Goal: Task Accomplishment & Management: Use online tool/utility

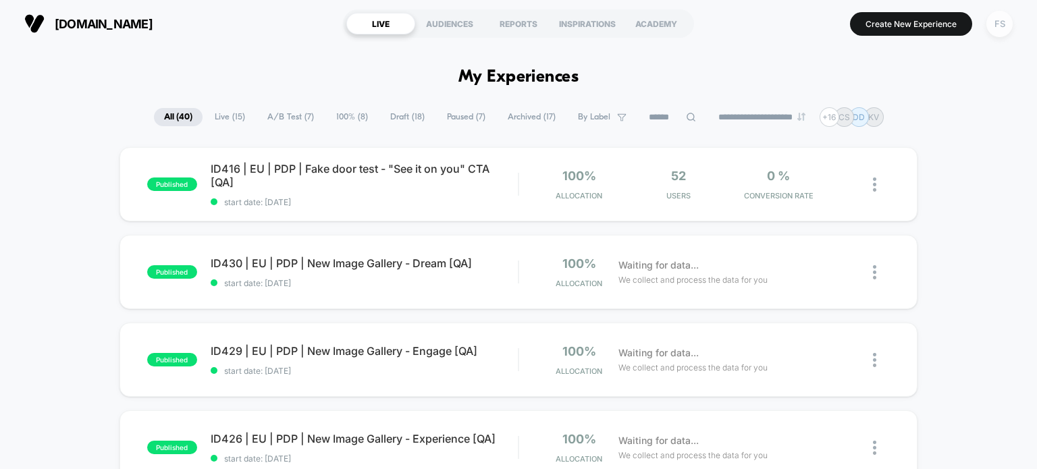
click at [990, 20] on div "FS" at bounding box center [1000, 24] width 26 height 26
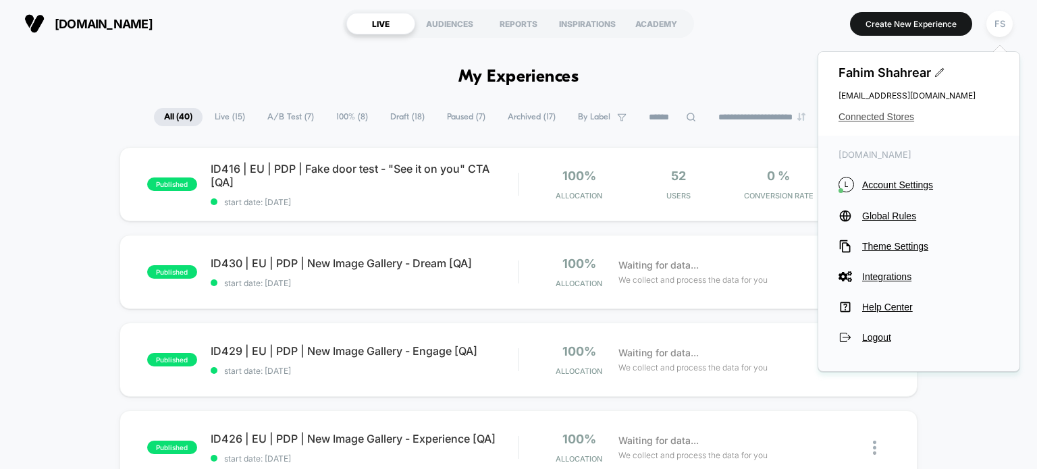
click at [856, 116] on span "Connected Stores" at bounding box center [919, 116] width 161 height 11
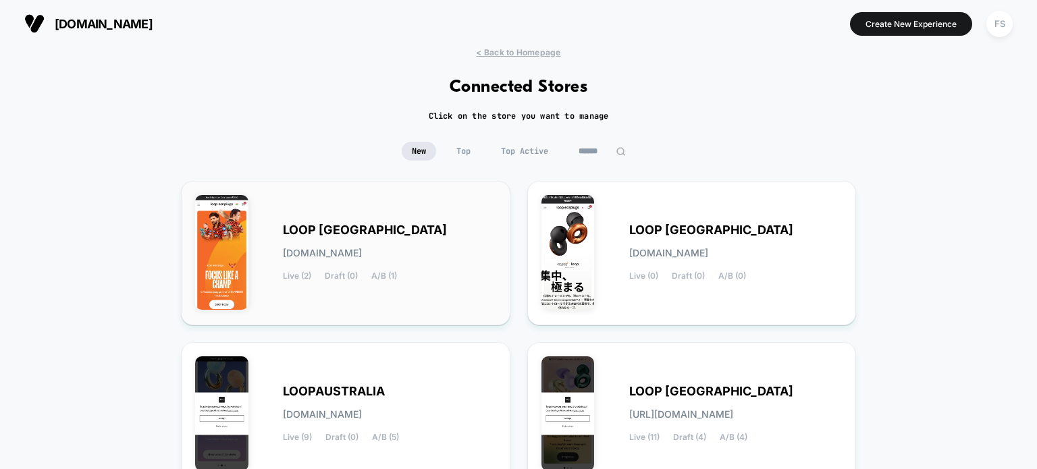
click at [281, 221] on div "LOOP INDIA loop-india.myshopify.com Live (2) Draft (0) A/B (1)" at bounding box center [345, 253] width 301 height 116
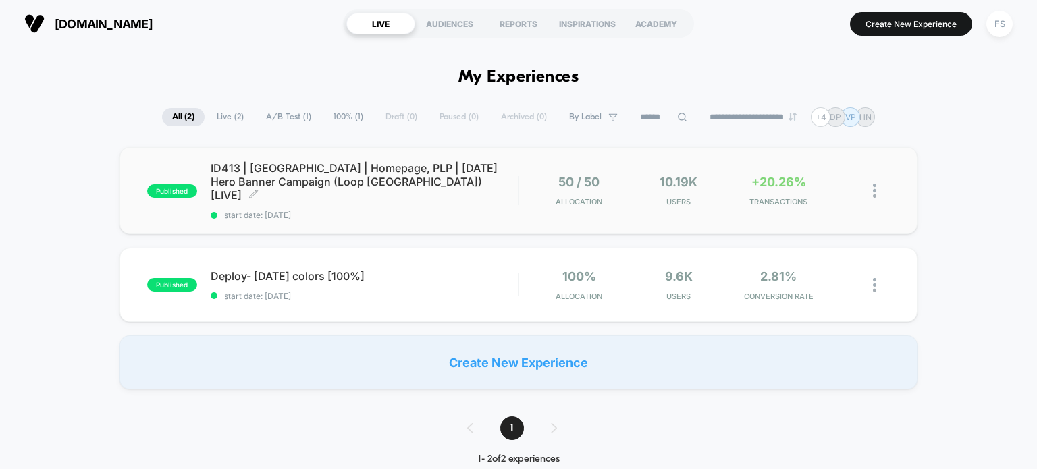
click at [282, 162] on span "ID413 | India | Homepage, PLP | Independence Day Hero Banner Campaign (Loop Ind…" at bounding box center [365, 181] width 308 height 41
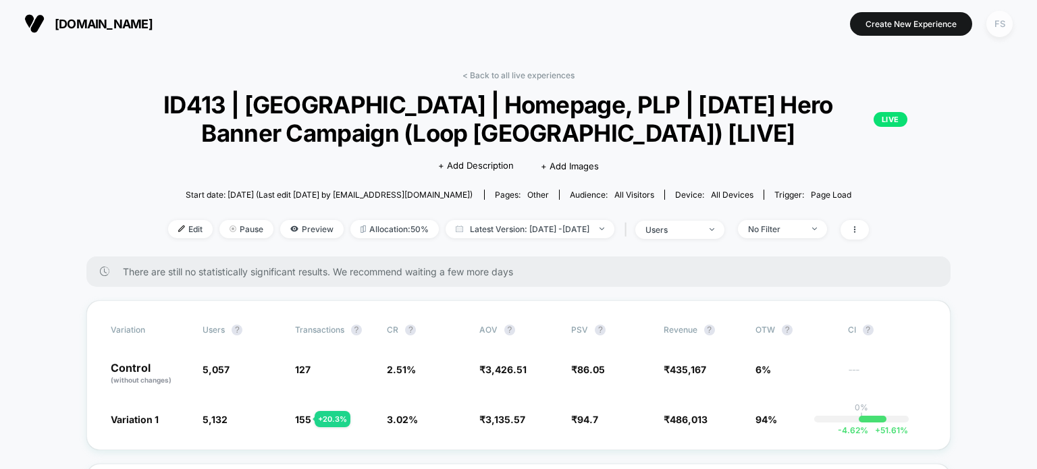
click at [1005, 26] on div "FS" at bounding box center [1000, 24] width 26 height 26
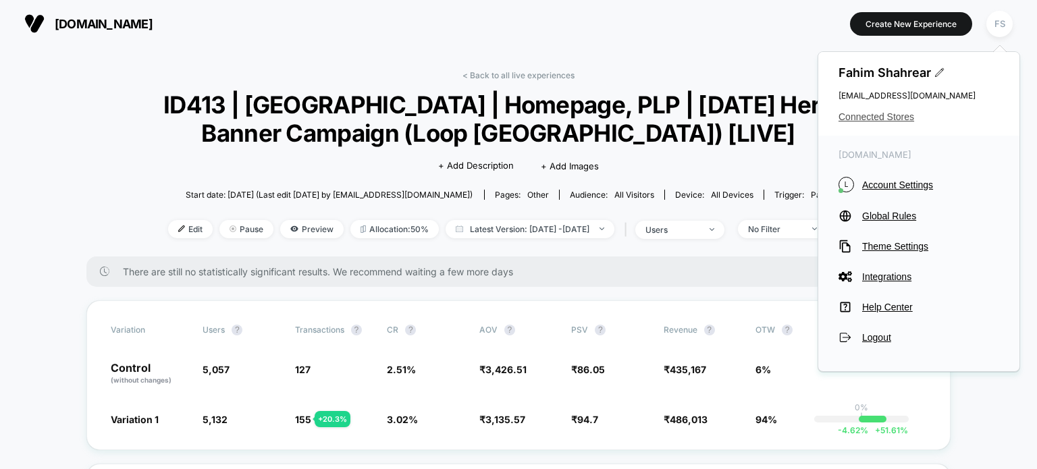
click at [872, 117] on span "Connected Stores" at bounding box center [919, 116] width 161 height 11
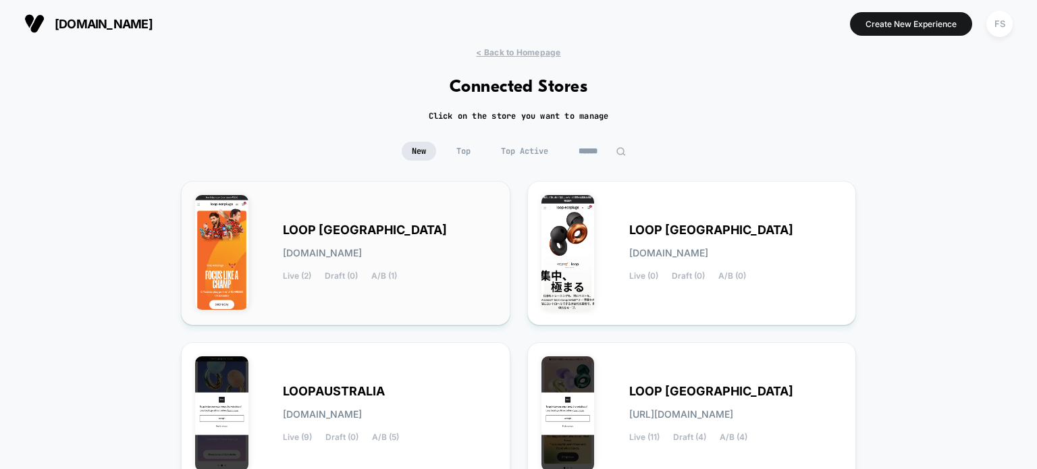
click at [380, 221] on div "LOOP INDIA loop-india.myshopify.com Live (2) Draft (0) A/B (1)" at bounding box center [345, 253] width 301 height 116
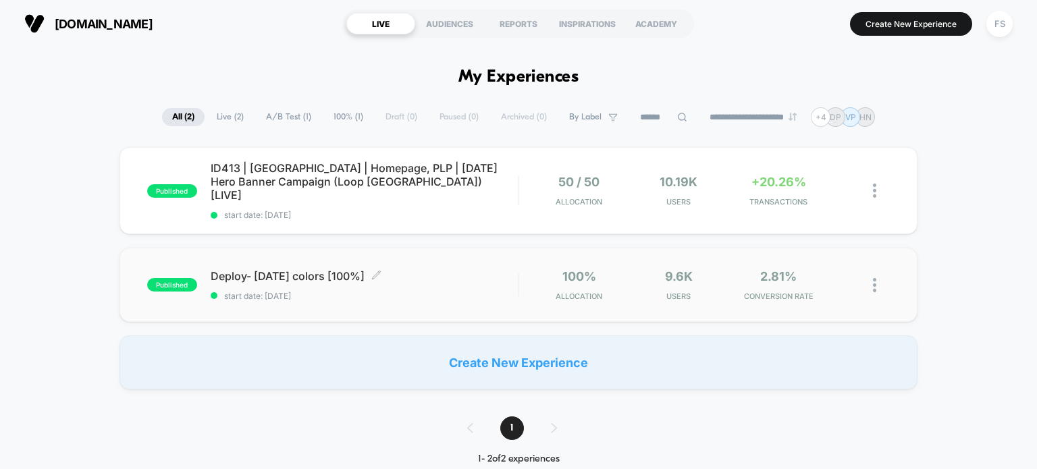
click at [362, 269] on span "Deploy- Independence day colors [100%] Click to edit experience details" at bounding box center [365, 276] width 308 height 14
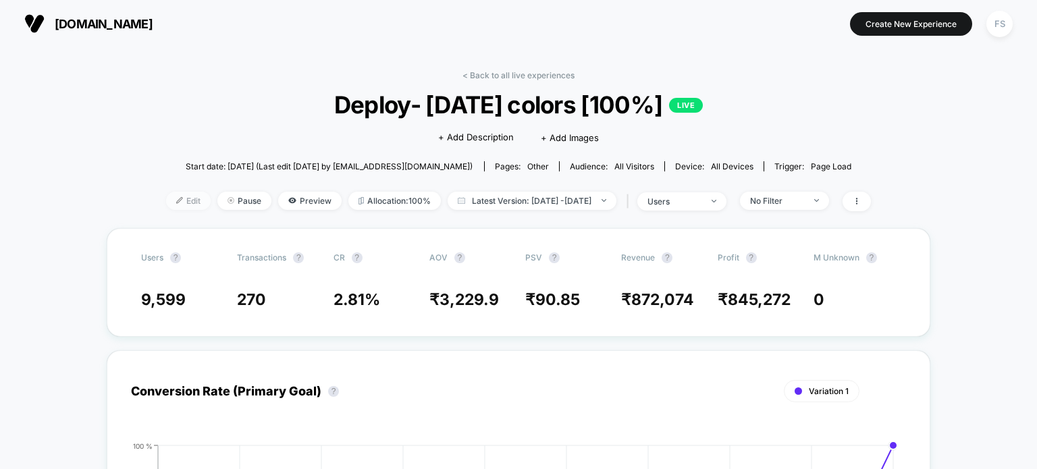
click at [172, 207] on span "Edit" at bounding box center [188, 201] width 45 height 18
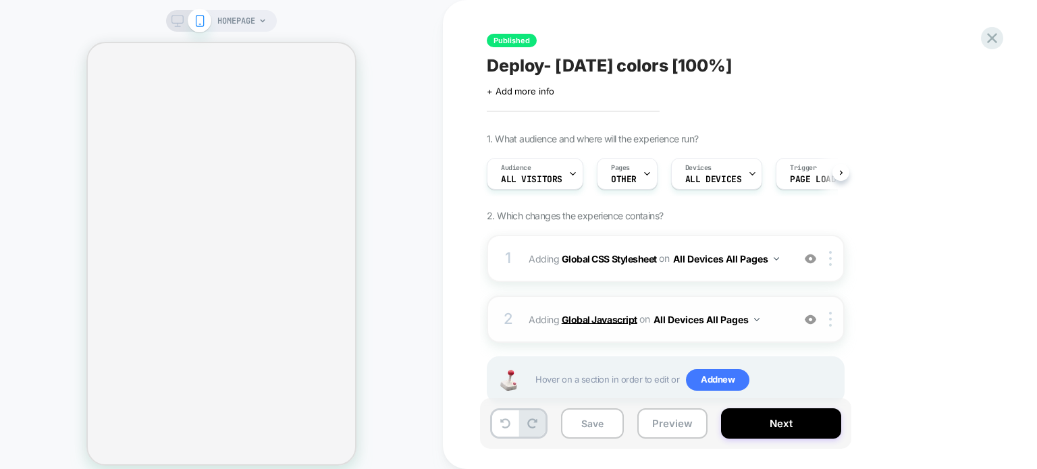
click at [589, 318] on b "Global Javascript" at bounding box center [600, 318] width 76 height 11
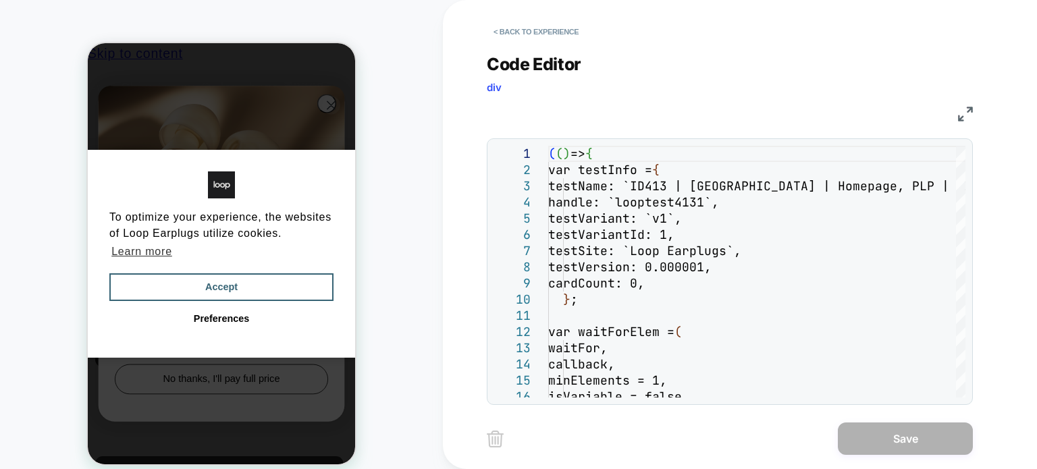
scroll to position [0, 10]
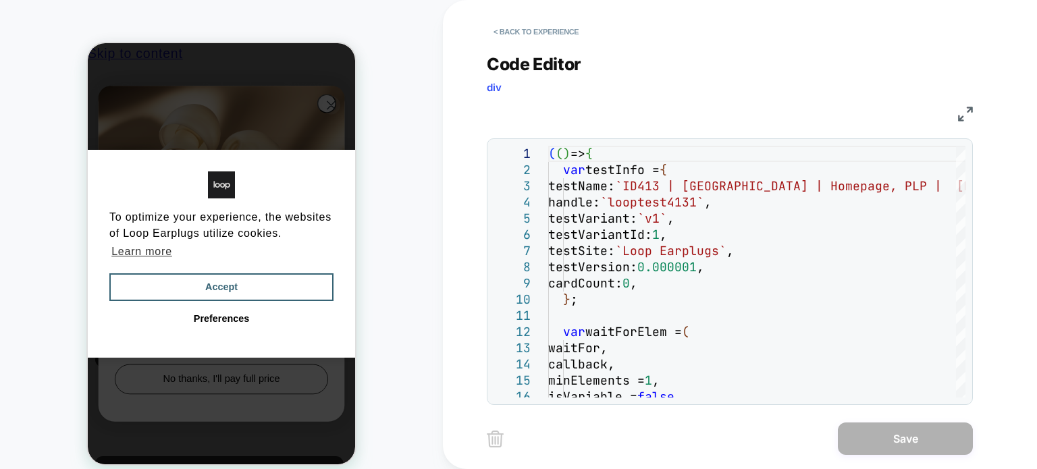
click at [970, 114] on img at bounding box center [965, 114] width 15 height 15
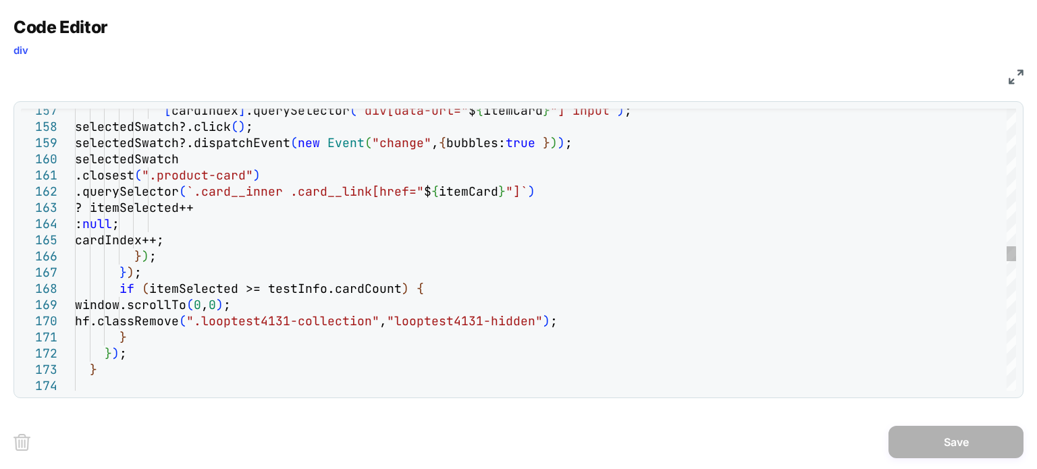
type textarea "**********"
click at [631, 234] on div "[ cardIndex ] .querySelector ( `div[data-url=" $ { itemCard } "] input` ) ; sel…" at bounding box center [545, 179] width 941 height 5209
type textarea "*"
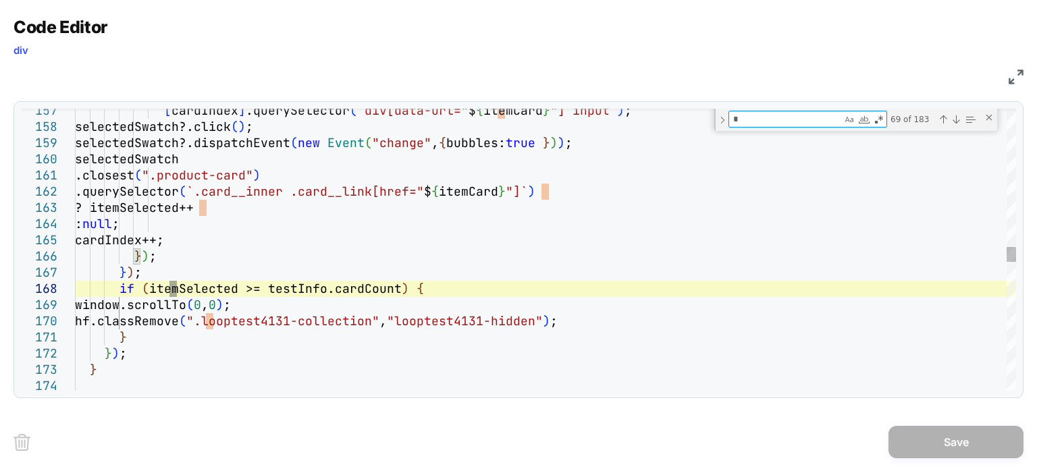
type textarea "**********"
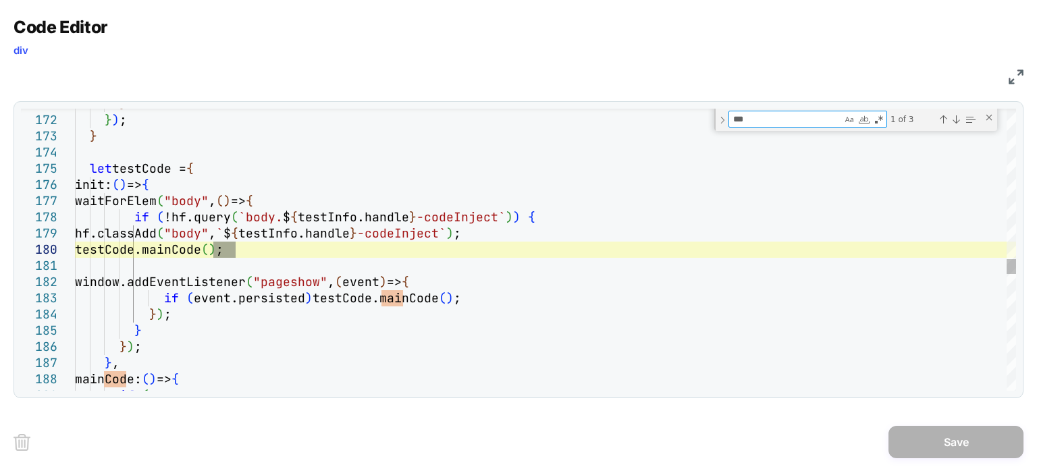
type textarea "***"
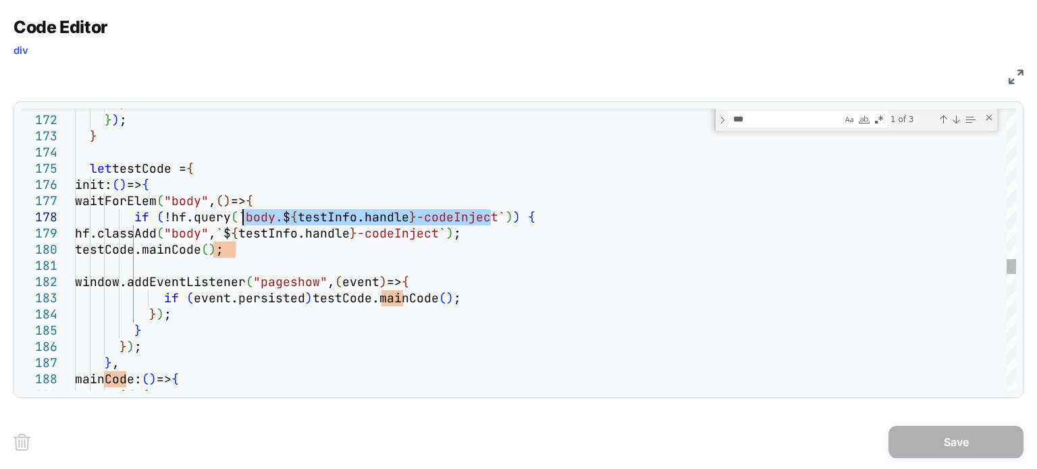
drag, startPoint x: 492, startPoint y: 219, endPoint x: 243, endPoint y: 220, distance: 249.2
click at [1018, 70] on img at bounding box center [1016, 77] width 15 height 15
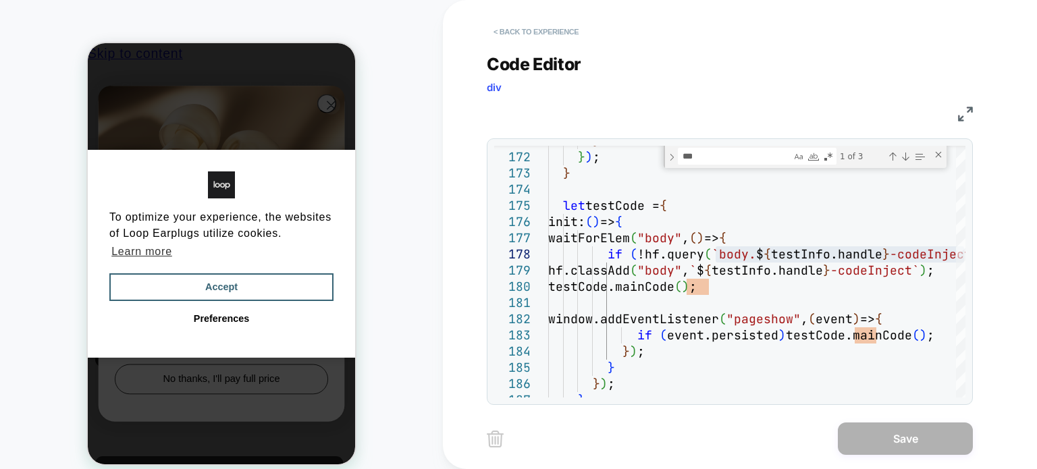
click at [538, 26] on button "< Back to experience" at bounding box center [536, 32] width 99 height 22
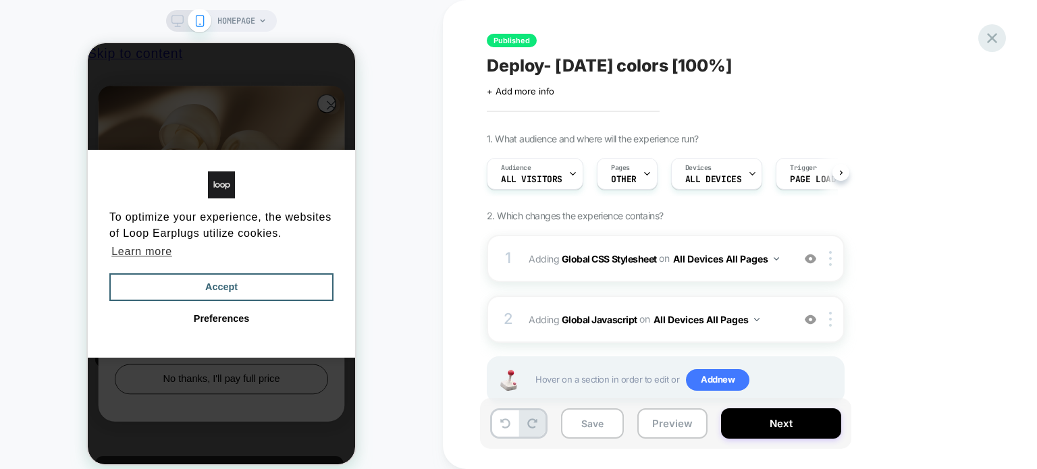
click at [981, 45] on div "Published Deploy- Independence day colors [100%] Click to edit experience detai…" at bounding box center [740, 234] width 506 height 469
click at [991, 43] on icon at bounding box center [992, 38] width 18 height 18
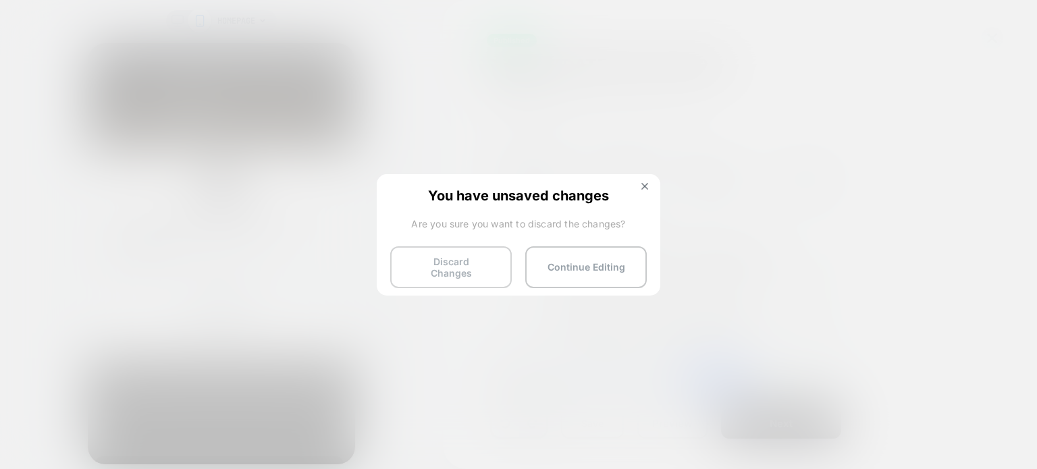
click at [471, 254] on button "Discard Changes" at bounding box center [451, 267] width 122 height 42
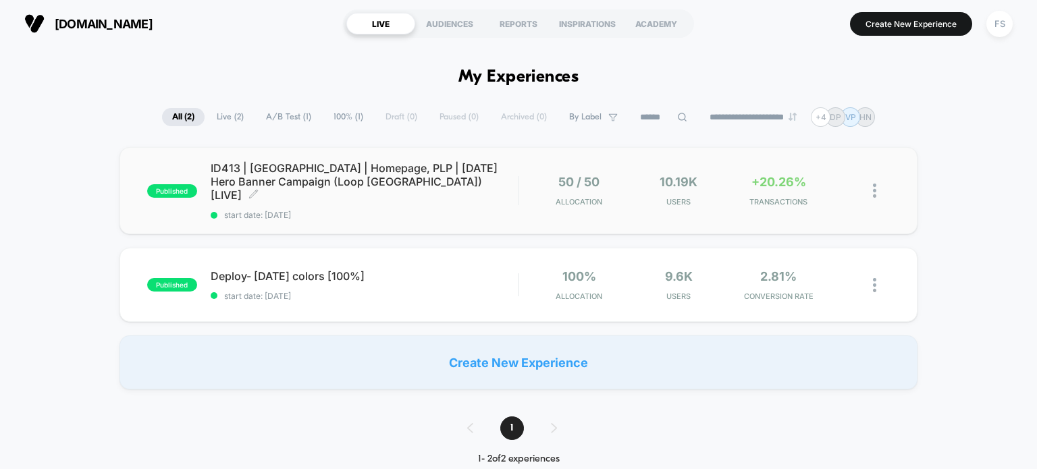
click at [354, 175] on span "ID413 | India | Homepage, PLP | Independence Day Hero Banner Campaign (Loop Ind…" at bounding box center [365, 181] width 308 height 41
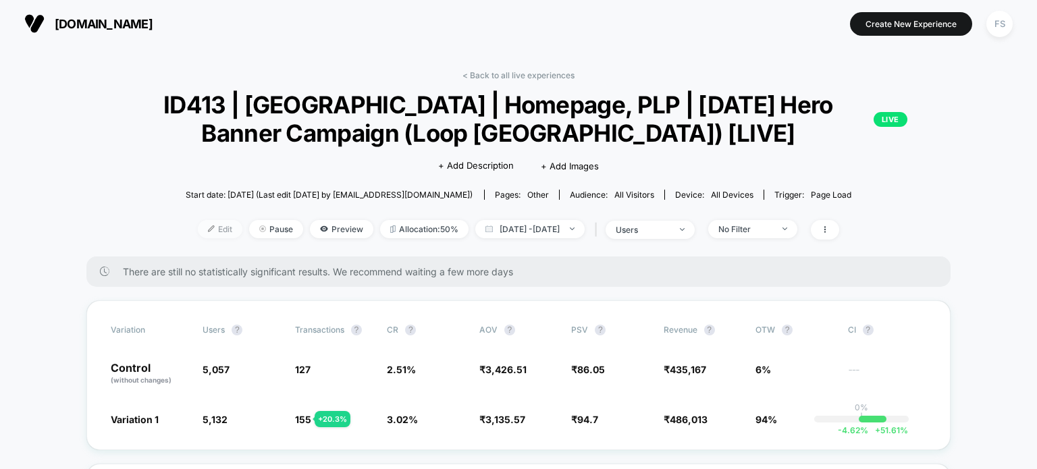
click at [200, 224] on span "Edit" at bounding box center [220, 229] width 45 height 18
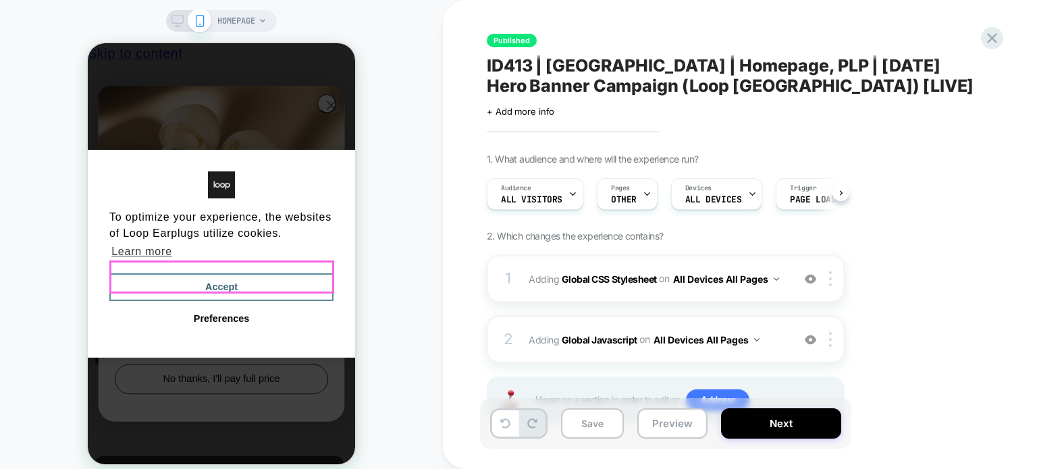
drag, startPoint x: 283, startPoint y: 263, endPoint x: 578, endPoint y: 354, distance: 308.8
click at [283, 273] on button "Accept" at bounding box center [221, 287] width 224 height 28
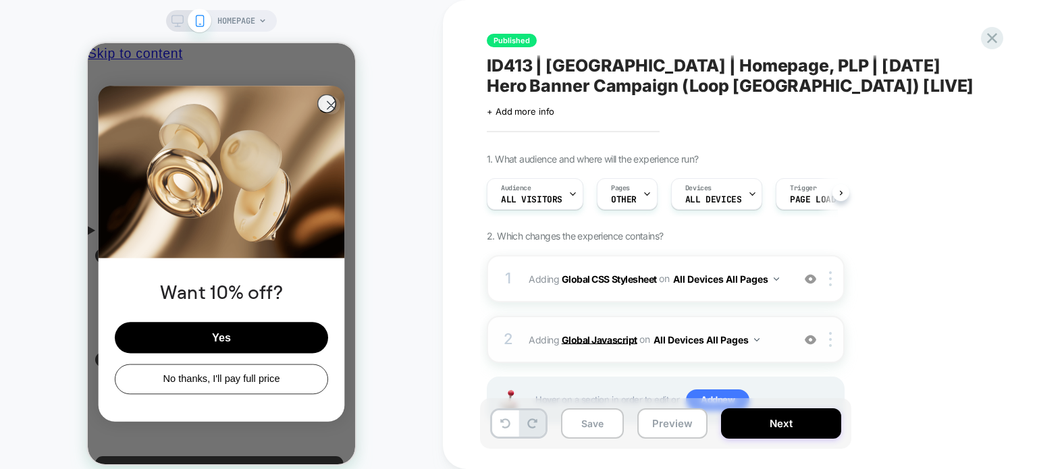
click at [615, 338] on b "Global Javascript" at bounding box center [600, 339] width 76 height 11
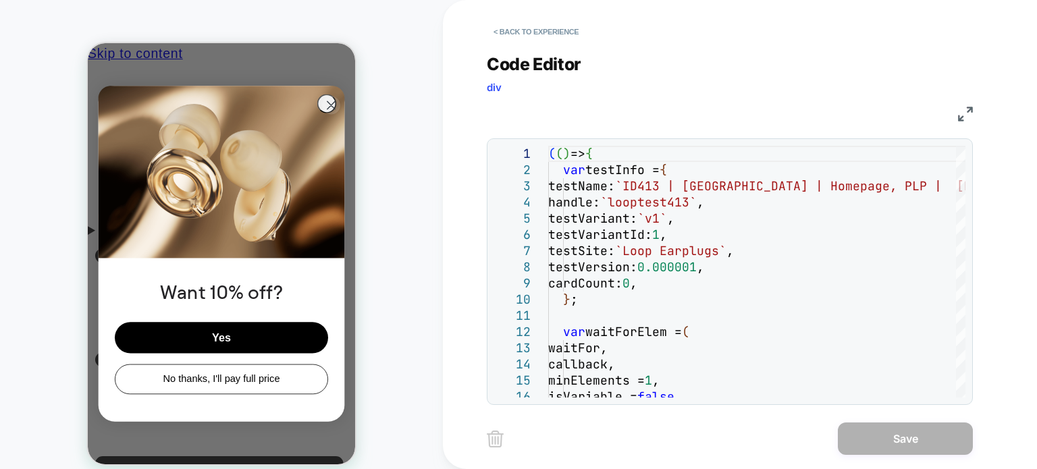
click at [971, 109] on img at bounding box center [965, 114] width 15 height 15
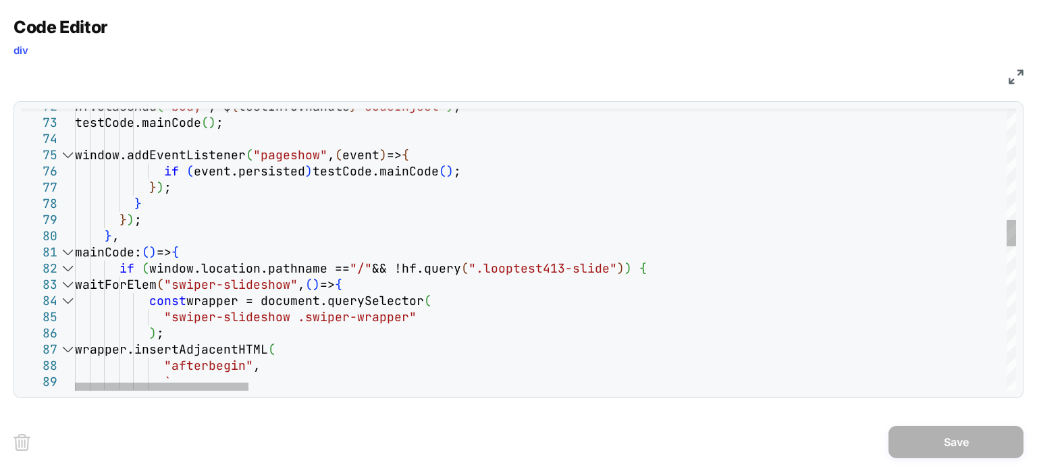
click at [67, 272] on div at bounding box center [68, 269] width 18 height 16
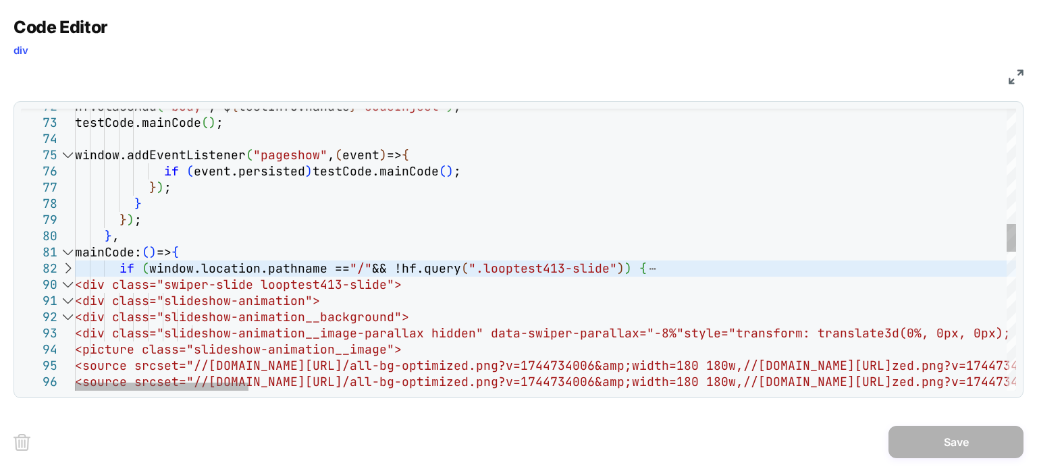
click at [67, 272] on div at bounding box center [68, 269] width 18 height 16
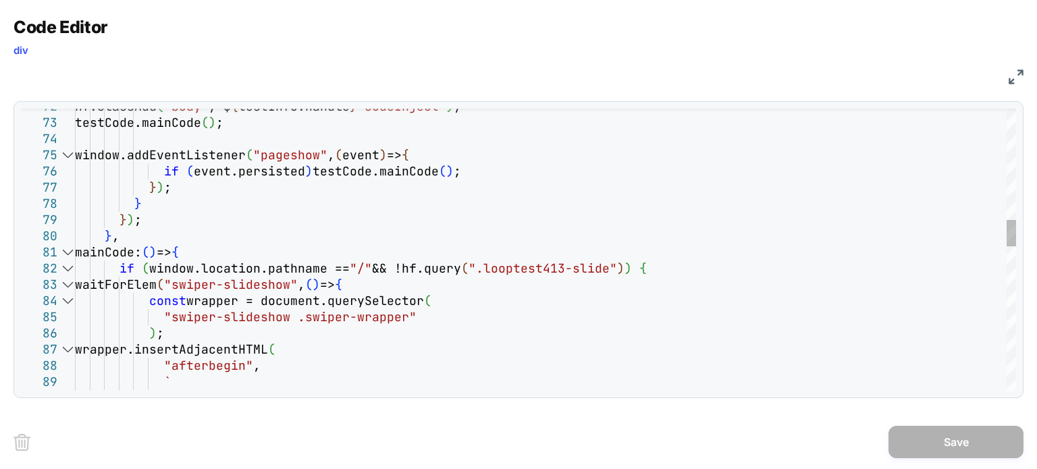
type textarea "**********"
click at [651, 269] on div "hf.classAdd ( "body" , ` $ { testInfo.handle } -codeInject` ) ; testCode.mainCo…" at bounding box center [545, 426] width 941 height 2956
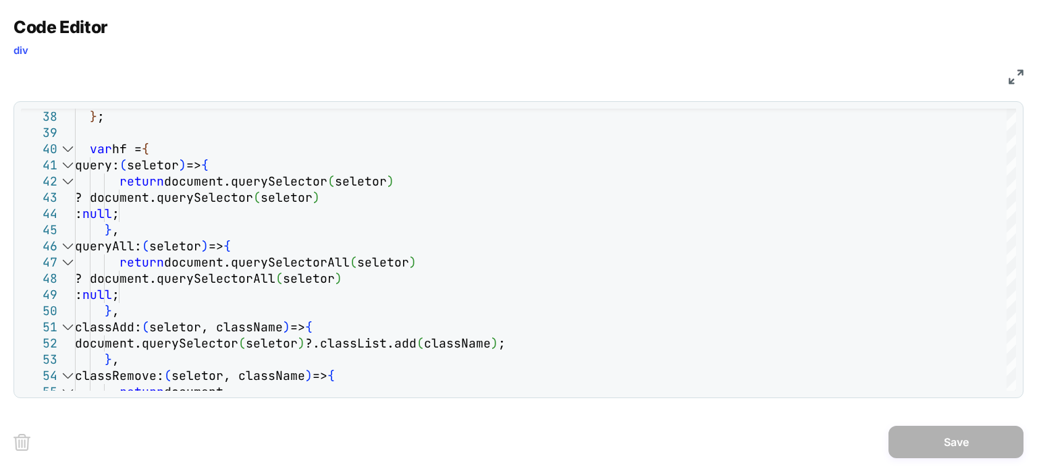
click at [1010, 80] on img at bounding box center [1016, 77] width 15 height 15
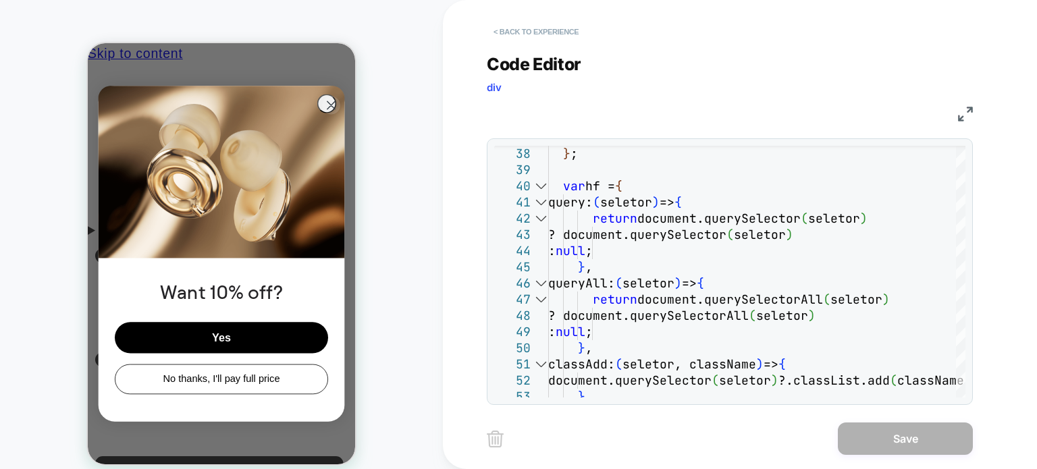
click at [524, 27] on button "< Back to experience" at bounding box center [536, 32] width 99 height 22
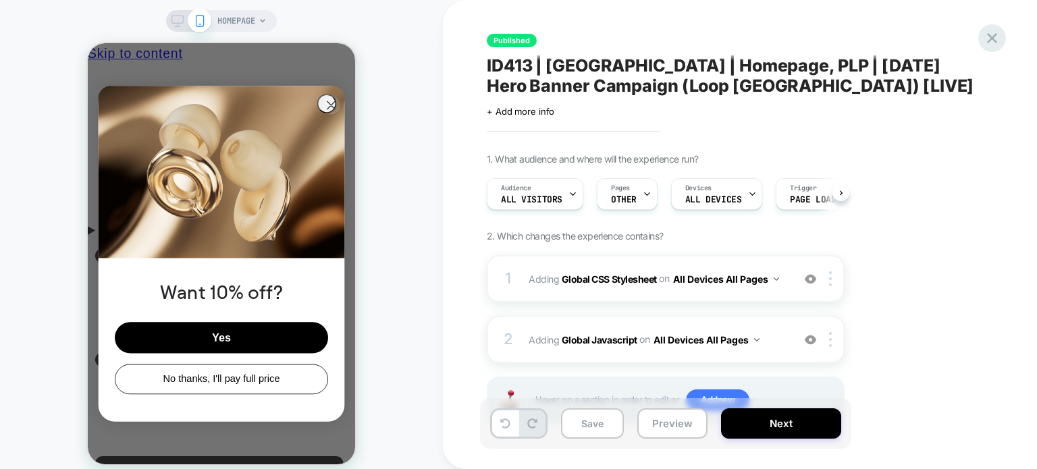
click at [990, 38] on icon at bounding box center [992, 38] width 18 height 18
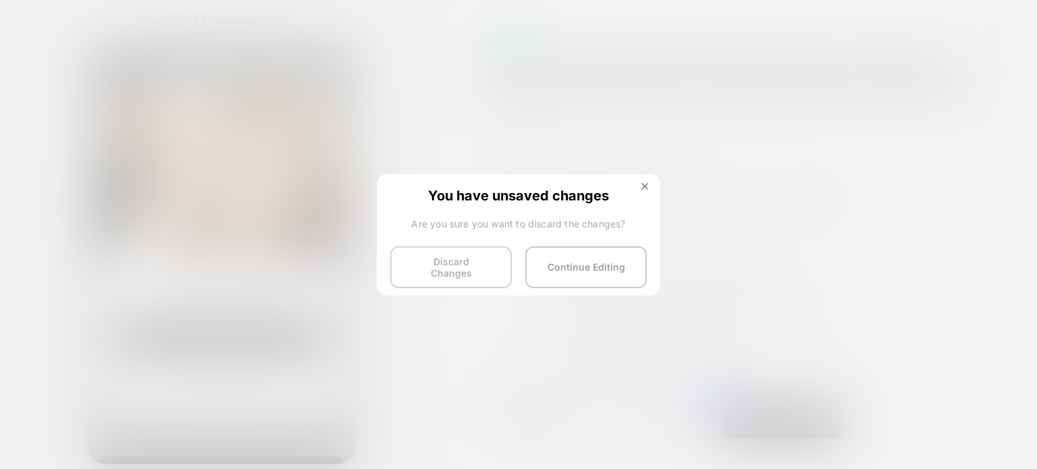
click at [471, 278] on button "Discard Changes" at bounding box center [451, 267] width 122 height 42
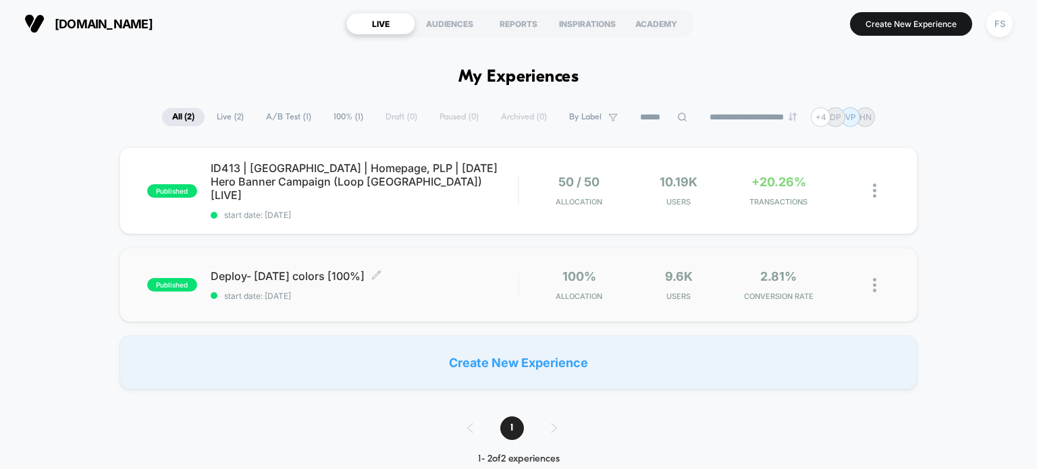
click at [338, 269] on span "Deploy- Independence day colors [100%] Click to edit experience details" at bounding box center [365, 276] width 308 height 14
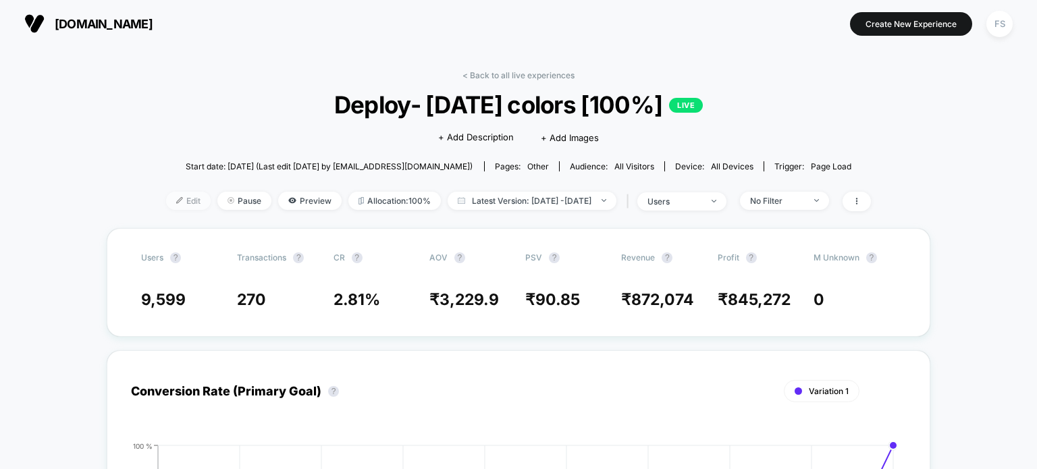
click at [178, 200] on span "Edit" at bounding box center [188, 201] width 45 height 18
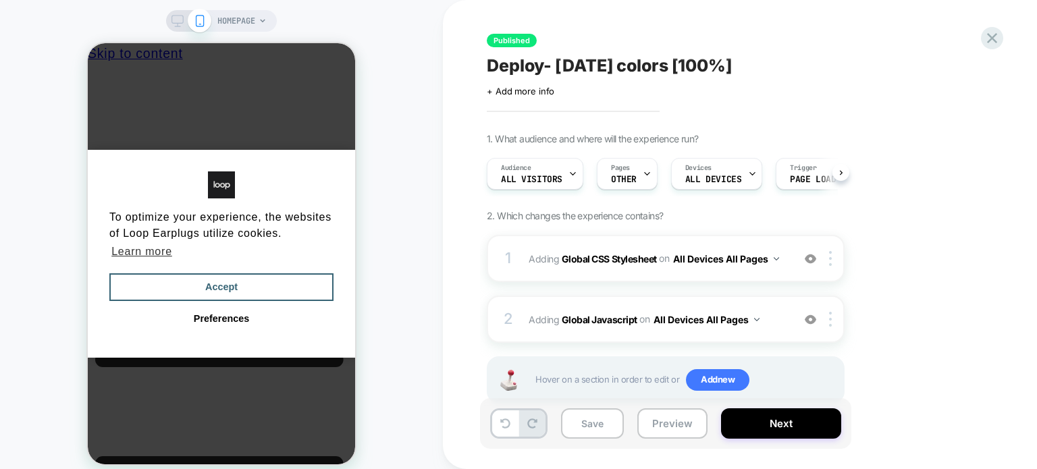
scroll to position [0, 10]
click at [591, 315] on b "Global Javascript" at bounding box center [600, 318] width 76 height 11
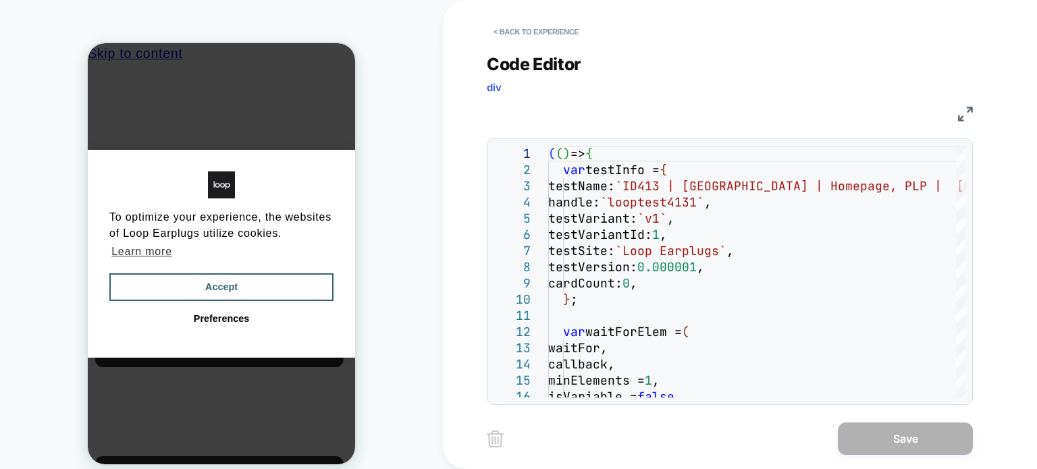
click at [964, 113] on img at bounding box center [965, 114] width 15 height 15
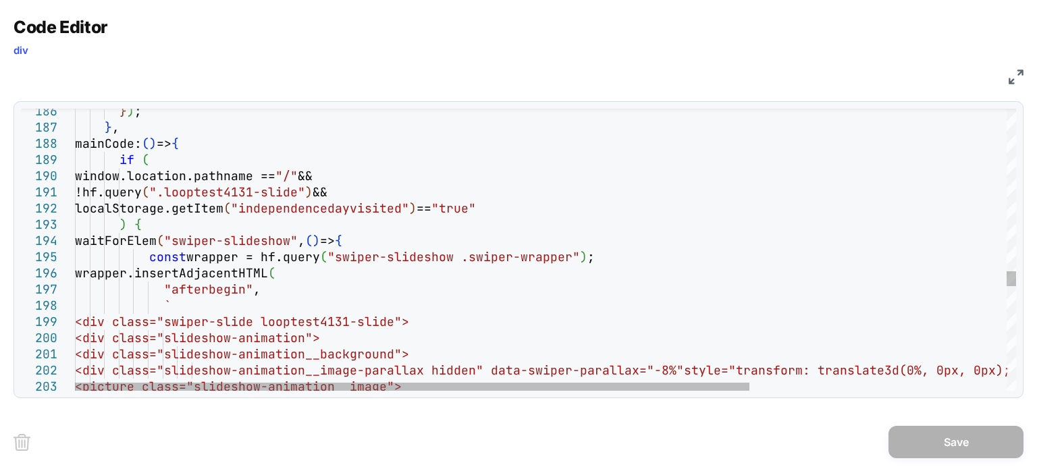
scroll to position [0, 0]
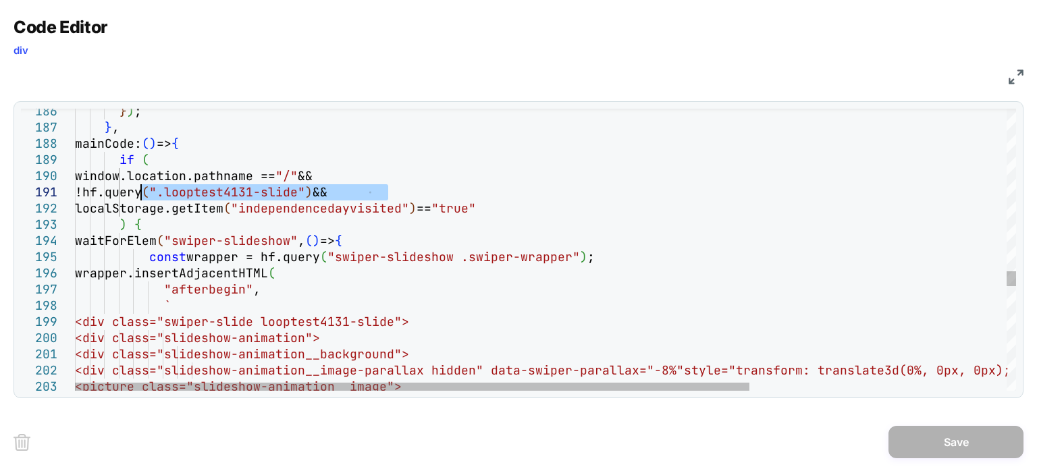
drag, startPoint x: 393, startPoint y: 192, endPoint x: 136, endPoint y: 188, distance: 257.3
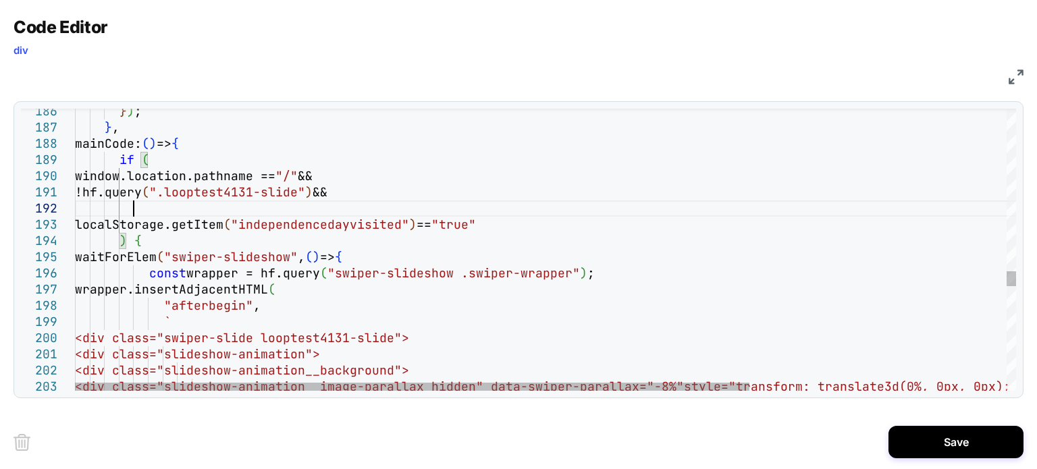
scroll to position [16, 57]
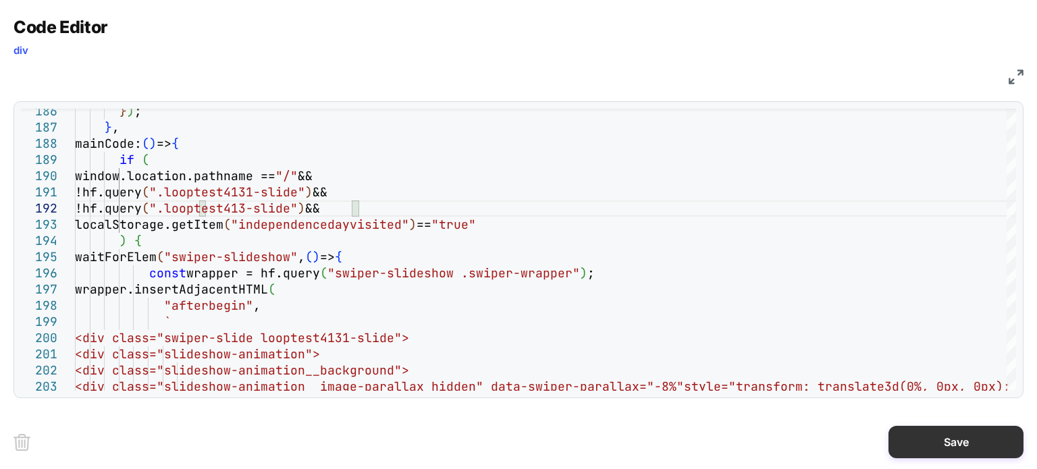
type textarea "**********"
click at [959, 445] on button "Save" at bounding box center [956, 442] width 135 height 32
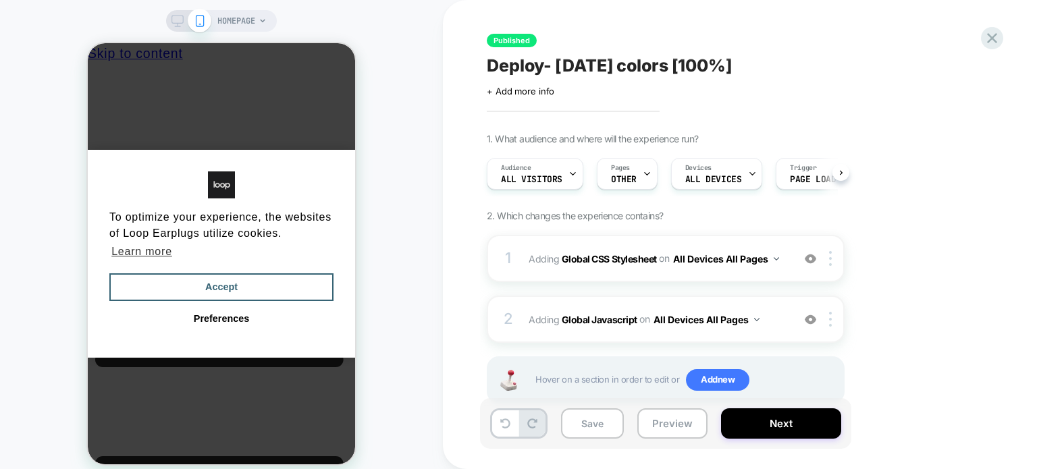
scroll to position [0, 0]
click at [585, 414] on button "Save" at bounding box center [592, 424] width 63 height 30
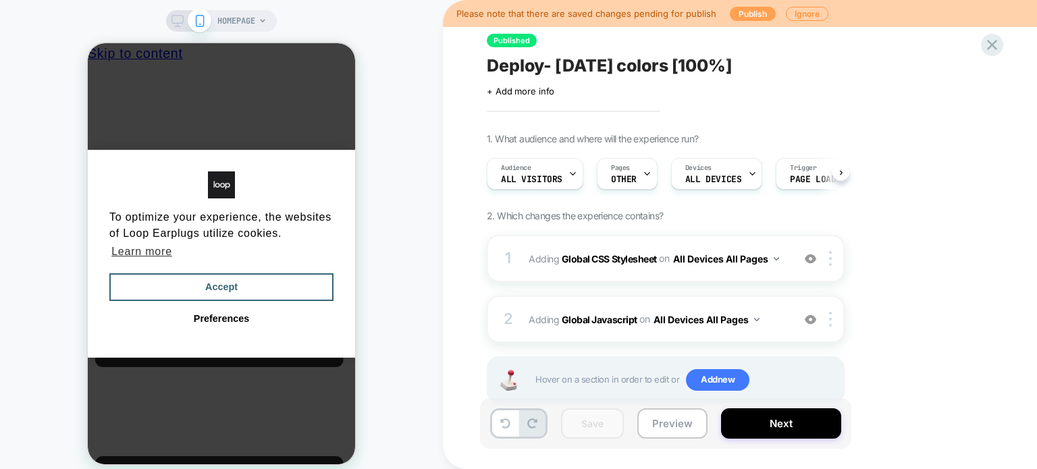
click at [751, 7] on button "Publish" at bounding box center [753, 14] width 46 height 14
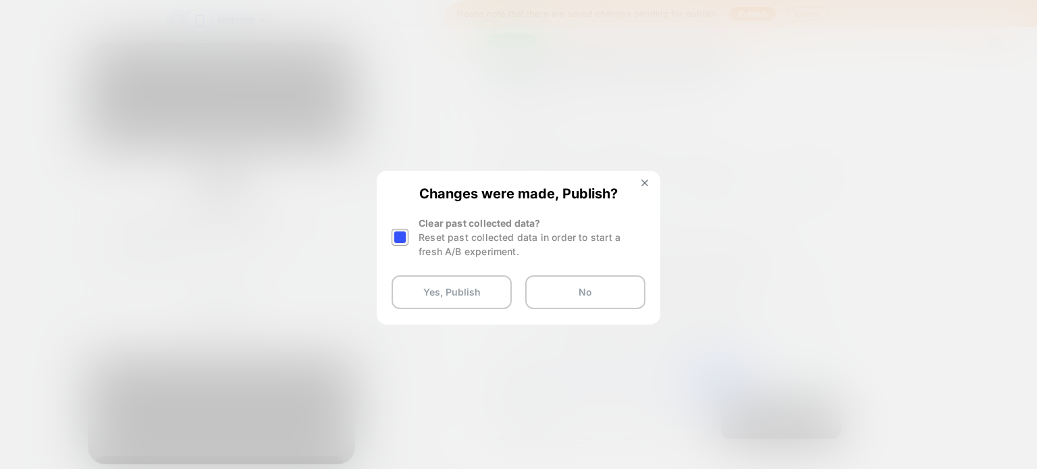
click at [396, 240] on div at bounding box center [400, 237] width 17 height 17
click at [423, 293] on button "Yes, Publish" at bounding box center [452, 292] width 120 height 34
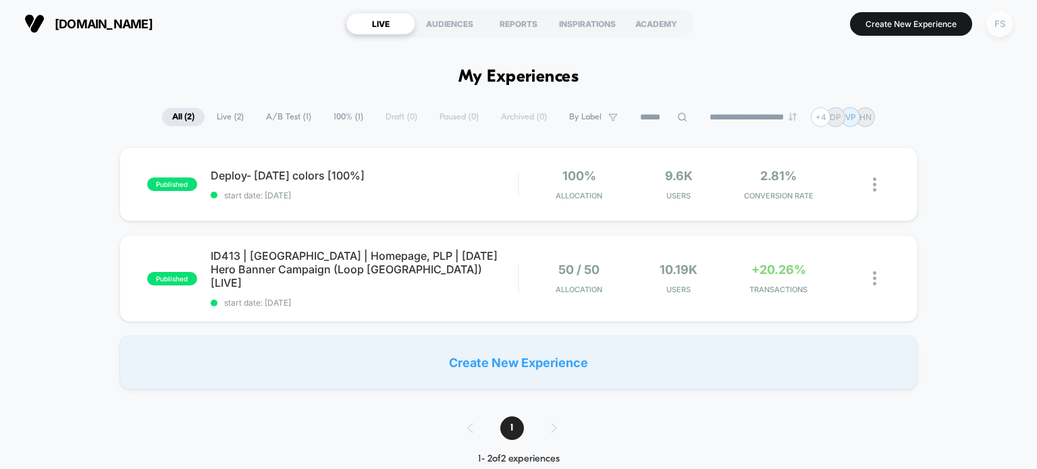
click at [1003, 18] on div "FS" at bounding box center [1000, 24] width 26 height 26
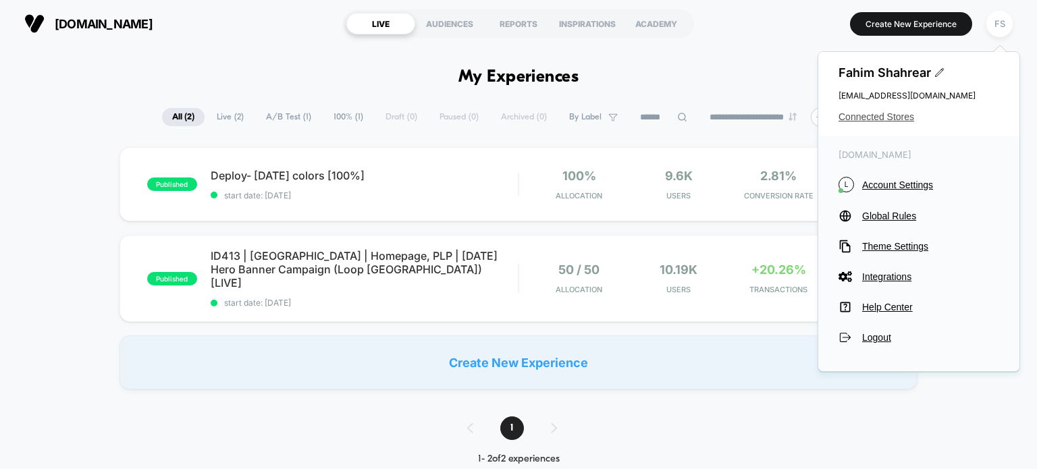
click at [903, 121] on span "Connected Stores" at bounding box center [919, 116] width 161 height 11
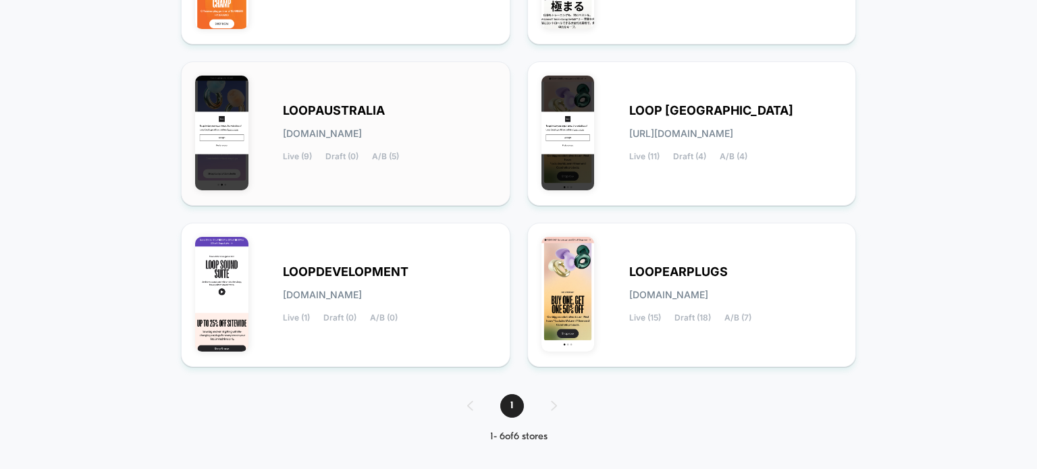
scroll to position [288, 0]
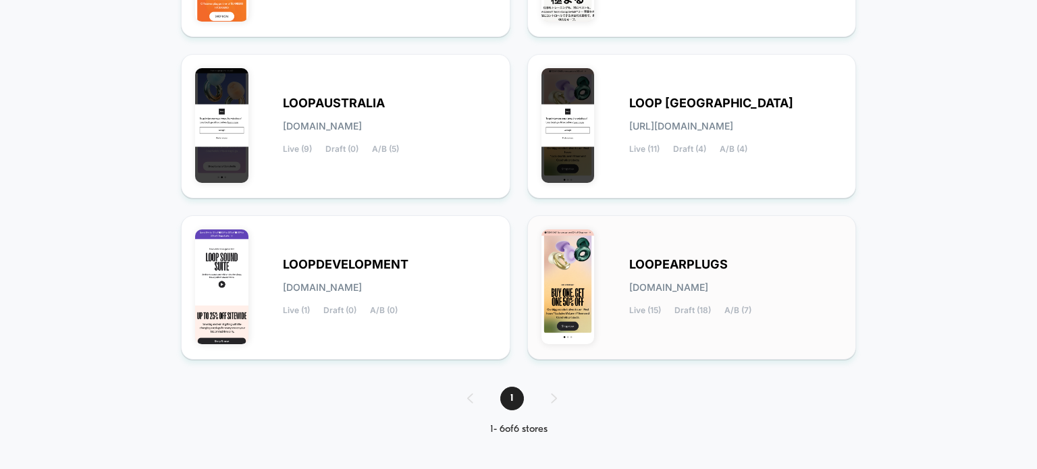
click at [675, 247] on div "LOOPEARPLUGS loopearplugs.myshopify.com Live (15) Draft (18) A/B (7)" at bounding box center [692, 288] width 301 height 116
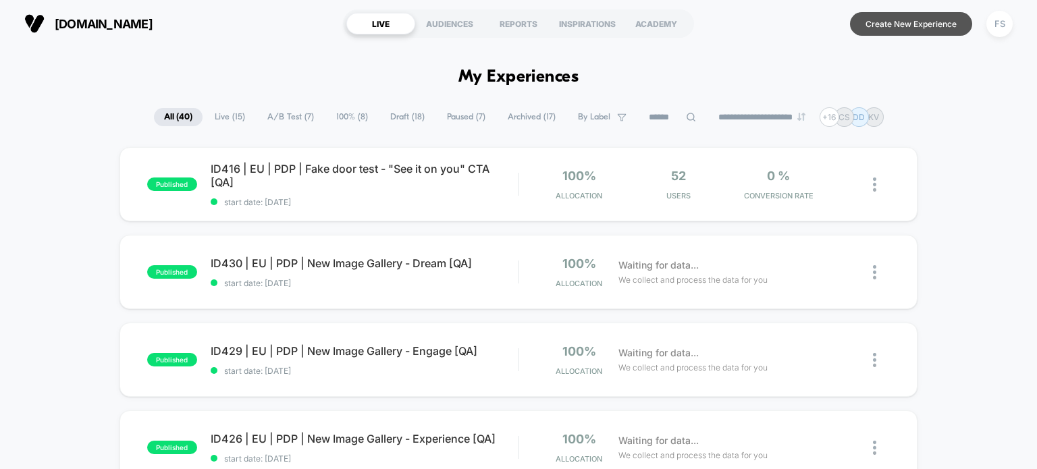
click at [945, 32] on button "Create New Experience" at bounding box center [911, 24] width 122 height 24
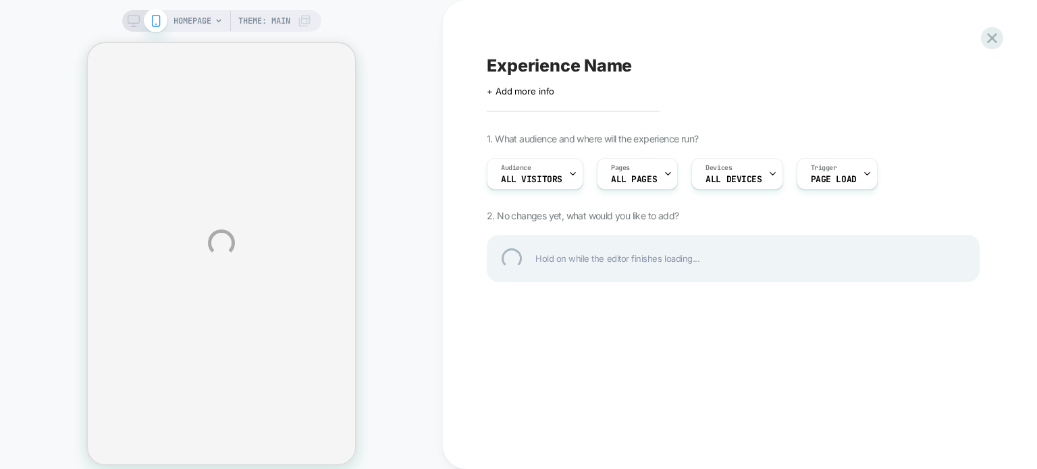
click at [548, 86] on div "HOMEPAGE Theme: MAIN Experience Name Click to edit experience details + Add mor…" at bounding box center [518, 243] width 1037 height 486
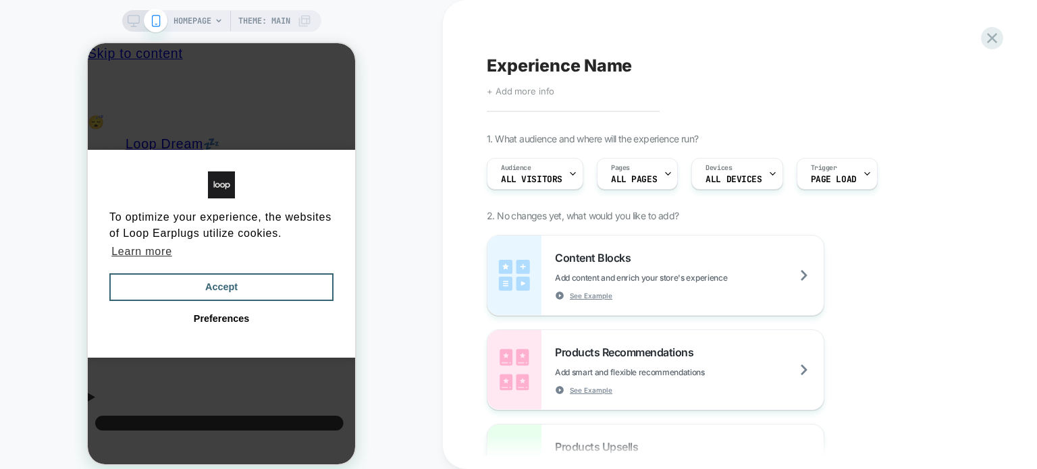
click at [537, 89] on span "+ Add more info" at bounding box center [521, 91] width 68 height 11
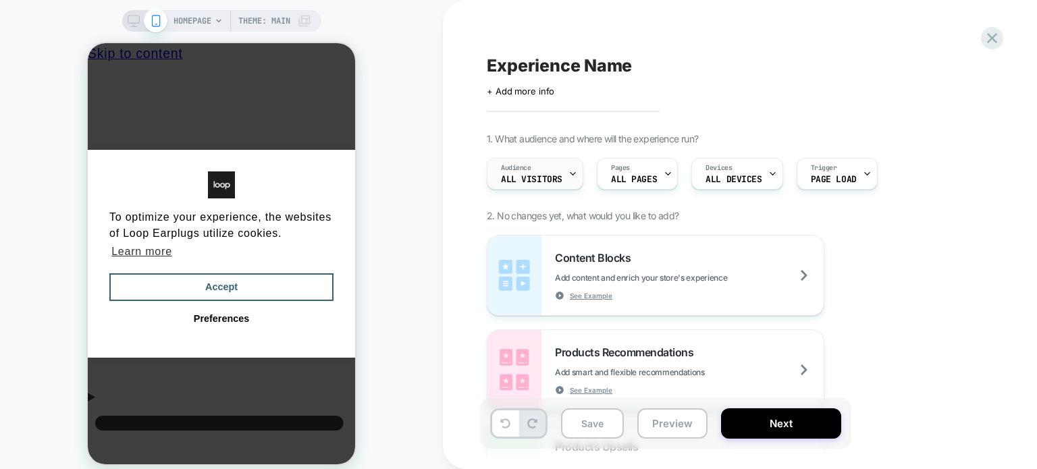
click at [550, 177] on span "All Visitors" at bounding box center [531, 179] width 61 height 9
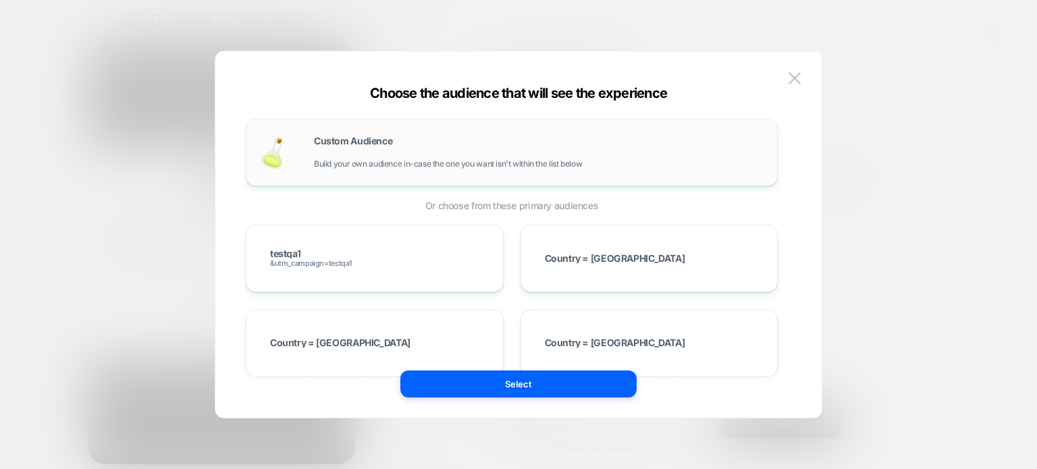
click at [509, 146] on div "Custom Audience Build your own audience in-case the one you want isn't within t…" at bounding box center [539, 152] width 450 height 32
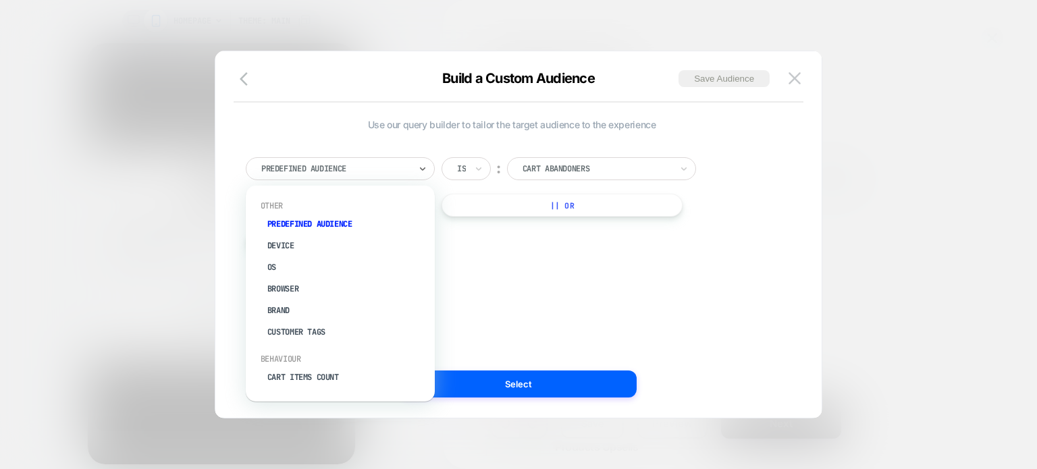
click at [345, 170] on div at bounding box center [335, 169] width 149 height 12
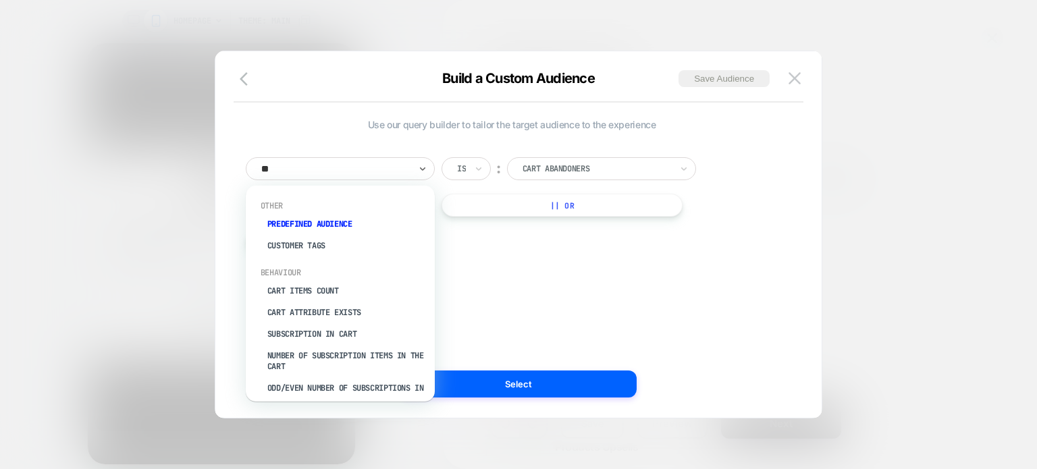
type input "***"
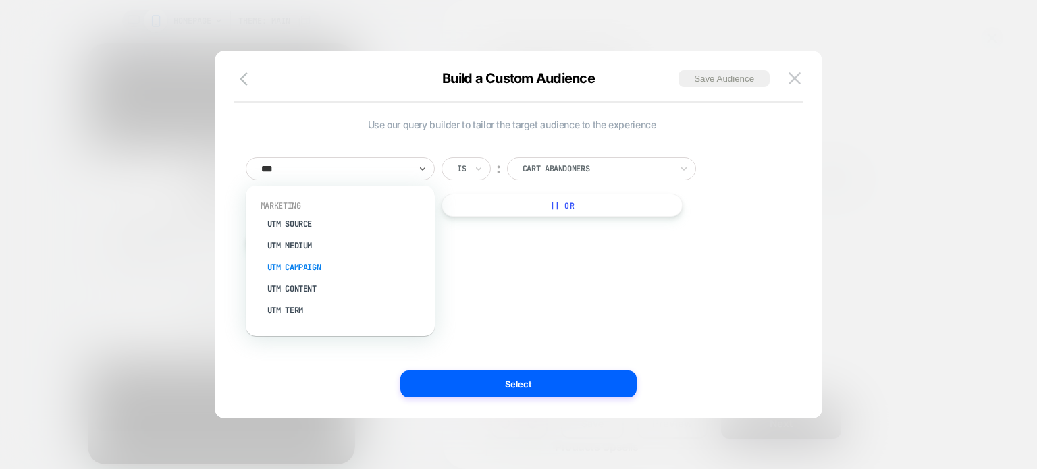
click at [327, 267] on div "UTM Campaign" at bounding box center [347, 268] width 176 height 22
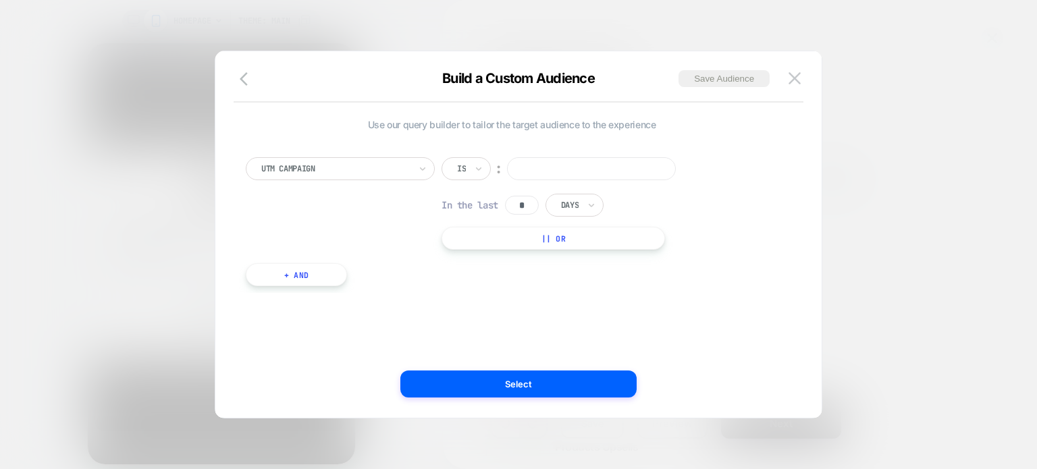
click at [549, 160] on input at bounding box center [591, 168] width 169 height 23
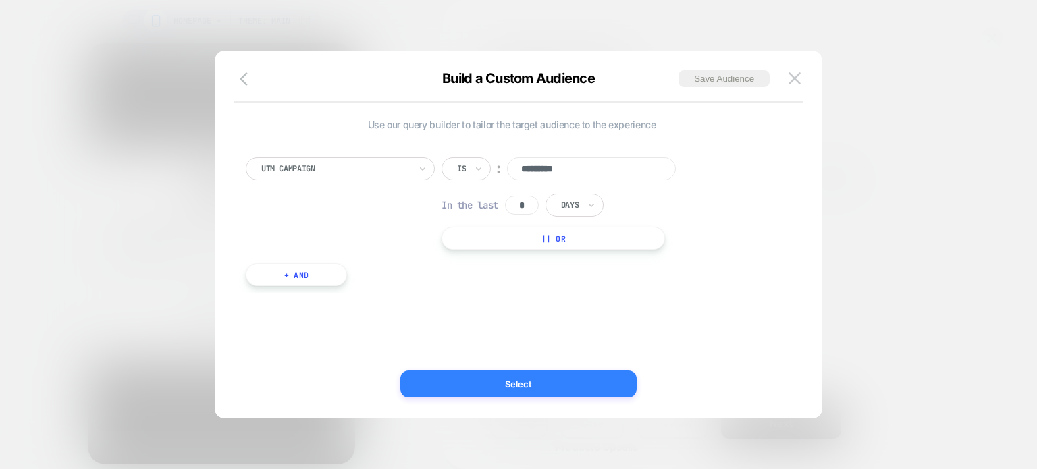
type input "*********"
click at [581, 373] on button "Select" at bounding box center [518, 384] width 236 height 27
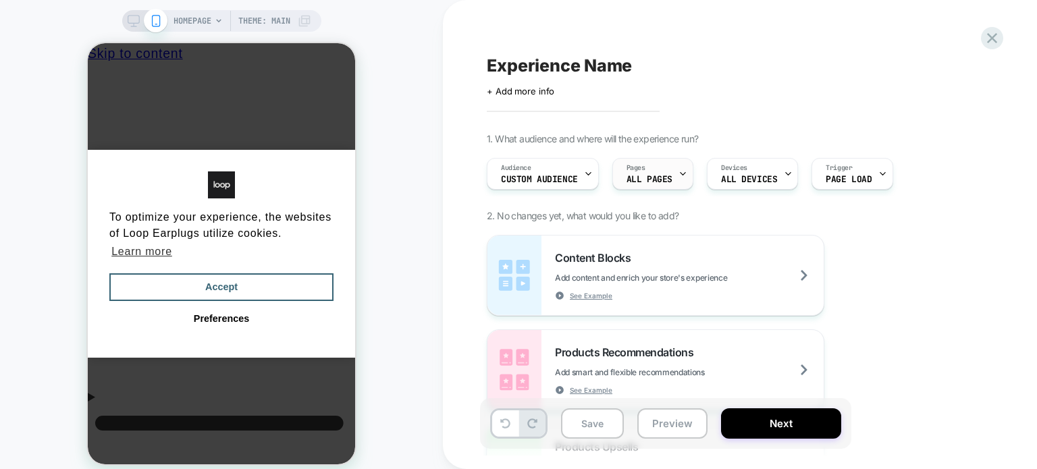
click at [681, 185] on div at bounding box center [683, 174] width 9 height 30
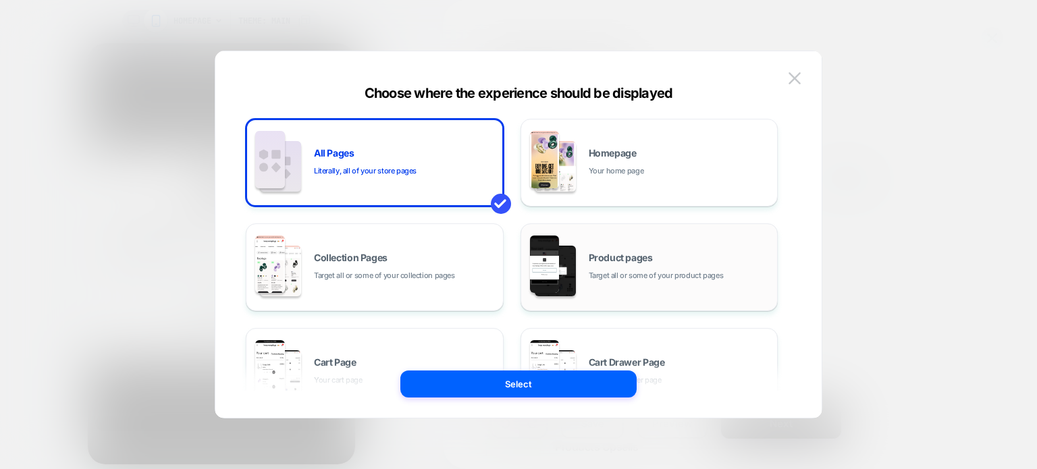
click at [641, 280] on span "Target all or some of your product pages" at bounding box center [656, 275] width 135 height 13
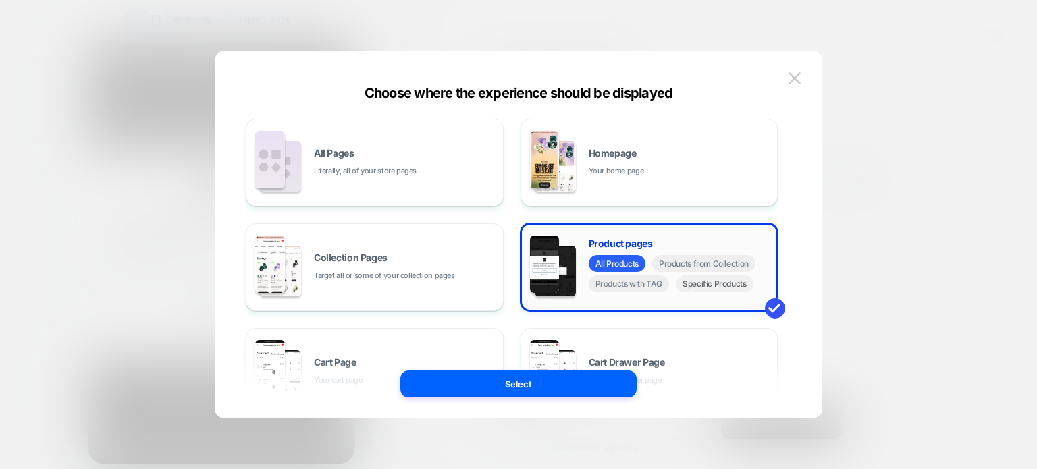
click at [711, 286] on span "Specific Products" at bounding box center [715, 283] width 78 height 17
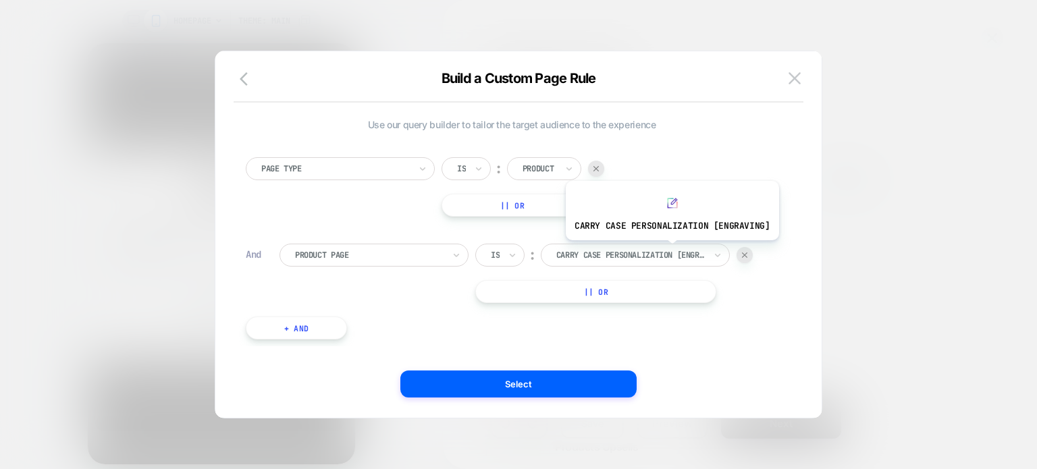
click at [670, 251] on div at bounding box center [630, 255] width 149 height 12
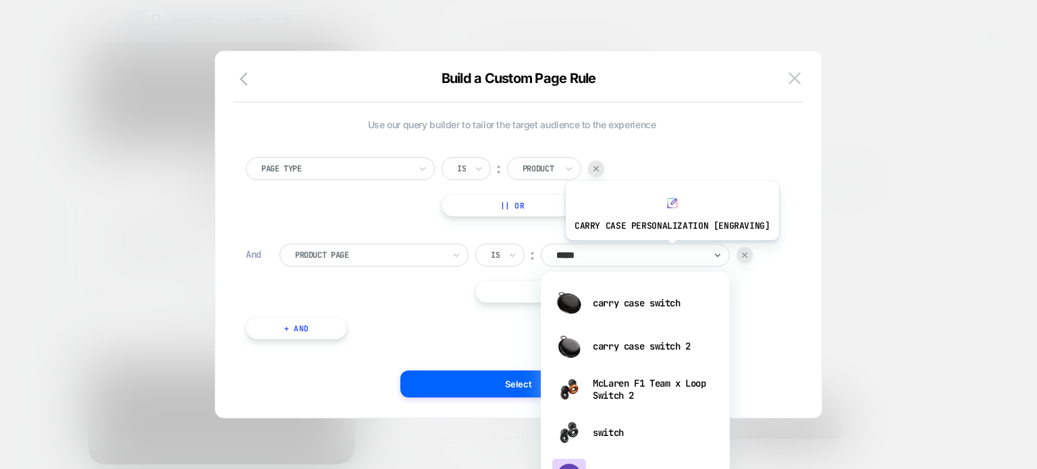
type input "******"
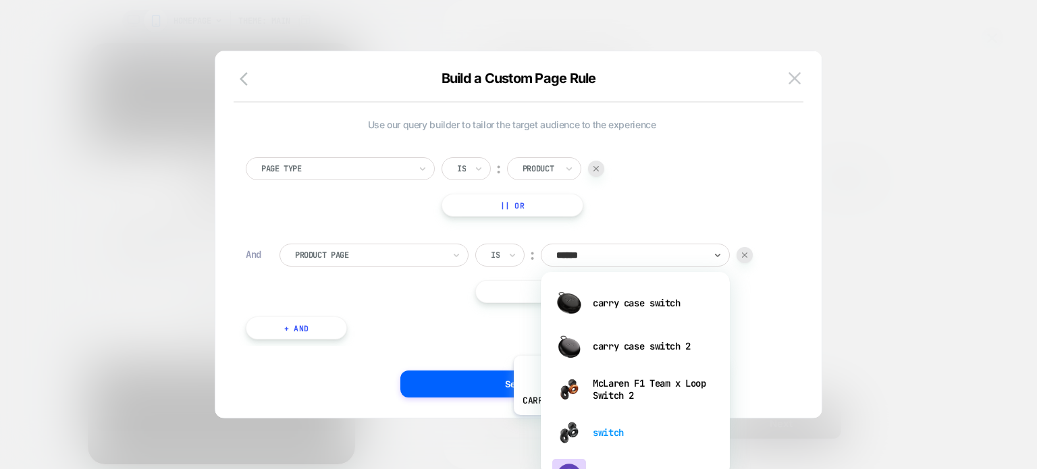
click at [618, 425] on div "switch" at bounding box center [636, 432] width 176 height 43
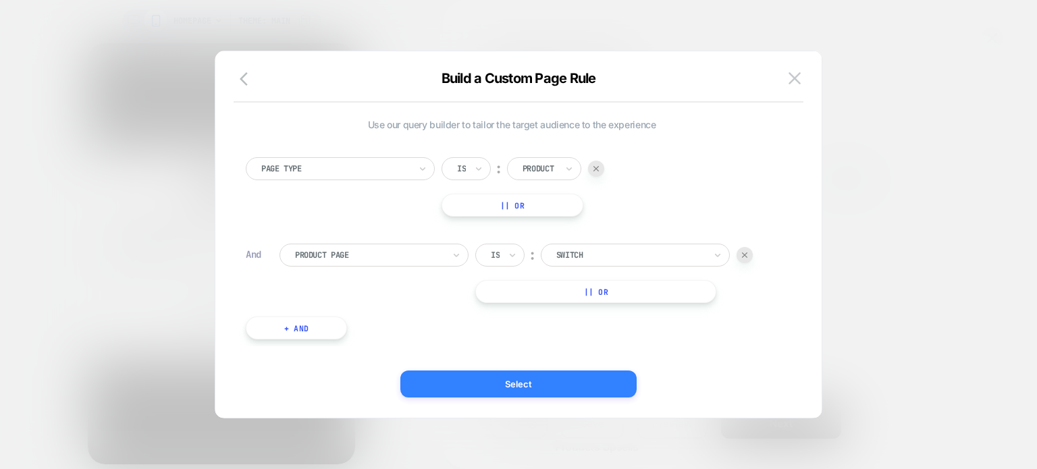
click at [581, 386] on button "Select" at bounding box center [518, 384] width 236 height 27
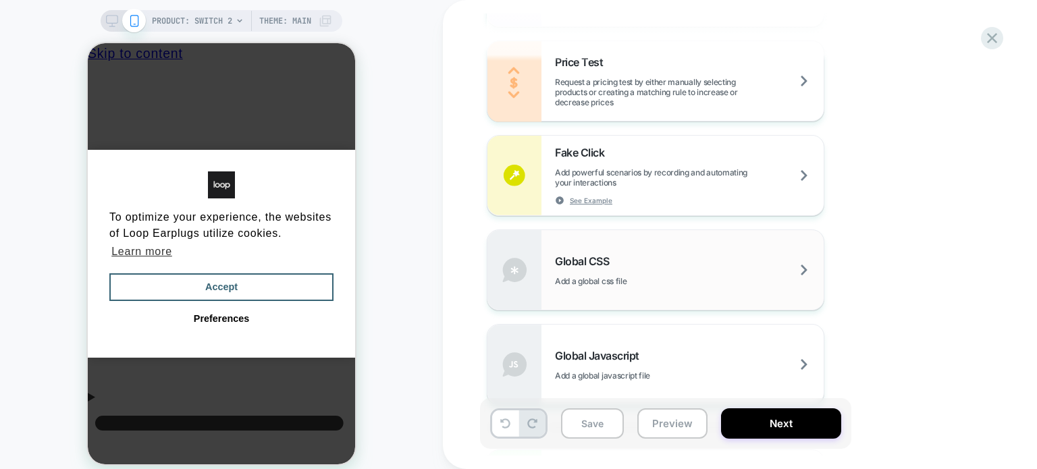
scroll to position [793, 0]
click at [652, 359] on div "Global Javascript Add a global javascript file" at bounding box center [689, 364] width 269 height 32
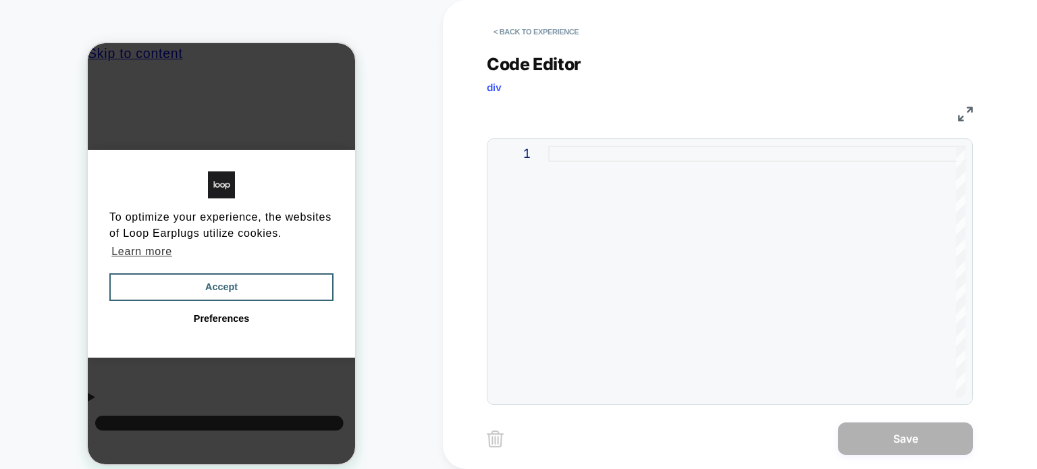
click at [755, 226] on div at bounding box center [756, 272] width 417 height 252
type textarea "**********"
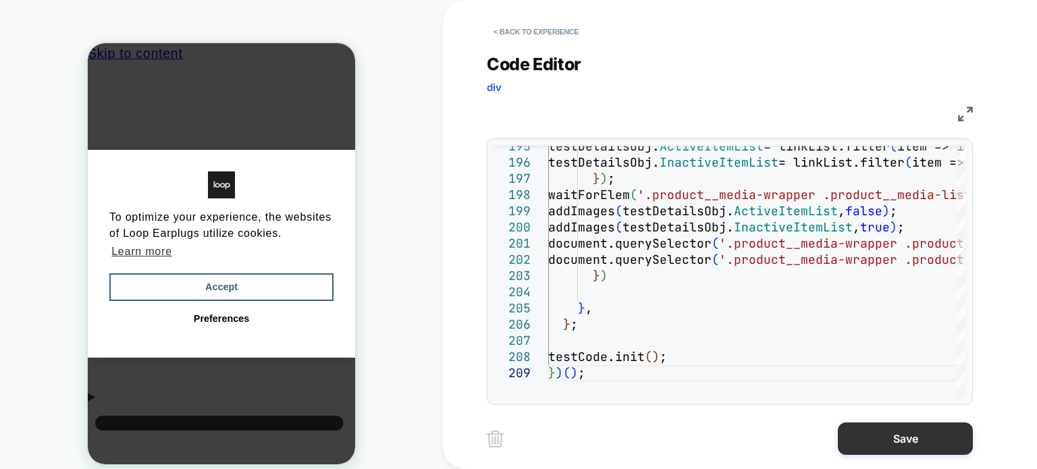
click at [877, 438] on button "Save" at bounding box center [905, 439] width 135 height 32
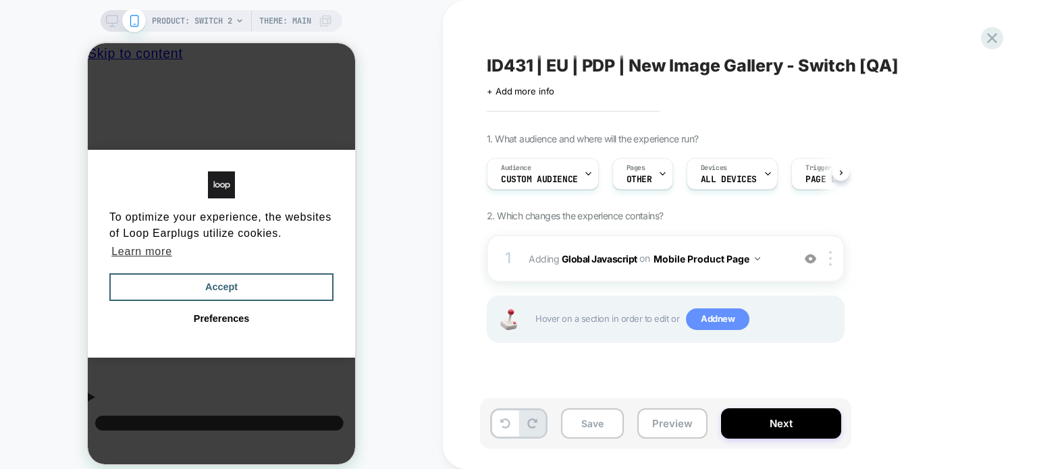
scroll to position [0, 0]
click at [724, 321] on span "Add new" at bounding box center [717, 320] width 63 height 22
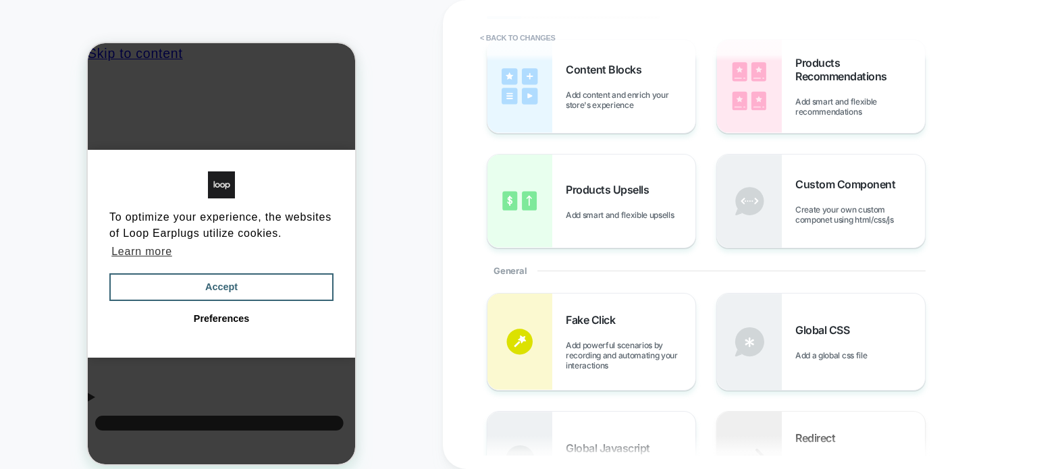
scroll to position [73, 0]
click at [813, 353] on span "Add a global css file" at bounding box center [834, 354] width 78 height 10
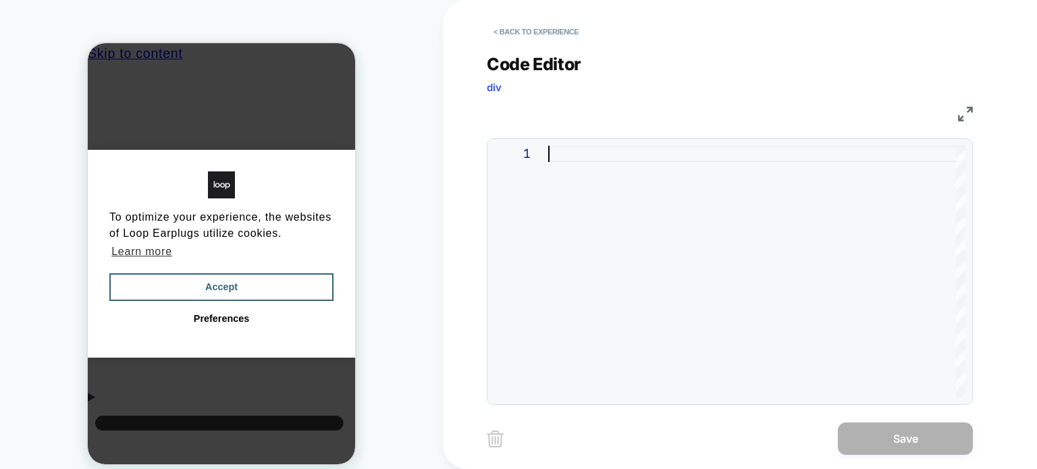
click at [632, 202] on div at bounding box center [756, 272] width 417 height 252
type textarea "**********"
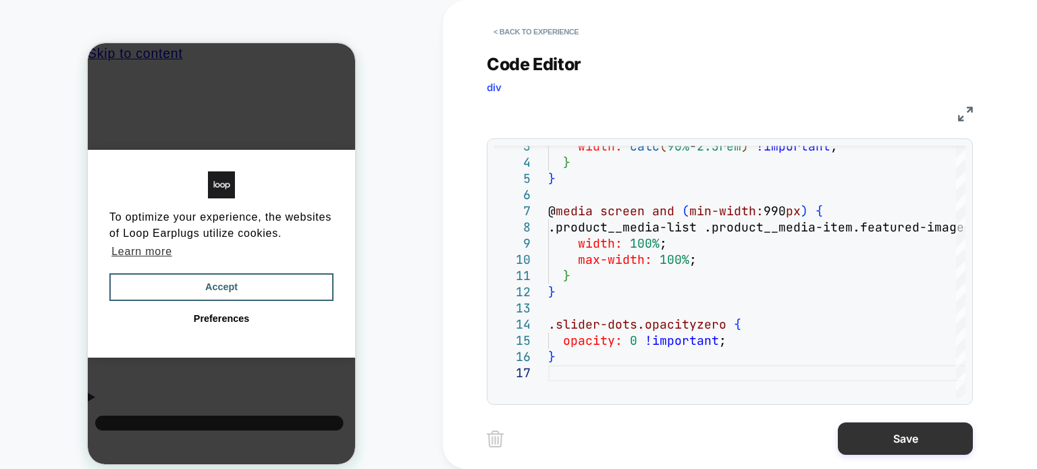
click at [918, 442] on button "Save" at bounding box center [905, 439] width 135 height 32
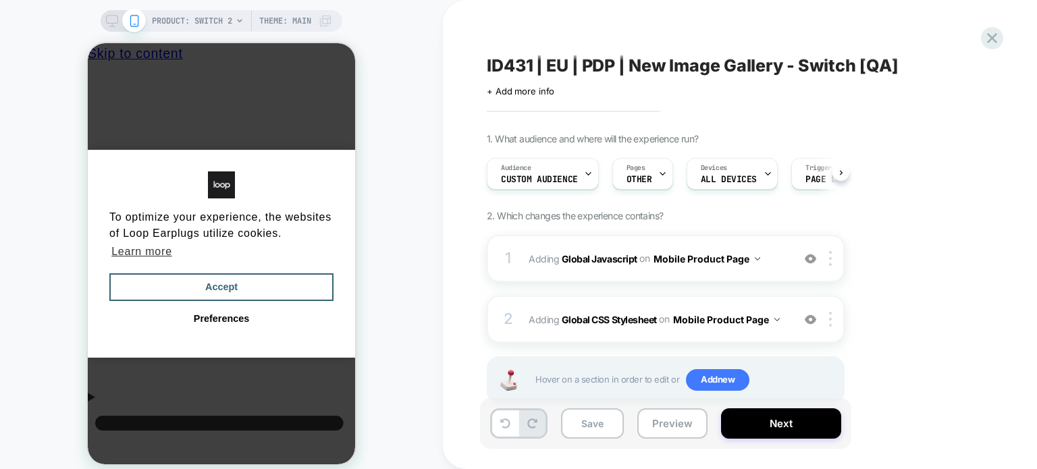
scroll to position [0, 0]
click at [735, 419] on button "Next" at bounding box center [781, 424] width 120 height 30
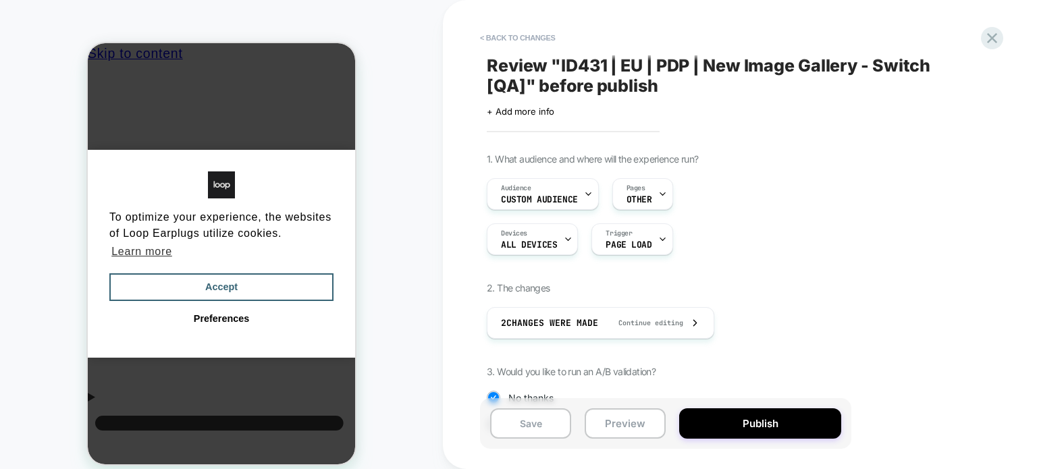
scroll to position [142, 0]
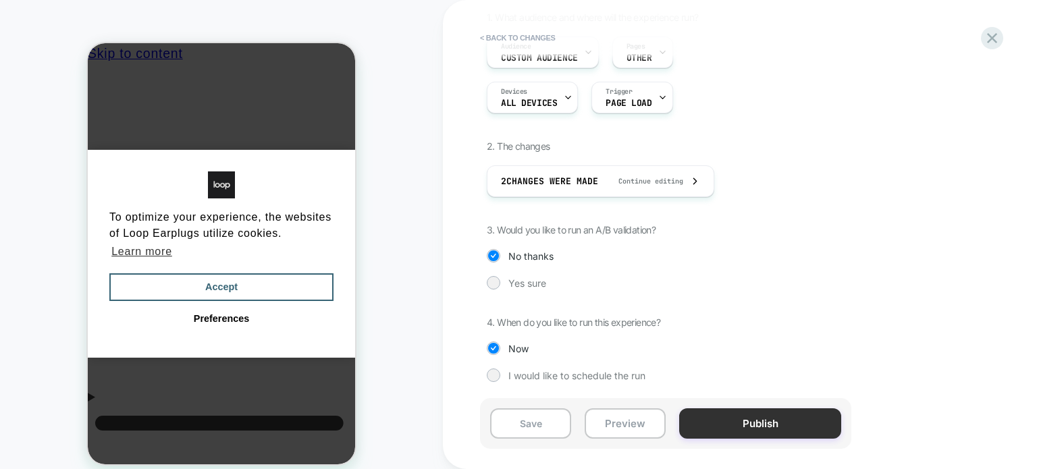
click at [729, 415] on button "Publish" at bounding box center [760, 424] width 162 height 30
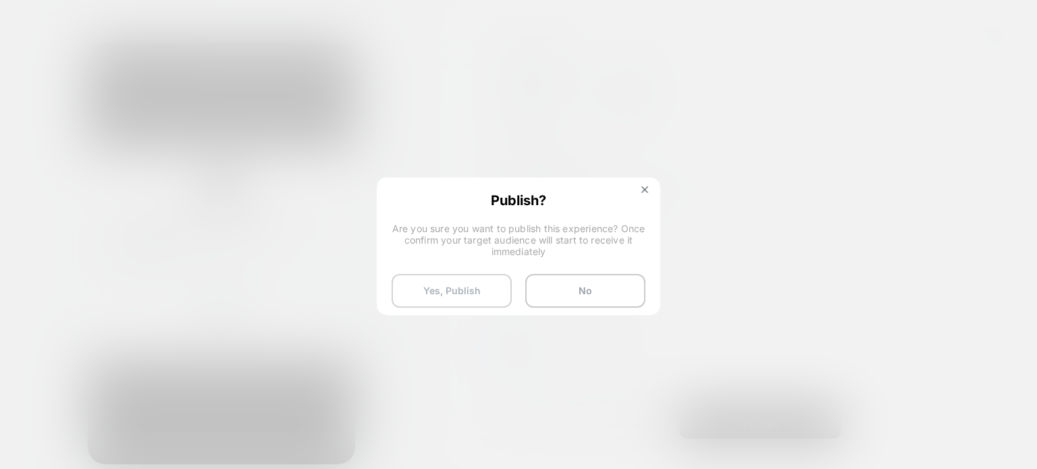
click at [432, 287] on button "Yes, Publish" at bounding box center [452, 291] width 120 height 34
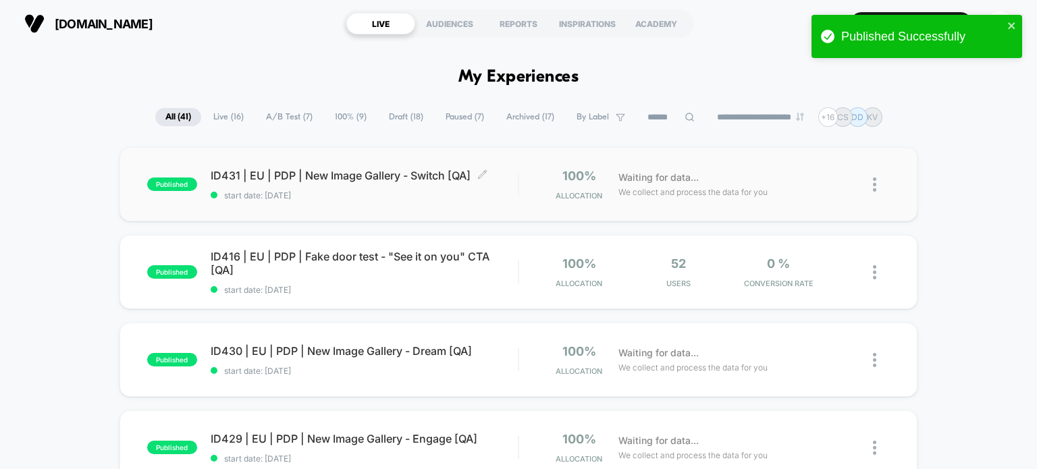
click at [425, 169] on span "ID431 | EU | PDP | New Image Gallery - Switch [QA] Click to edit experience det…" at bounding box center [365, 176] width 308 height 14
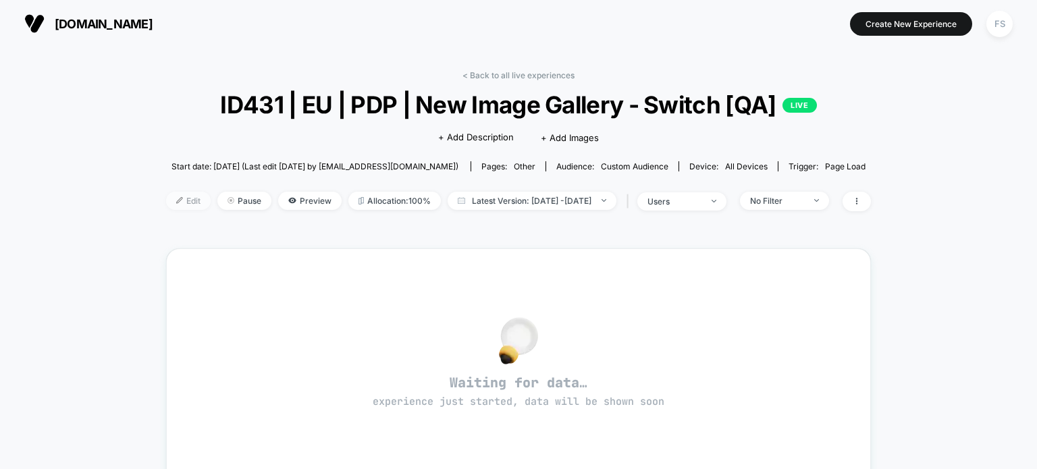
click at [166, 207] on span "Edit" at bounding box center [188, 201] width 45 height 18
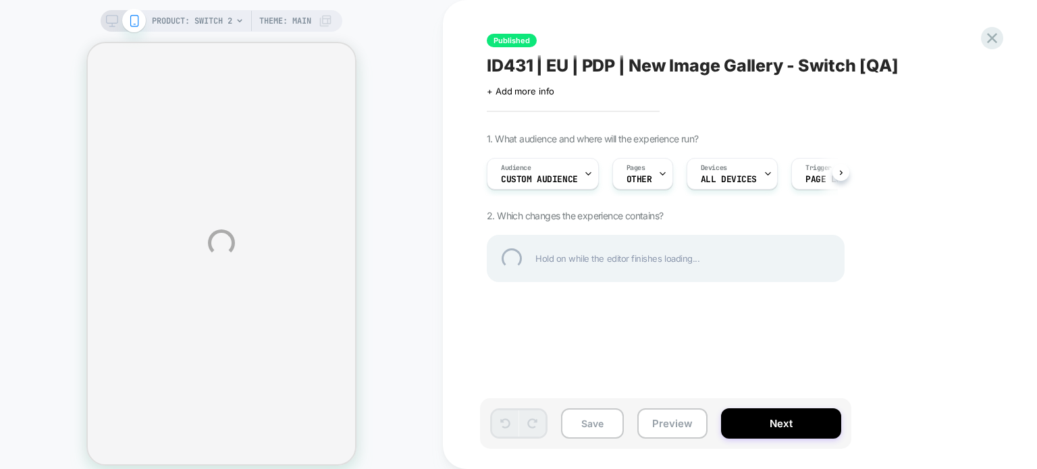
click at [577, 188] on div "PRODUCT: Switch 2 Theme: MAIN Published ID431 | EU | PDP | New Image Gallery - …" at bounding box center [518, 243] width 1037 height 486
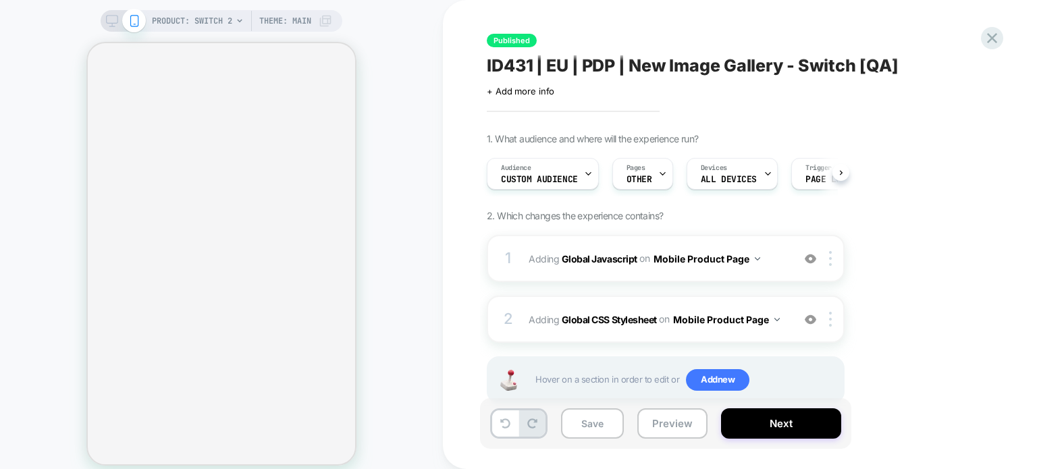
click at [570, 169] on div "Audience Custom Audience" at bounding box center [540, 174] width 104 height 30
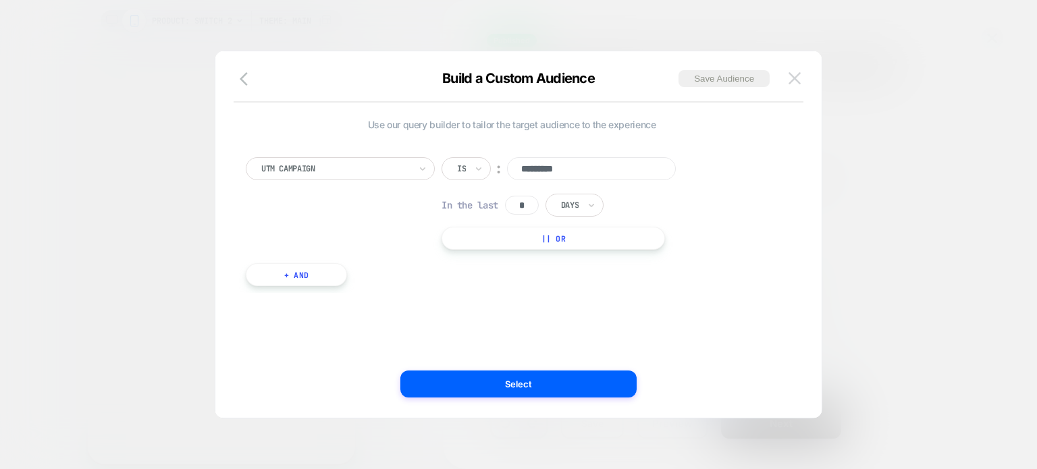
click at [797, 70] on button at bounding box center [795, 78] width 20 height 20
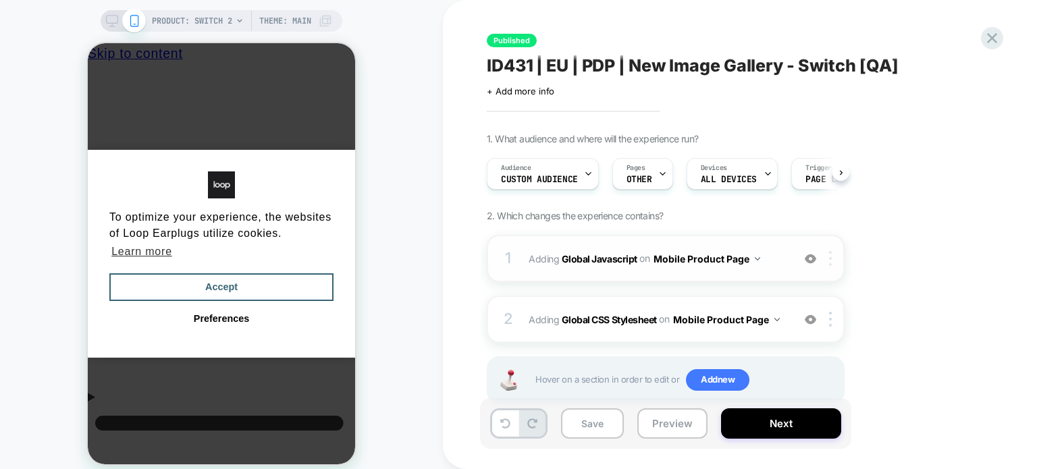
click at [829, 259] on img at bounding box center [830, 258] width 3 height 15
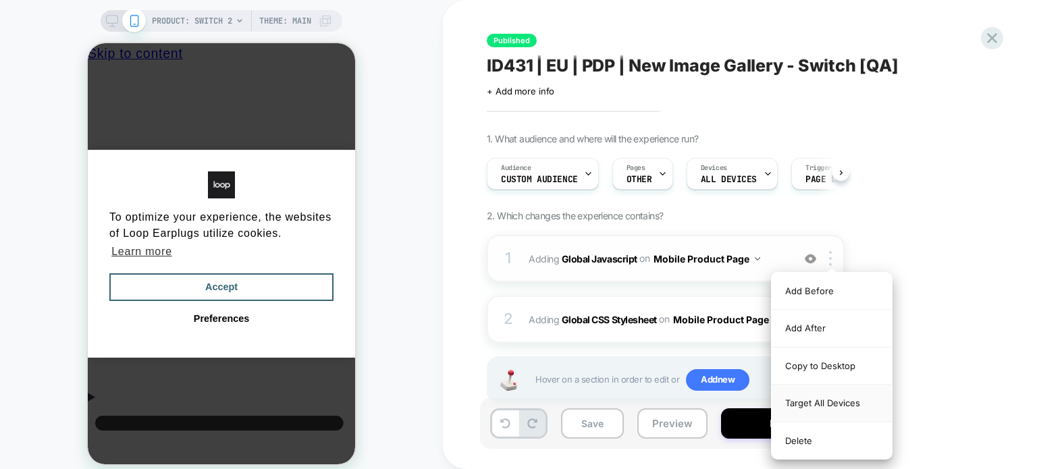
click at [814, 404] on div "Target All Devices" at bounding box center [832, 403] width 120 height 37
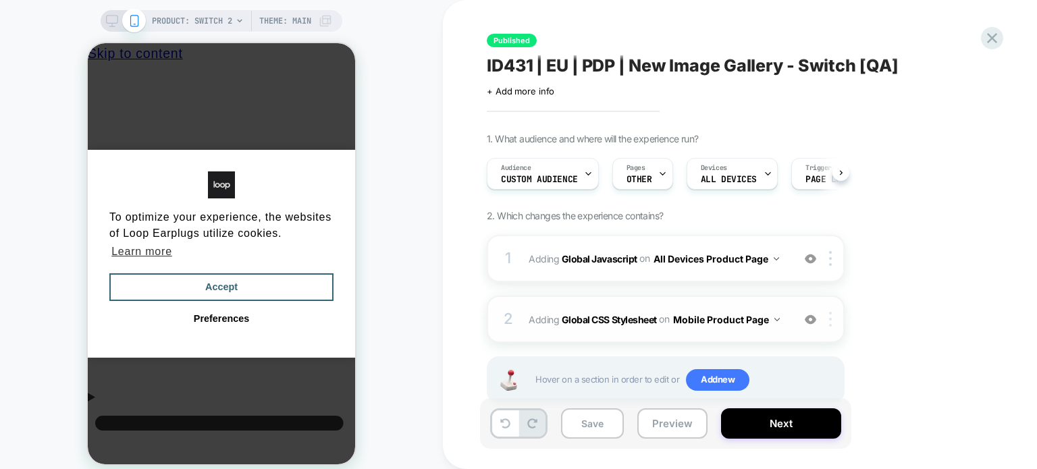
click at [834, 319] on div at bounding box center [833, 319] width 22 height 15
click at [829, 312] on div at bounding box center [833, 319] width 22 height 15
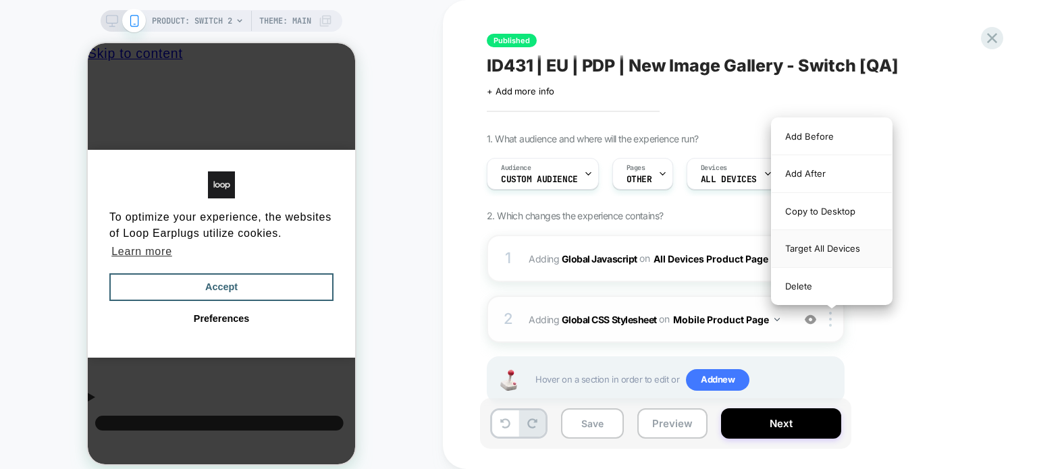
click at [846, 252] on div "Target All Devices" at bounding box center [832, 248] width 120 height 37
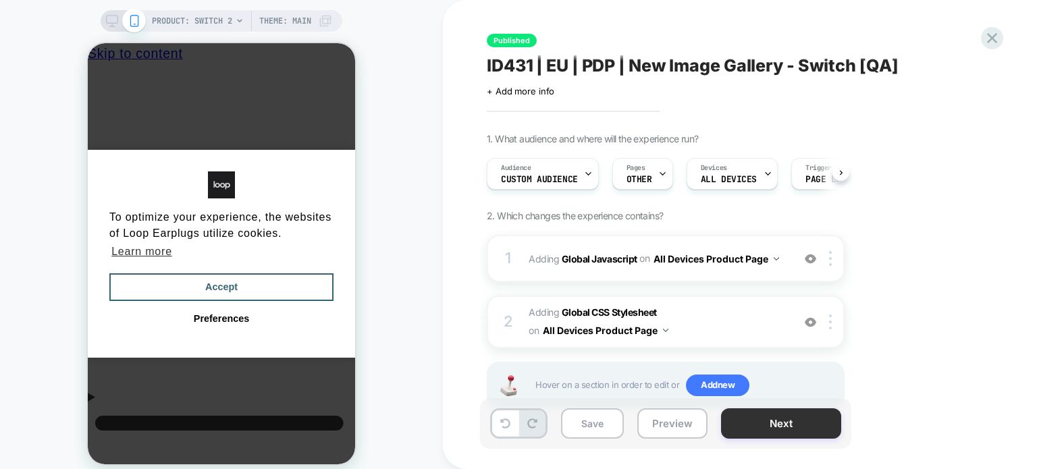
click at [740, 423] on button "Next" at bounding box center [781, 424] width 120 height 30
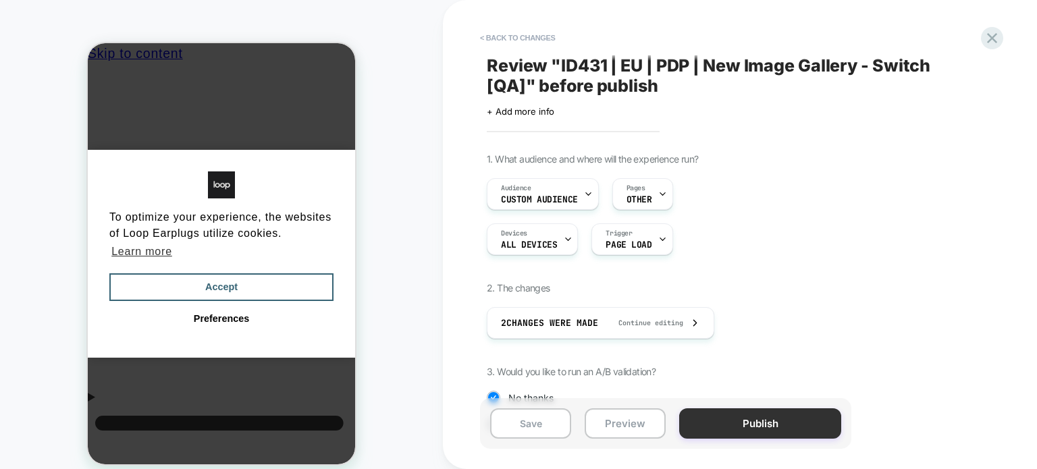
click at [725, 429] on button "Publish" at bounding box center [760, 424] width 162 height 30
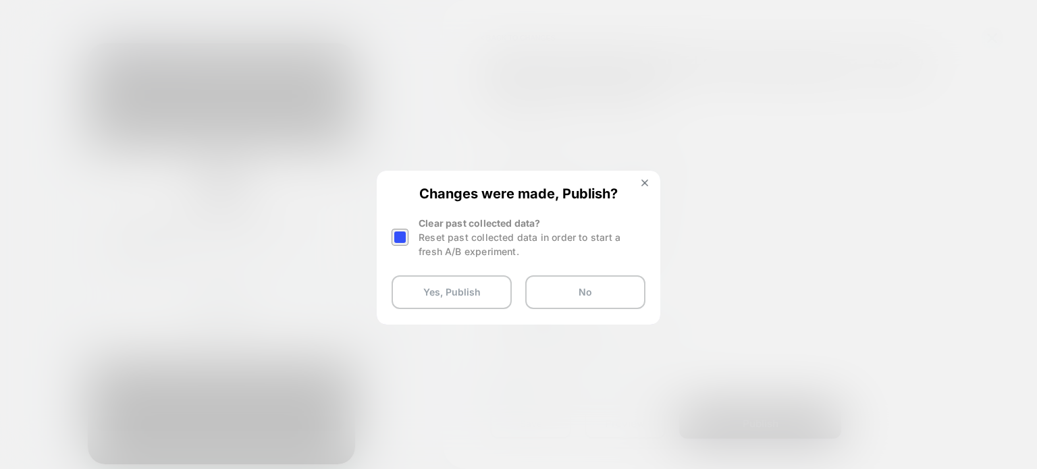
click at [396, 234] on div at bounding box center [400, 237] width 17 height 17
click at [423, 286] on button "Yes, Publish" at bounding box center [452, 292] width 120 height 34
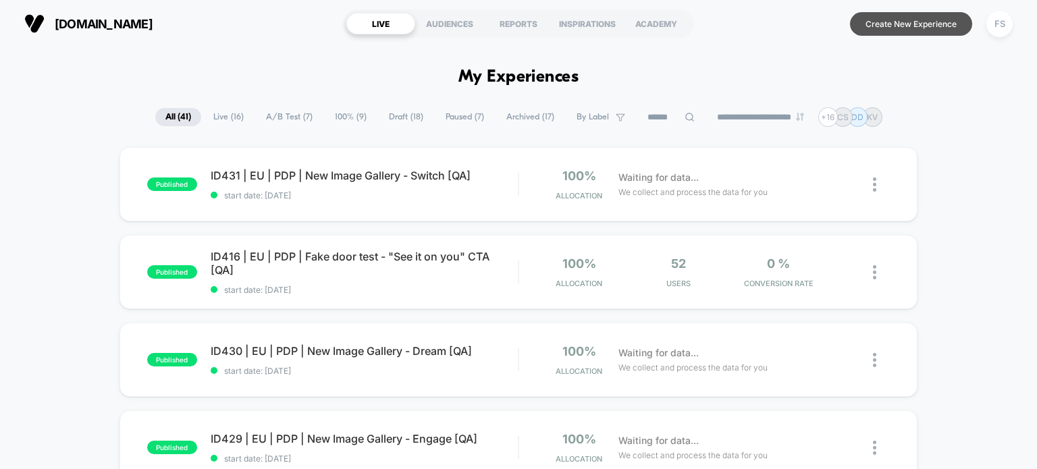
click at [891, 22] on button "Create New Experience" at bounding box center [911, 24] width 122 height 24
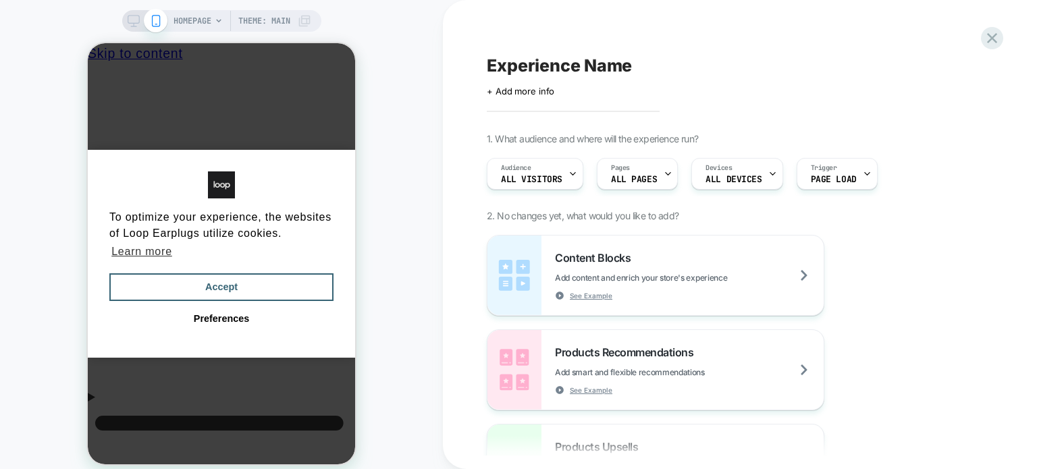
click at [540, 88] on span "+ Add more info" at bounding box center [521, 91] width 68 height 11
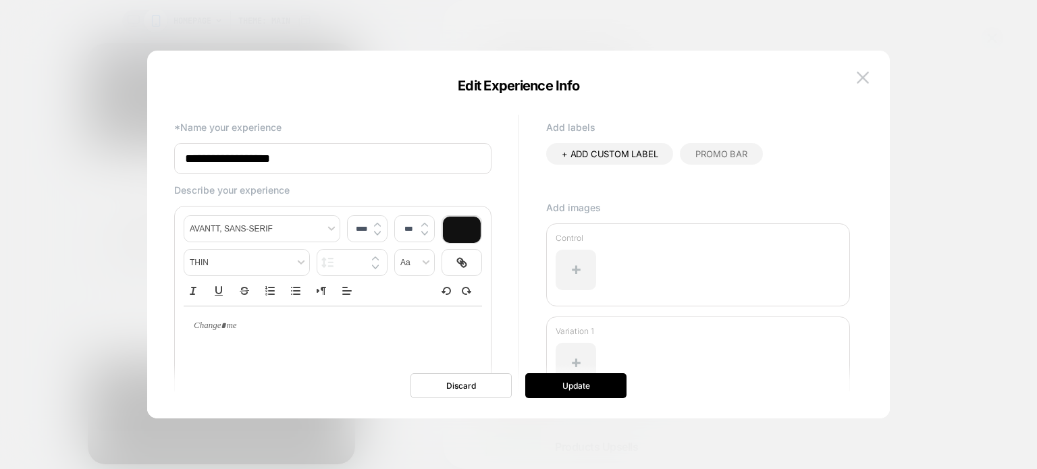
click at [352, 169] on input "**********" at bounding box center [332, 158] width 317 height 31
paste input "**********"
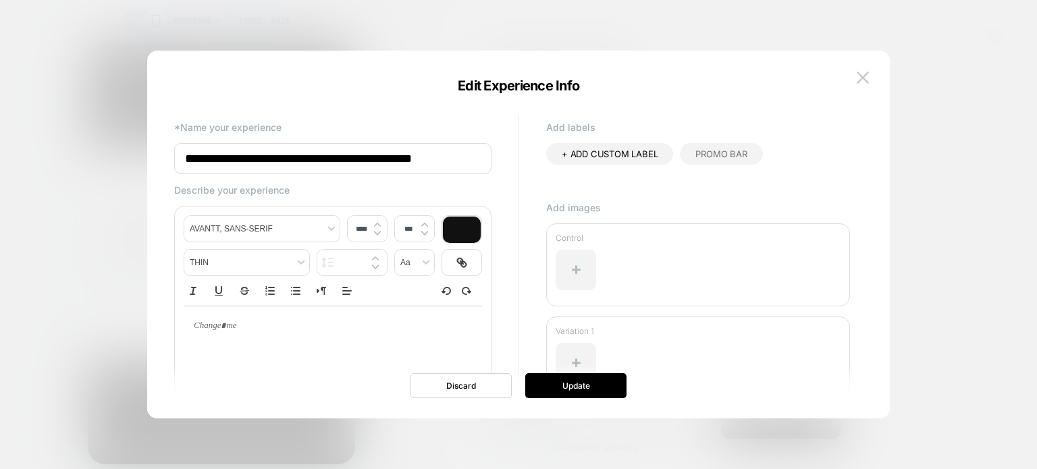
type input "**********"
click at [573, 384] on button "Update" at bounding box center [575, 385] width 101 height 25
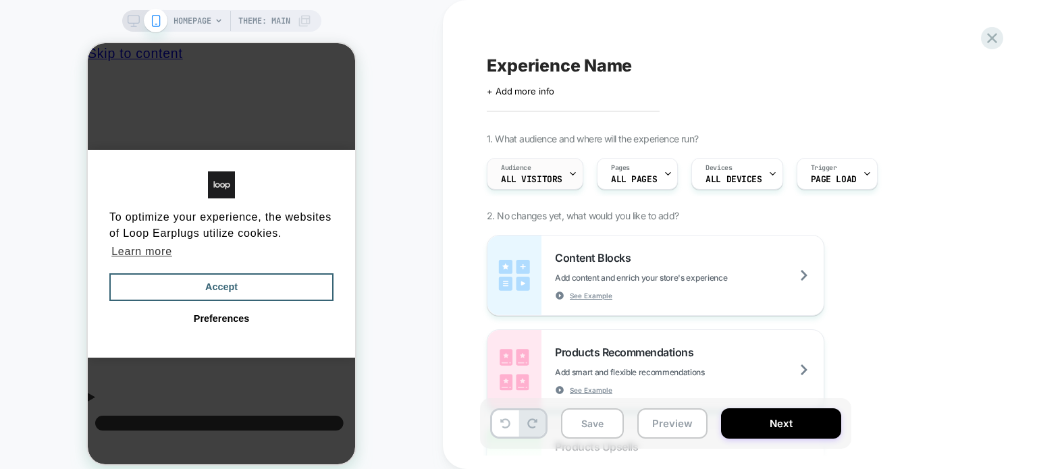
click at [535, 181] on span "All Visitors" at bounding box center [531, 179] width 61 height 9
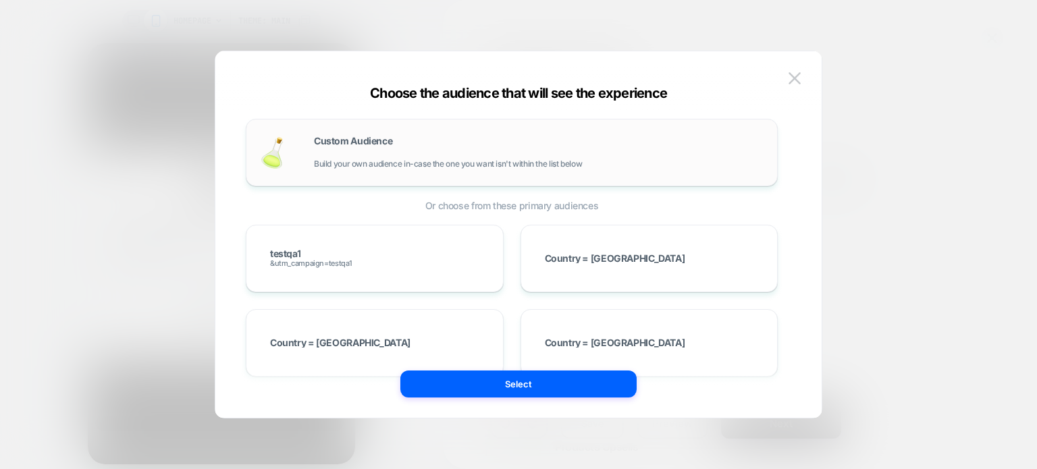
click at [379, 134] on div "Custom Audience Build your own audience in-case the one you want isn't within t…" at bounding box center [512, 152] width 504 height 39
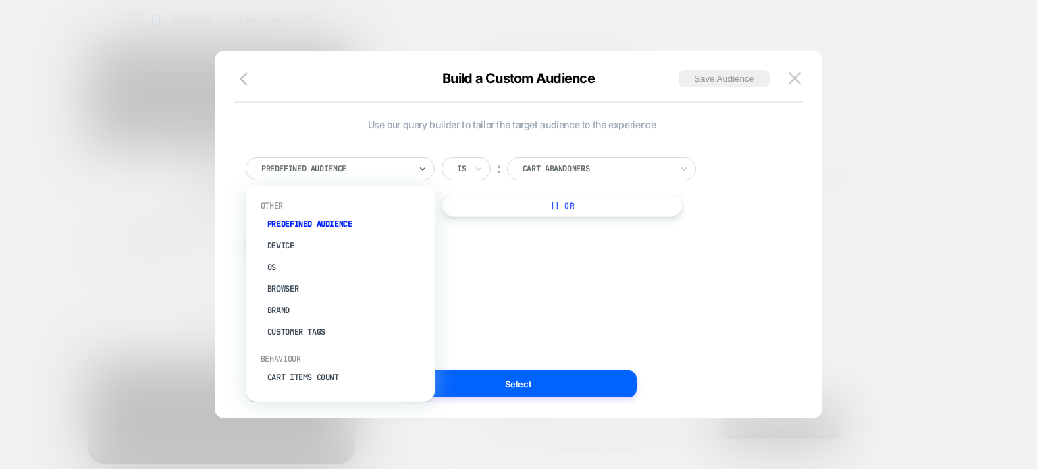
click at [369, 173] on div at bounding box center [335, 169] width 149 height 12
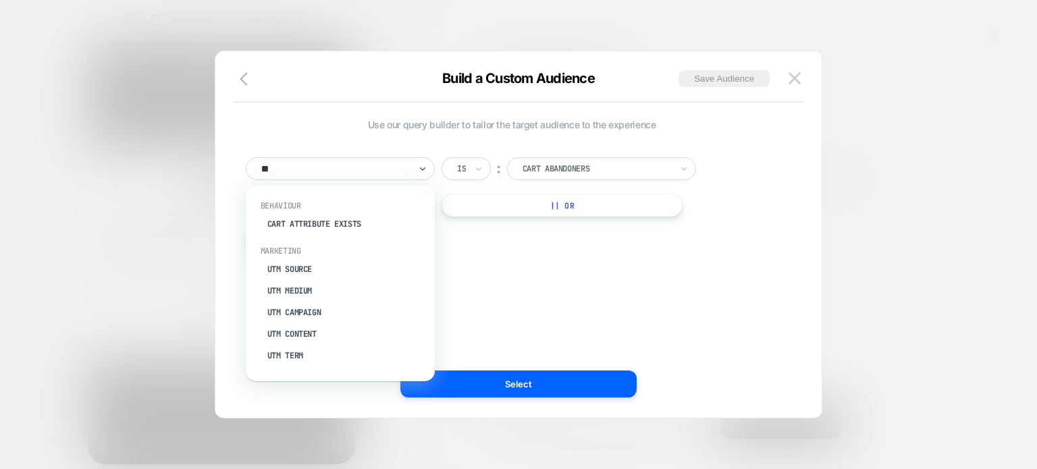
type input "***"
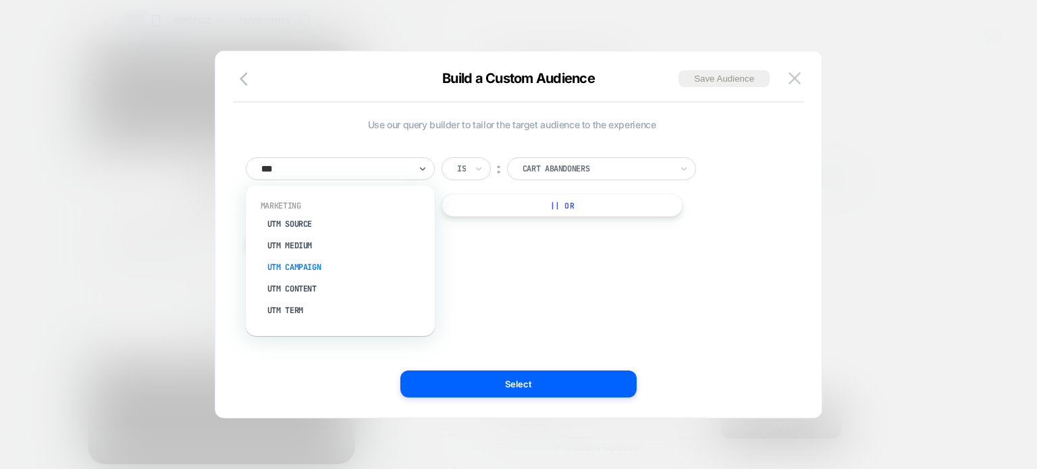
click at [338, 258] on div "UTM Campaign" at bounding box center [347, 268] width 176 height 22
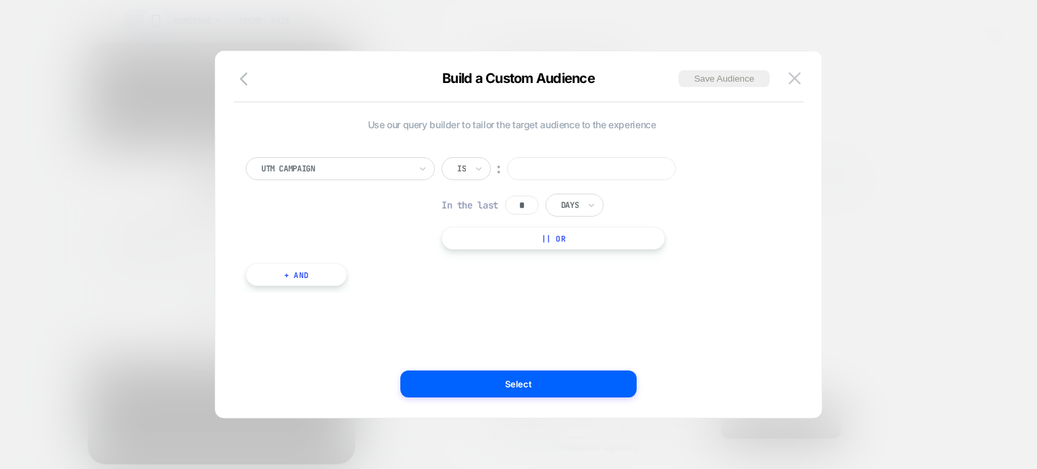
click at [550, 167] on input at bounding box center [591, 168] width 169 height 23
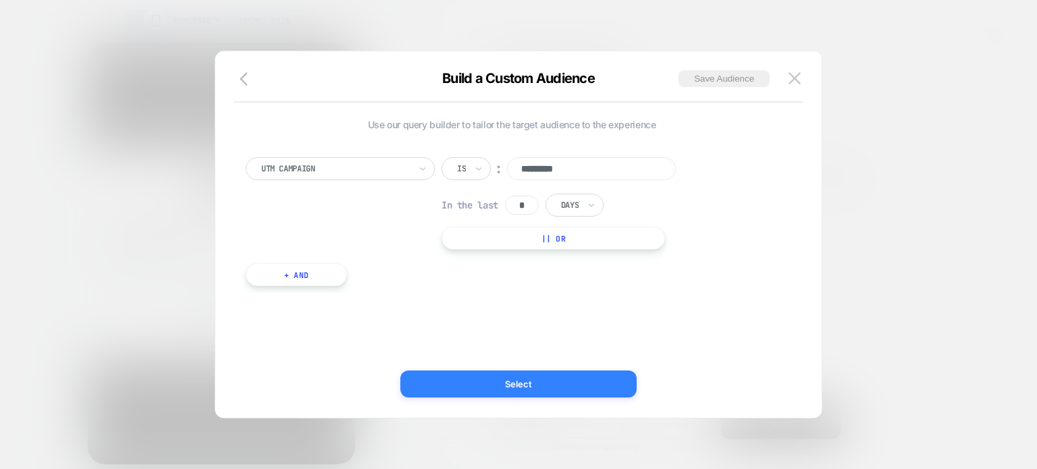
type input "*********"
click at [582, 389] on button "Select" at bounding box center [518, 384] width 236 height 27
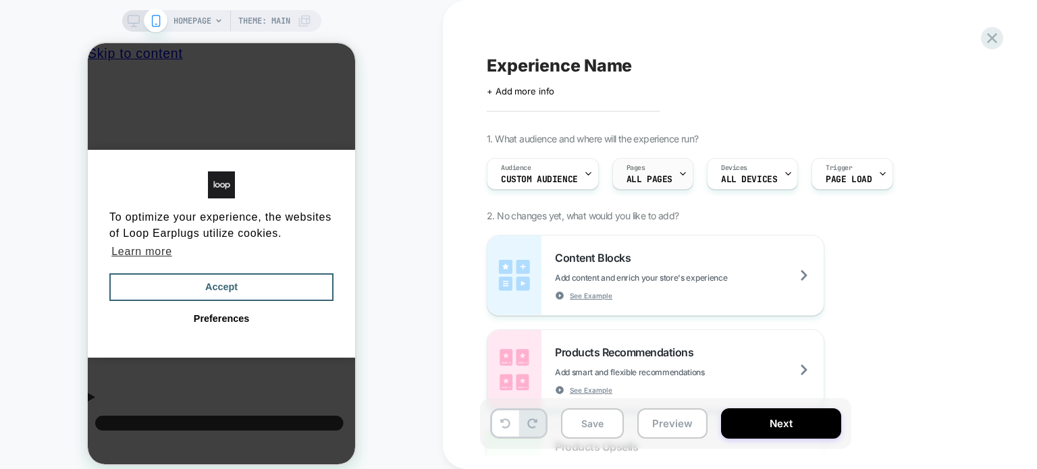
click at [675, 180] on div "Pages ALL PAGES" at bounding box center [649, 174] width 73 height 30
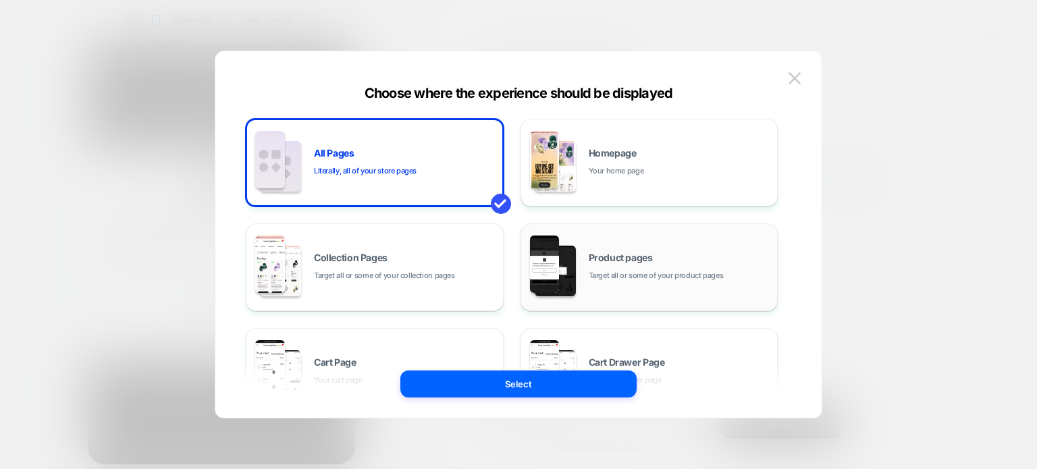
click at [624, 271] on span "Target all or some of your product pages" at bounding box center [656, 275] width 135 height 13
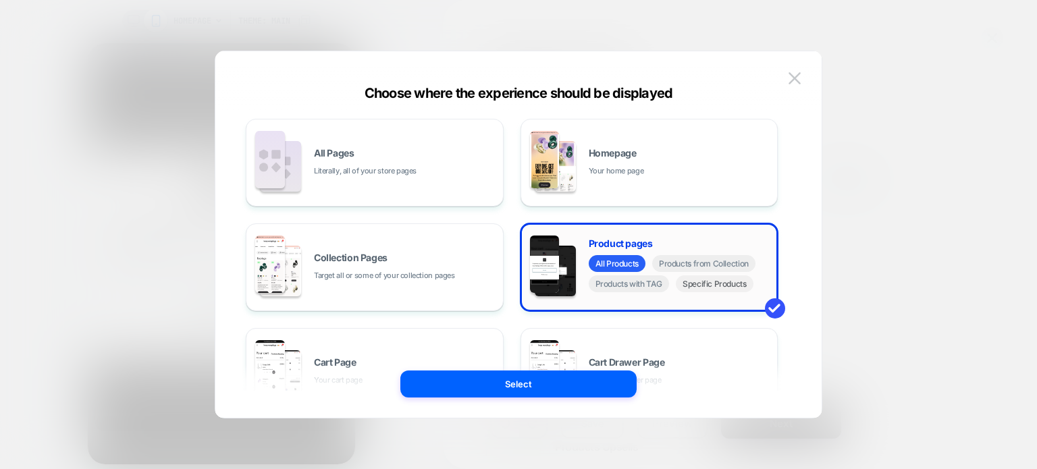
click at [694, 288] on span "Specific Products" at bounding box center [715, 283] width 78 height 17
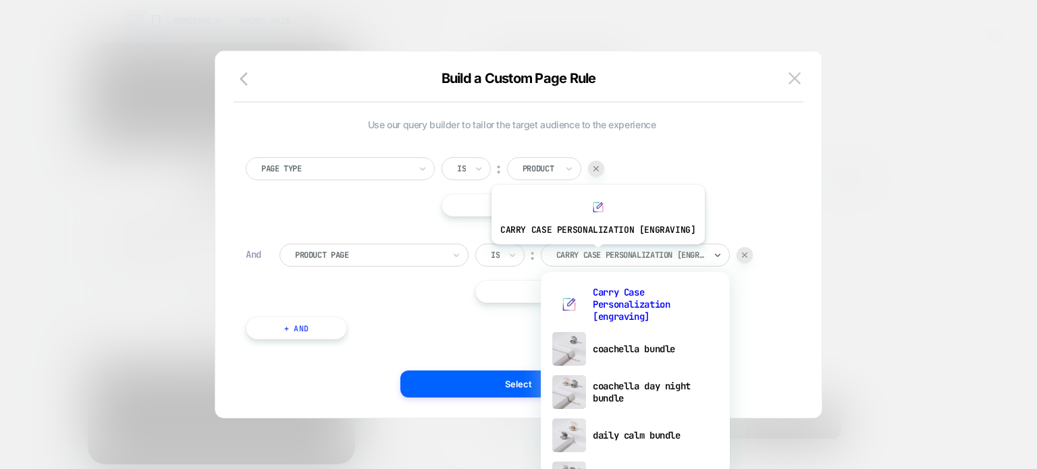
click at [596, 255] on div at bounding box center [630, 255] width 149 height 12
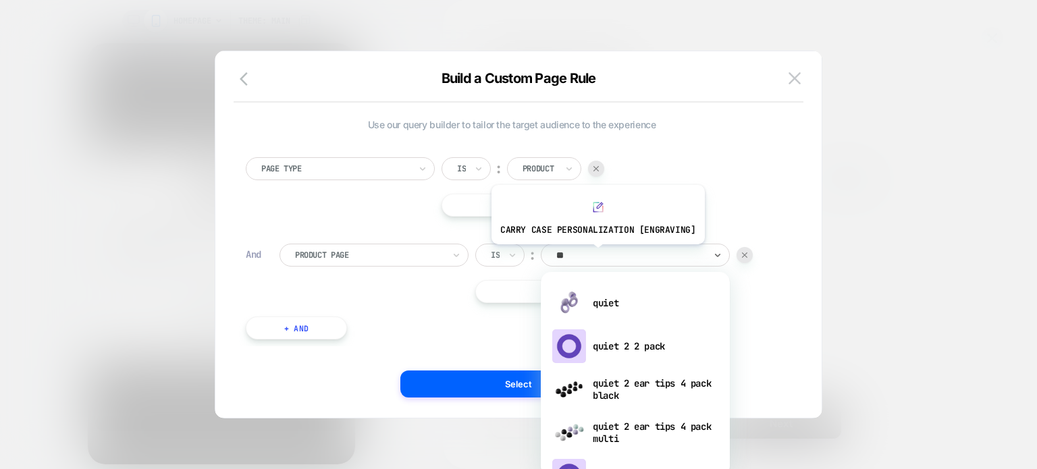
type input "***"
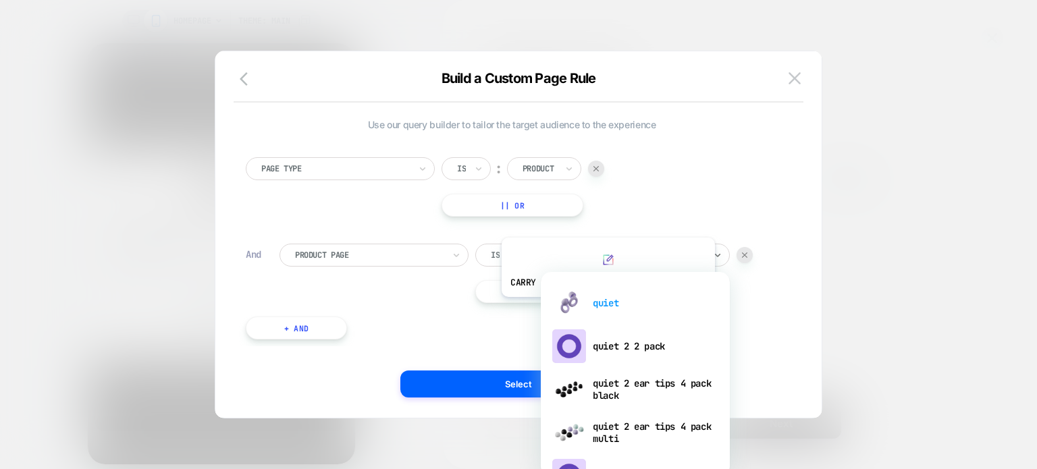
click at [606, 307] on div "quiet" at bounding box center [636, 303] width 176 height 43
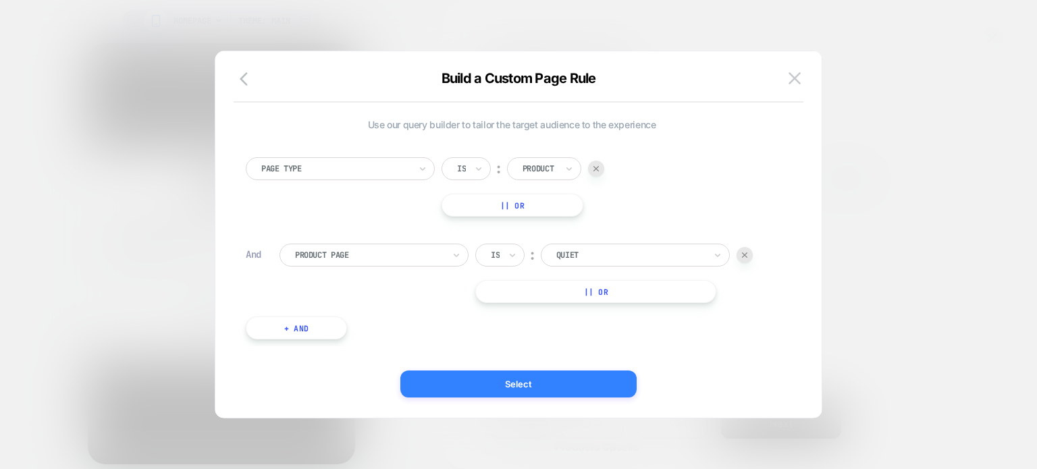
click at [552, 385] on button "Select" at bounding box center [518, 384] width 236 height 27
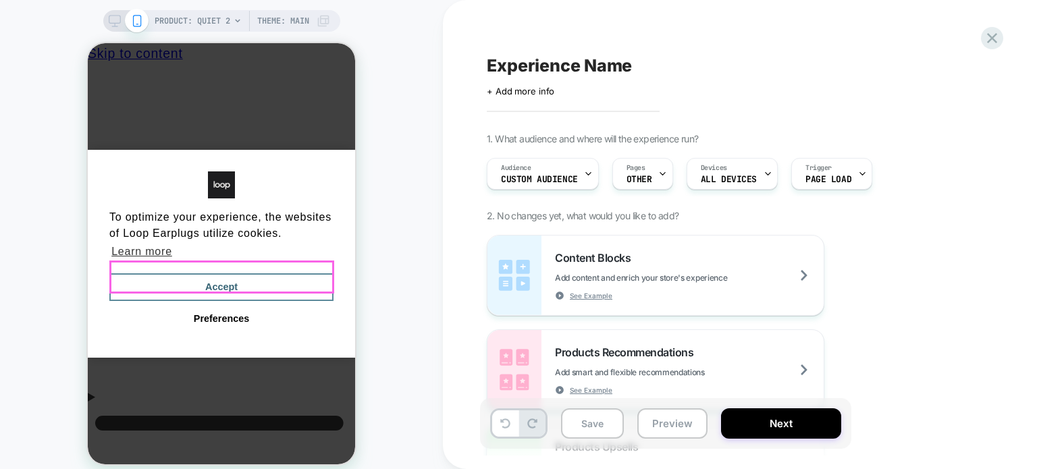
click at [236, 273] on button "Accept" at bounding box center [221, 287] width 224 height 28
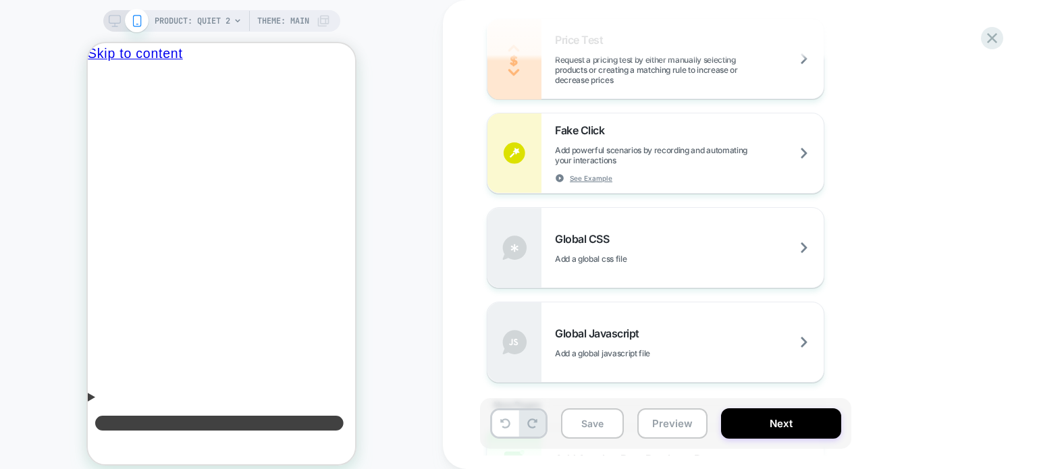
scroll to position [826, 0]
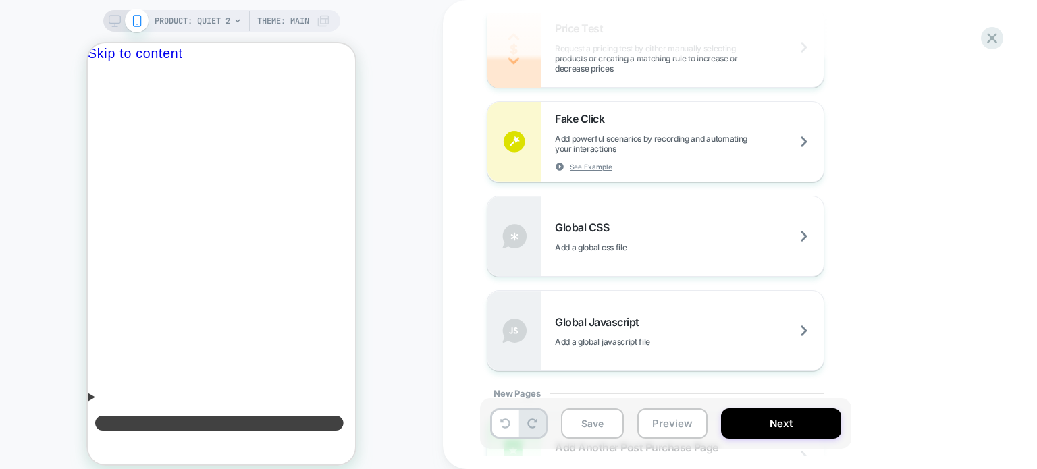
click at [633, 321] on span "Global Javascript" at bounding box center [600, 322] width 91 height 14
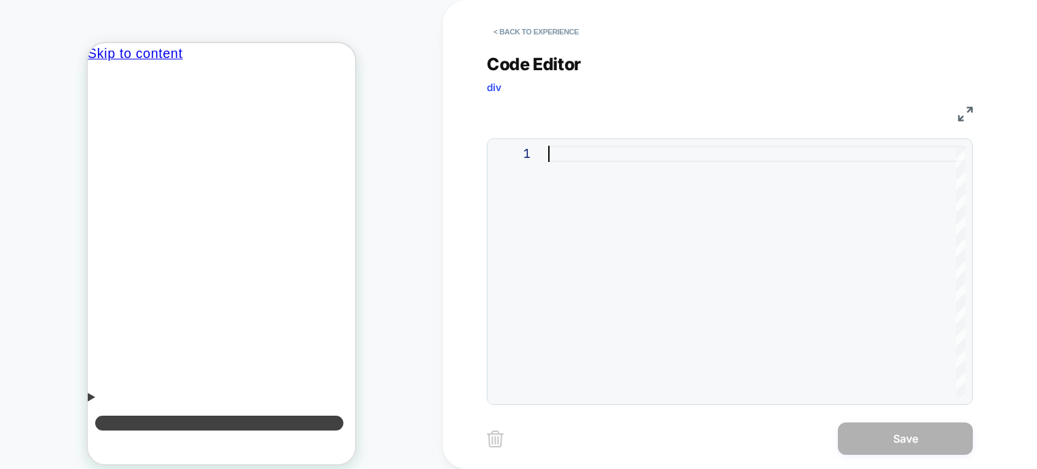
click at [597, 203] on div at bounding box center [756, 272] width 417 height 252
type textarea "**********"
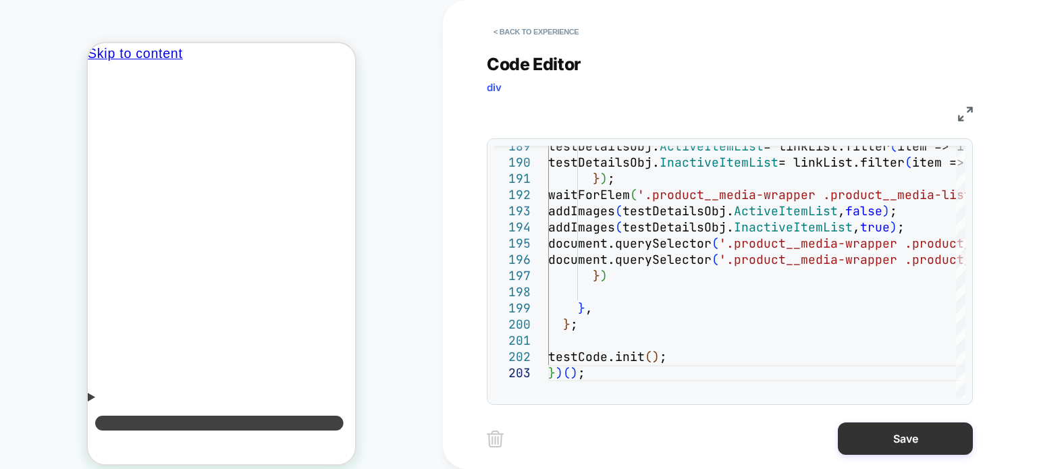
click at [908, 433] on button "Save" at bounding box center [905, 439] width 135 height 32
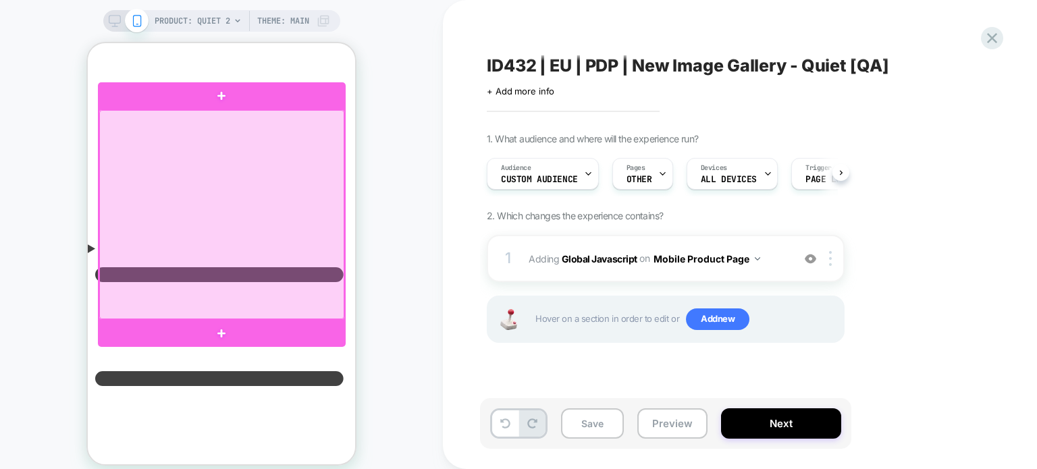
scroll to position [0, 0]
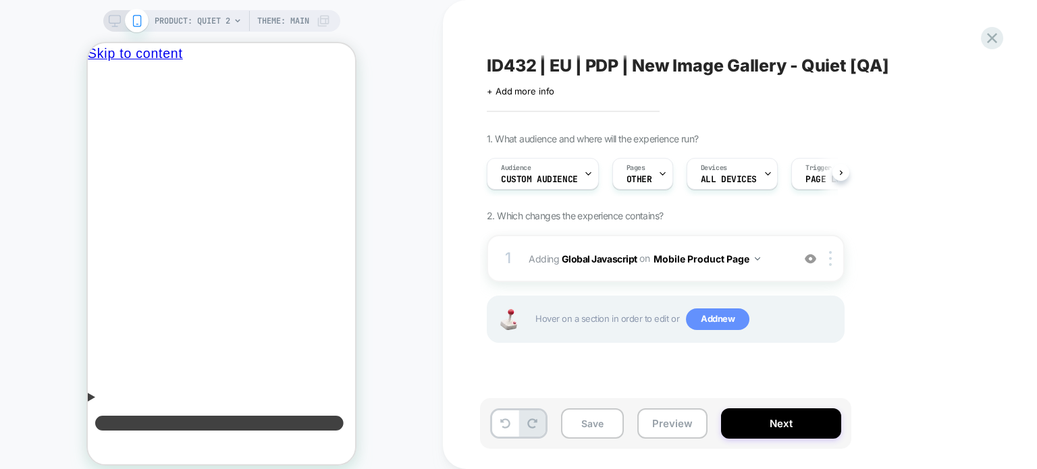
click at [700, 321] on span "Add new" at bounding box center [717, 320] width 63 height 22
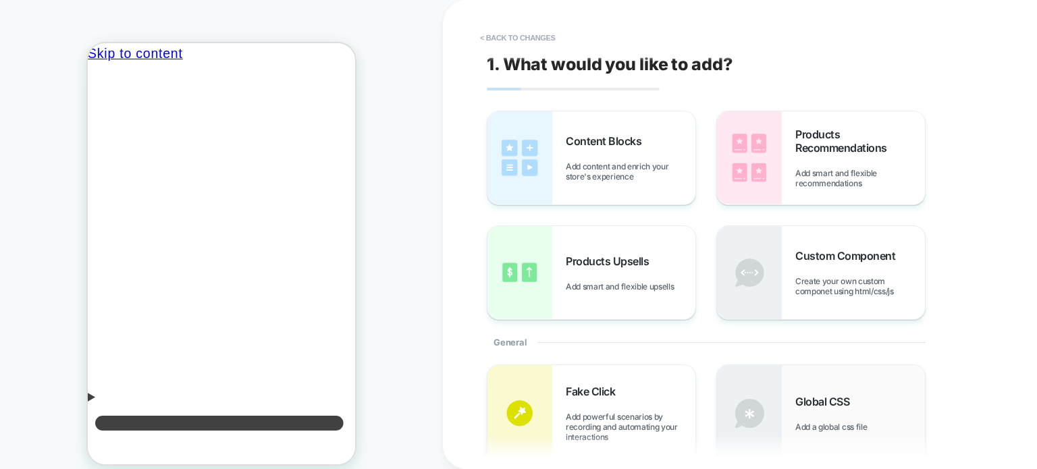
click at [789, 386] on div "Global CSS Add a global css file" at bounding box center [821, 413] width 208 height 97
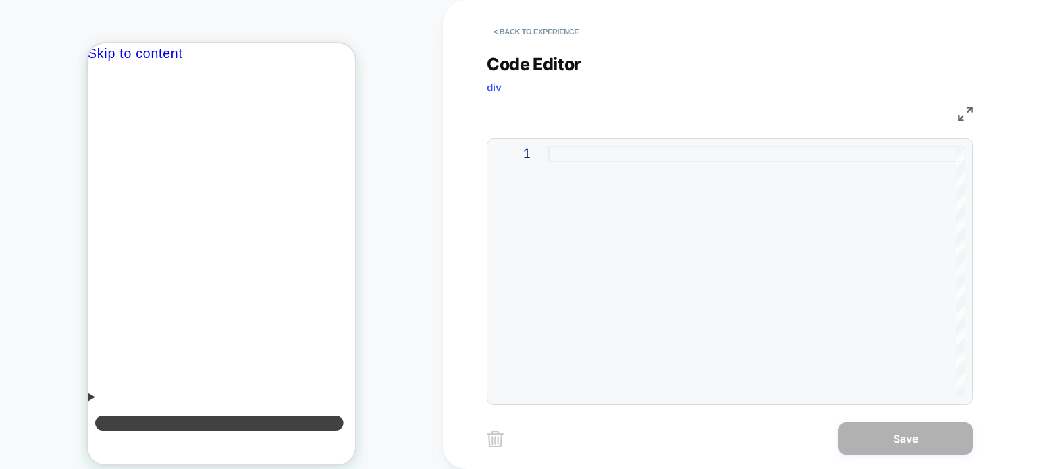
click at [675, 226] on div at bounding box center [756, 272] width 417 height 252
type textarea "**********"
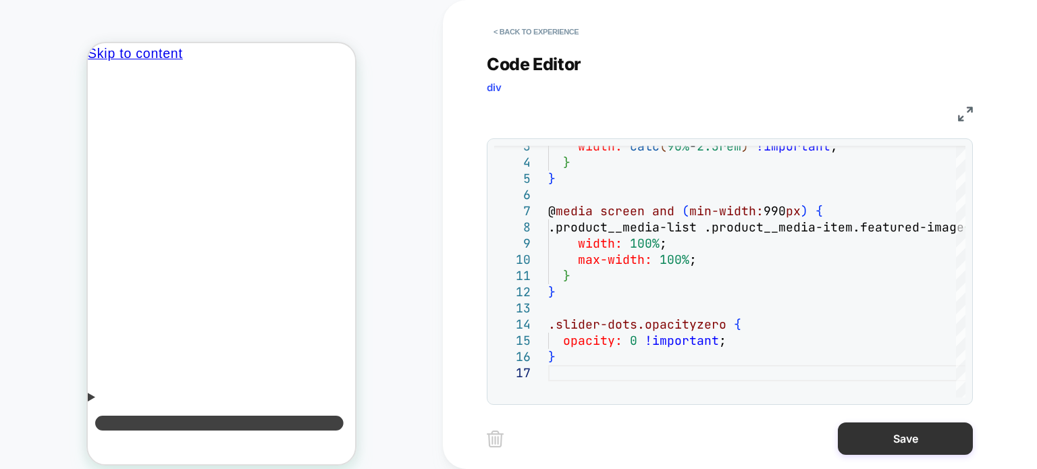
click at [862, 433] on button "Save" at bounding box center [905, 439] width 135 height 32
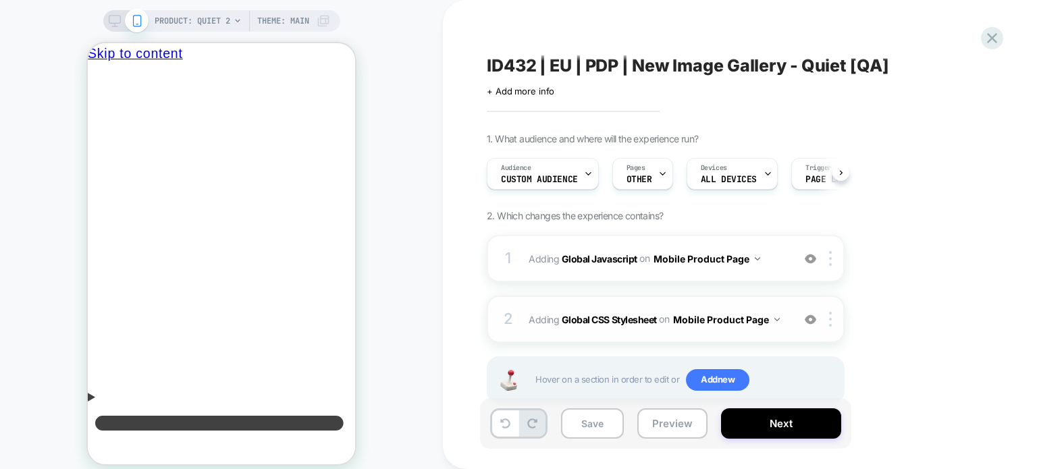
scroll to position [35, 0]
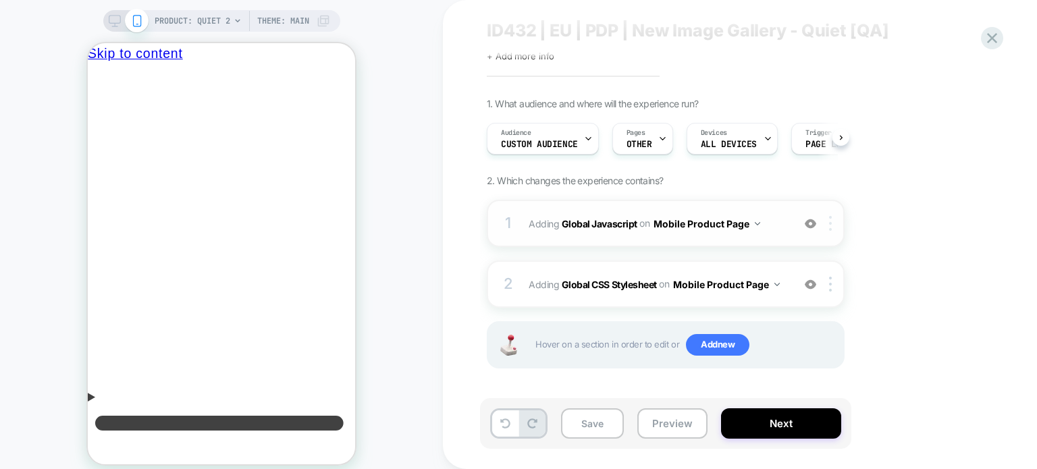
click at [835, 219] on div at bounding box center [833, 223] width 22 height 15
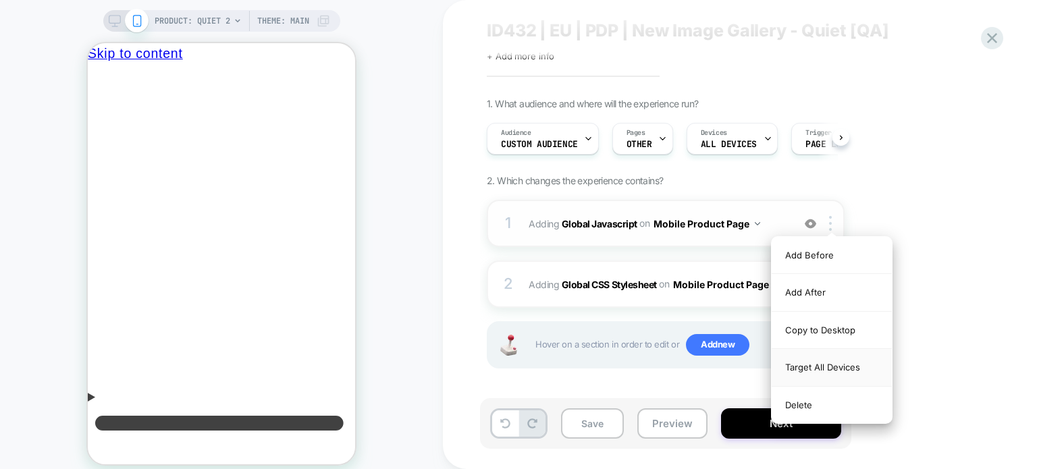
click at [805, 359] on div "Target All Devices" at bounding box center [832, 367] width 120 height 37
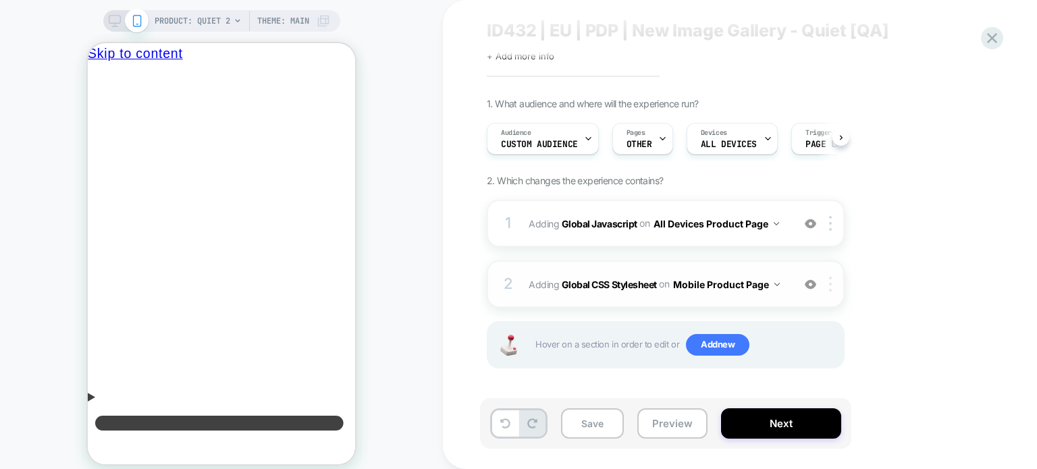
click at [835, 288] on div at bounding box center [833, 284] width 22 height 15
click at [830, 282] on img at bounding box center [830, 284] width 3 height 15
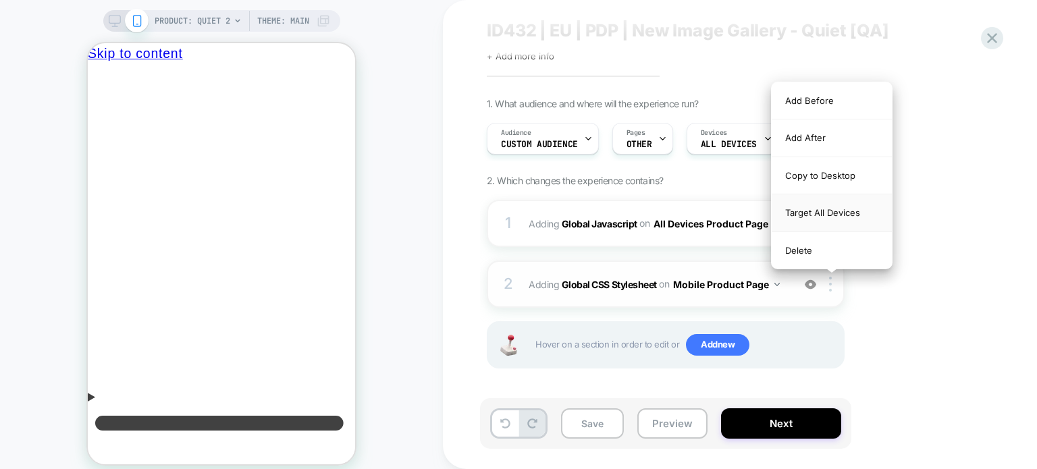
click at [844, 213] on div "Target All Devices" at bounding box center [832, 212] width 120 height 37
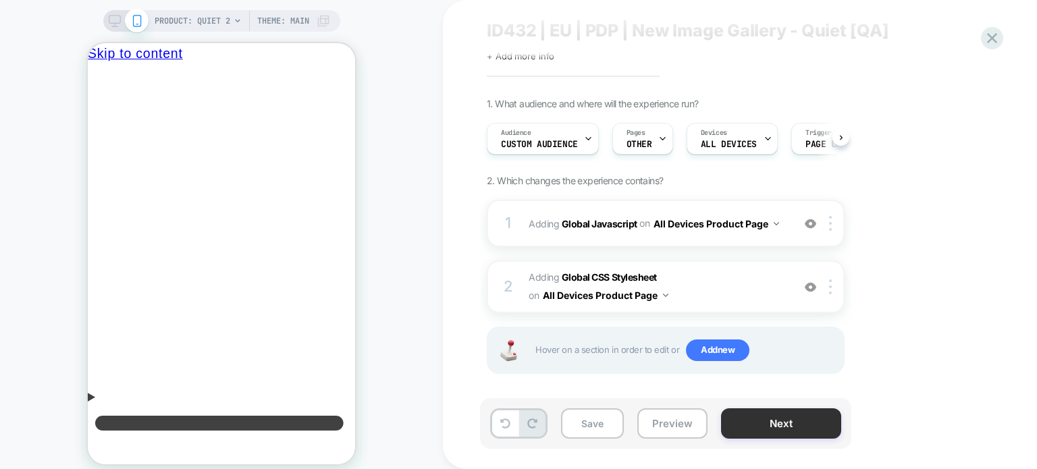
click at [762, 437] on button "Next" at bounding box center [781, 424] width 120 height 30
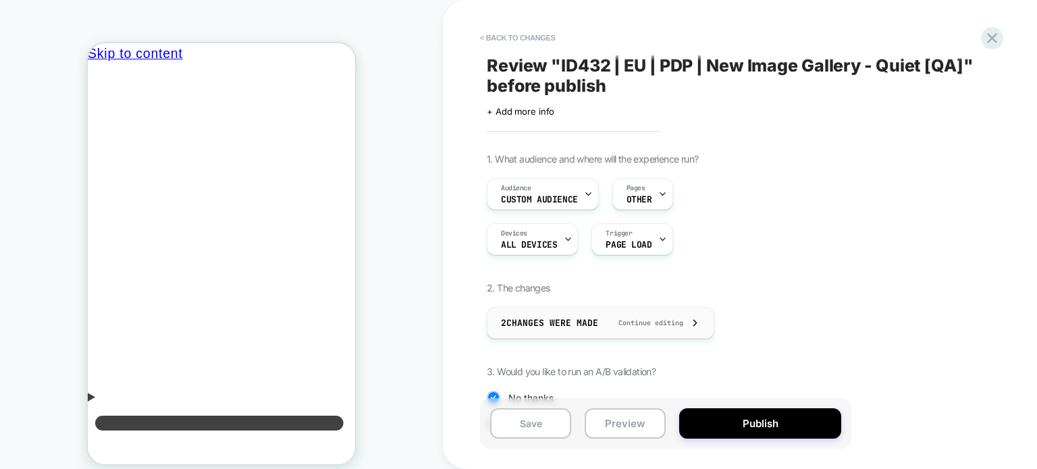
scroll to position [142, 0]
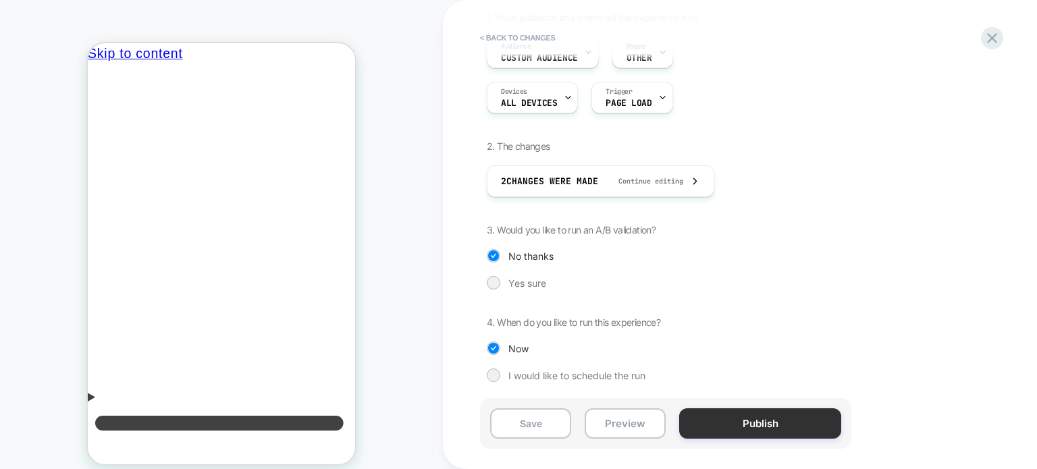
click at [737, 424] on button "Publish" at bounding box center [760, 424] width 162 height 30
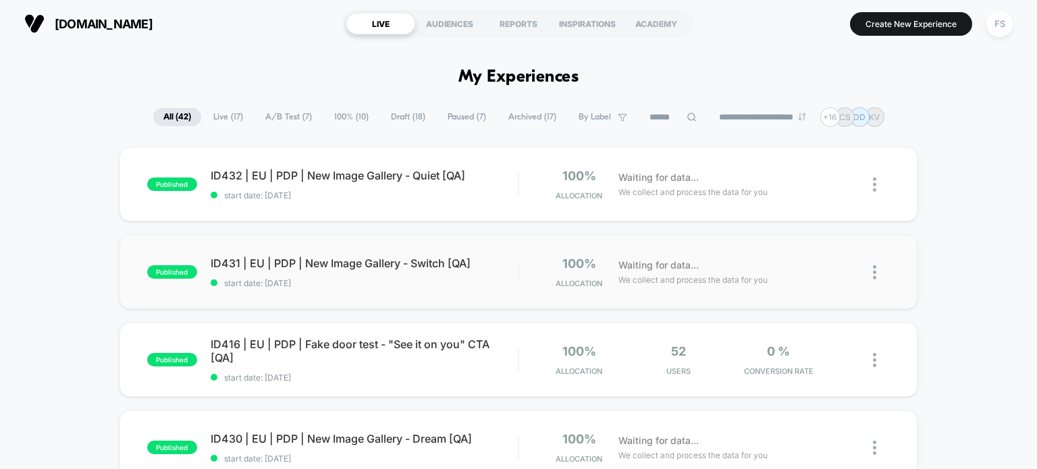
click at [383, 255] on div "published ID431 | EU | PDP | New Image Gallery - Switch [QA] start date: [DATE]…" at bounding box center [519, 272] width 799 height 74
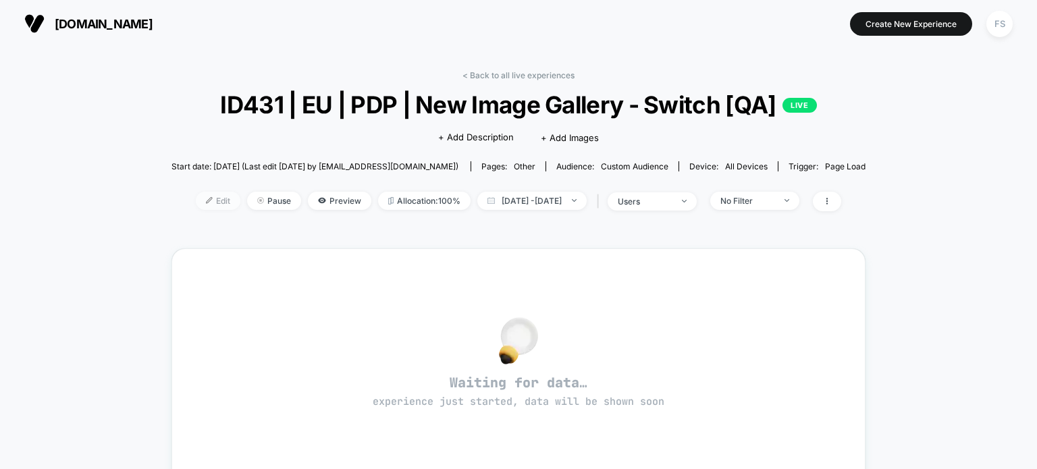
click at [199, 194] on span "Edit" at bounding box center [218, 201] width 45 height 18
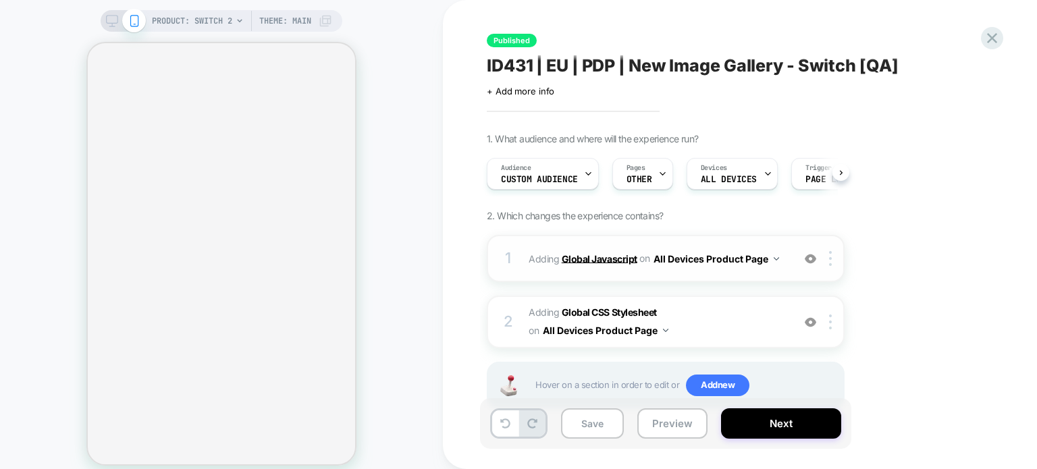
click at [602, 260] on b "Global Javascript" at bounding box center [600, 258] width 76 height 11
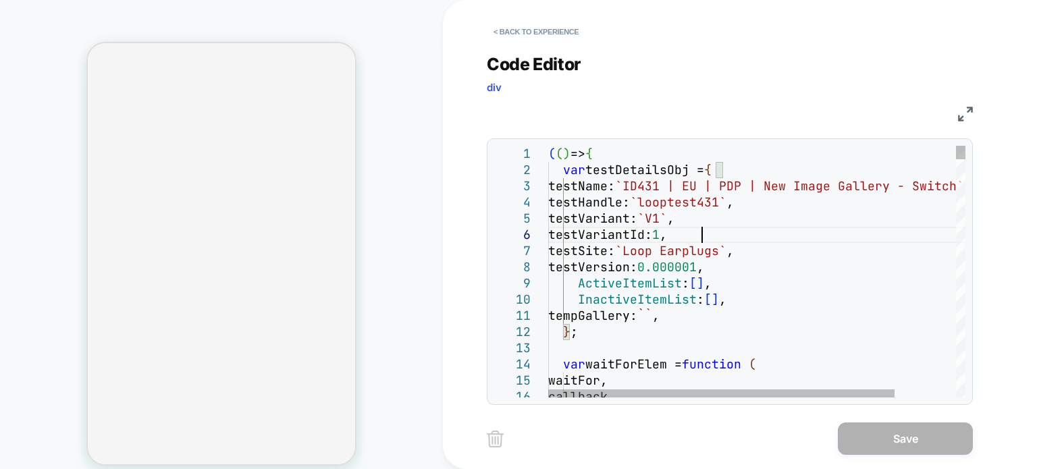
type textarea "**********"
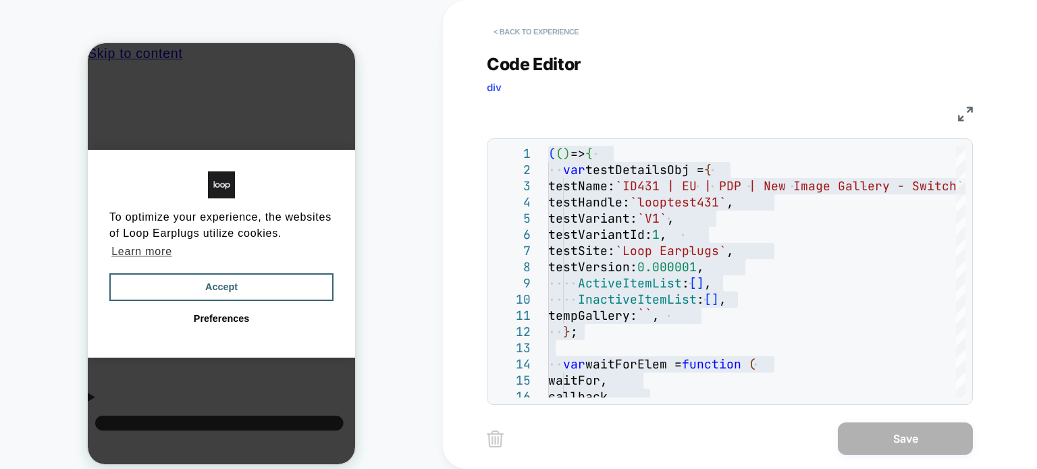
click at [564, 30] on button "< Back to experience" at bounding box center [536, 32] width 99 height 22
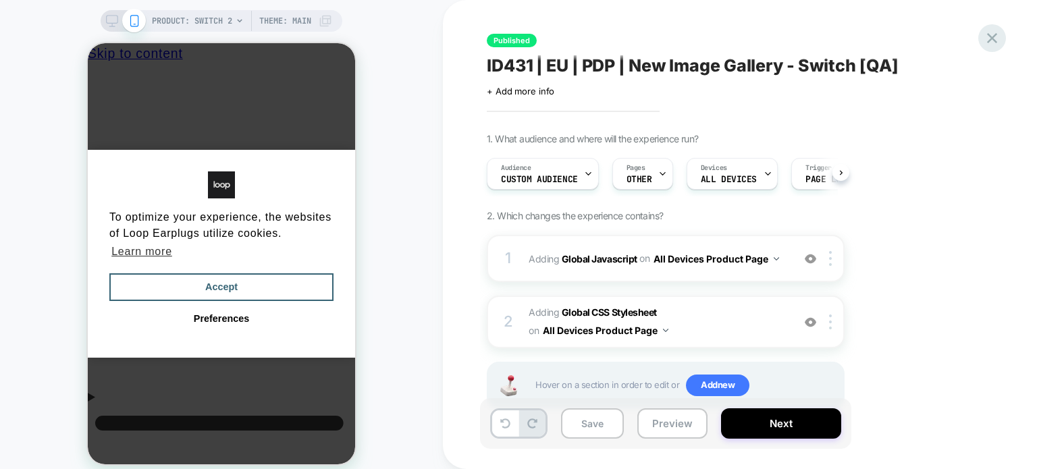
click at [994, 34] on icon at bounding box center [992, 38] width 18 height 18
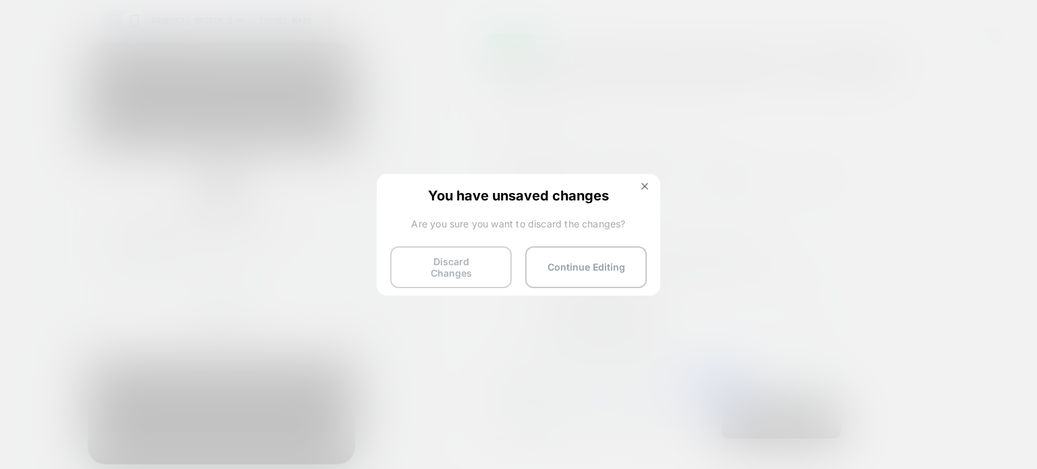
click at [427, 257] on button "Discard Changes" at bounding box center [451, 267] width 122 height 42
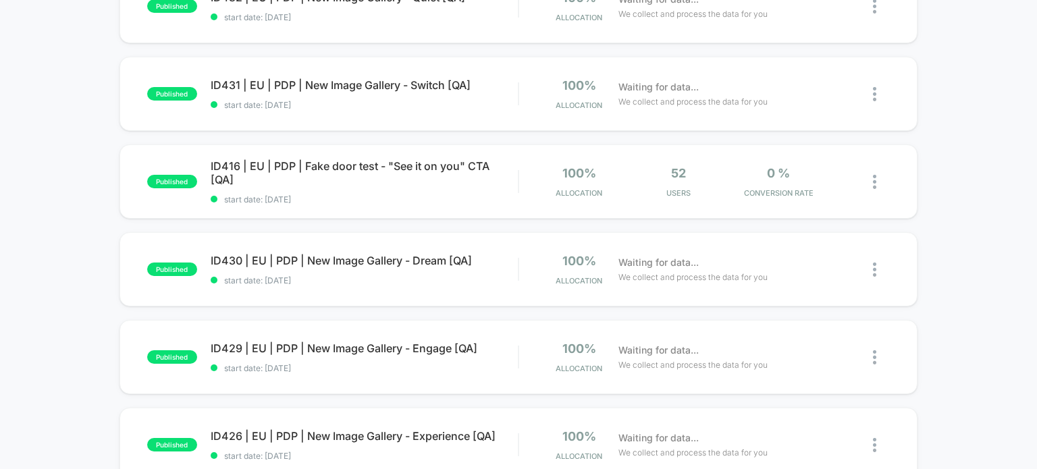
scroll to position [180, 0]
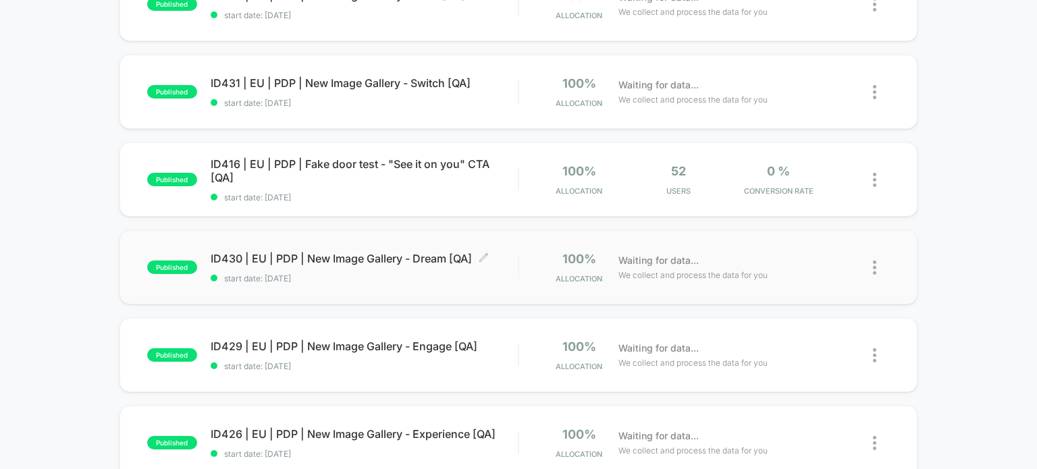
click at [270, 259] on span "ID430 | EU | PDP | New Image Gallery - Dream [QA] Click to edit experience deta…" at bounding box center [365, 259] width 308 height 14
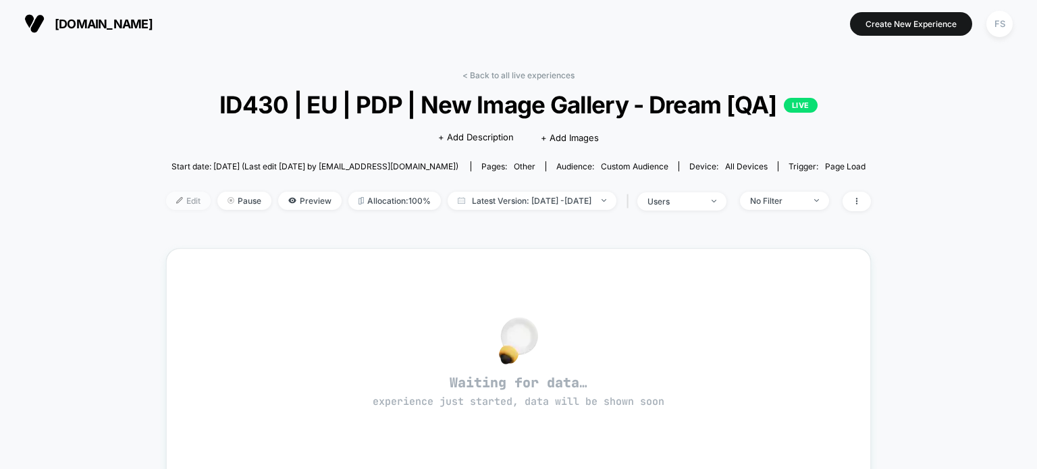
click at [167, 197] on span "Edit" at bounding box center [188, 201] width 45 height 18
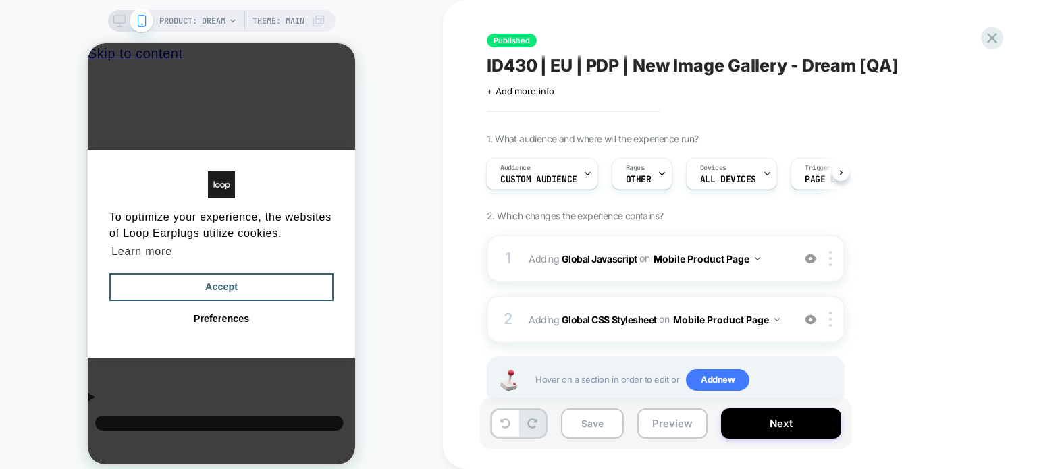
scroll to position [0, 10]
click at [616, 264] on b "Global Javascript" at bounding box center [600, 258] width 76 height 11
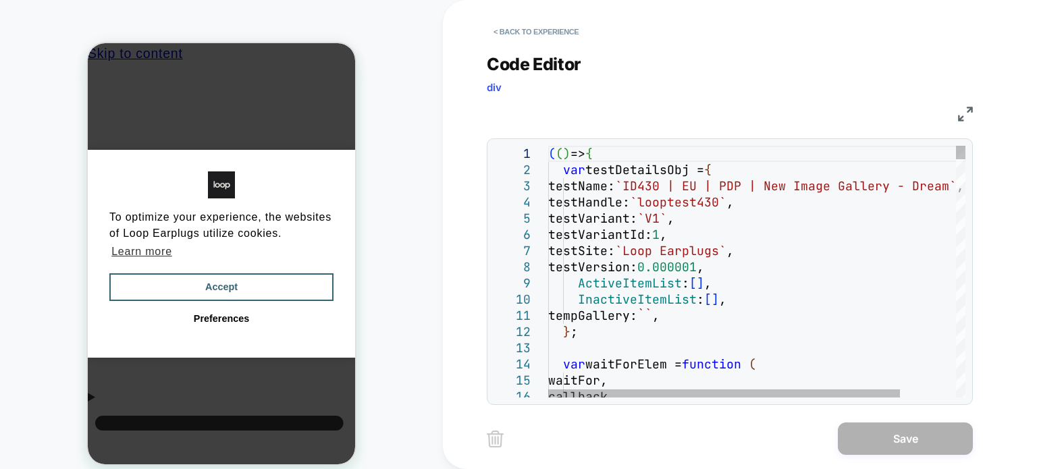
scroll to position [0, 0]
type textarea "**********"
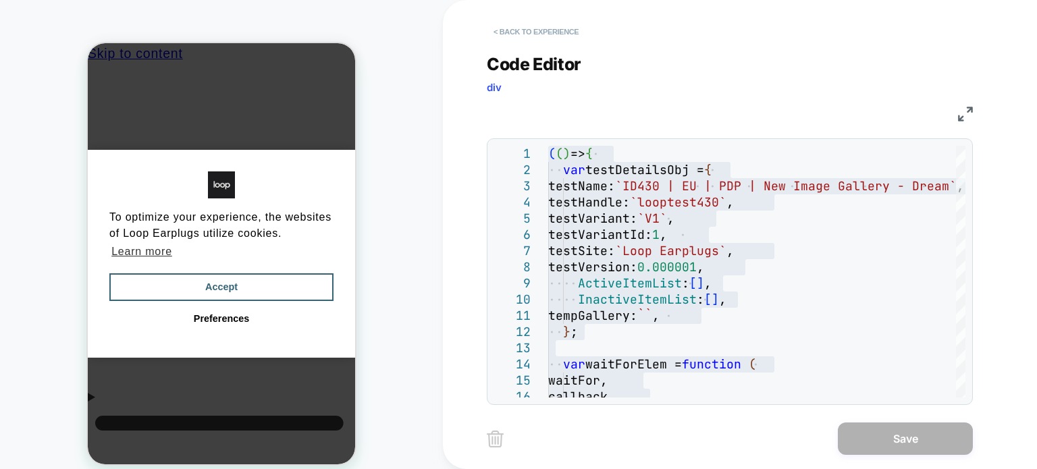
click at [562, 35] on button "< Back to experience" at bounding box center [536, 32] width 99 height 22
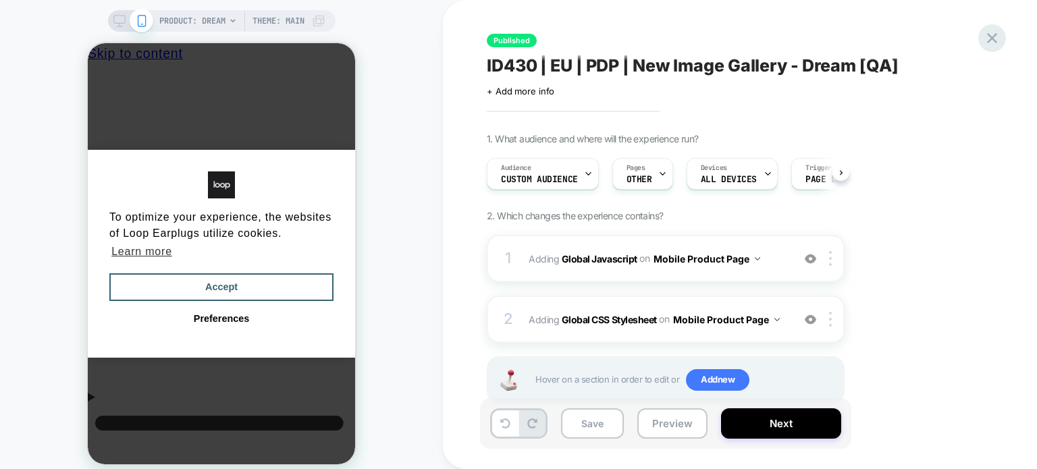
click at [987, 45] on icon at bounding box center [992, 38] width 18 height 18
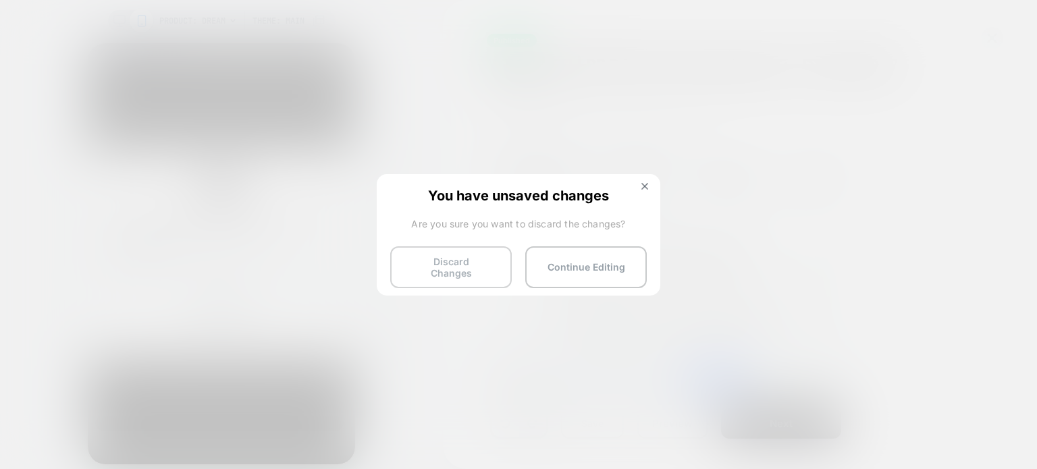
click at [441, 272] on button "Discard Changes" at bounding box center [451, 267] width 122 height 42
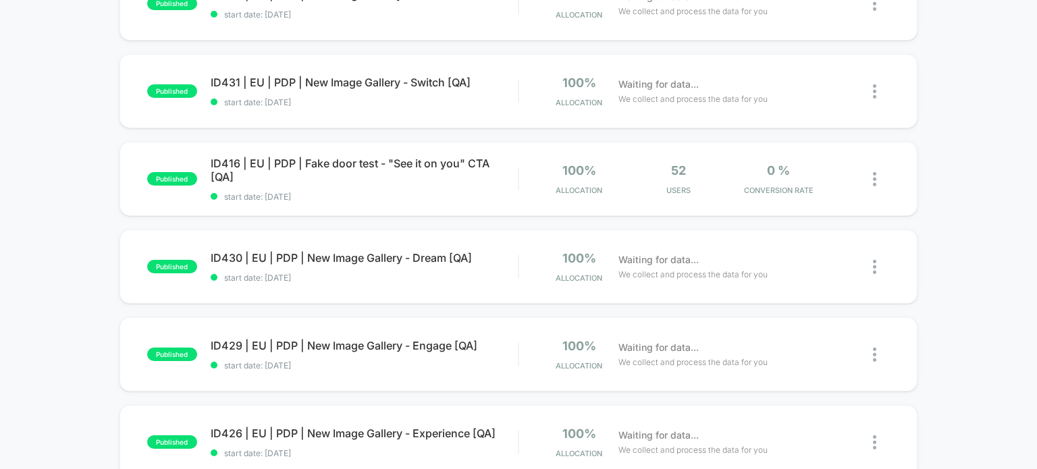
scroll to position [189, 0]
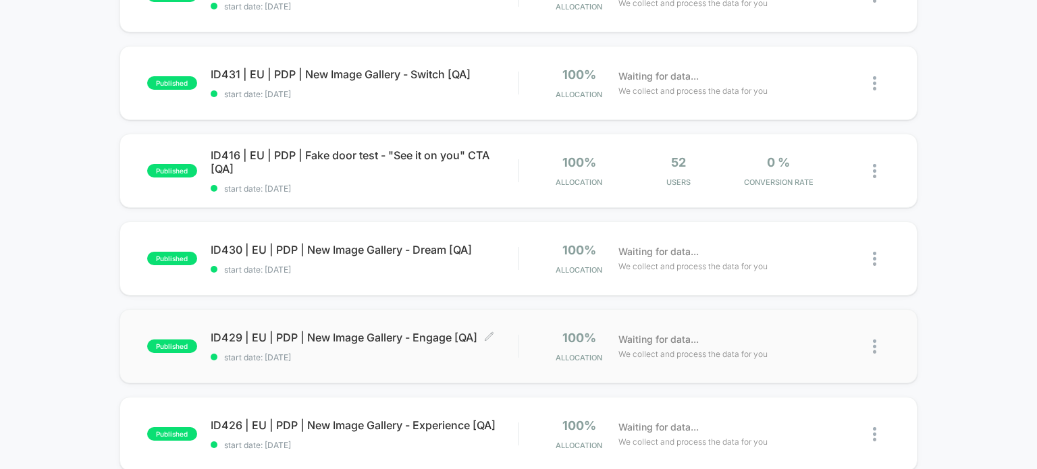
click at [398, 331] on span "ID429 | EU | PDP | New Image Gallery - Engage [QA] Click to edit experience det…" at bounding box center [365, 338] width 308 height 14
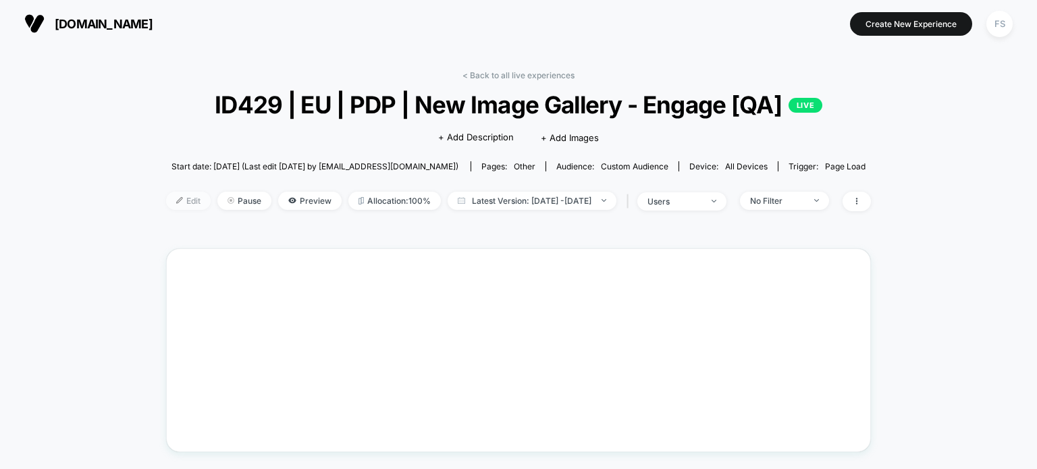
click at [176, 202] on img at bounding box center [179, 200] width 7 height 7
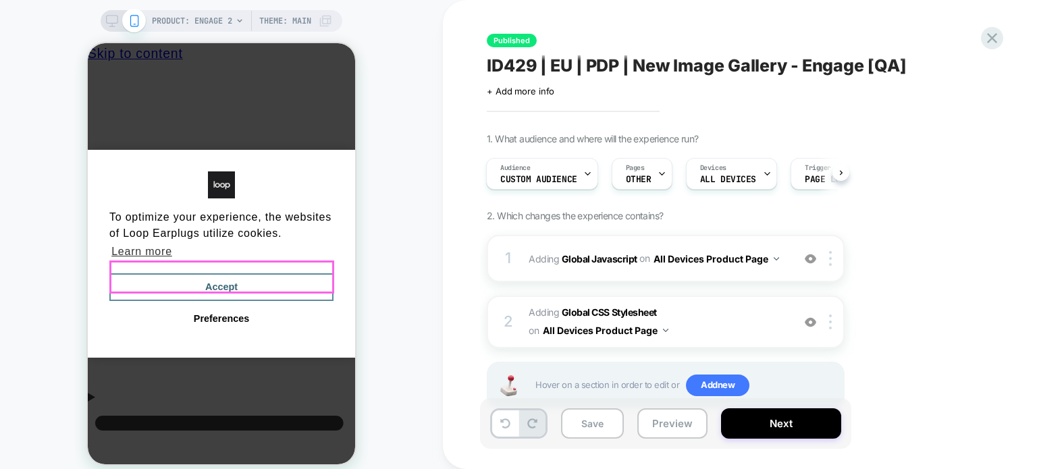
click at [275, 288] on button "Accept" at bounding box center [221, 287] width 224 height 28
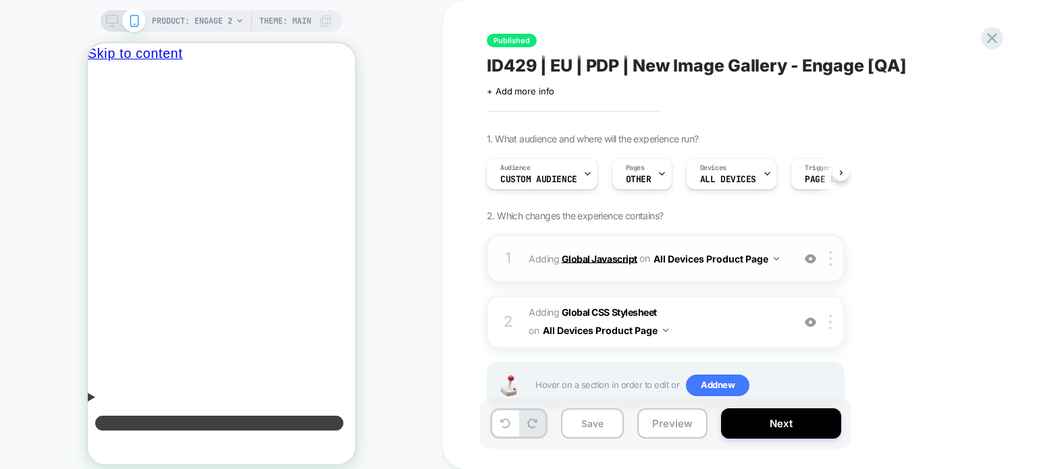
click at [575, 255] on b "Global Javascript" at bounding box center [600, 258] width 76 height 11
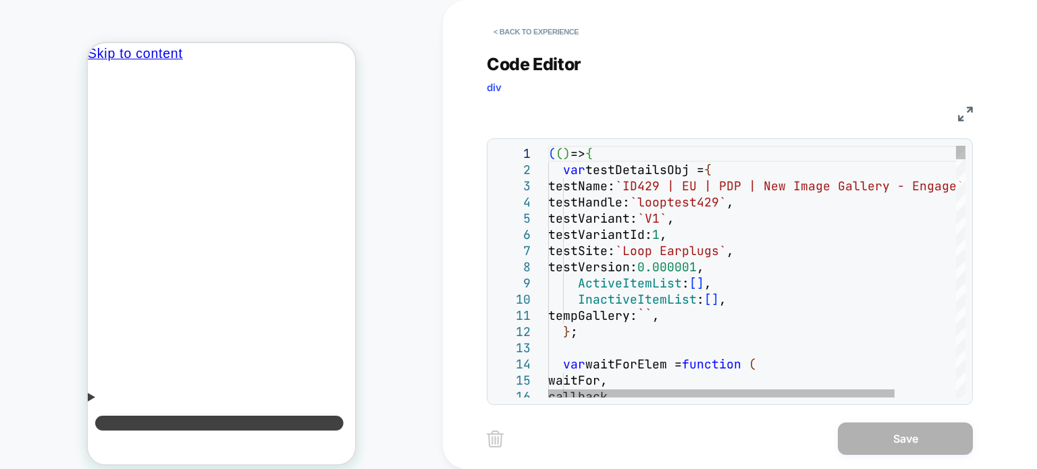
type textarea "**********"
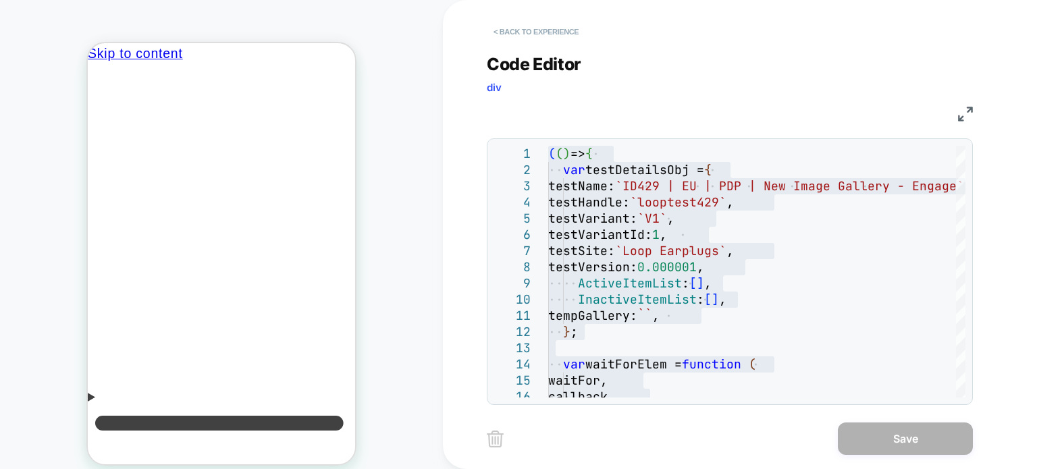
click at [556, 26] on button "< Back to experience" at bounding box center [536, 32] width 99 height 22
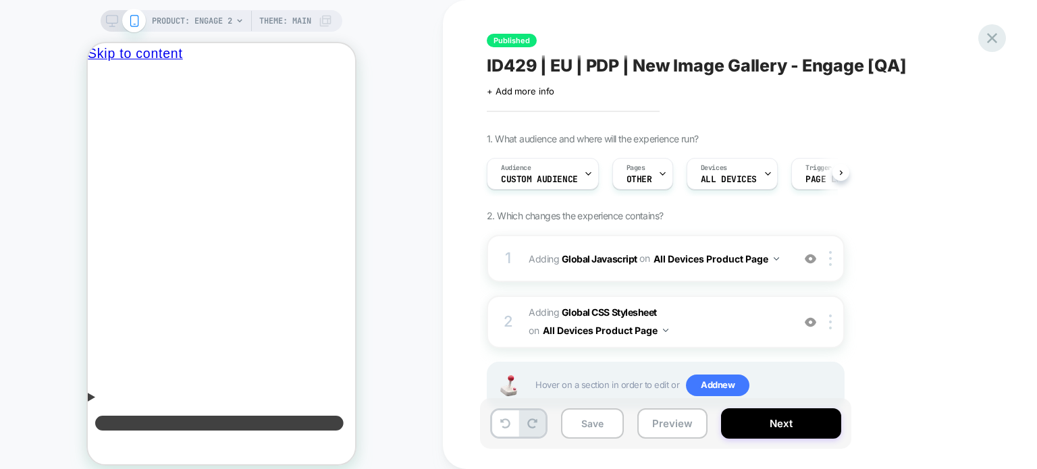
click at [999, 29] on icon at bounding box center [992, 38] width 18 height 18
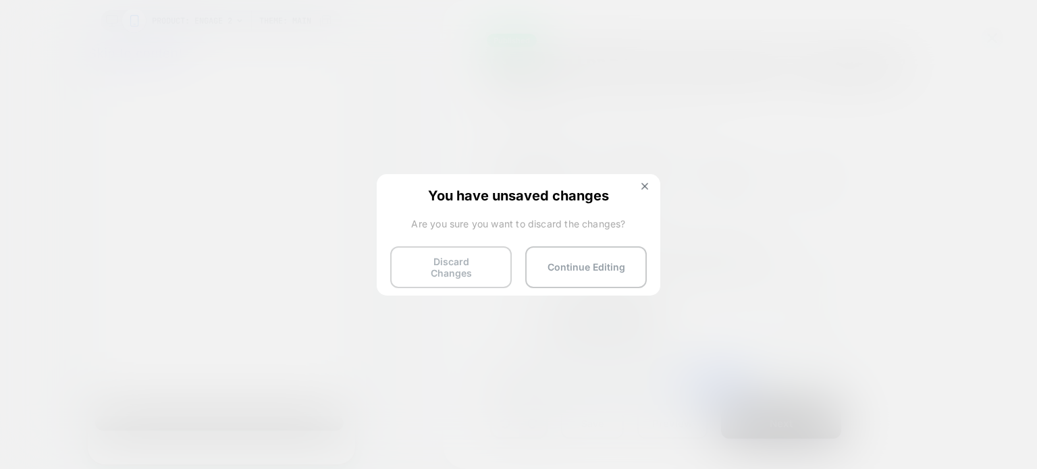
click at [433, 249] on button "Discard Changes" at bounding box center [451, 267] width 122 height 42
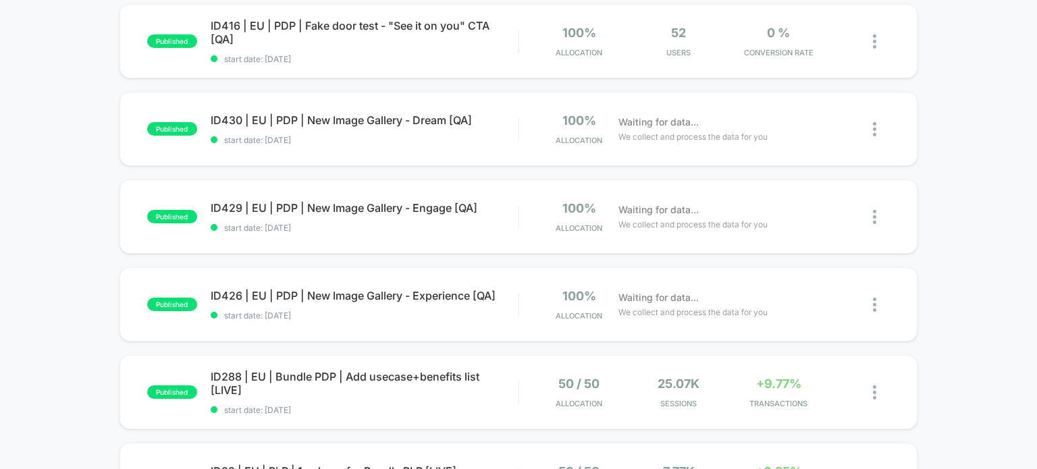
scroll to position [320, 0]
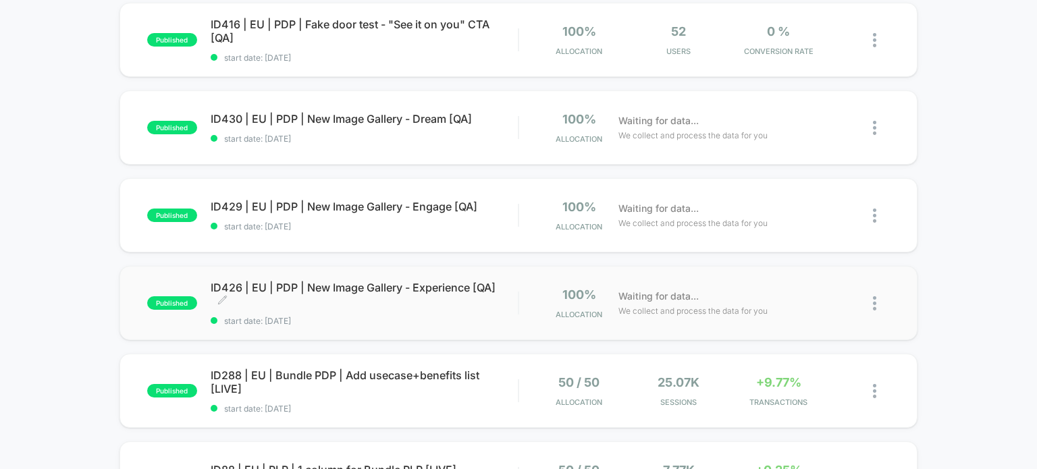
click at [415, 291] on span "ID426 | EU | PDP | New Image Gallery - Experience [QA] Click to edit experience…" at bounding box center [365, 294] width 308 height 27
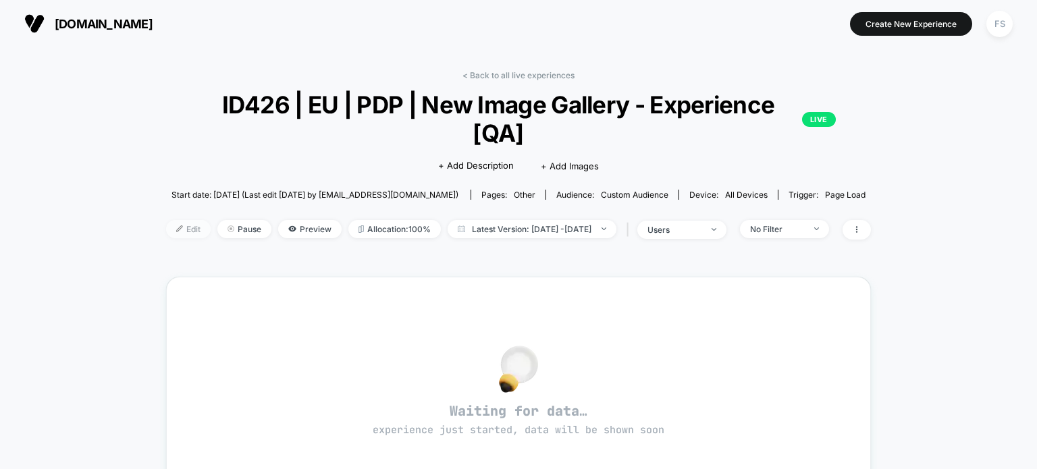
click at [166, 220] on span "Edit" at bounding box center [188, 229] width 45 height 18
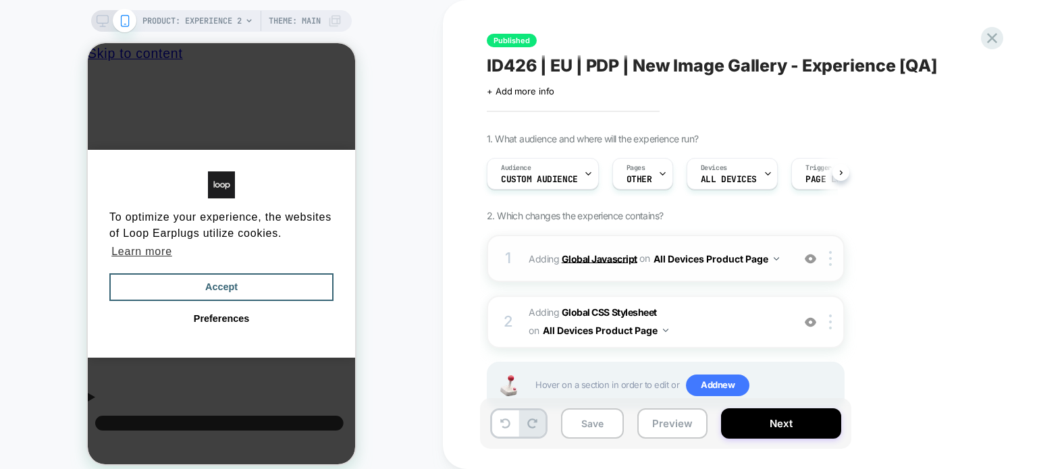
click at [583, 261] on b "Global Javascript" at bounding box center [600, 258] width 76 height 11
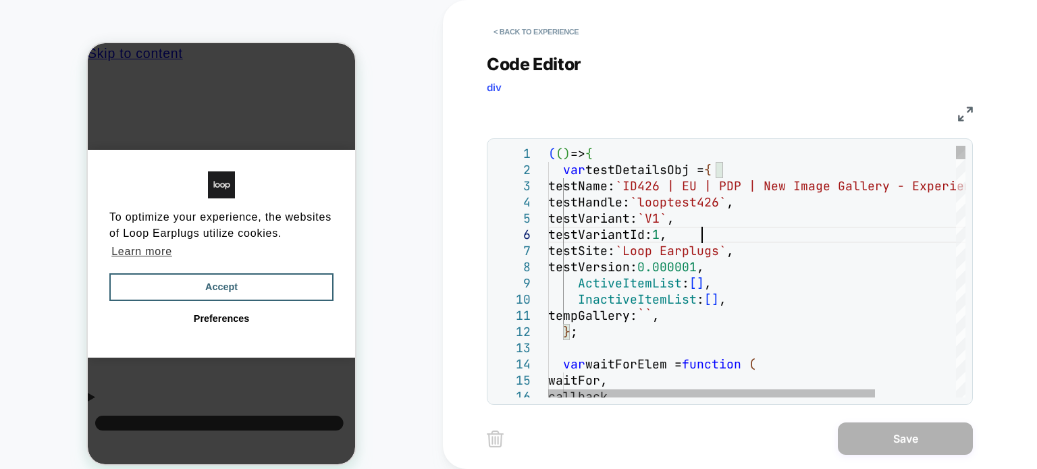
type textarea "**********"
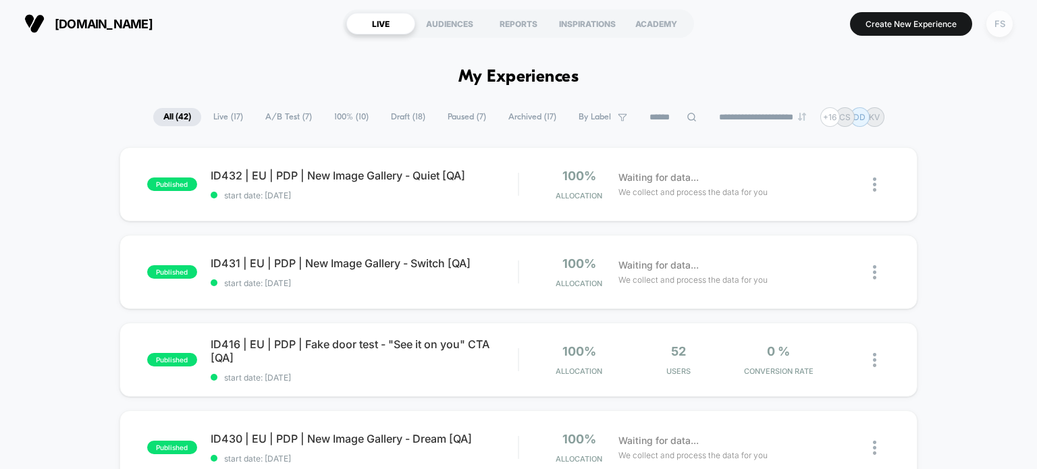
click at [1007, 23] on div "FS" at bounding box center [1000, 24] width 26 height 26
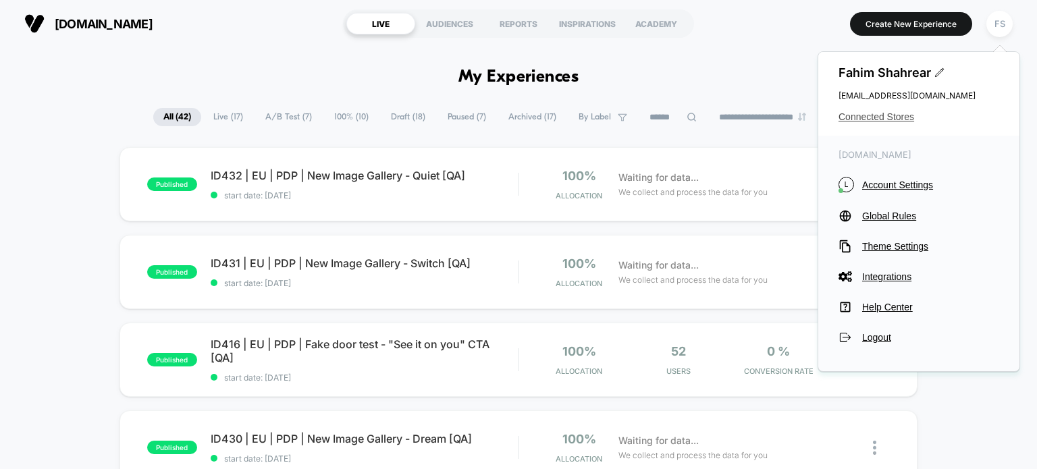
click at [899, 117] on span "Connected Stores" at bounding box center [919, 116] width 161 height 11
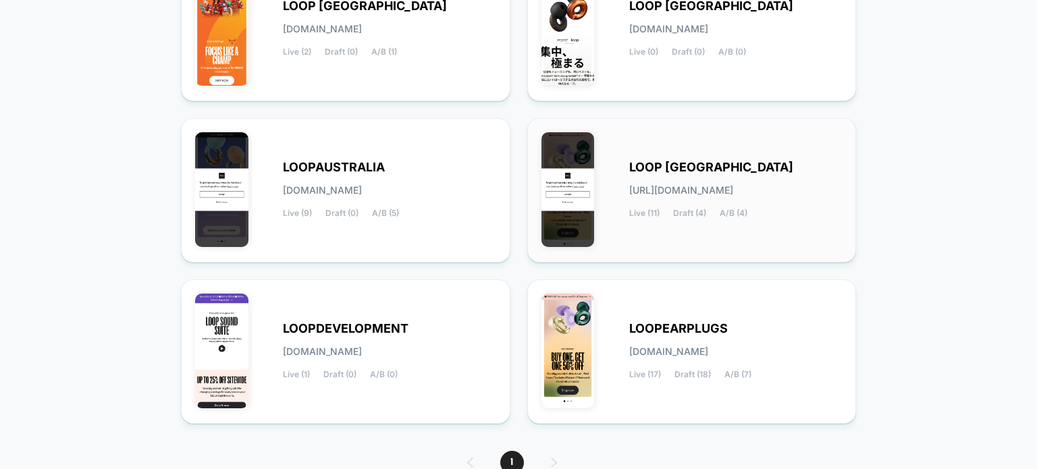
click at [727, 165] on span "LOOP UNITED STATES" at bounding box center [711, 167] width 164 height 9
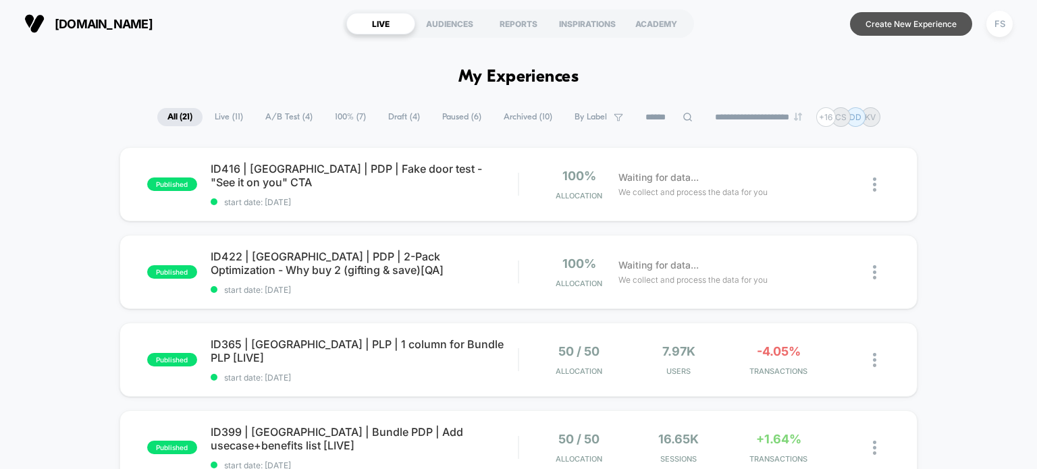
click at [870, 24] on button "Create New Experience" at bounding box center [911, 24] width 122 height 24
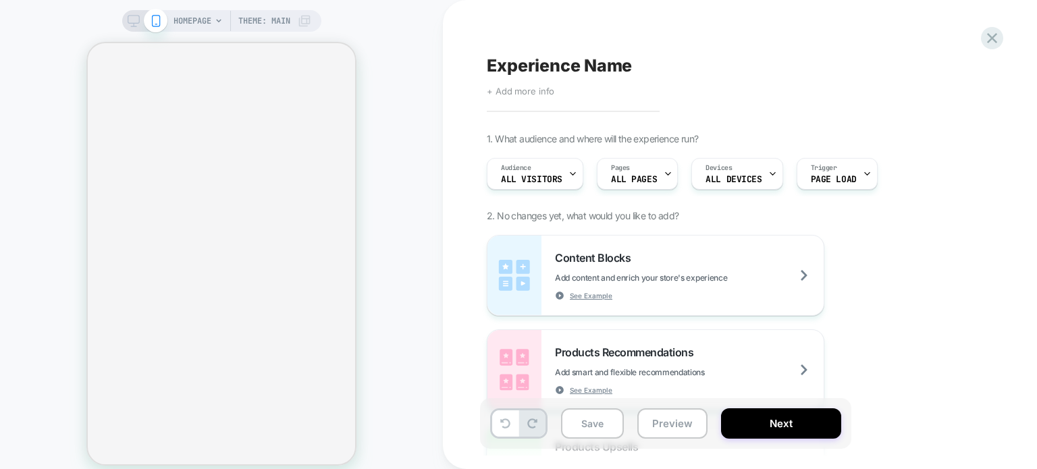
click at [537, 92] on span "+ Add more info" at bounding box center [521, 91] width 68 height 11
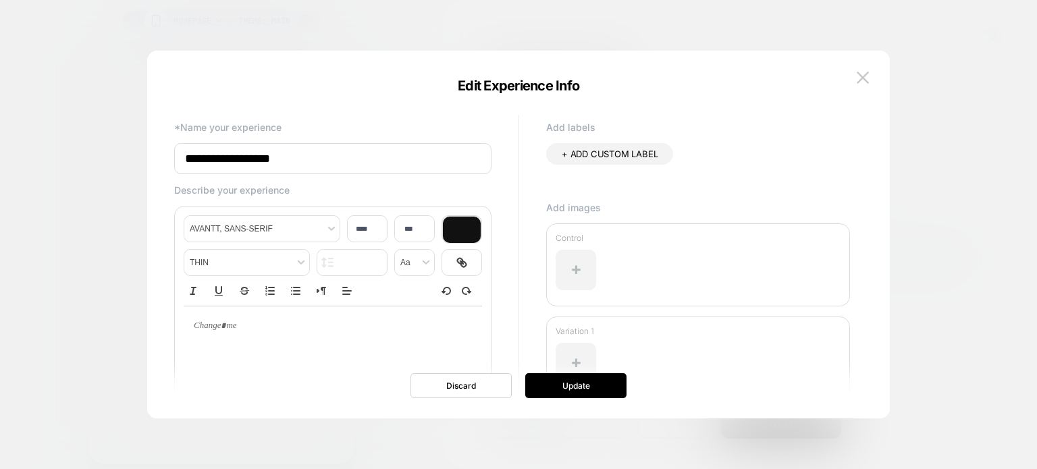
click at [346, 148] on input "**********" at bounding box center [332, 158] width 317 height 31
drag, startPoint x: 346, startPoint y: 148, endPoint x: 167, endPoint y: 169, distance: 179.5
click at [167, 169] on div "**********" at bounding box center [511, 278] width 689 height 335
type input "**********"
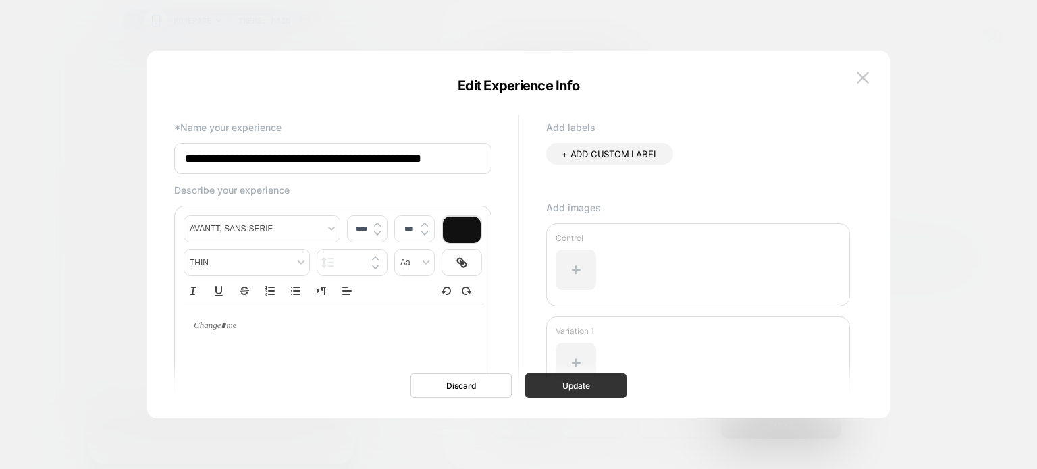
click at [554, 386] on button "Update" at bounding box center [575, 385] width 101 height 25
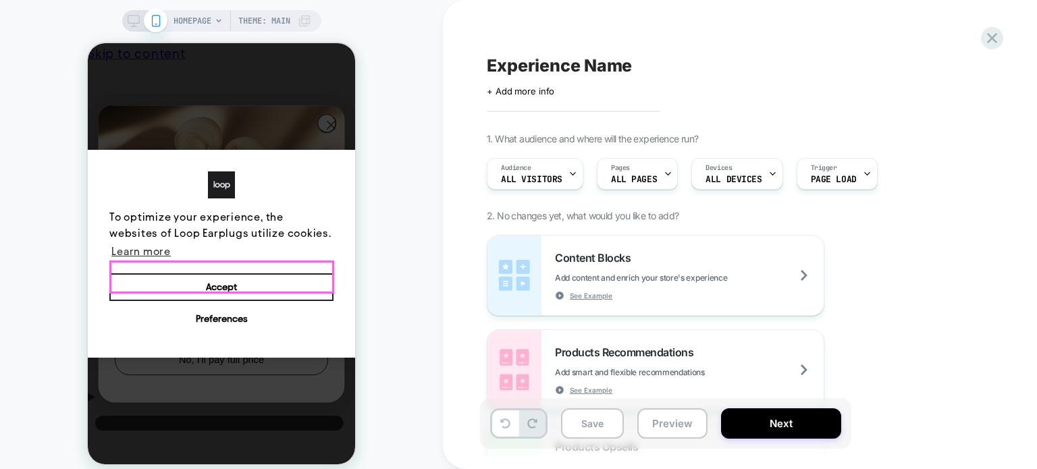
drag, startPoint x: 213, startPoint y: 274, endPoint x: 689, endPoint y: 229, distance: 478.9
click at [213, 274] on button "Accept" at bounding box center [221, 287] width 224 height 28
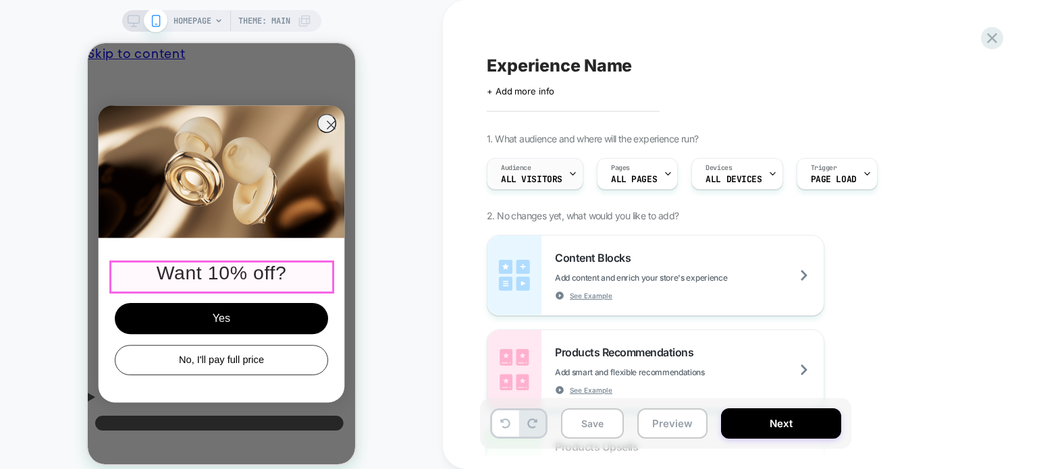
click at [569, 172] on icon at bounding box center [573, 173] width 9 height 9
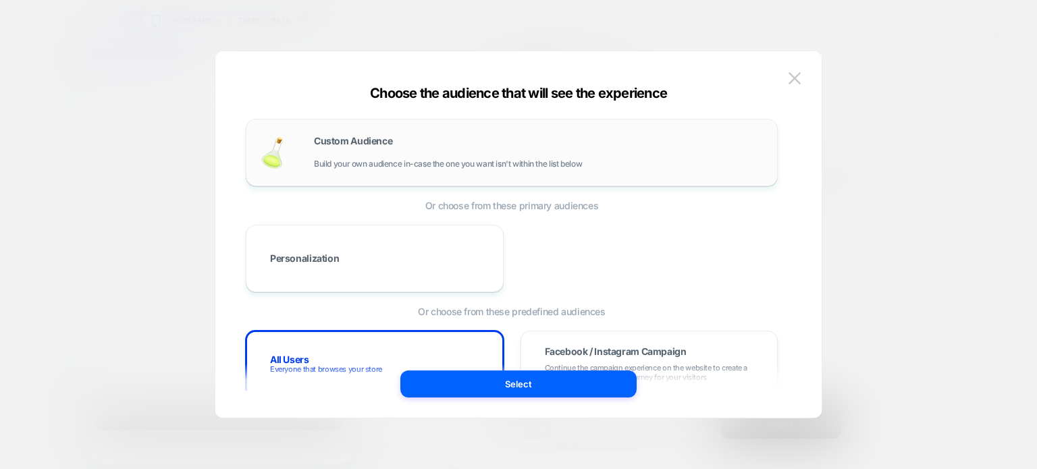
click at [405, 163] on span "Build your own audience in-case the one you want isn't within the list below" at bounding box center [448, 163] width 268 height 9
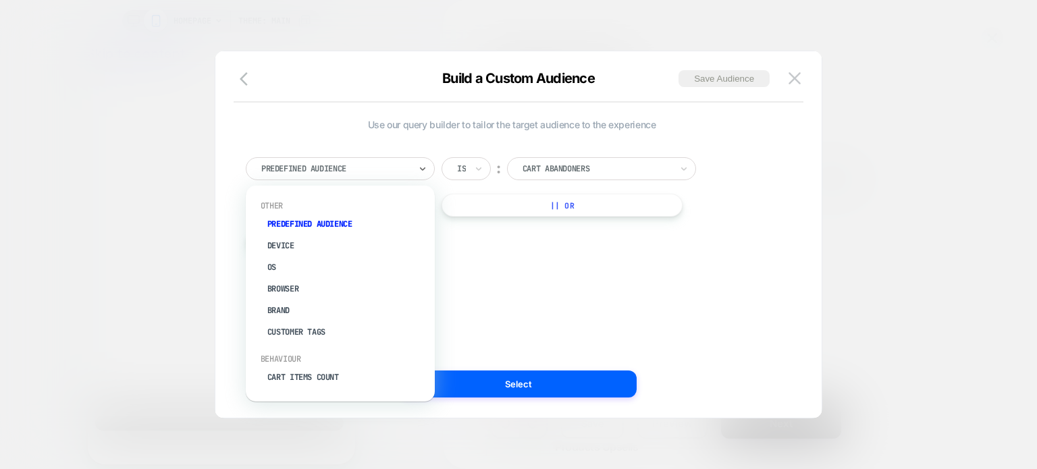
click at [356, 163] on div at bounding box center [335, 169] width 149 height 12
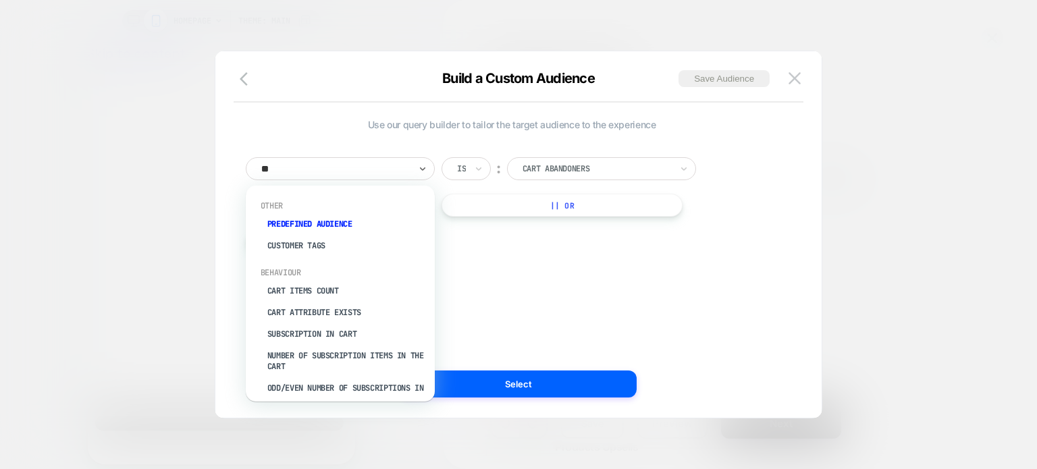
type input "***"
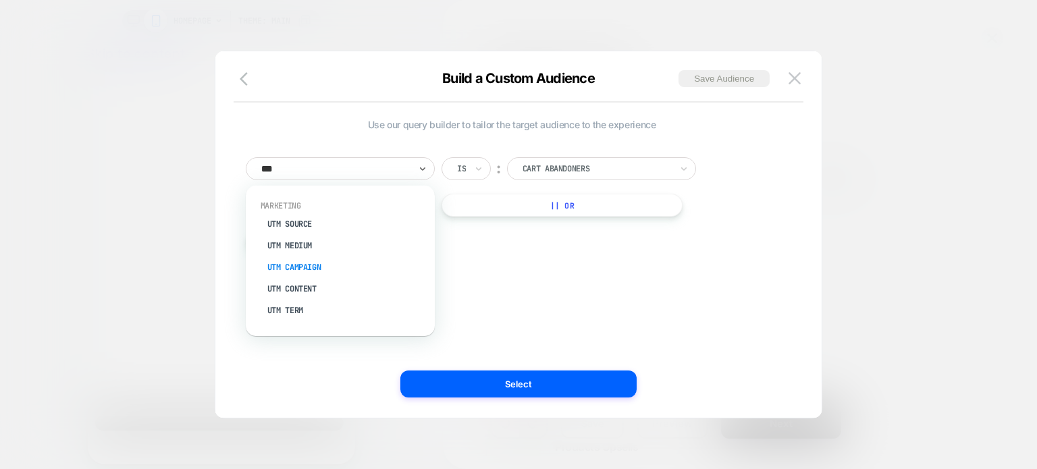
click at [336, 265] on div "UTM Campaign" at bounding box center [347, 268] width 176 height 22
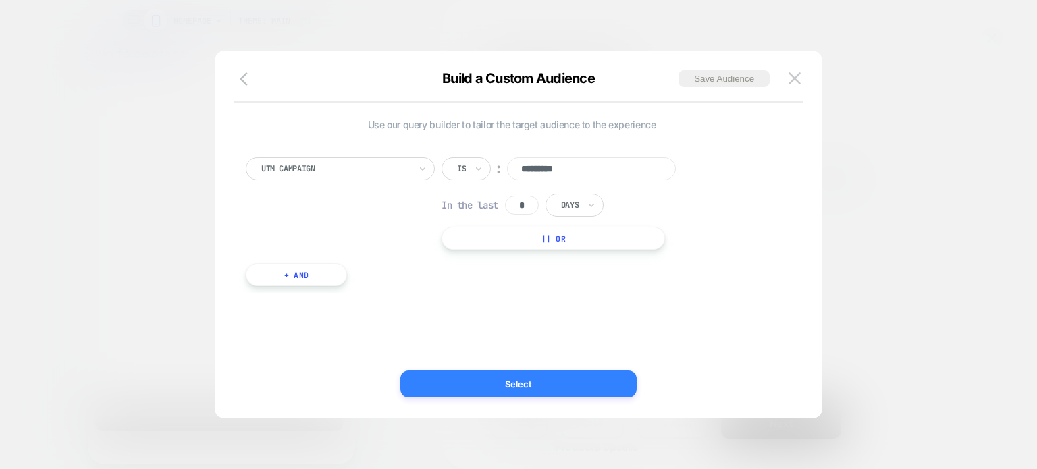
type input "*********"
click at [546, 382] on button "Select" at bounding box center [518, 384] width 236 height 27
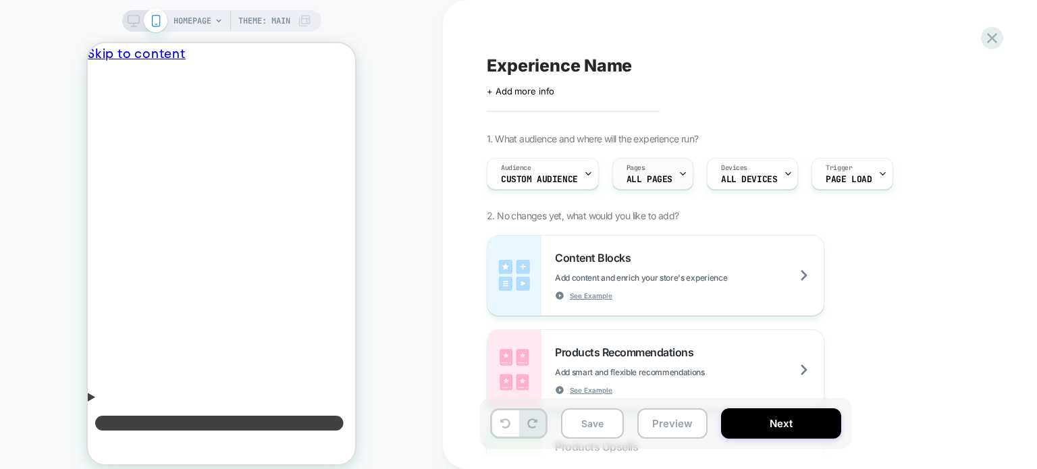
click at [648, 172] on div "Pages ALL PAGES" at bounding box center [649, 174] width 73 height 30
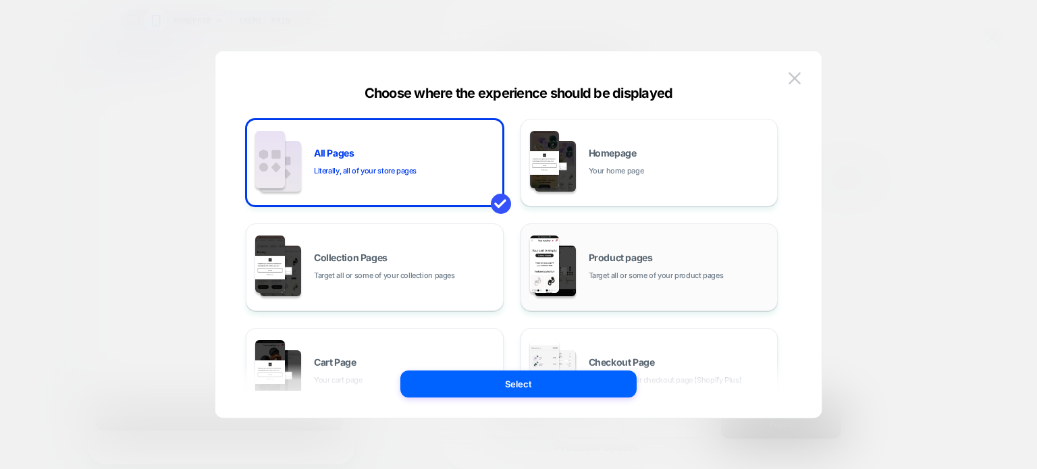
click at [627, 250] on div "Product pages Target all or some of your product pages" at bounding box center [649, 267] width 243 height 74
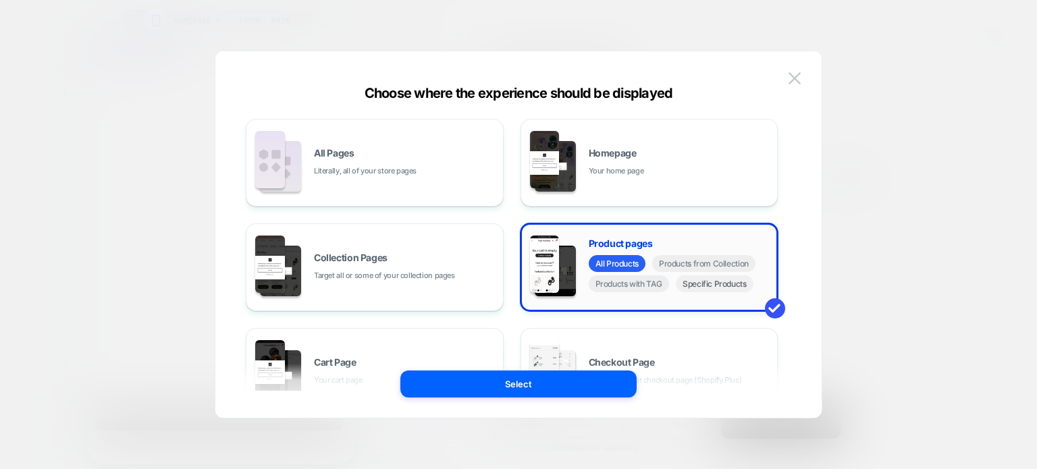
click at [696, 284] on span "Specific Products" at bounding box center [715, 283] width 78 height 17
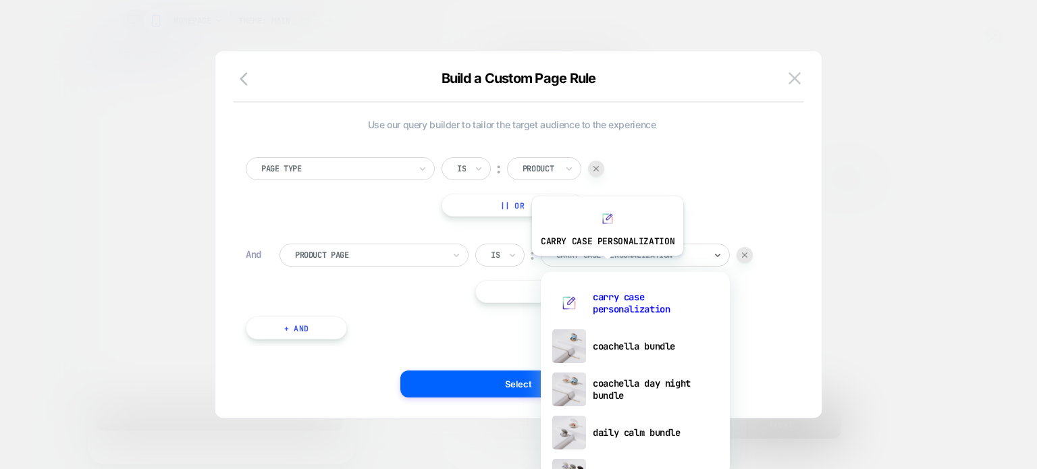
click at [606, 266] on div "carry case personalization" at bounding box center [635, 255] width 189 height 23
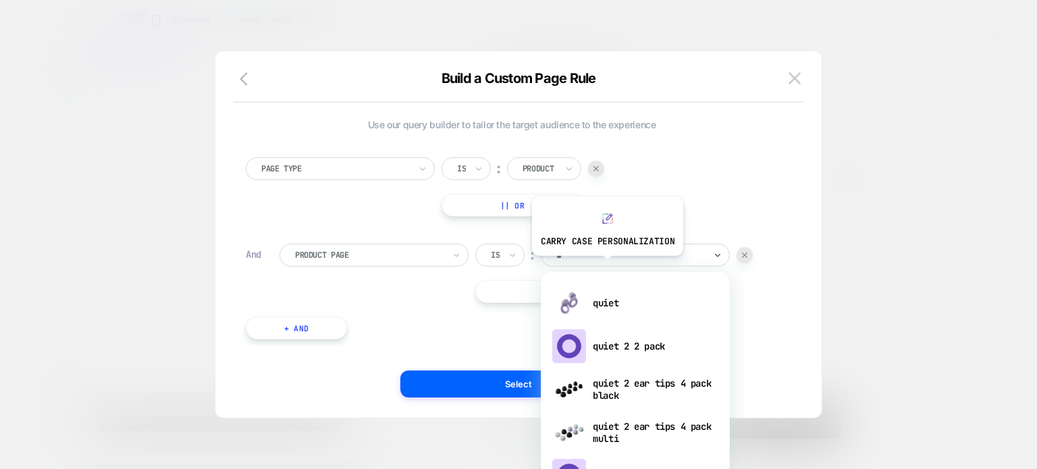
type input "**"
click at [614, 299] on div "quiet" at bounding box center [636, 303] width 176 height 43
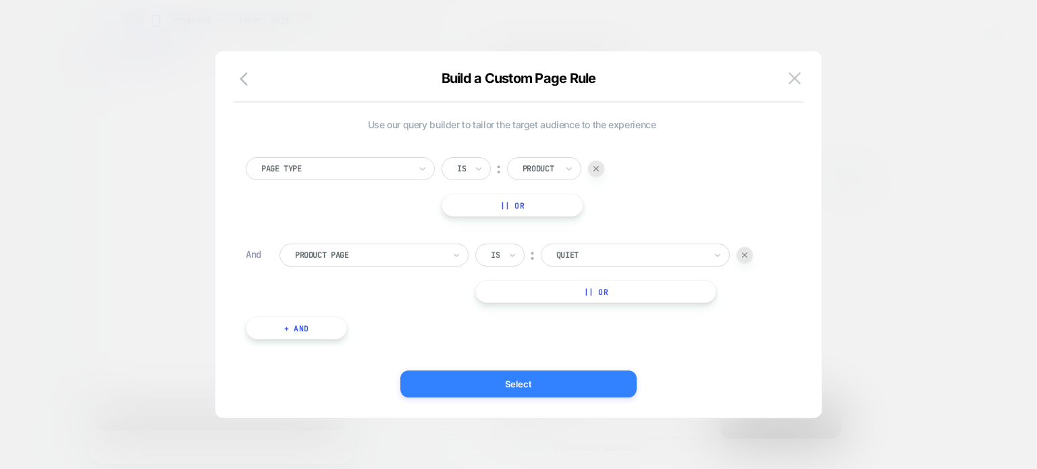
click at [574, 380] on button "Select" at bounding box center [518, 384] width 236 height 27
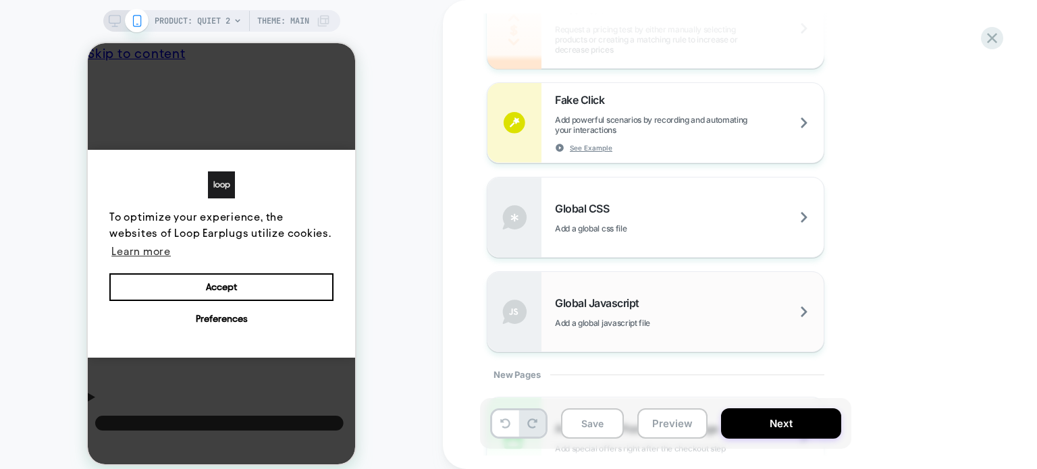
click at [652, 290] on div "Global Javascript Add a global javascript file" at bounding box center [656, 312] width 336 height 80
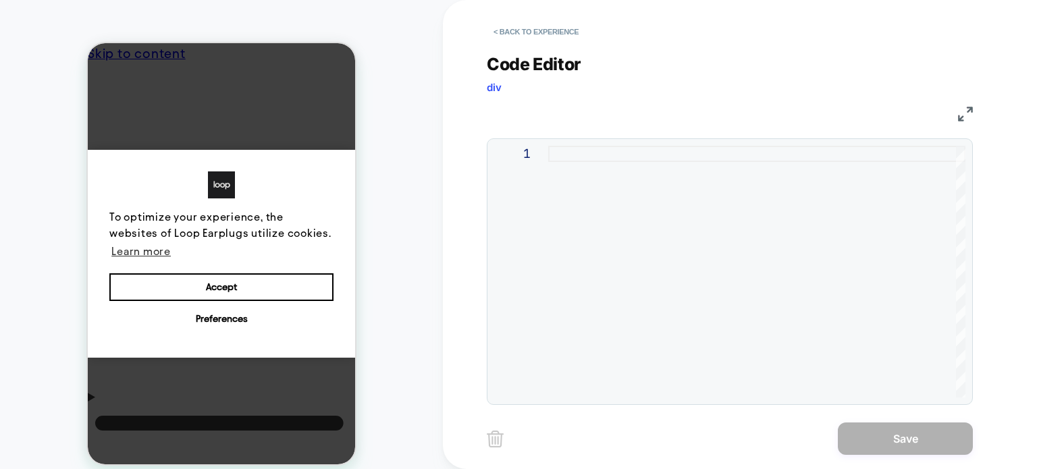
click at [605, 211] on div at bounding box center [756, 272] width 417 height 252
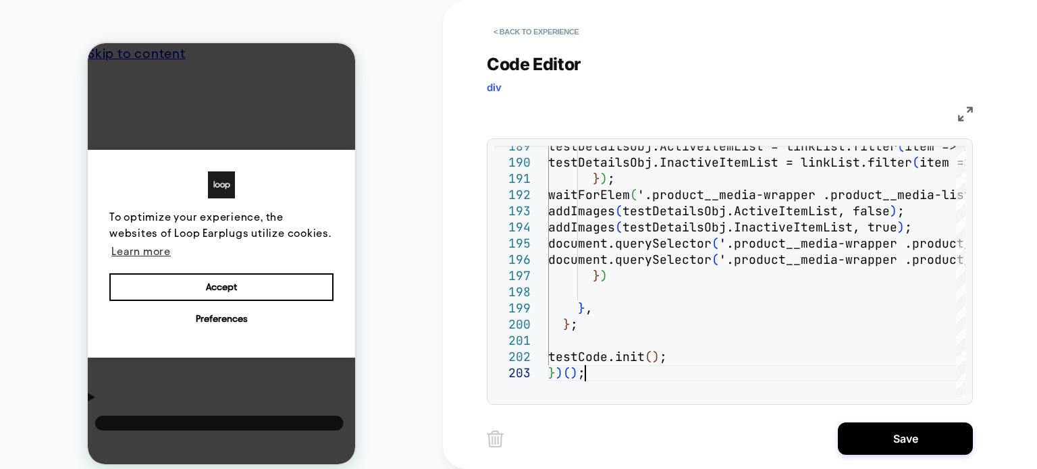
type textarea "**********"
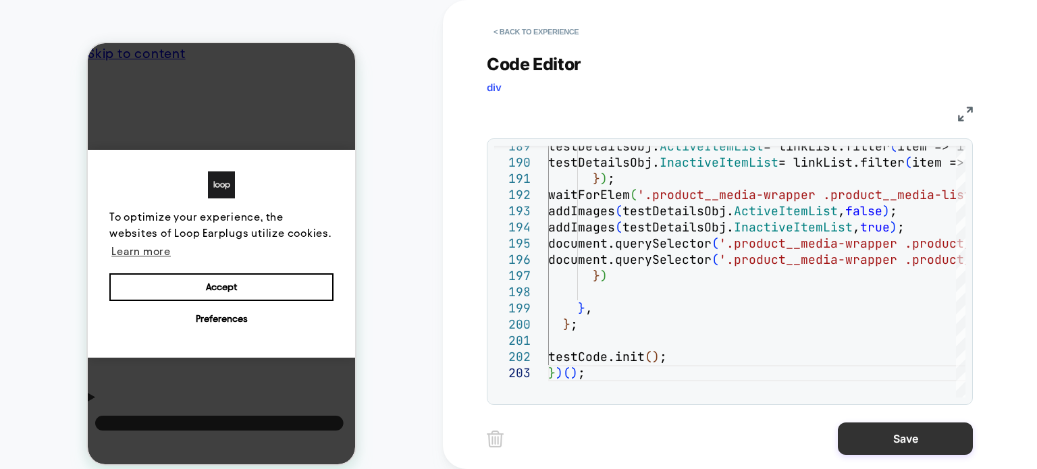
click at [874, 434] on button "Save" at bounding box center [905, 439] width 135 height 32
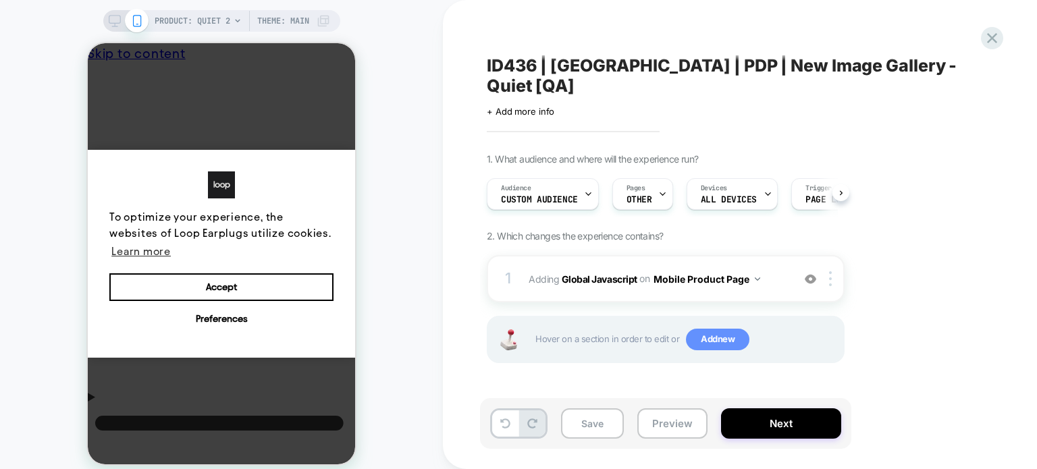
click at [716, 329] on span "Add new" at bounding box center [717, 340] width 63 height 22
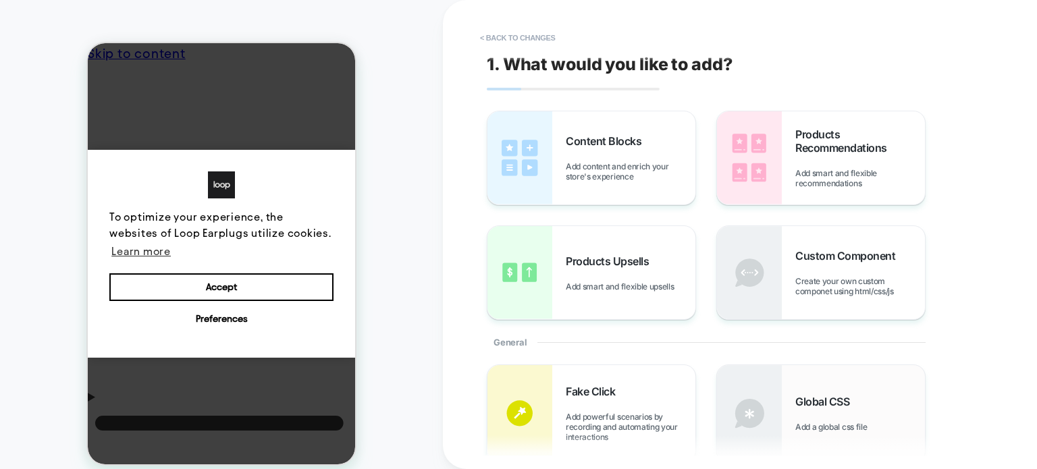
click at [833, 402] on span "Global CSS" at bounding box center [825, 402] width 61 height 14
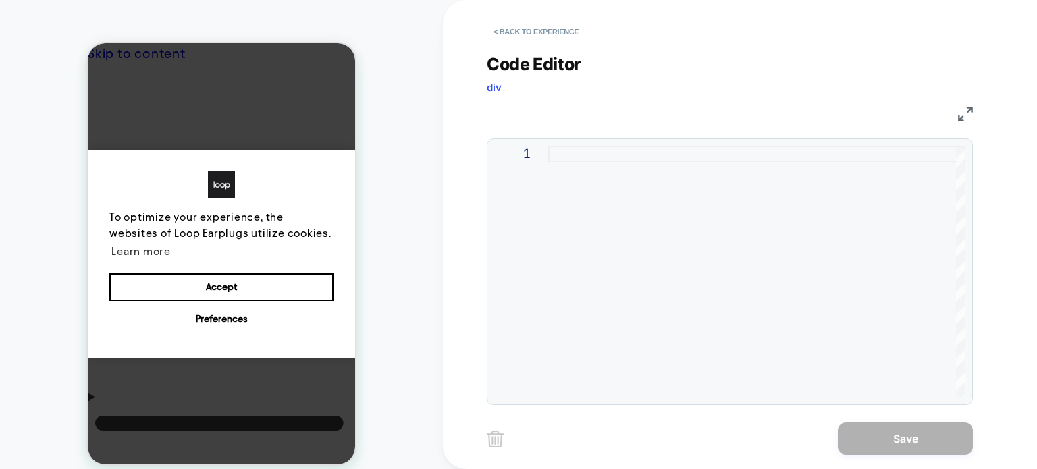
click at [566, 201] on div at bounding box center [756, 272] width 417 height 252
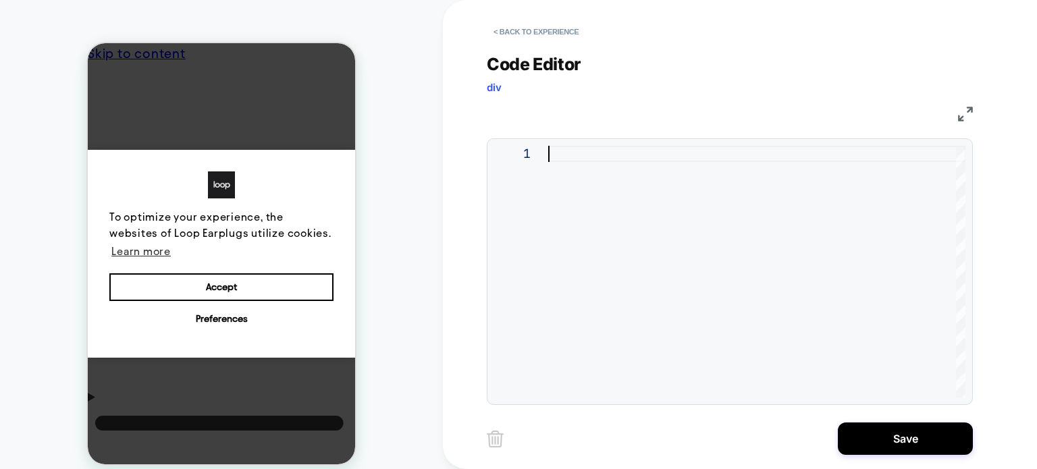
type textarea "**********"
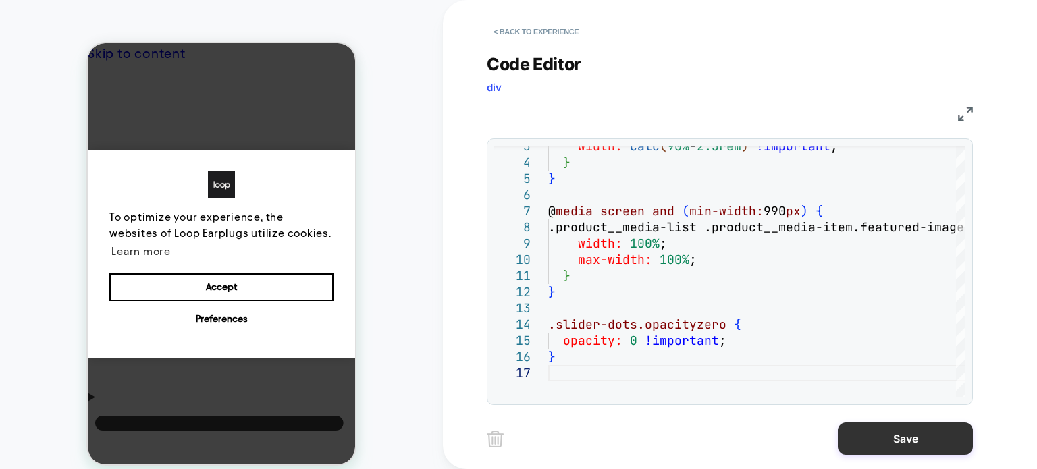
click at [898, 430] on button "Save" at bounding box center [905, 439] width 135 height 32
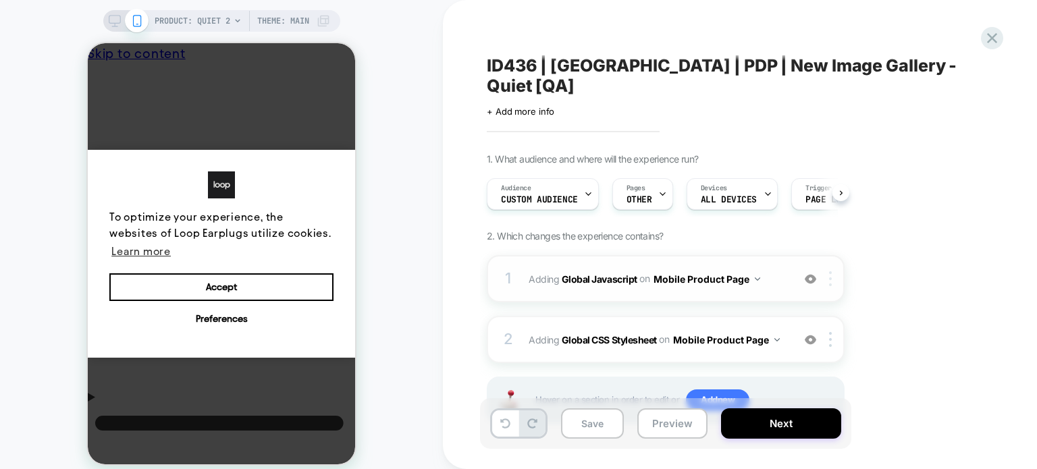
click at [831, 271] on img at bounding box center [830, 278] width 3 height 15
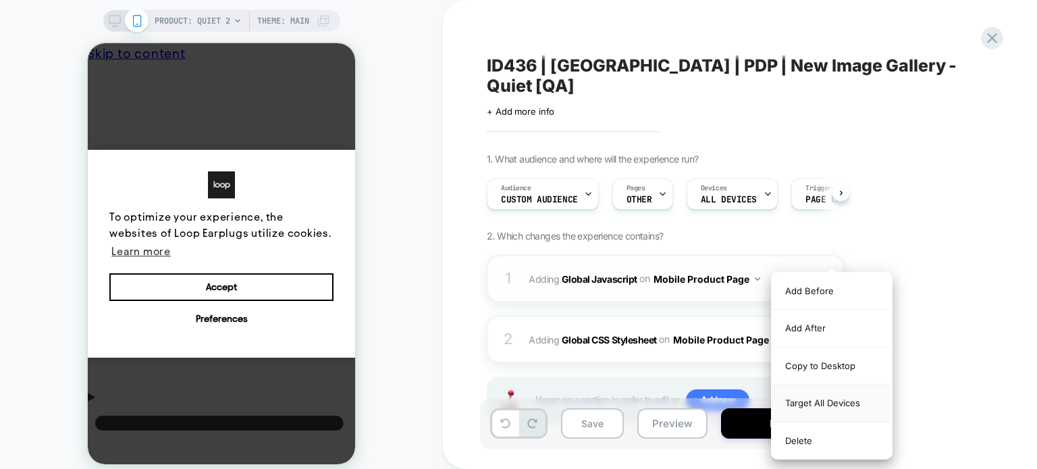
click at [845, 394] on div "Target All Devices" at bounding box center [832, 403] width 120 height 37
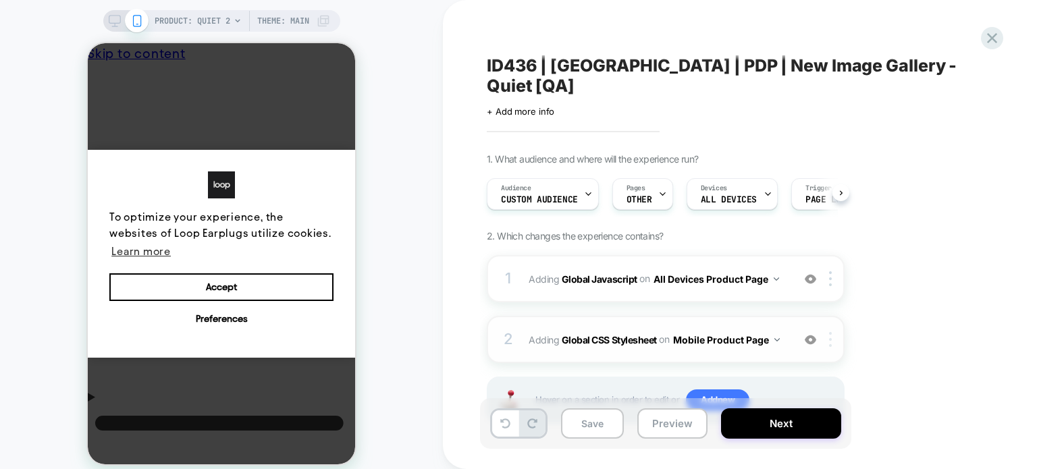
click at [829, 332] on img at bounding box center [830, 339] width 3 height 15
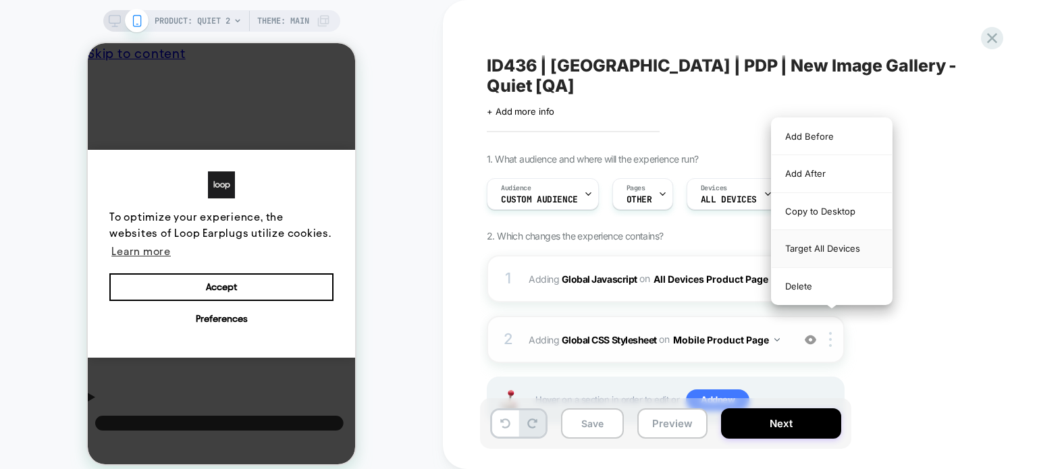
click at [834, 234] on div "Target All Devices" at bounding box center [832, 248] width 120 height 37
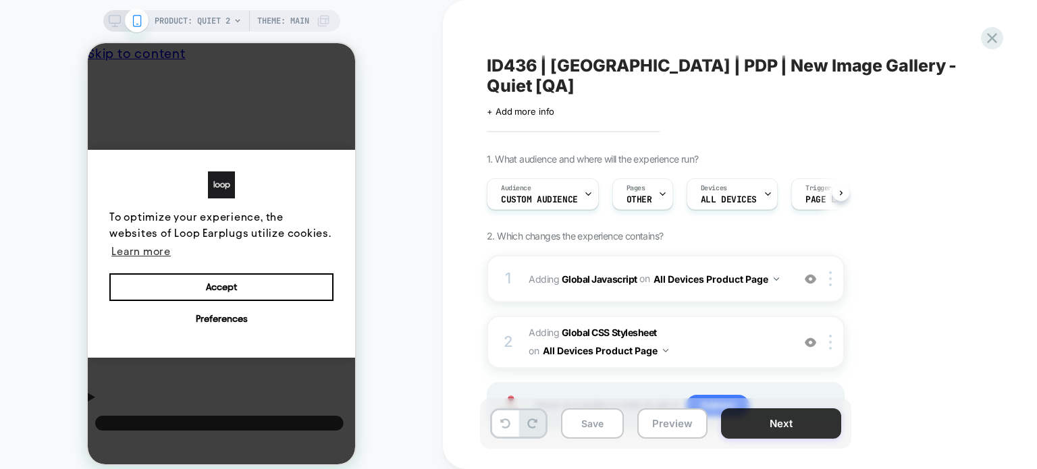
click at [762, 429] on button "Next" at bounding box center [781, 424] width 120 height 30
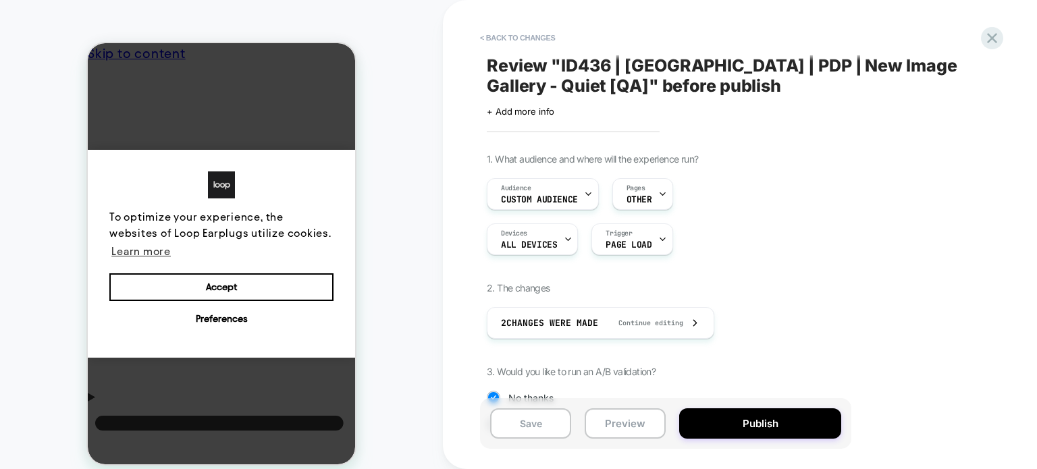
click at [762, 429] on button "Publish" at bounding box center [760, 424] width 162 height 30
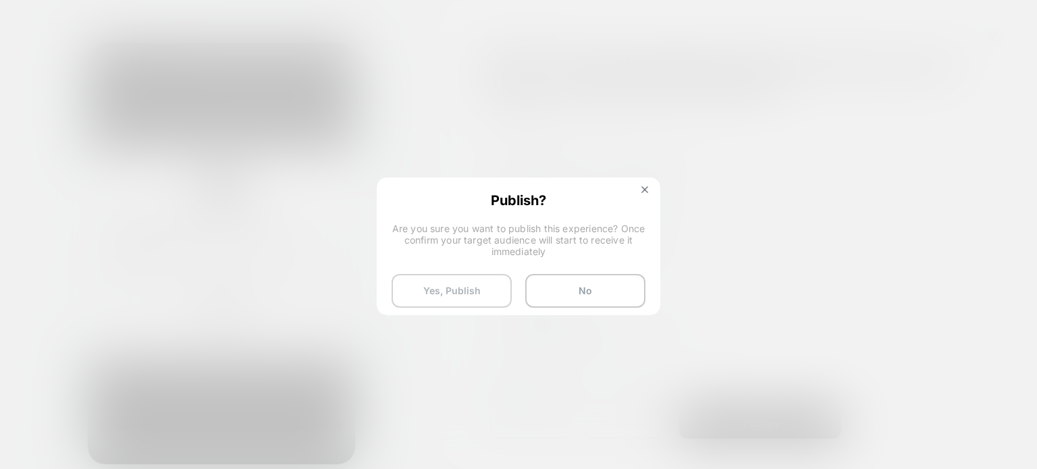
click at [419, 288] on button "Yes, Publish" at bounding box center [452, 291] width 120 height 34
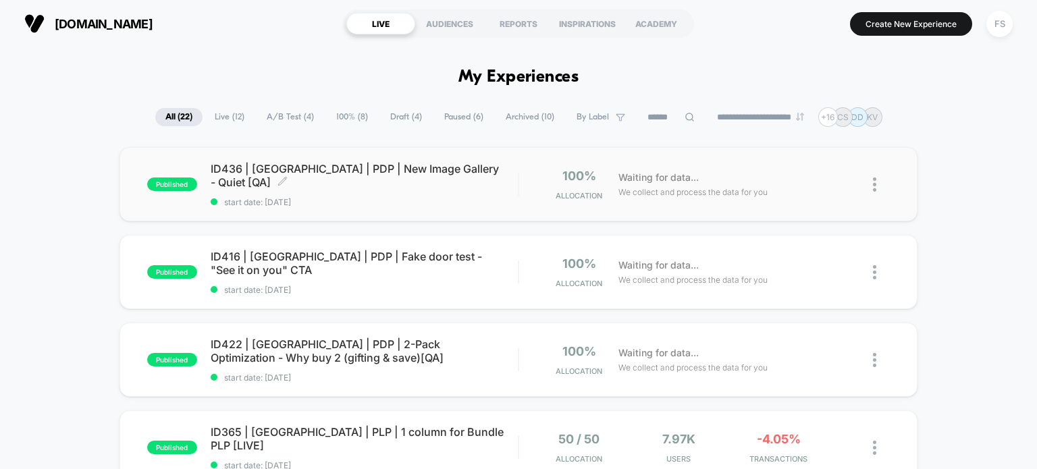
click at [450, 174] on span "ID436 | USA | PDP | New Image Gallery - Quiet [QA] Click to edit experience det…" at bounding box center [365, 175] width 308 height 27
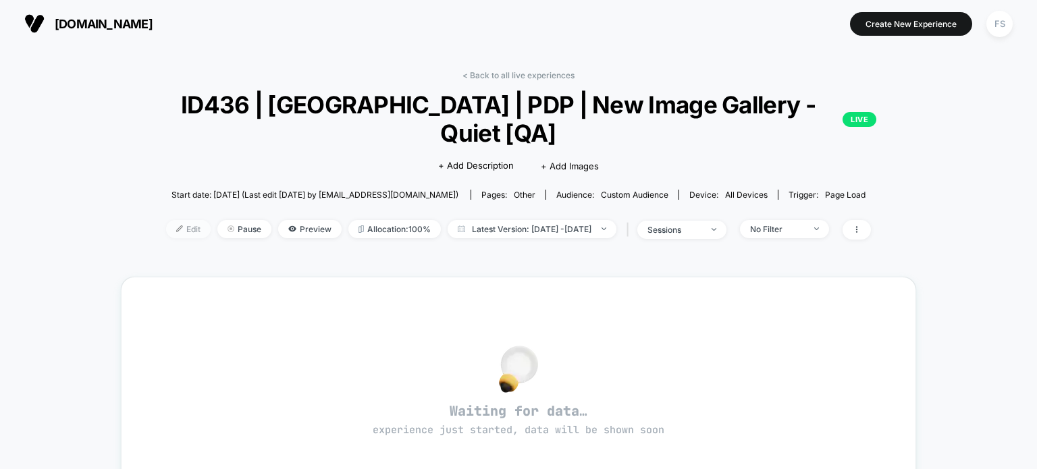
click at [169, 220] on span "Edit" at bounding box center [188, 229] width 45 height 18
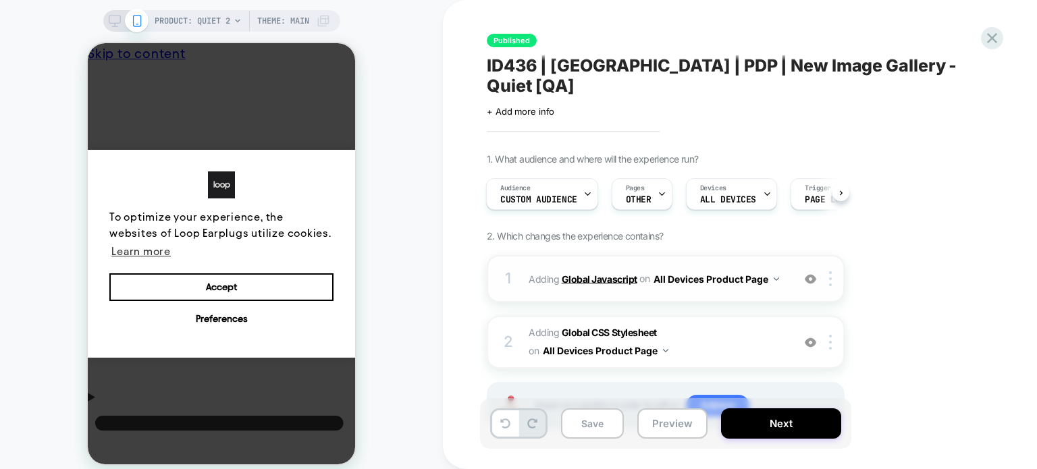
click at [599, 273] on b "Global Javascript" at bounding box center [600, 278] width 76 height 11
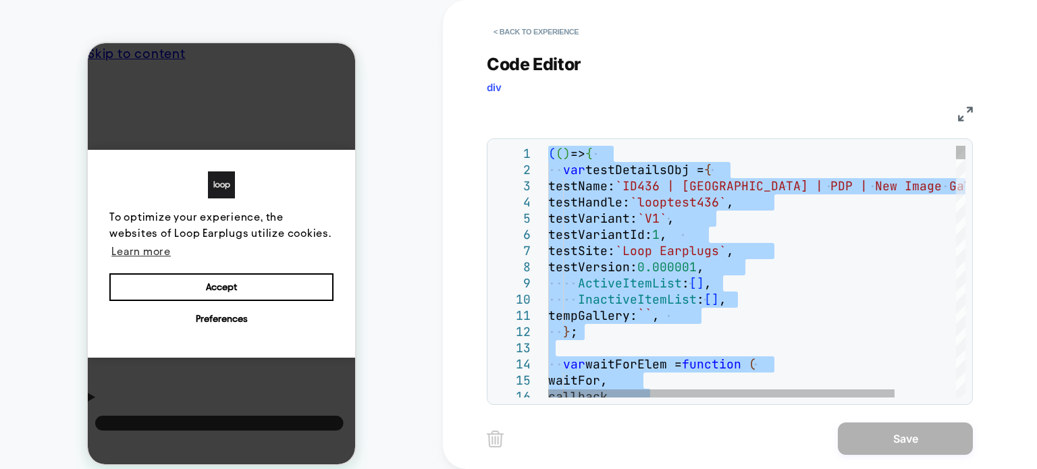
type textarea "**********"
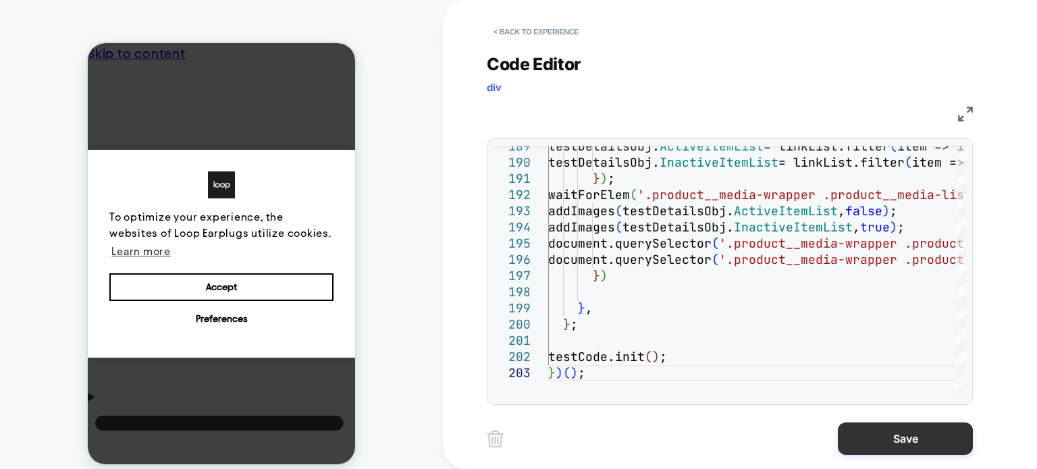
click at [865, 426] on button "Save" at bounding box center [905, 439] width 135 height 32
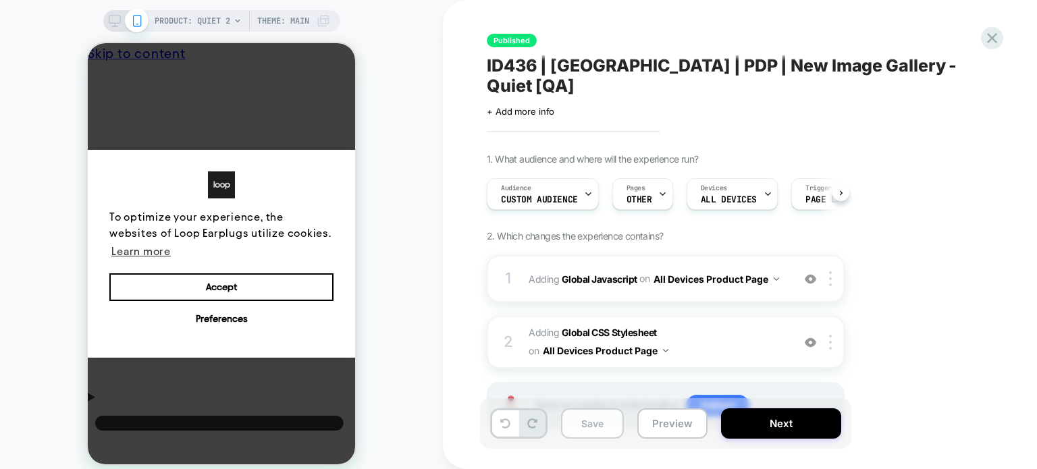
click at [614, 425] on button "Save" at bounding box center [592, 424] width 63 height 30
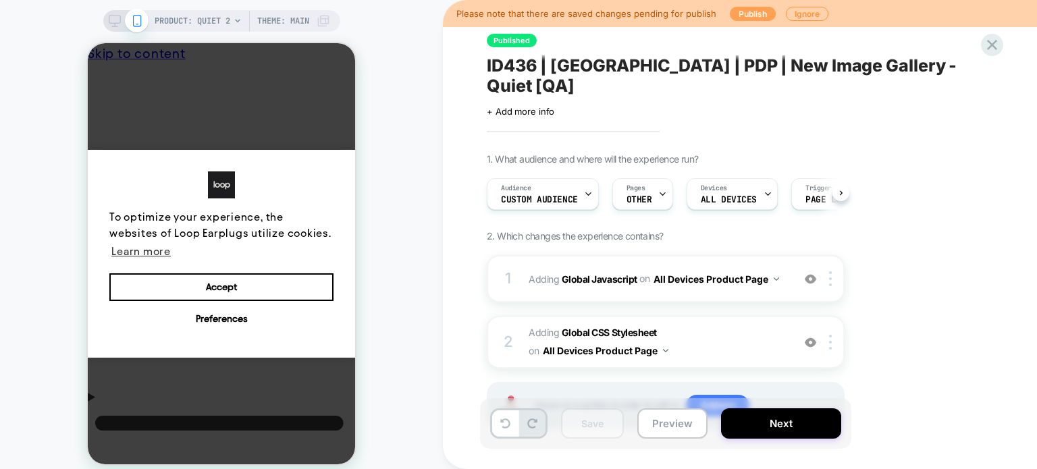
click at [764, 16] on button "Publish" at bounding box center [753, 14] width 46 height 14
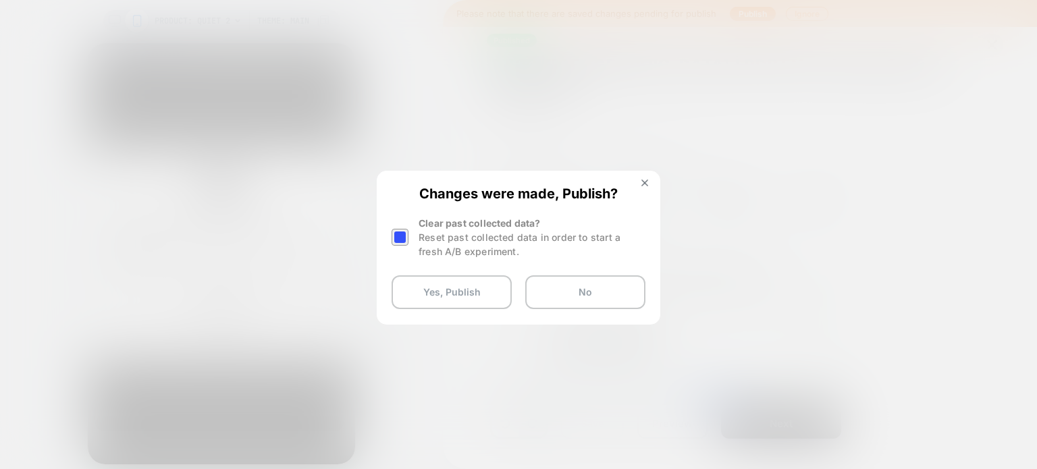
click at [404, 238] on div at bounding box center [400, 237] width 17 height 17
click at [417, 303] on button "Yes, Publish" at bounding box center [452, 292] width 120 height 34
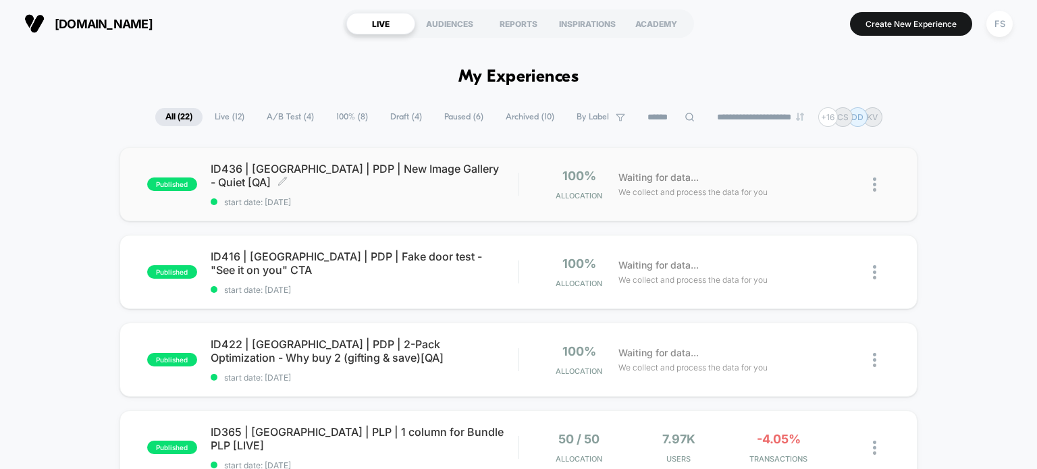
click at [221, 197] on span "start date: [DATE]" at bounding box center [365, 202] width 308 height 10
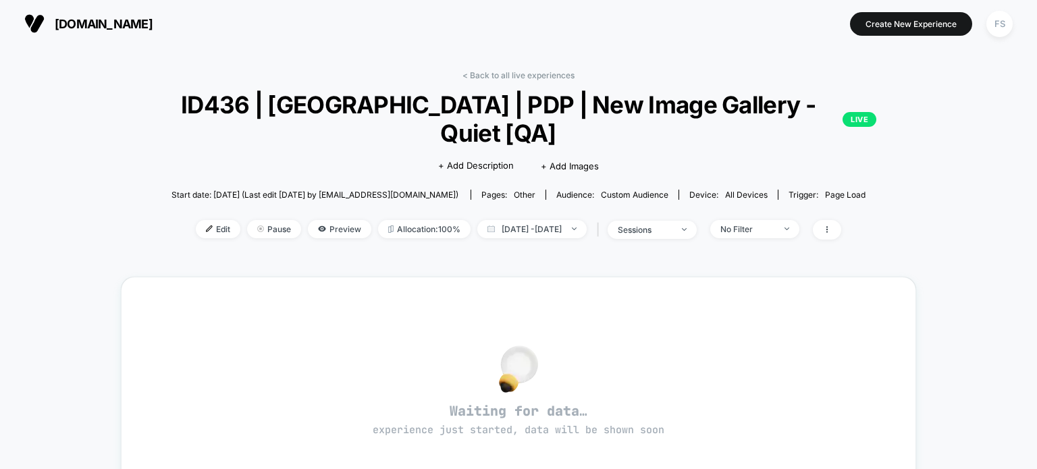
click at [188, 220] on div "Edit Pause Preview Allocation: 100% Aug 14, 2025 - Aug 14, 2025 | sessions No F…" at bounding box center [518, 230] width 795 height 20
click at [206, 226] on img at bounding box center [209, 229] width 7 height 7
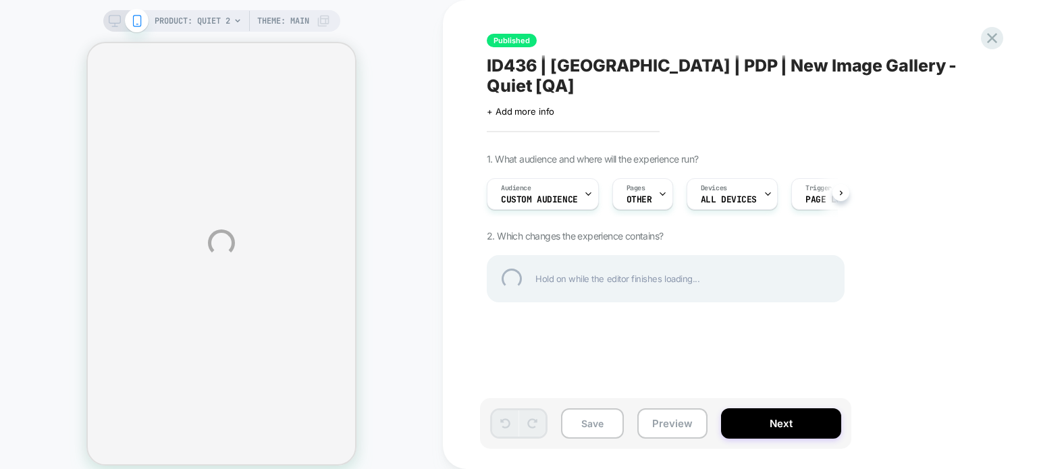
click at [589, 261] on div "PRODUCT: Quiet 2 Theme: MAIN Published ID436 | USA | PDP | New Image Gallery - …" at bounding box center [518, 243] width 1037 height 486
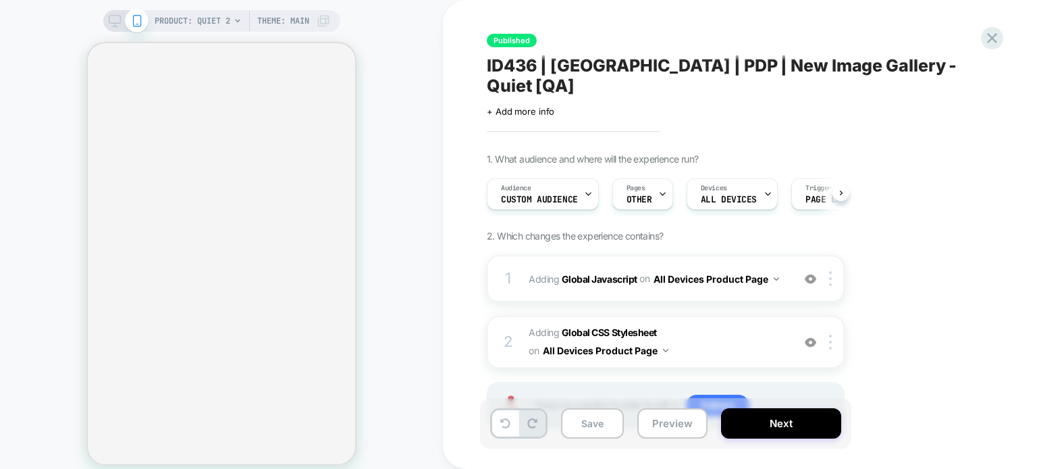
scroll to position [0, 1]
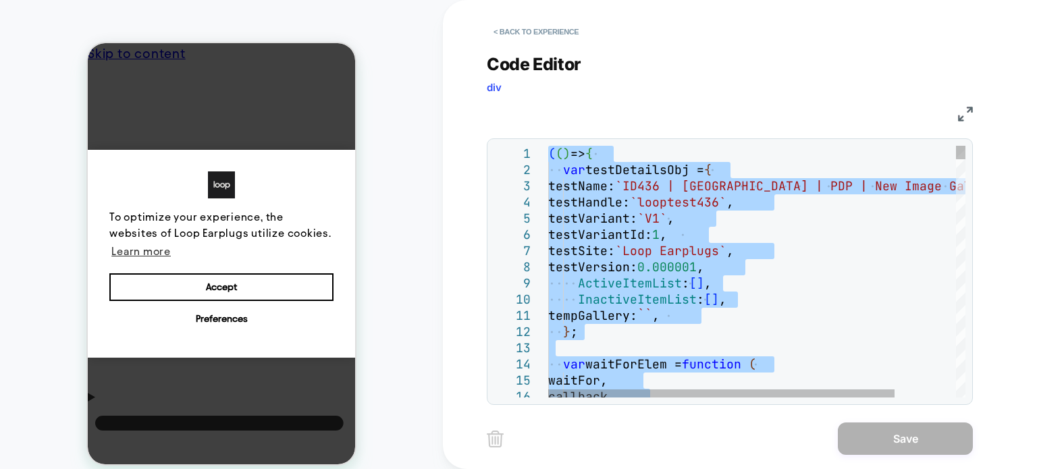
type textarea "**********"
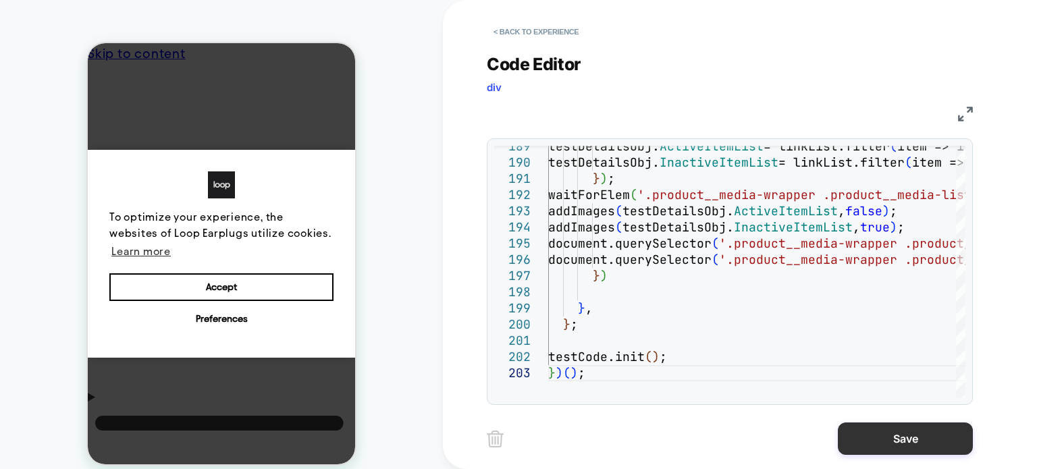
click at [886, 438] on button "Save" at bounding box center [905, 439] width 135 height 32
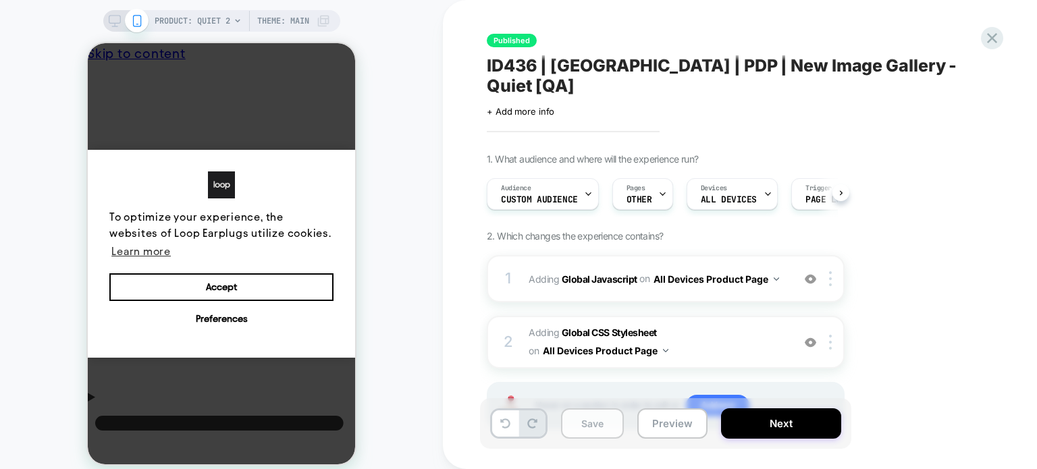
click at [593, 427] on button "Save" at bounding box center [592, 424] width 63 height 30
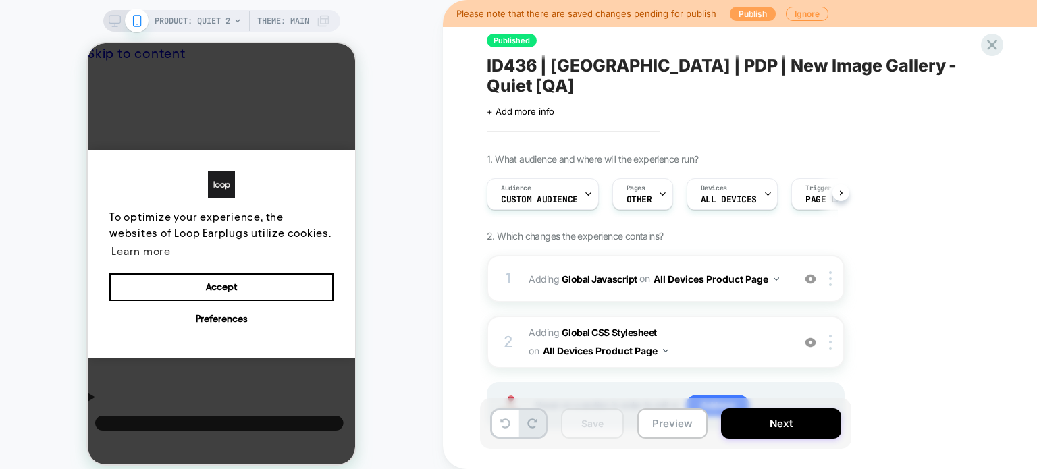
click at [755, 8] on button "Publish" at bounding box center [753, 14] width 46 height 14
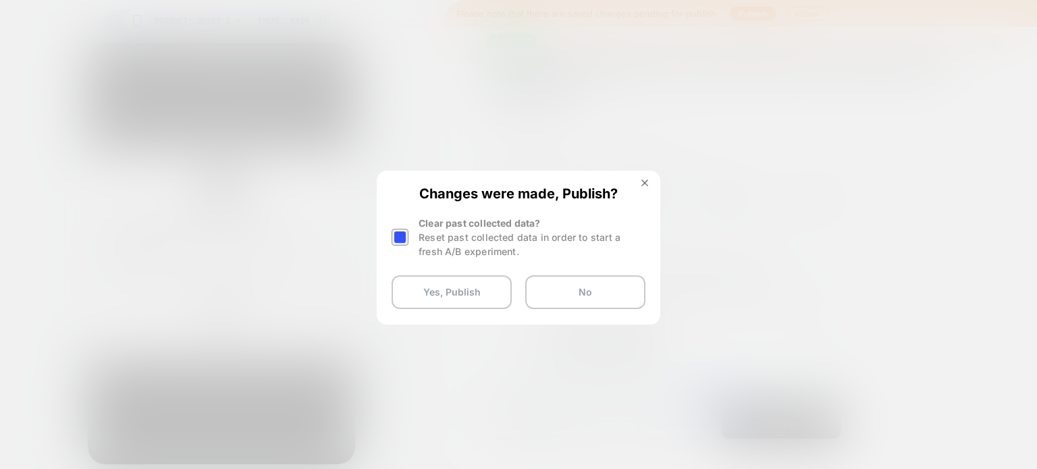
click at [401, 233] on div at bounding box center [400, 237] width 17 height 17
click at [427, 291] on button "Yes, Publish" at bounding box center [452, 292] width 120 height 34
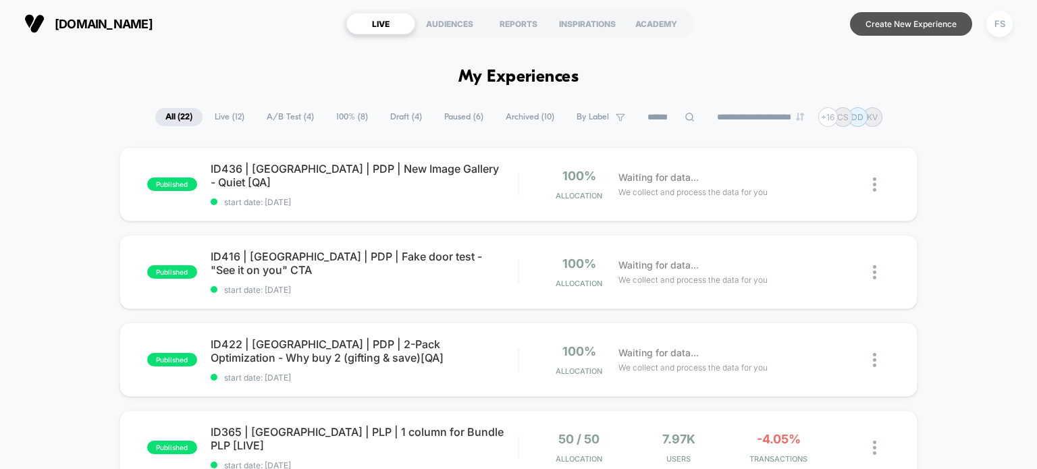
click at [913, 30] on button "Create New Experience" at bounding box center [911, 24] width 122 height 24
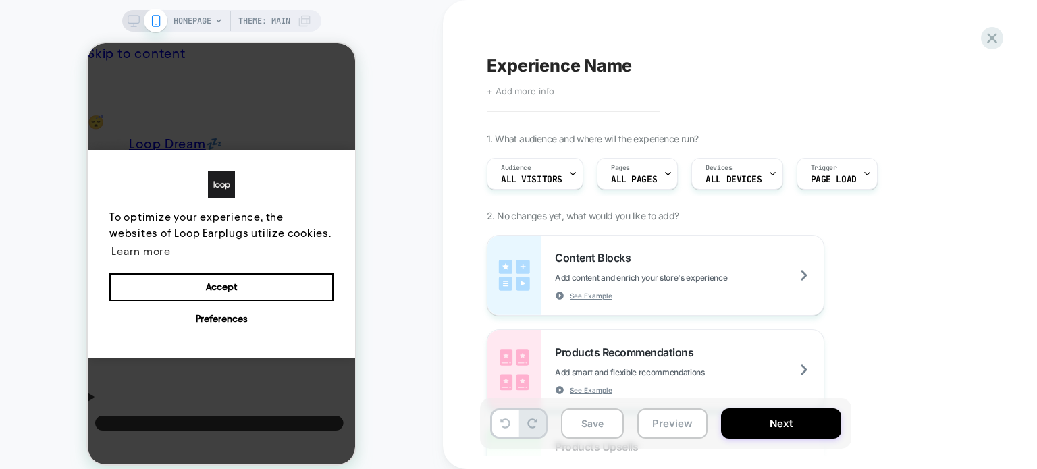
click at [527, 91] on span "+ Add more info" at bounding box center [521, 91] width 68 height 11
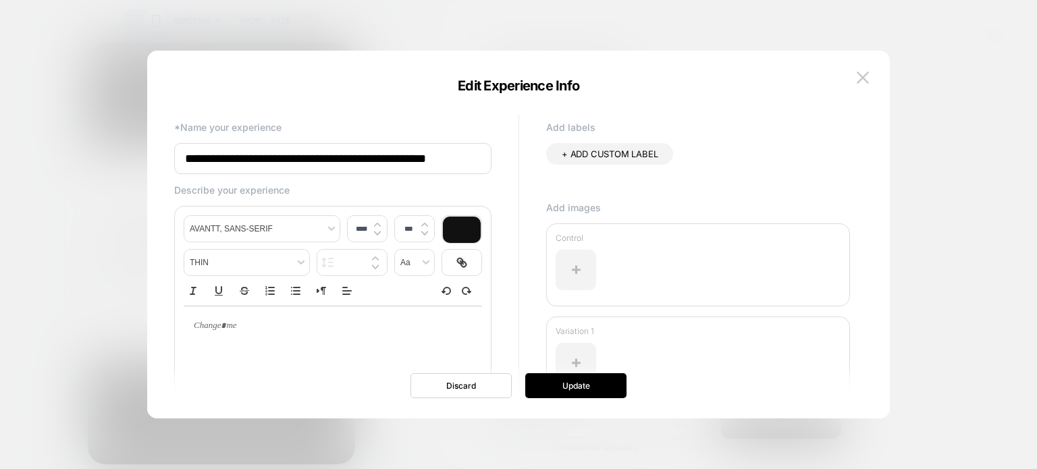
scroll to position [0, 1]
type input "**********"
click at [548, 389] on button "Update" at bounding box center [575, 385] width 101 height 25
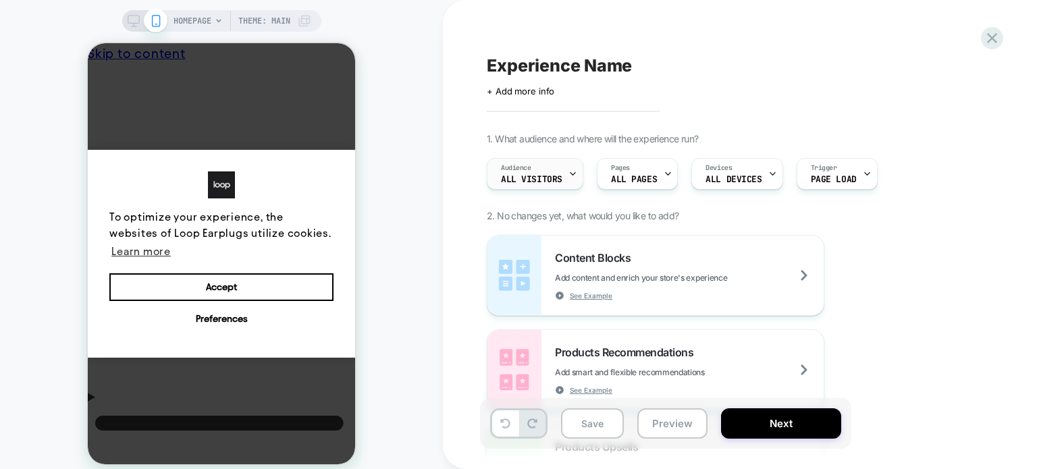
click at [554, 174] on div "Audience All Visitors" at bounding box center [532, 174] width 88 height 30
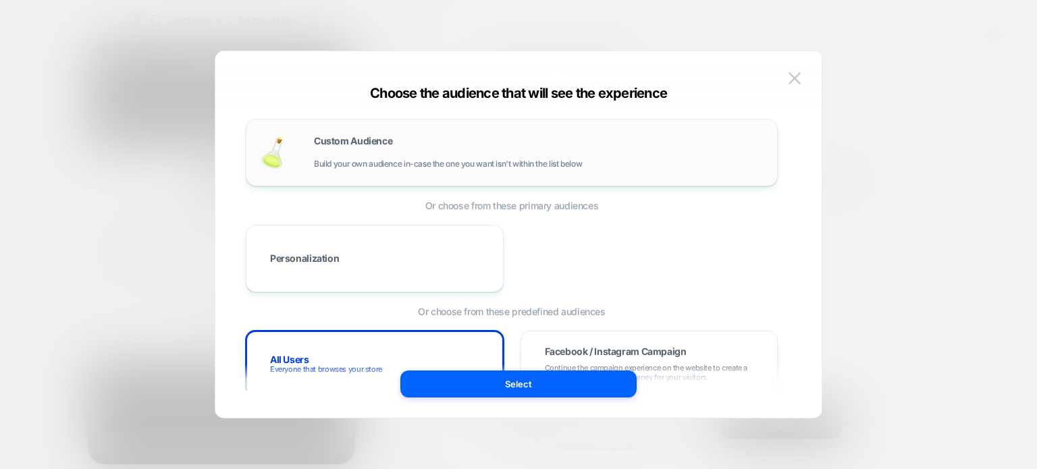
click at [351, 164] on span "Build your own audience in-case the one you want isn't within the list below" at bounding box center [448, 163] width 268 height 9
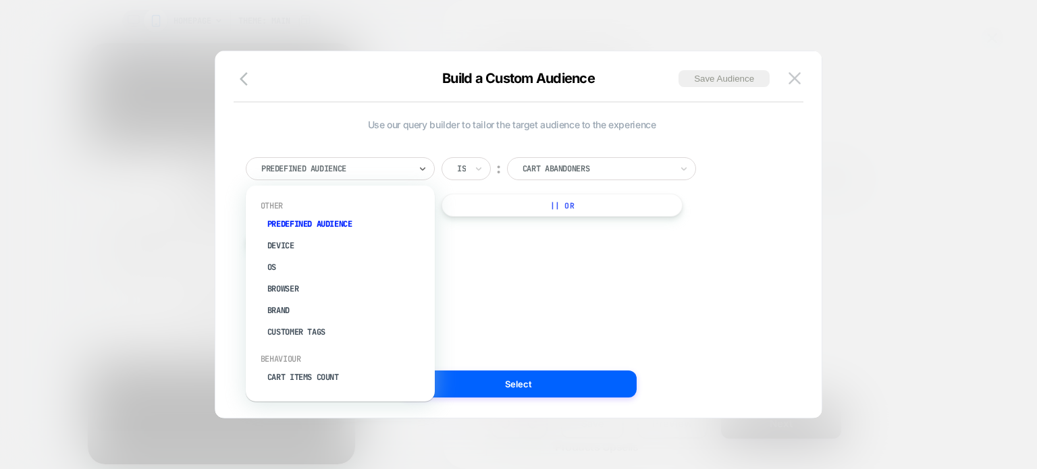
click at [351, 164] on div at bounding box center [335, 169] width 149 height 12
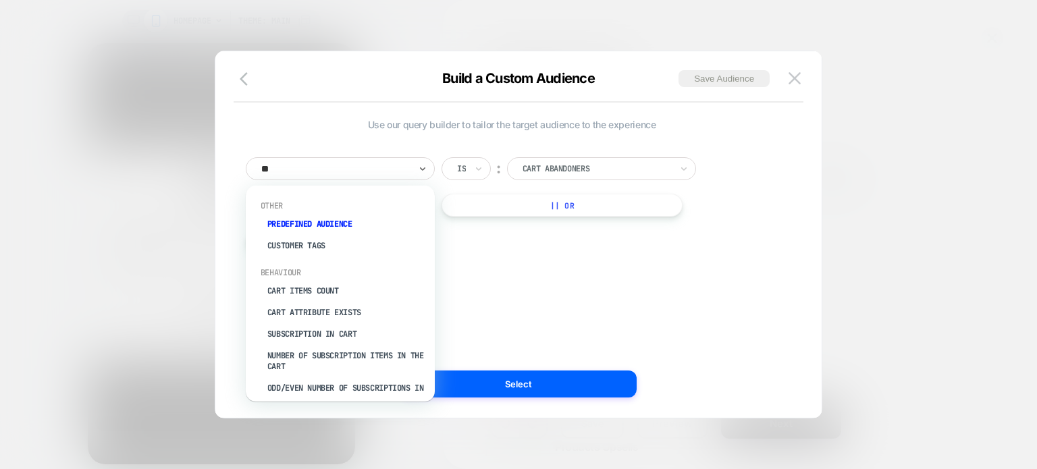
type input "***"
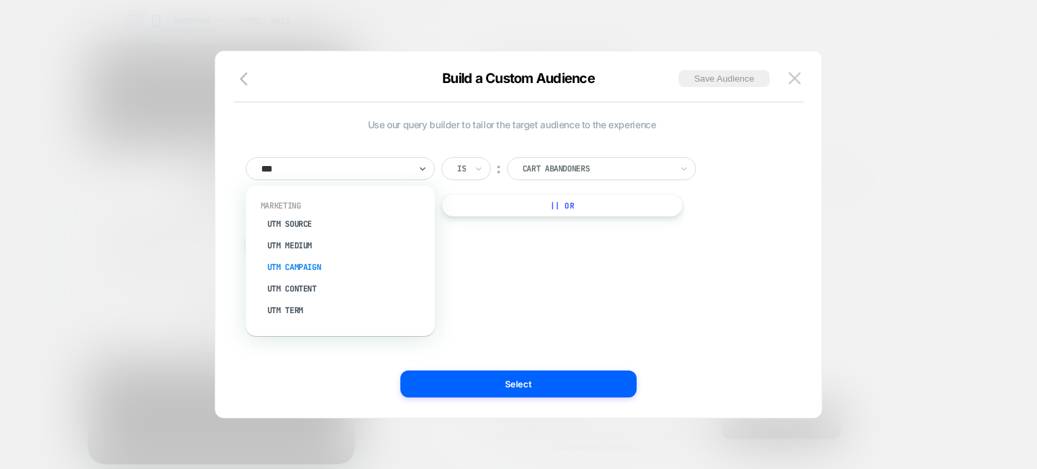
click at [321, 257] on div "UTM Campaign" at bounding box center [347, 268] width 176 height 22
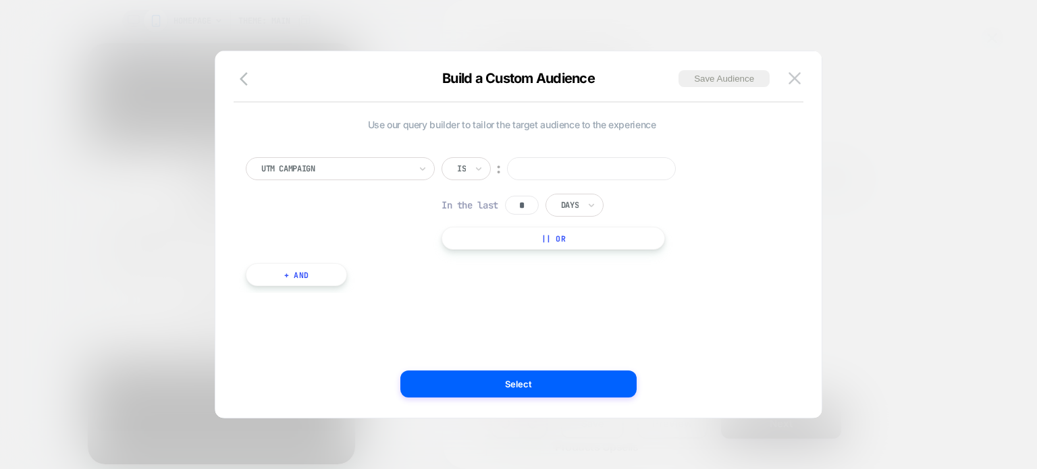
click at [547, 163] on input at bounding box center [591, 168] width 169 height 23
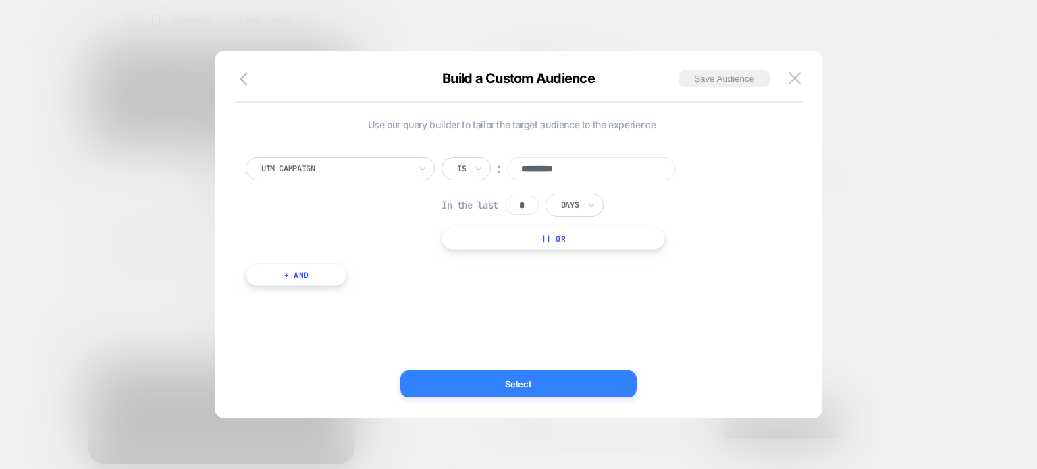
type input "*********"
click at [599, 390] on button "Select" at bounding box center [518, 384] width 236 height 27
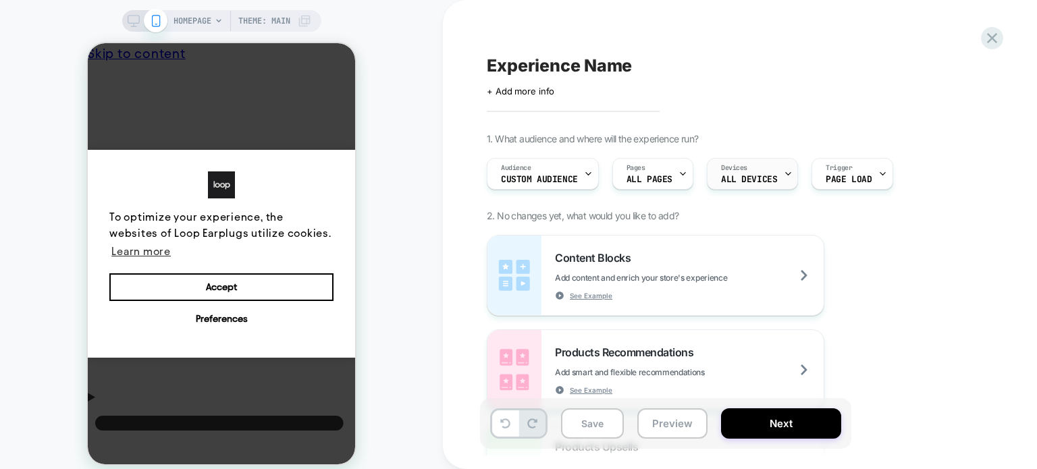
click at [735, 174] on div "Devices ALL DEVICES" at bounding box center [749, 174] width 83 height 30
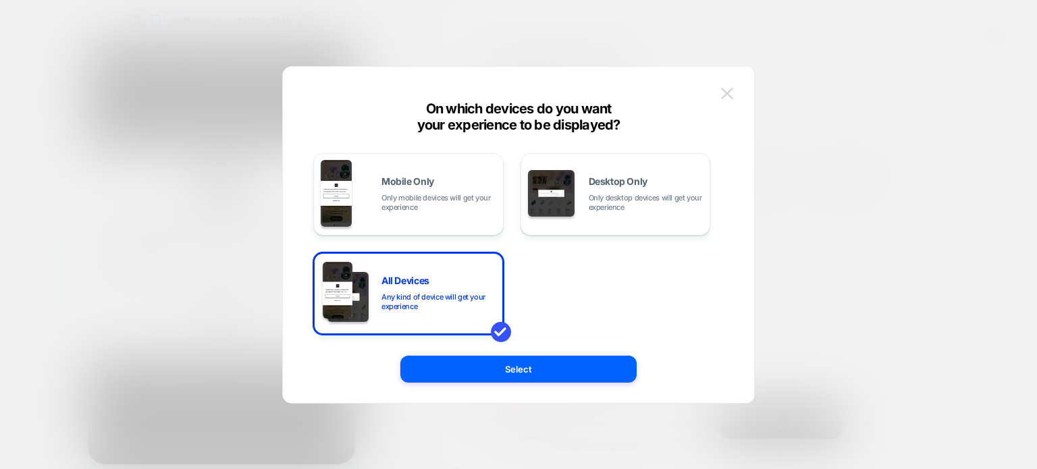
click at [732, 95] on img at bounding box center [727, 93] width 12 height 11
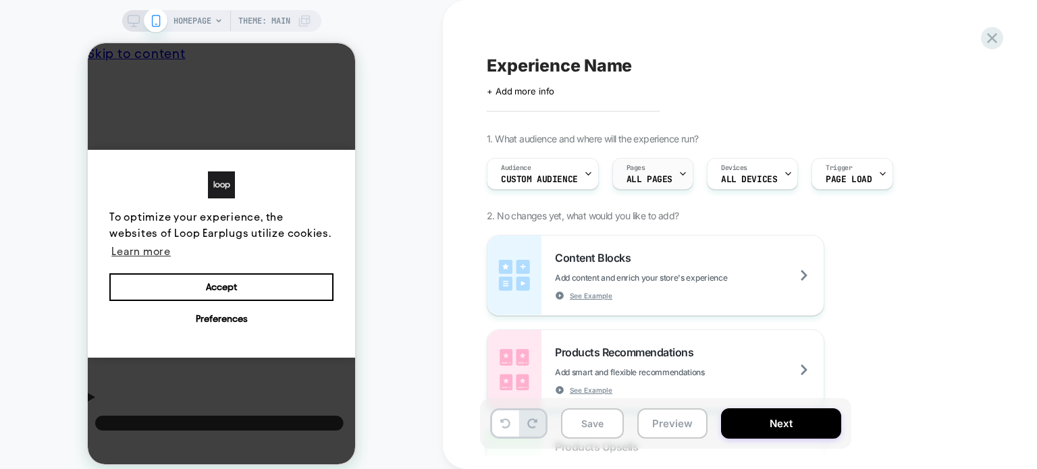
click at [633, 159] on div "Pages ALL PAGES" at bounding box center [649, 174] width 73 height 30
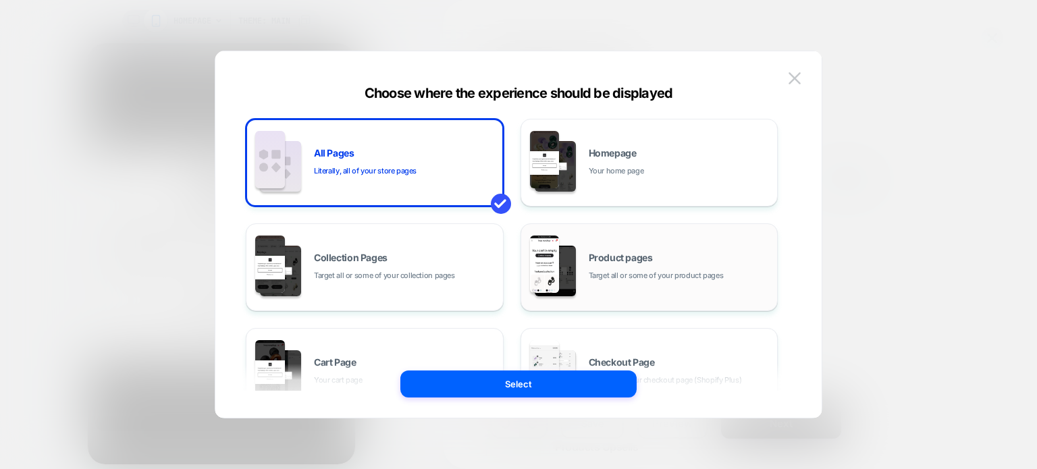
click at [708, 291] on div "Product pages Target all or some of your product pages" at bounding box center [649, 267] width 243 height 74
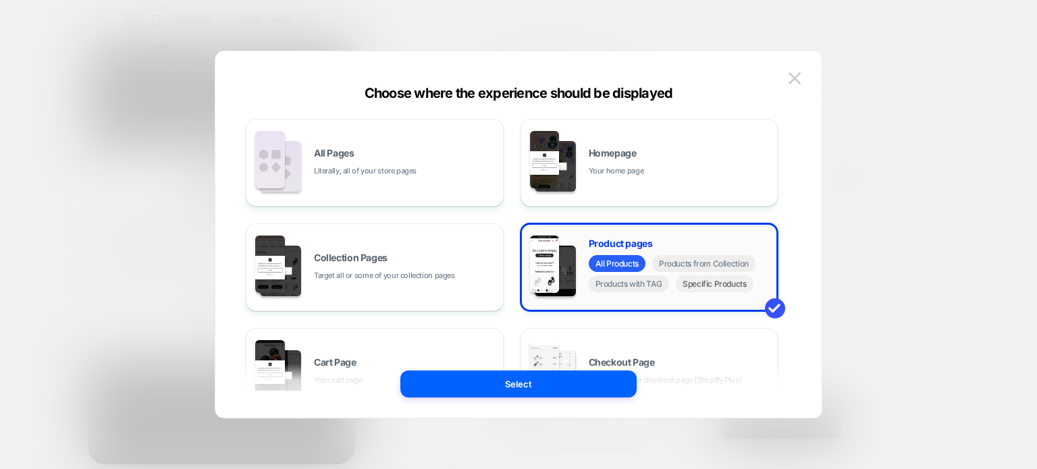
click at [710, 285] on span "Specific Products" at bounding box center [715, 283] width 78 height 17
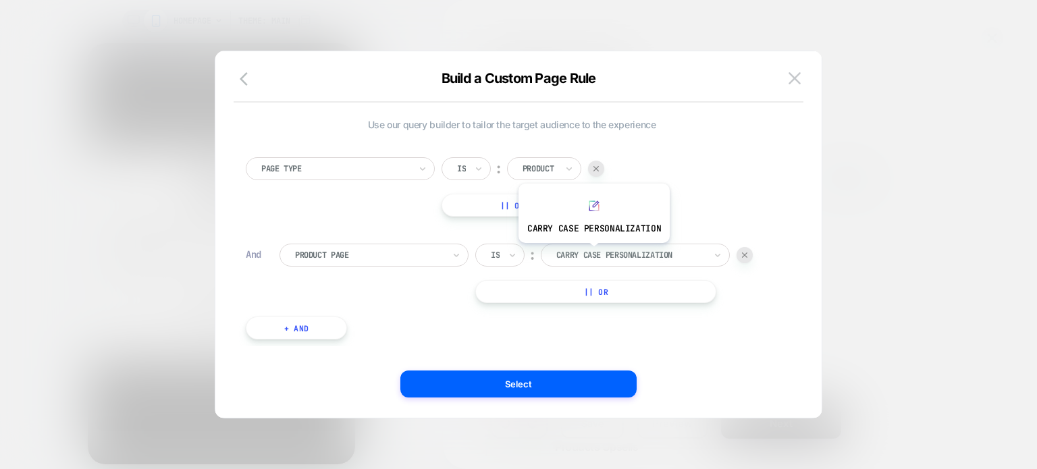
click at [592, 253] on div at bounding box center [630, 255] width 149 height 12
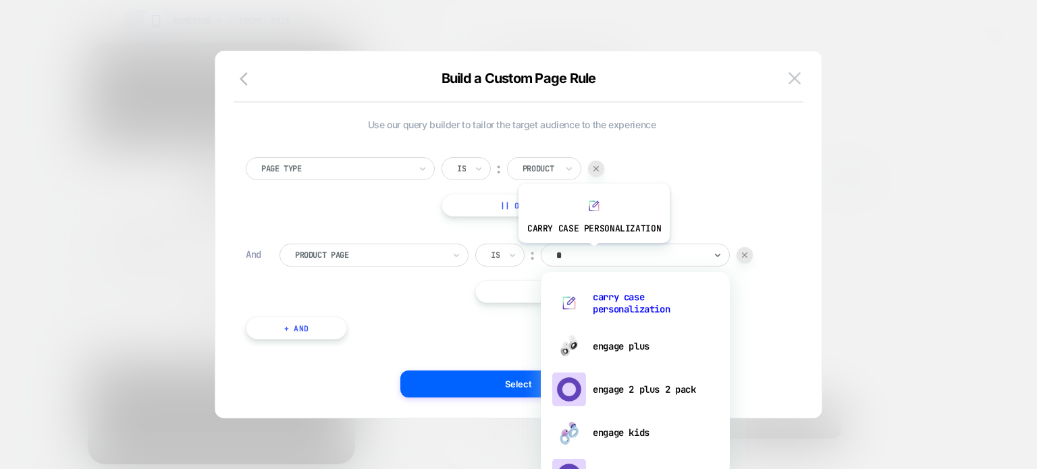
type input "**"
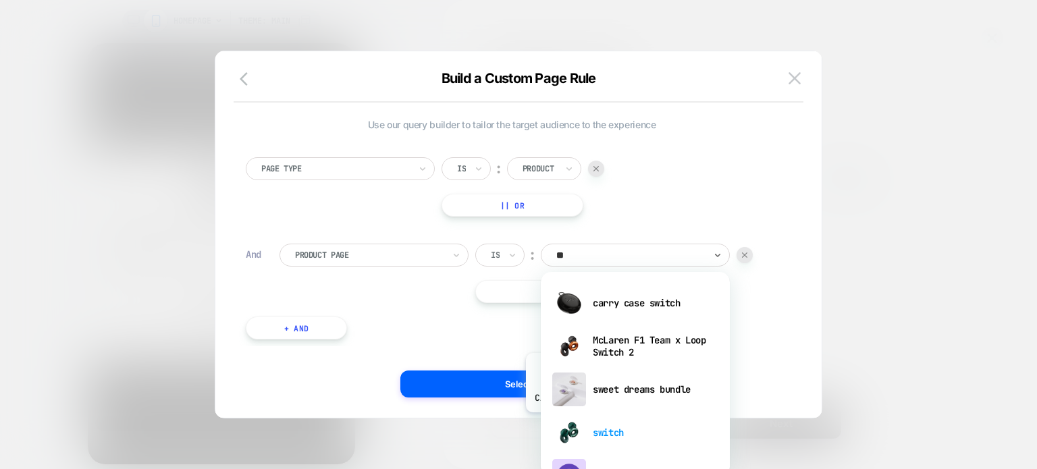
click at [600, 423] on div "switch" at bounding box center [636, 432] width 176 height 43
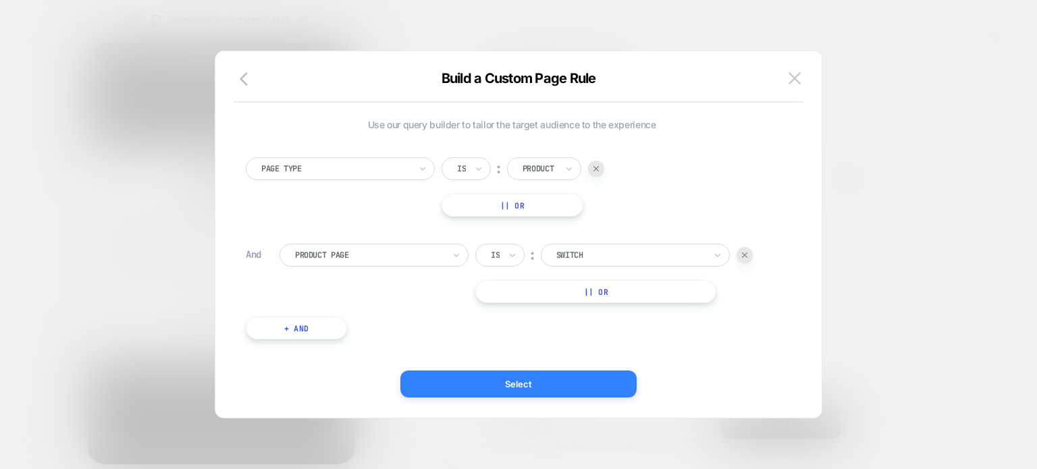
click at [558, 382] on button "Select" at bounding box center [518, 384] width 236 height 27
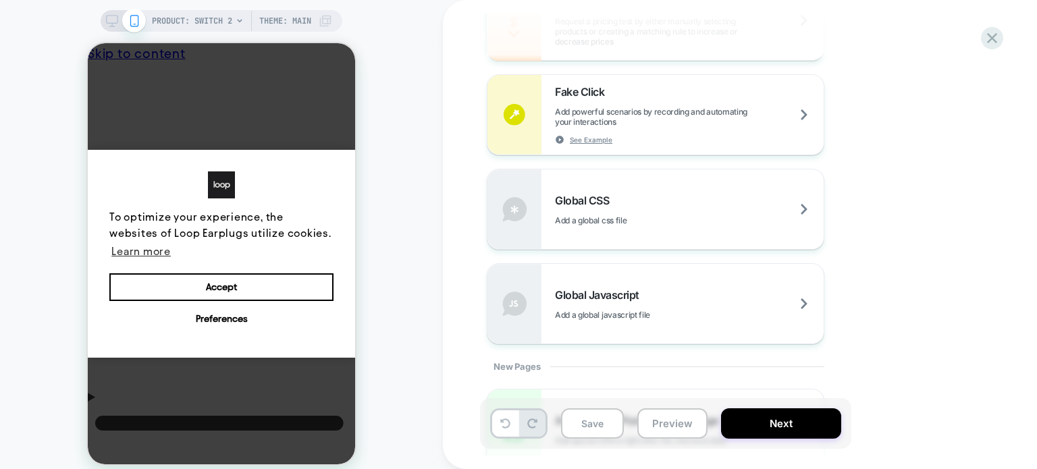
click at [694, 290] on div "Global Javascript Add a global javascript file" at bounding box center [689, 304] width 269 height 32
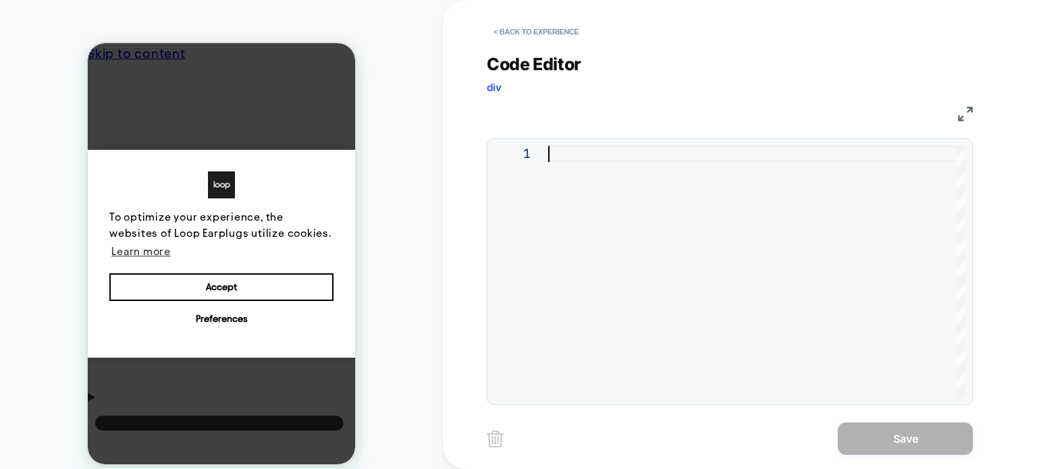
click at [562, 191] on div at bounding box center [756, 272] width 417 height 252
type textarea "**********"
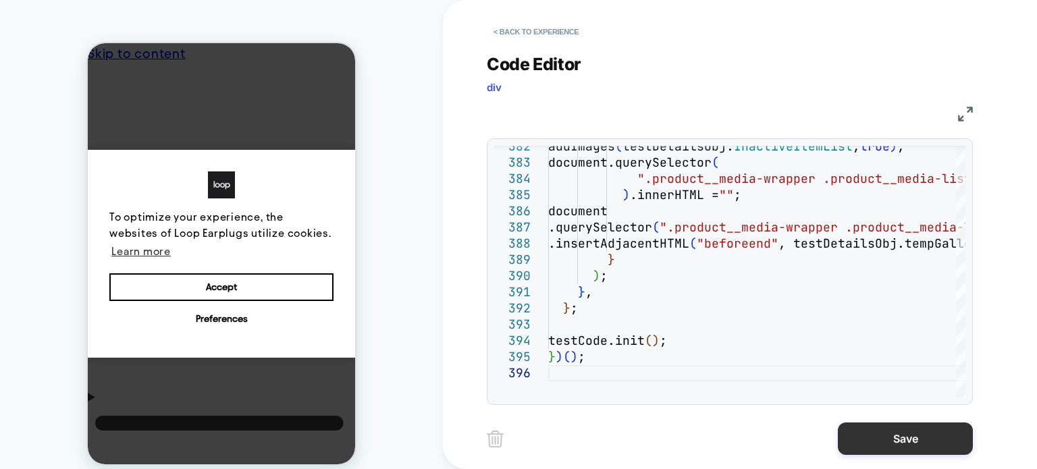
click at [891, 446] on button "Save" at bounding box center [905, 439] width 135 height 32
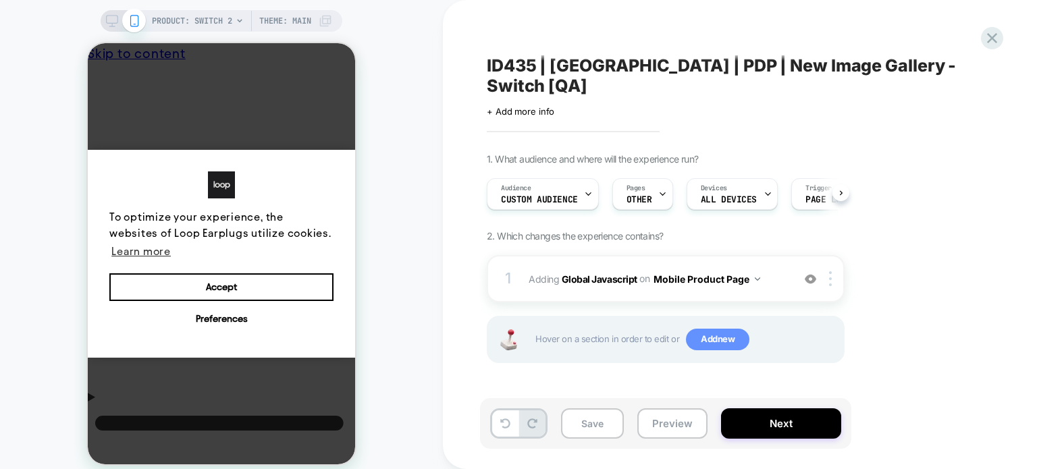
click at [732, 329] on span "Add new" at bounding box center [717, 340] width 63 height 22
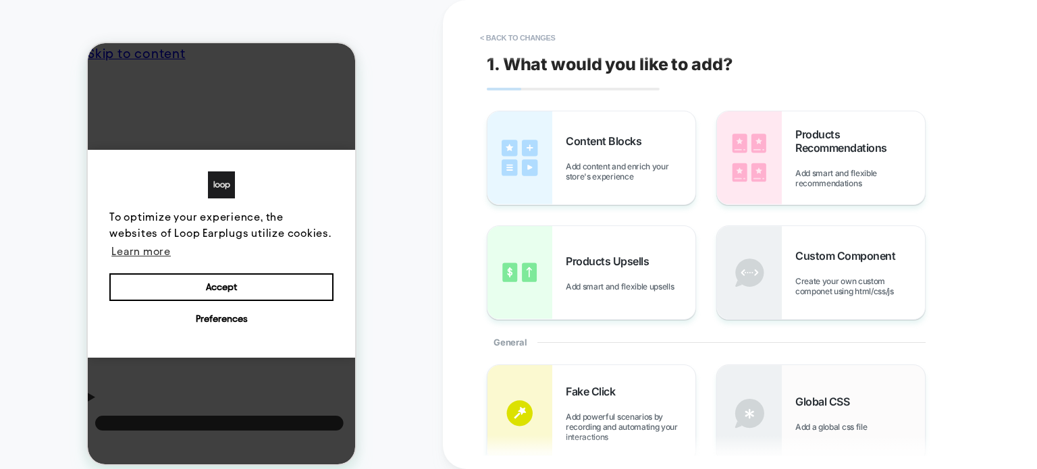
click at [812, 380] on div "Global CSS Add a global css file" at bounding box center [821, 413] width 208 height 97
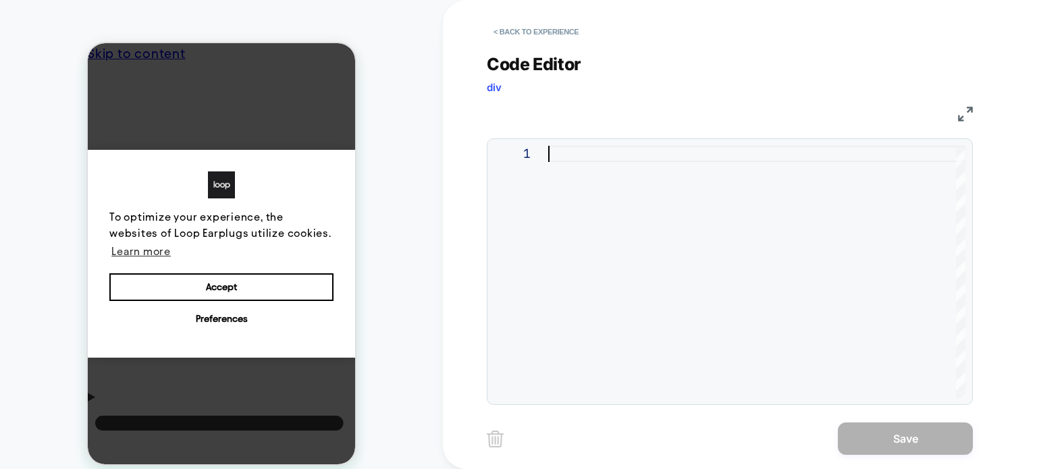
click at [563, 228] on div at bounding box center [756, 272] width 417 height 252
type textarea "**********"
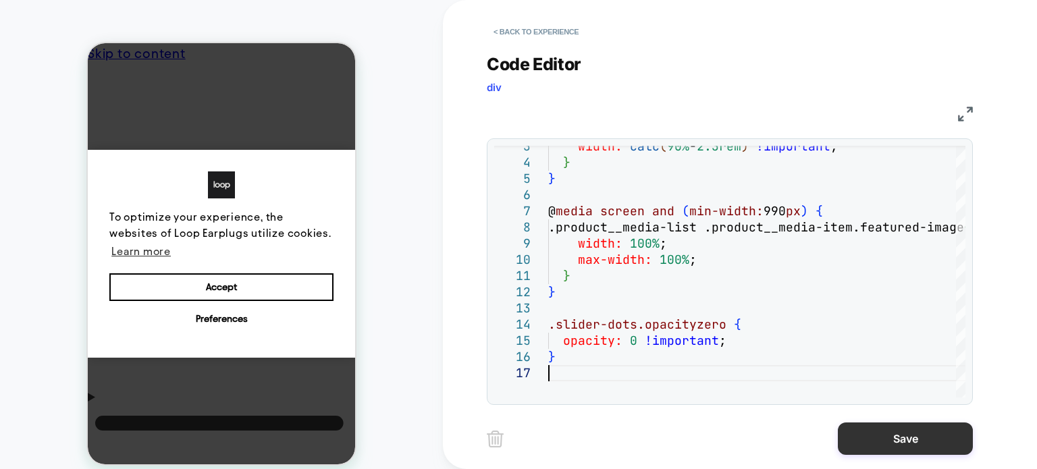
click at [958, 437] on button "Save" at bounding box center [905, 439] width 135 height 32
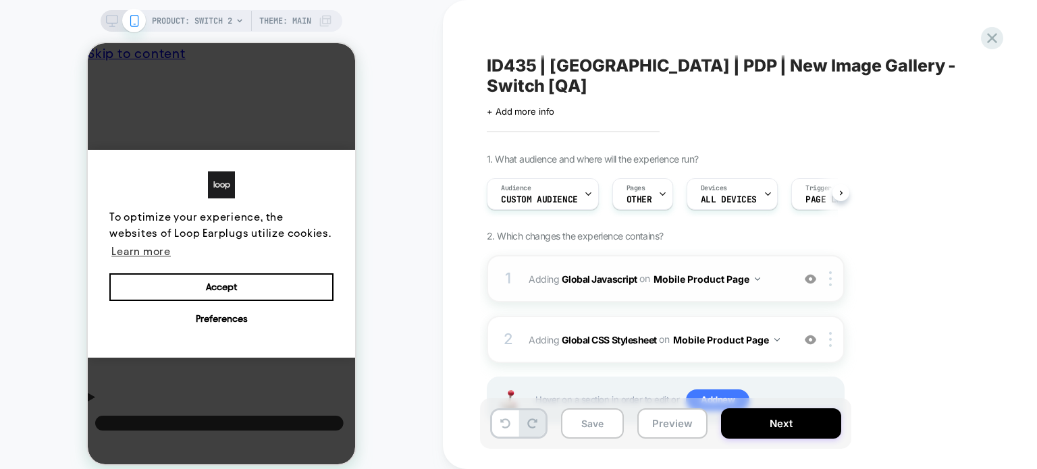
click at [831, 255] on div "1 Adding Global Javascript on Mobile Product Page Add Before Add After Copy to …" at bounding box center [666, 278] width 358 height 47
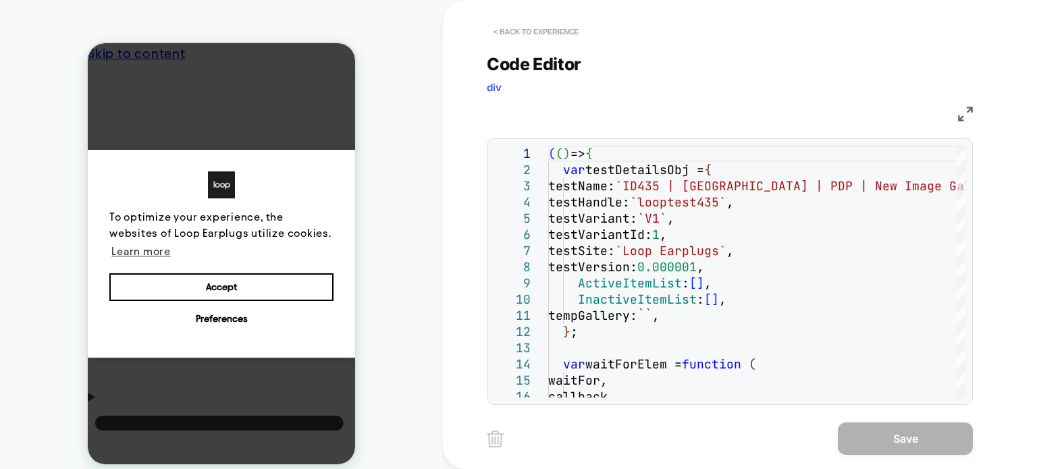
click at [525, 34] on button "< Back to experience" at bounding box center [536, 32] width 99 height 22
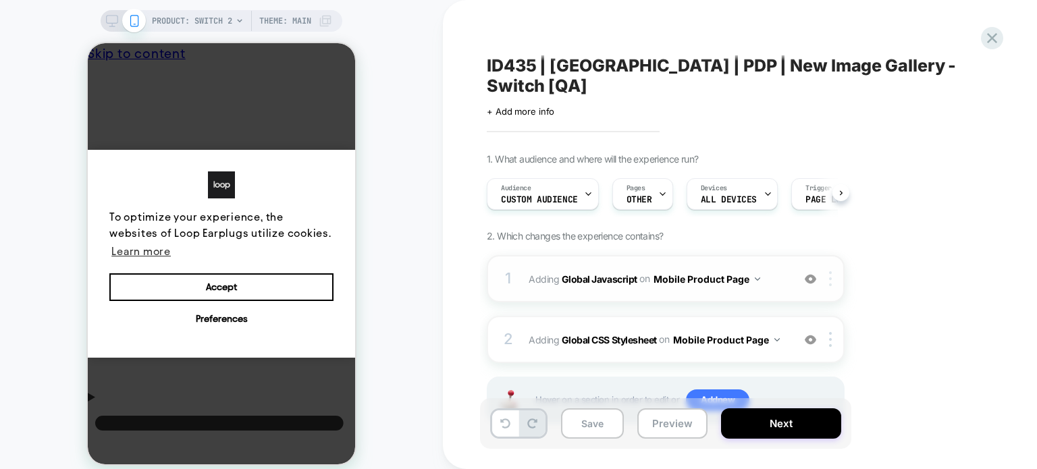
click at [835, 271] on div at bounding box center [833, 278] width 22 height 15
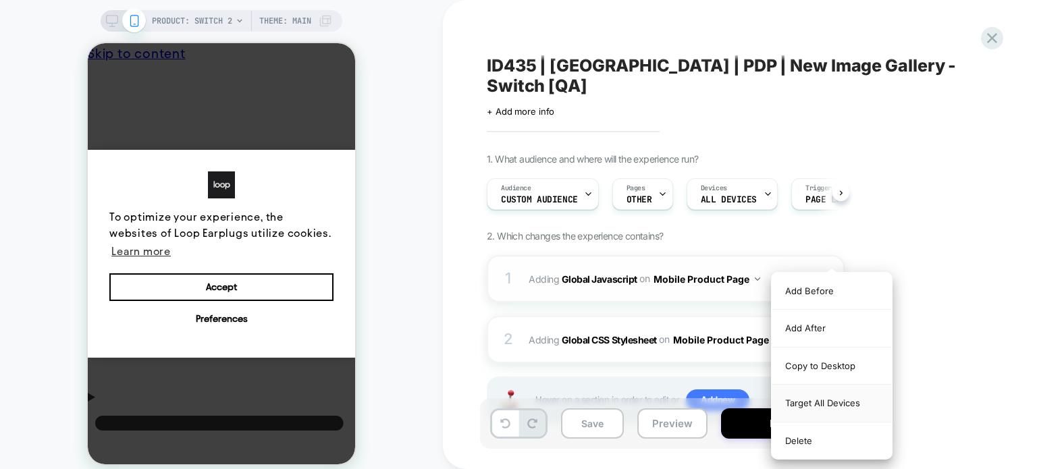
click at [849, 404] on div "Target All Devices" at bounding box center [832, 403] width 120 height 37
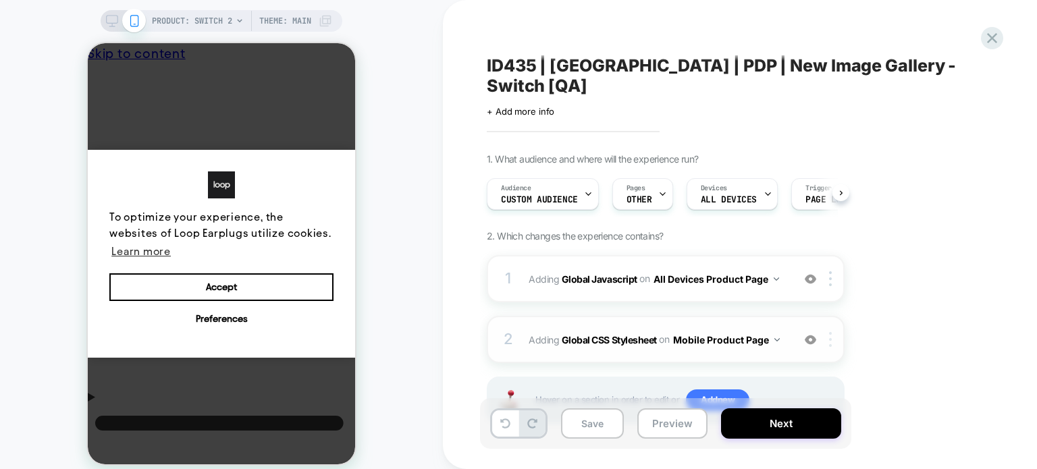
click at [835, 332] on div at bounding box center [833, 339] width 22 height 15
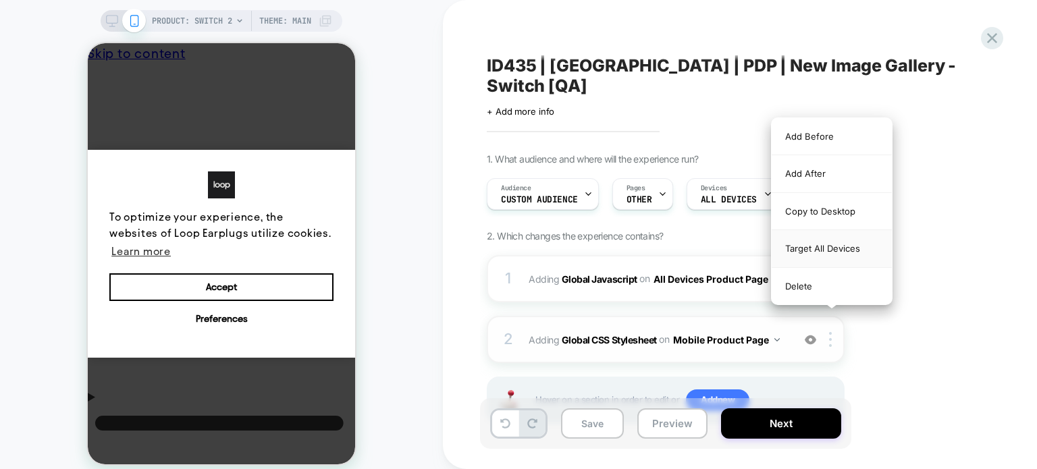
click at [835, 248] on div "Target All Devices" at bounding box center [832, 248] width 120 height 37
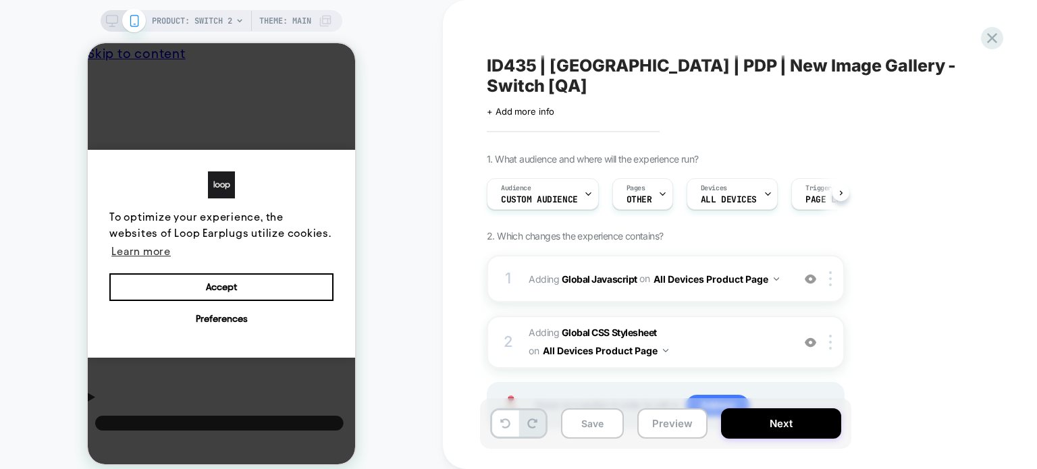
scroll to position [0, 3]
click at [798, 435] on button "Next" at bounding box center [781, 424] width 120 height 30
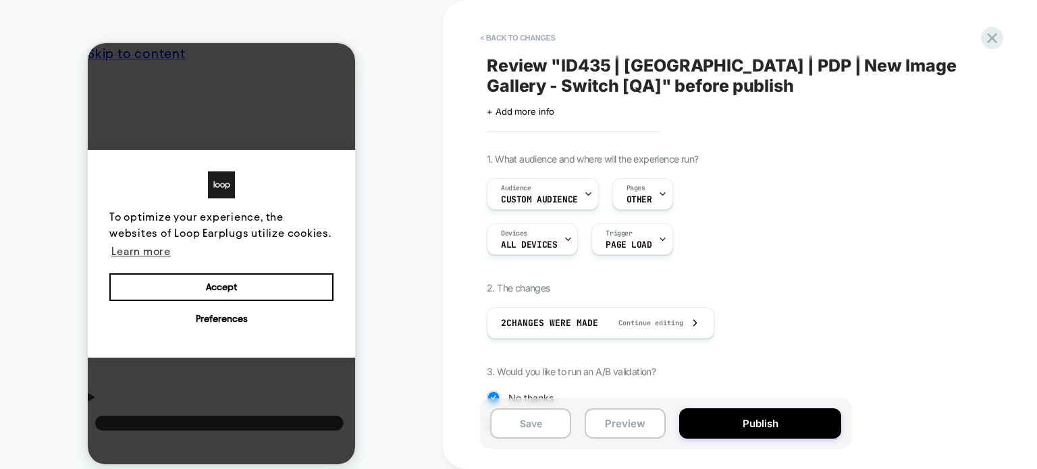
click at [798, 435] on button "Publish" at bounding box center [760, 424] width 162 height 30
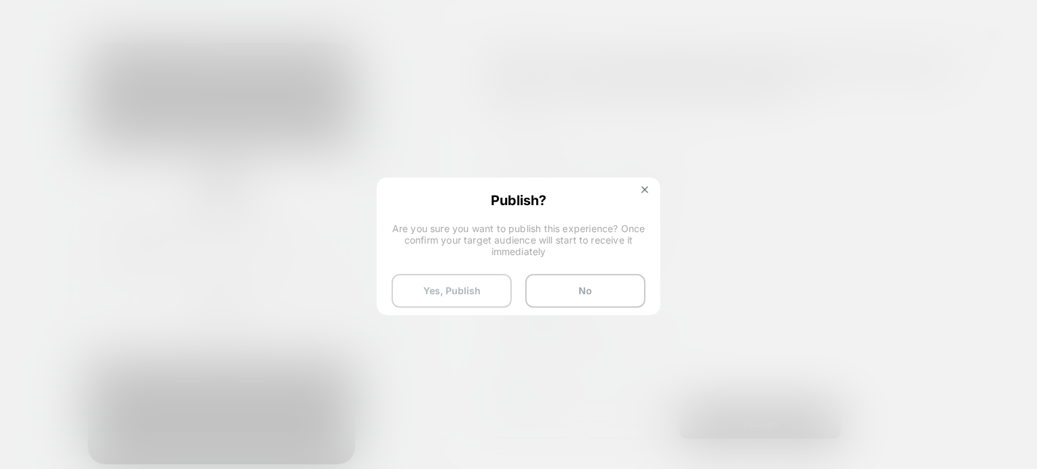
click at [424, 282] on button "Yes, Publish" at bounding box center [452, 291] width 120 height 34
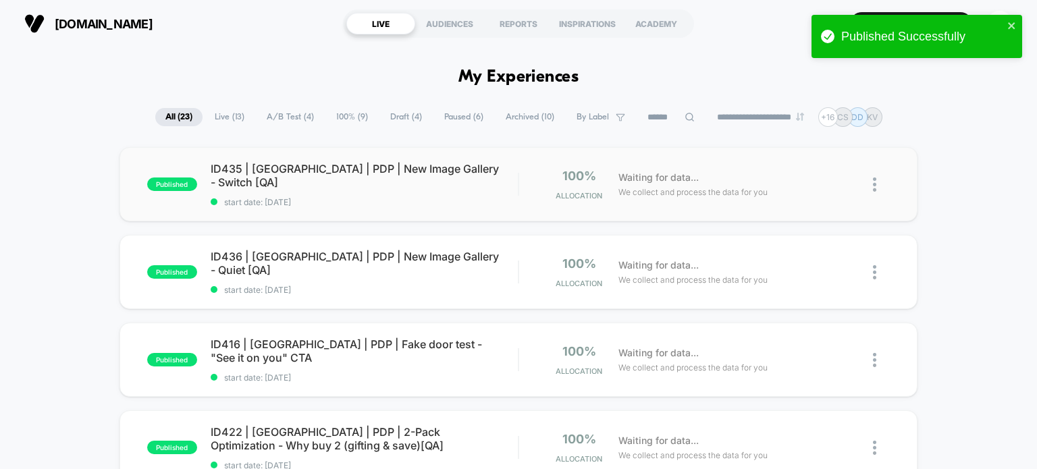
click at [294, 163] on div "published ID435 | USA | PDP | New Image Gallery - Switch [QA] start date: 8/14/…" at bounding box center [519, 184] width 799 height 74
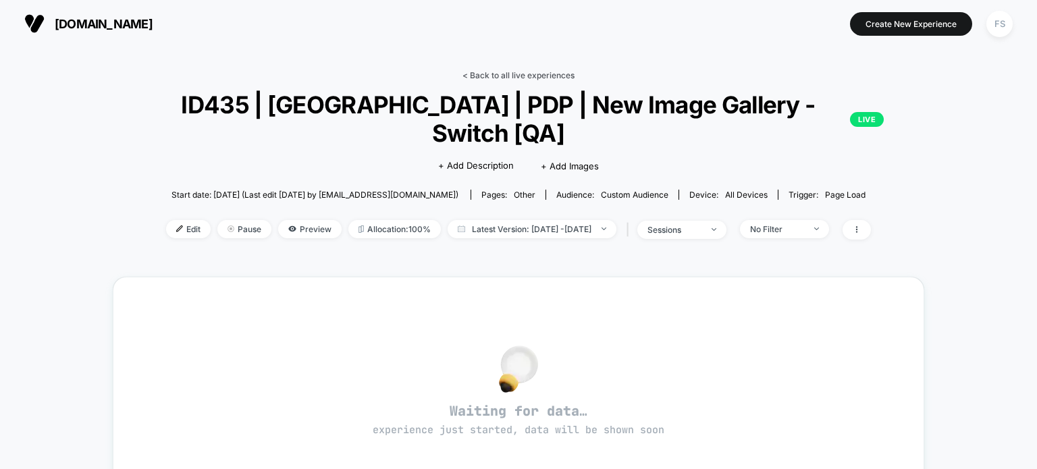
click at [532, 77] on link "< Back to all live experiences" at bounding box center [519, 75] width 112 height 10
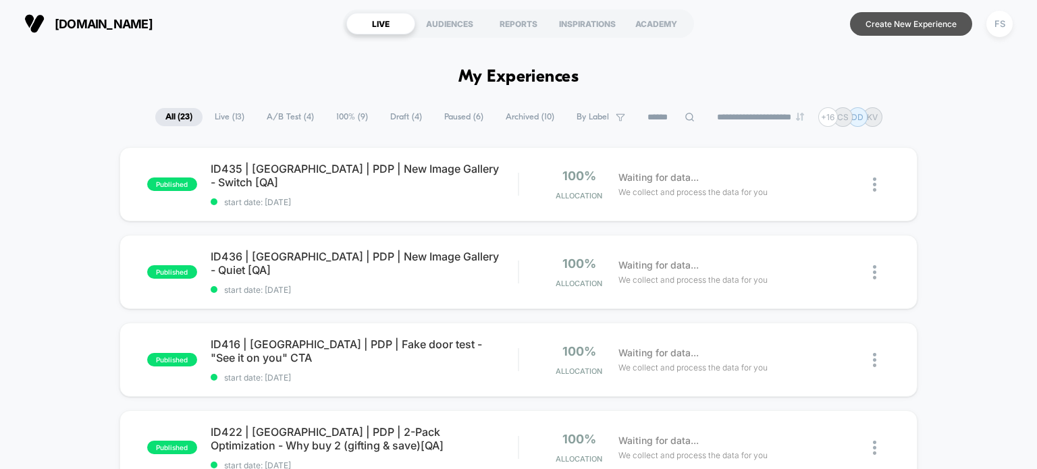
click at [914, 22] on button "Create New Experience" at bounding box center [911, 24] width 122 height 24
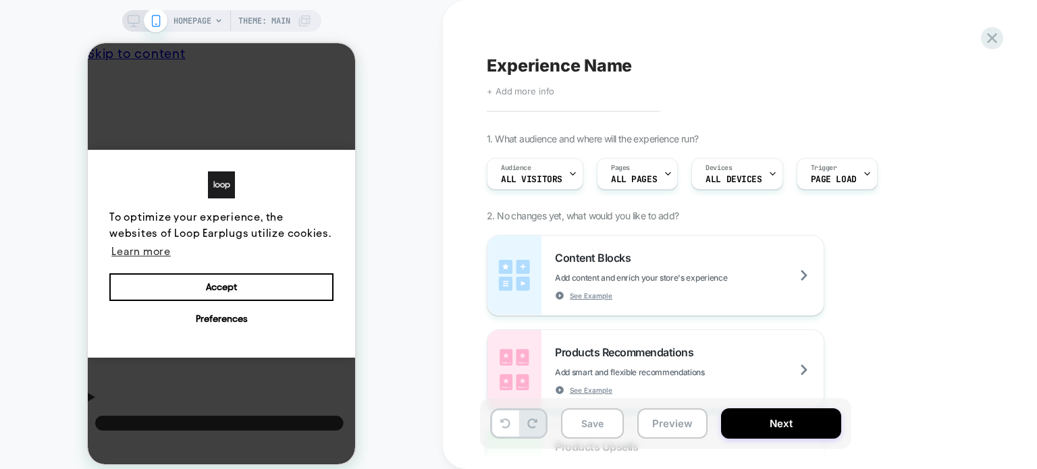
click at [531, 91] on span "+ Add more info" at bounding box center [521, 91] width 68 height 11
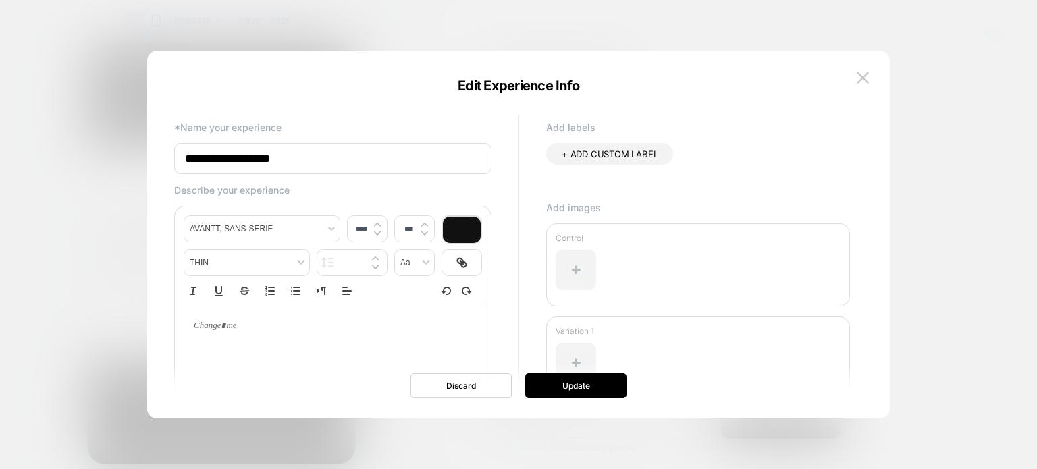
paste input "**********"
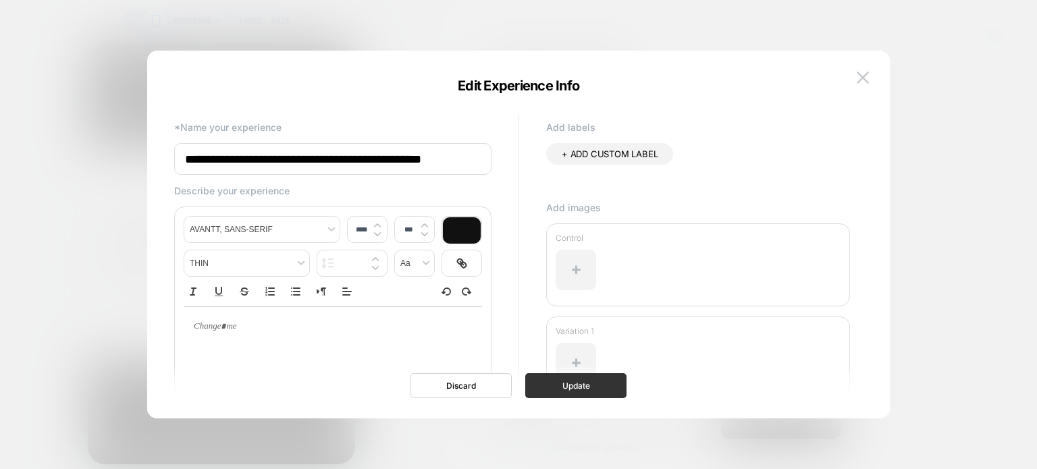
type input "**********"
click at [562, 392] on button "Update" at bounding box center [575, 385] width 101 height 25
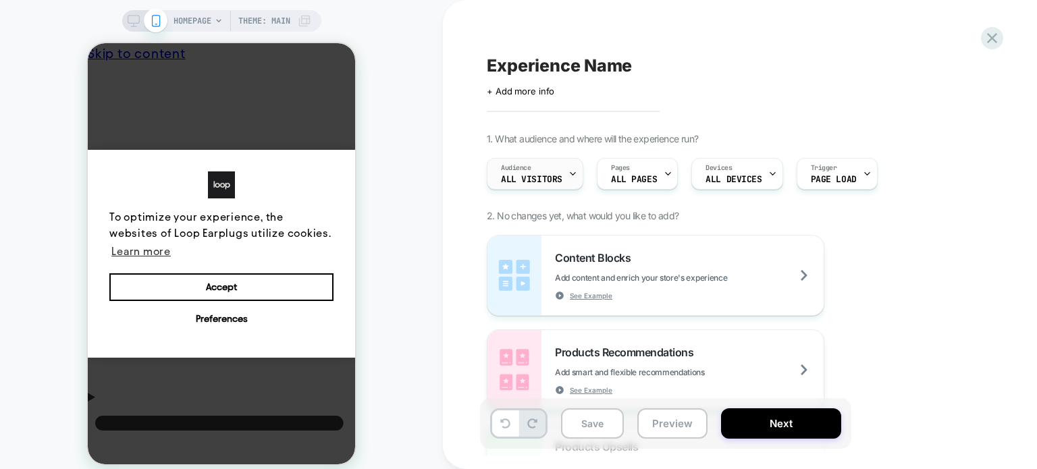
click at [519, 185] on div "Audience All Visitors" at bounding box center [532, 174] width 88 height 30
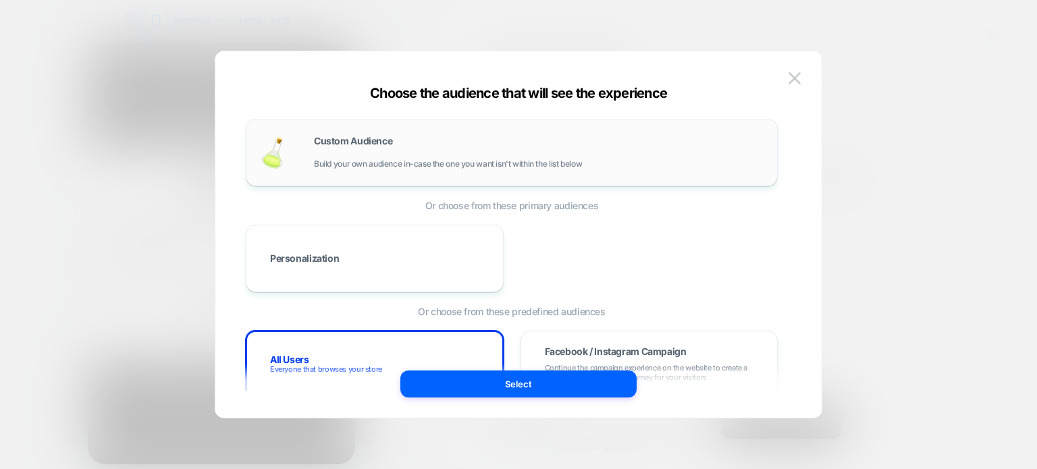
click at [496, 134] on div "Custom Audience Build your own audience in-case the one you want isn't within t…" at bounding box center [512, 152] width 504 height 39
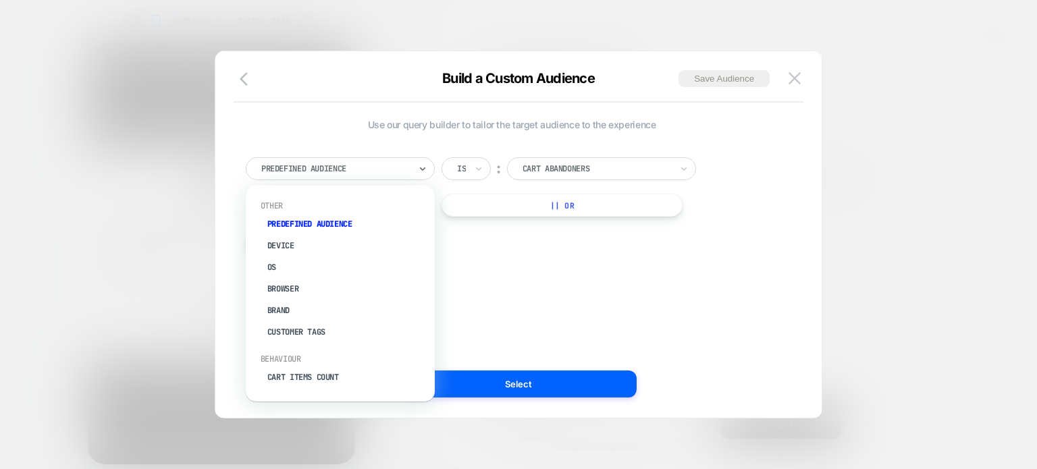
click at [385, 174] on div at bounding box center [335, 169] width 149 height 12
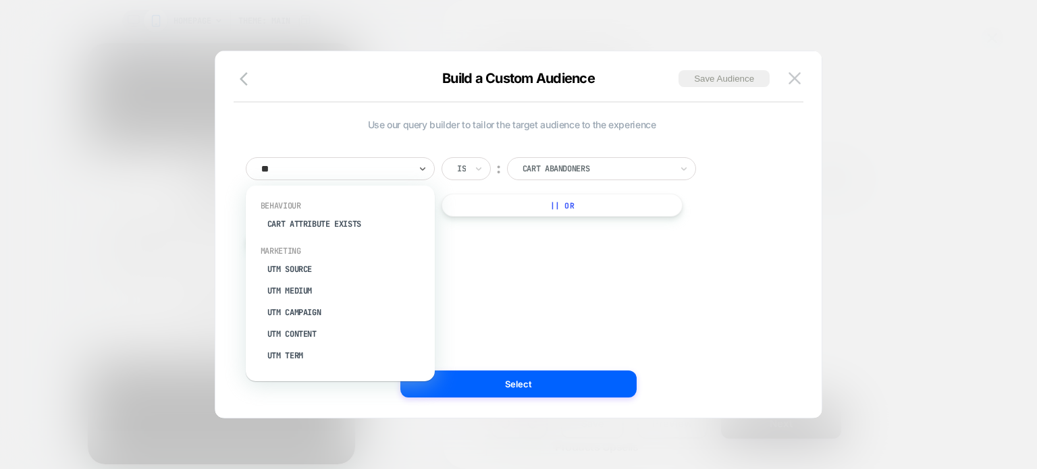
type input "***"
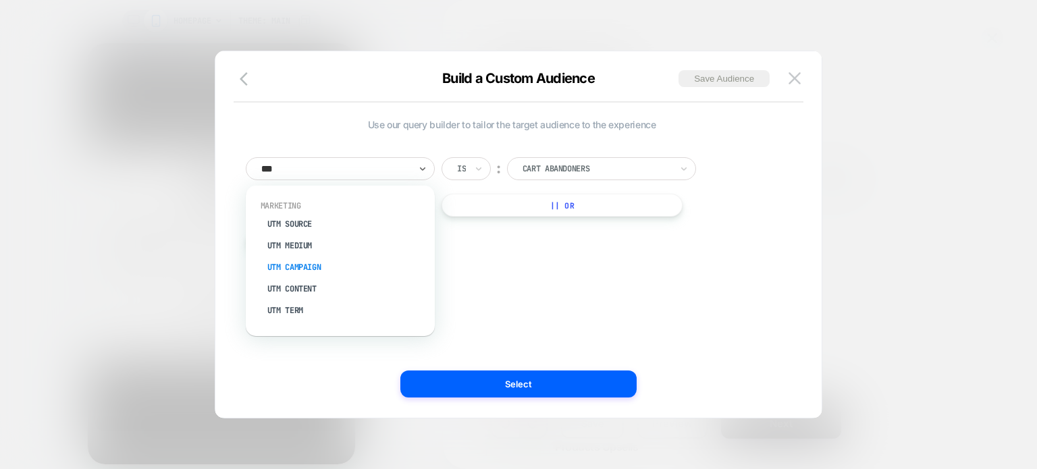
click at [328, 265] on div "UTM Campaign" at bounding box center [347, 268] width 176 height 22
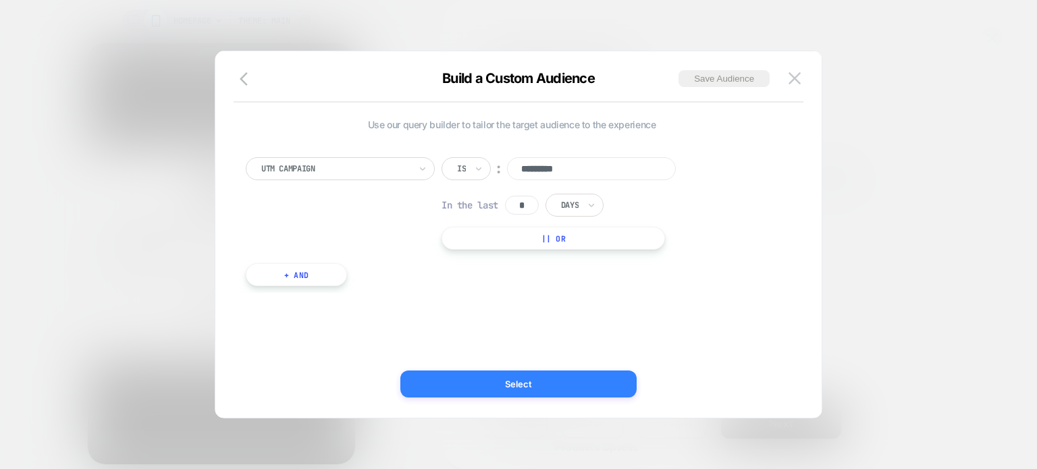
type input "*********"
click at [438, 375] on button "Select" at bounding box center [518, 384] width 236 height 27
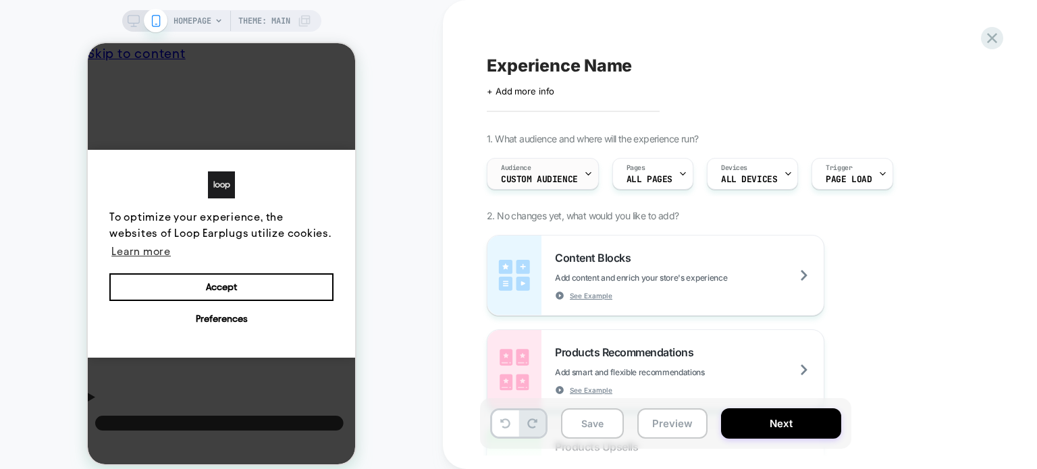
click at [532, 163] on div "Audience Custom Audience" at bounding box center [540, 174] width 104 height 30
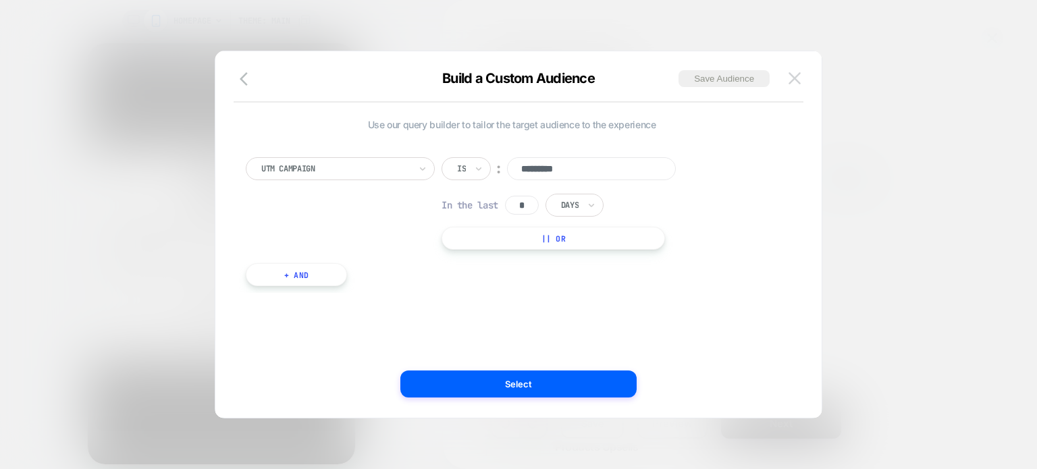
click at [794, 76] on img at bounding box center [795, 77] width 12 height 11
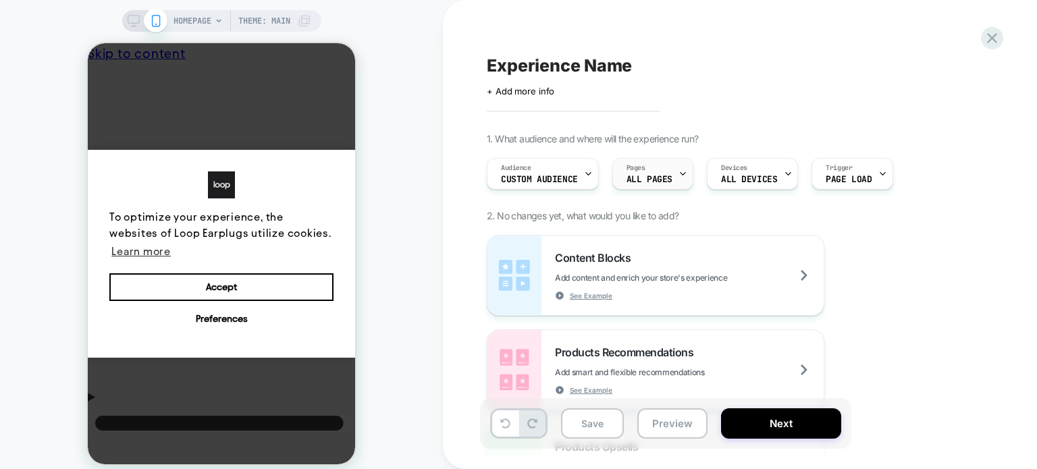
click at [673, 181] on div "Pages ALL PAGES" at bounding box center [649, 174] width 73 height 30
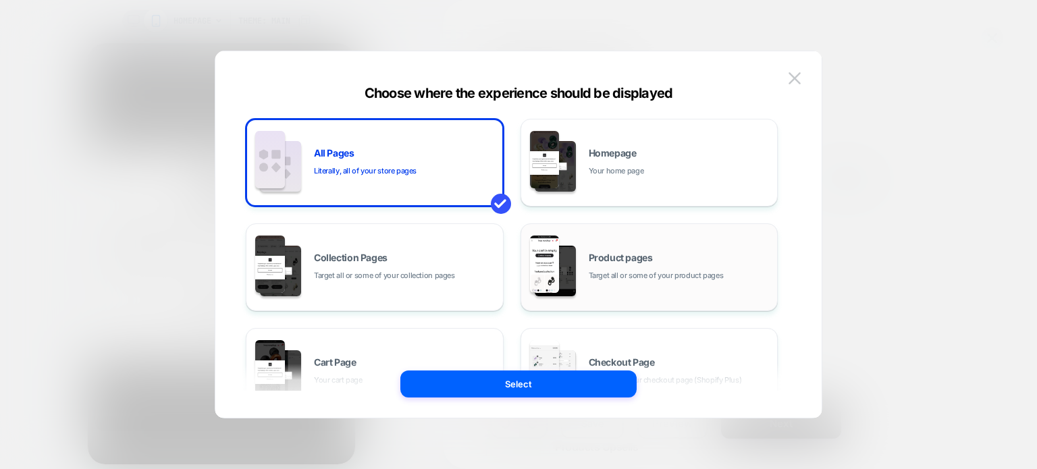
click at [668, 264] on div "Product pages Target all or some of your product pages" at bounding box center [680, 267] width 182 height 29
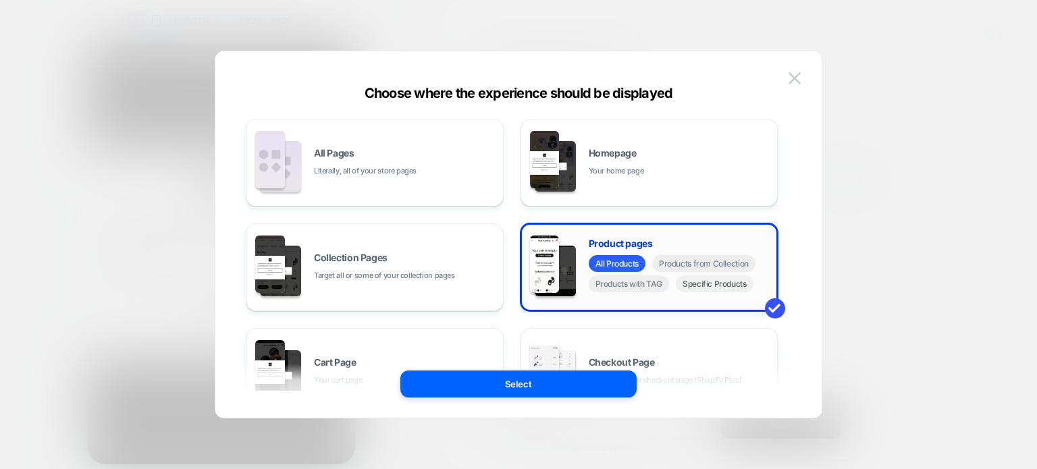
click at [685, 285] on span "Specific Products" at bounding box center [715, 283] width 78 height 17
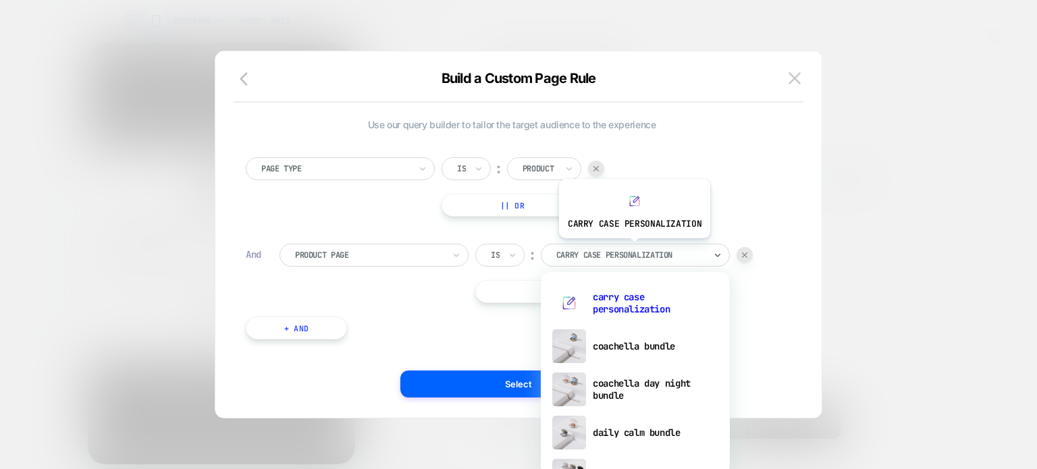
click at [633, 249] on div at bounding box center [630, 255] width 149 height 12
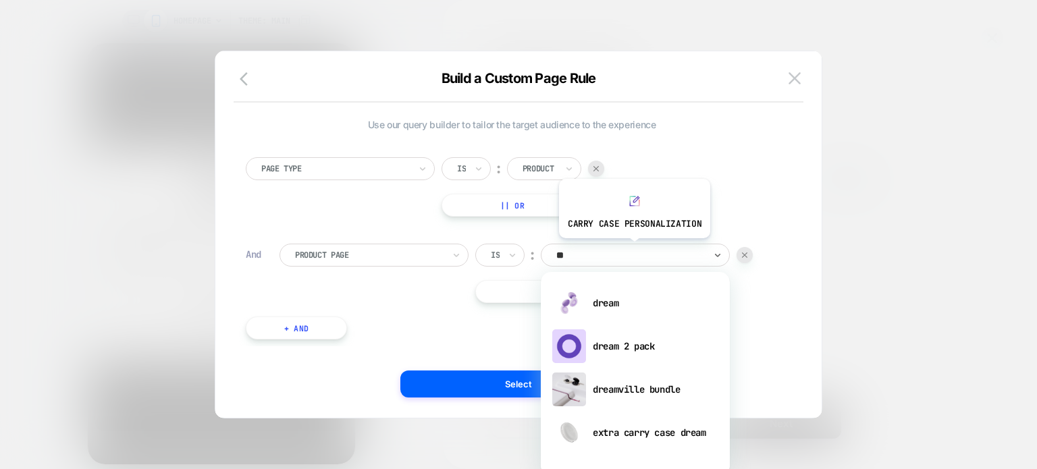
type input "***"
click at [614, 300] on div "dream" at bounding box center [636, 303] width 176 height 43
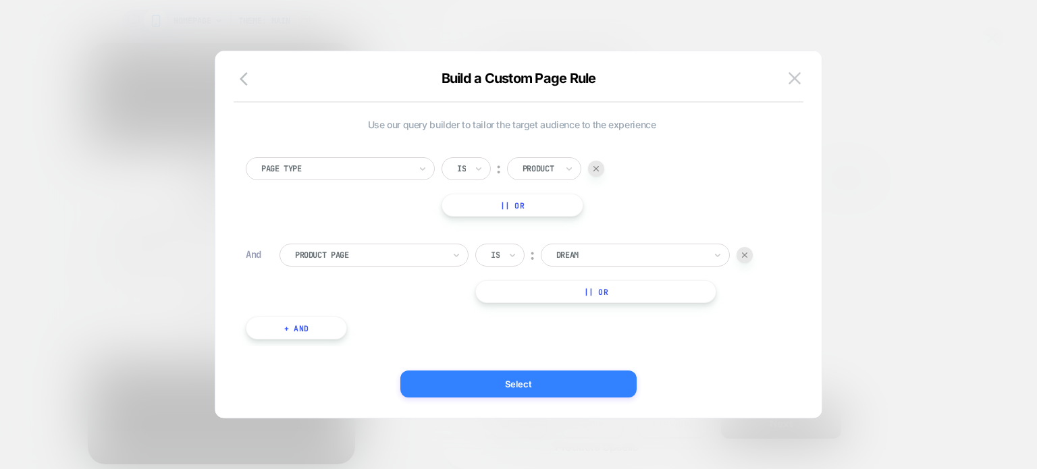
click at [548, 388] on button "Select" at bounding box center [518, 384] width 236 height 27
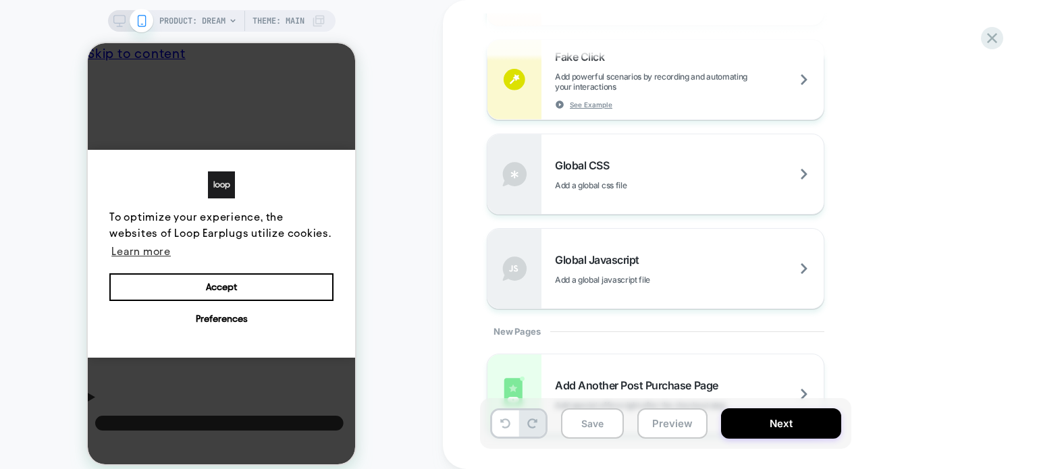
scroll to position [941, 0]
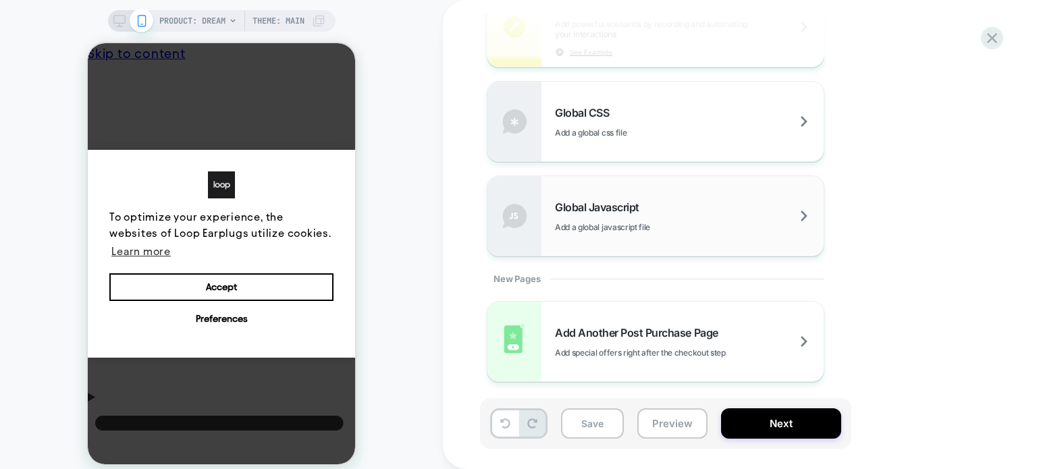
click at [697, 192] on div "Global Javascript Add a global javascript file" at bounding box center [656, 216] width 336 height 80
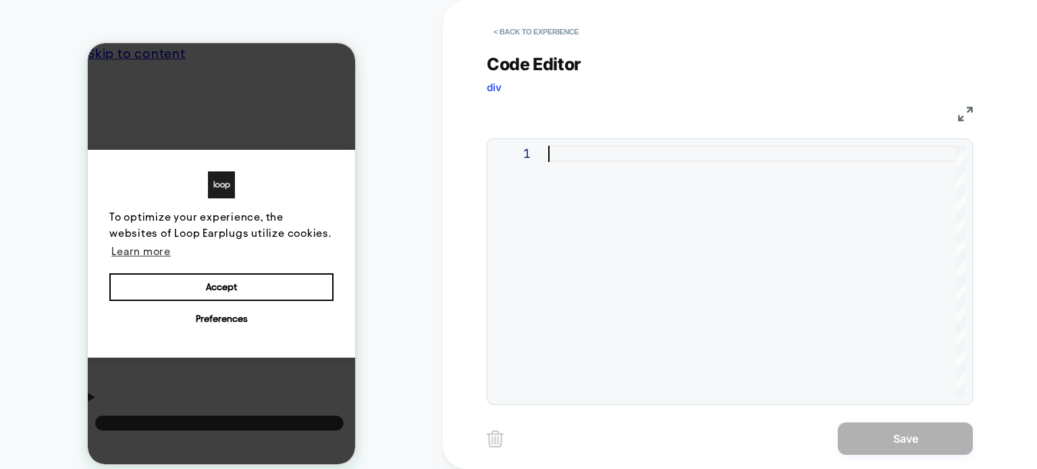
click at [613, 292] on div at bounding box center [756, 272] width 417 height 252
type textarea "**********"
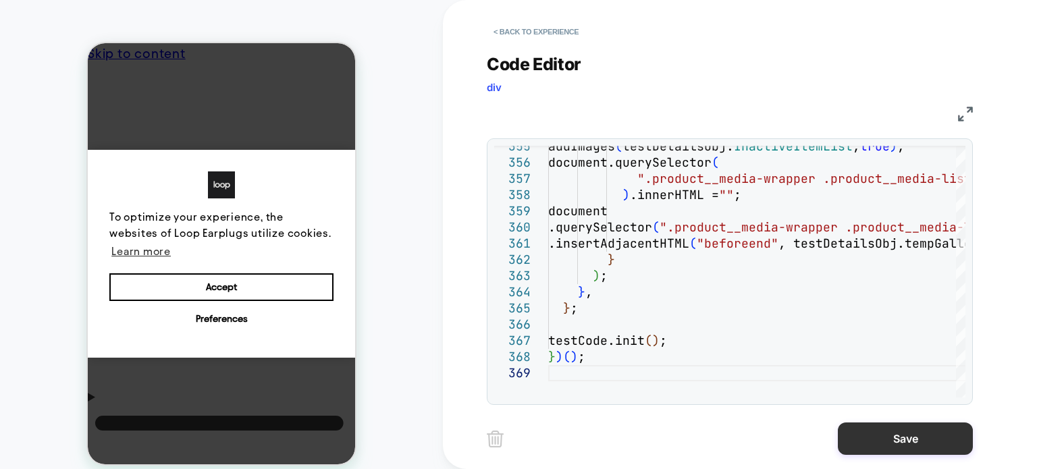
click at [847, 434] on button "Save" at bounding box center [905, 439] width 135 height 32
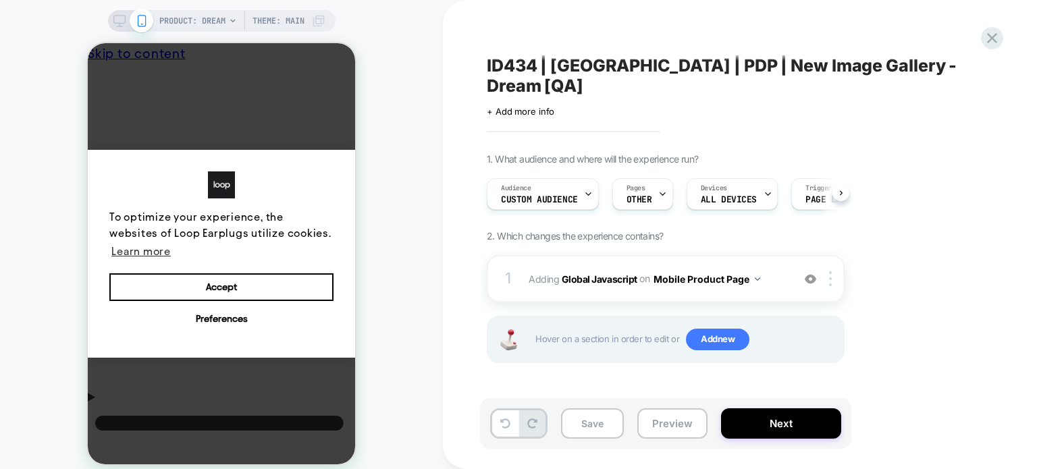
scroll to position [0, 0]
click at [740, 329] on span "Add new" at bounding box center [717, 340] width 63 height 22
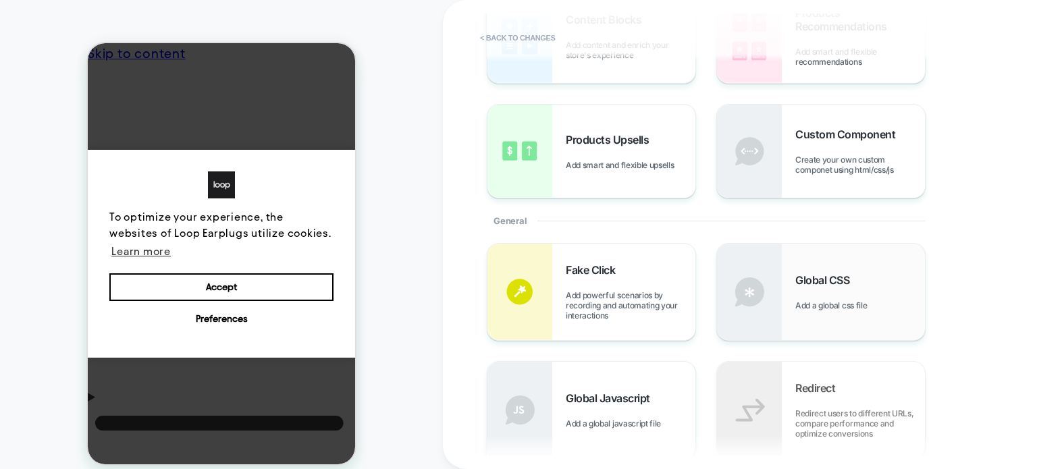
scroll to position [123, 0]
click at [843, 307] on span "Add a global css file" at bounding box center [834, 304] width 78 height 10
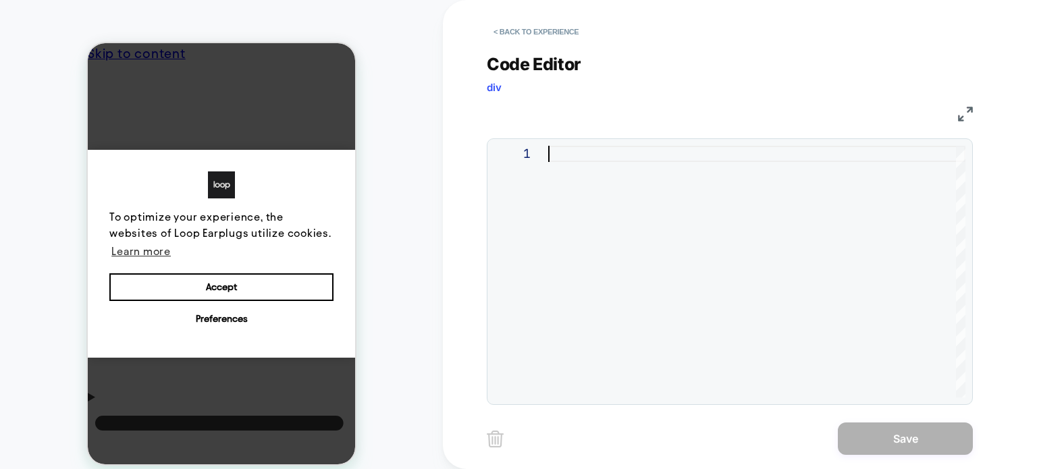
click at [604, 161] on div at bounding box center [756, 272] width 417 height 252
type textarea "**********"
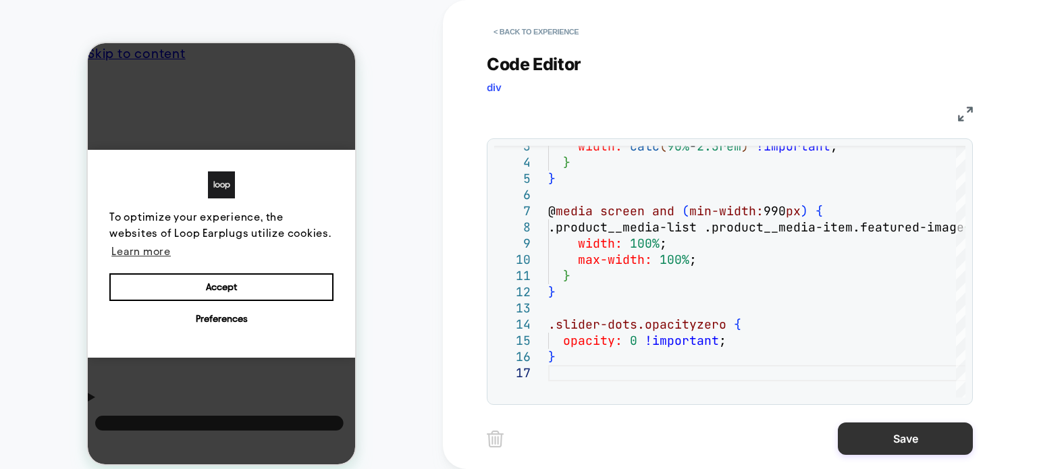
click at [868, 434] on button "Save" at bounding box center [905, 439] width 135 height 32
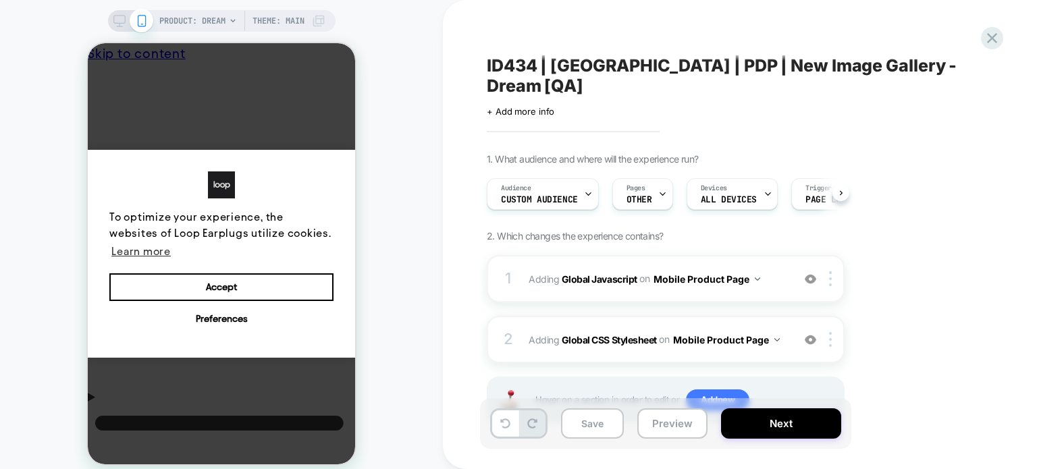
scroll to position [0, 0]
click at [833, 271] on div at bounding box center [833, 278] width 22 height 15
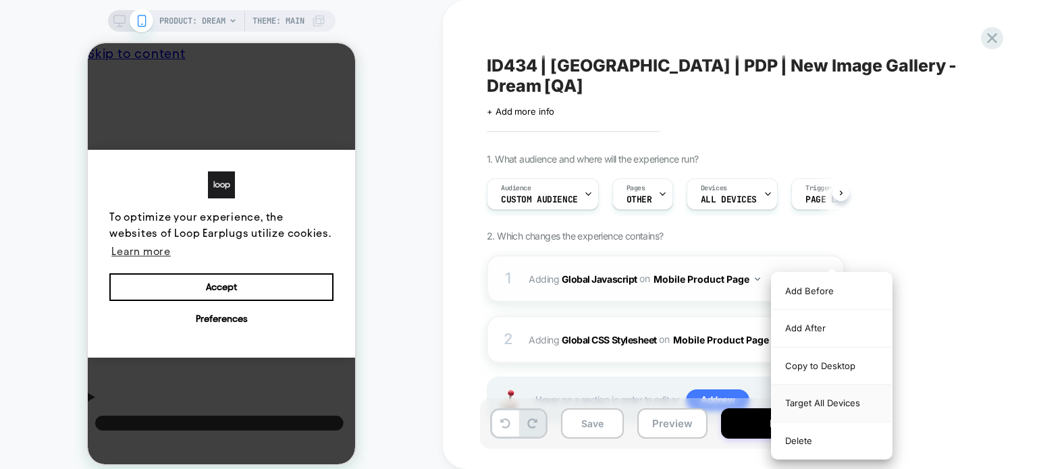
click at [807, 399] on div "Target All Devices" at bounding box center [832, 403] width 120 height 37
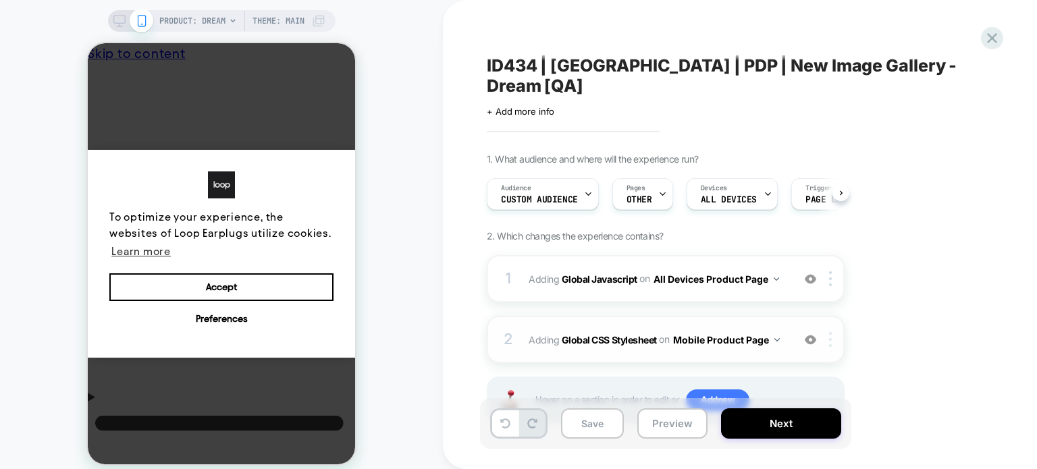
click at [831, 332] on img at bounding box center [830, 339] width 3 height 15
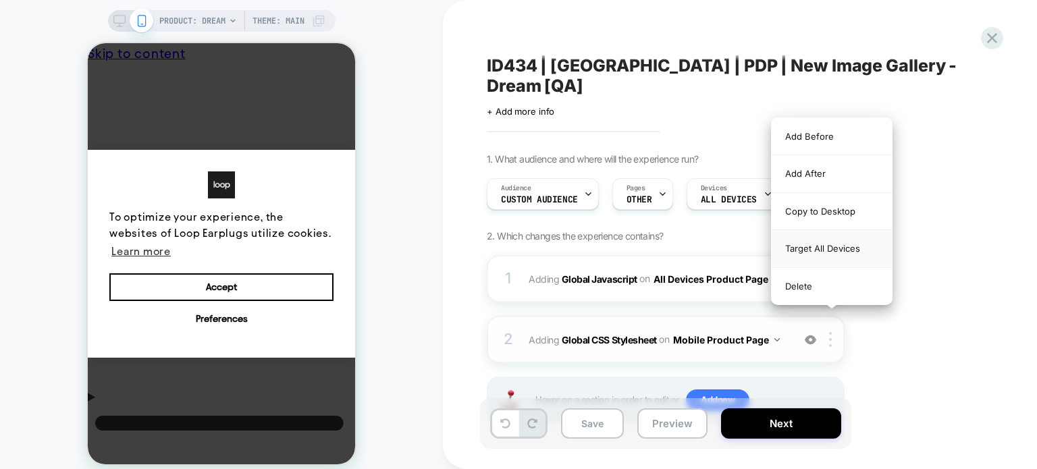
click at [821, 256] on div "Target All Devices" at bounding box center [832, 248] width 120 height 37
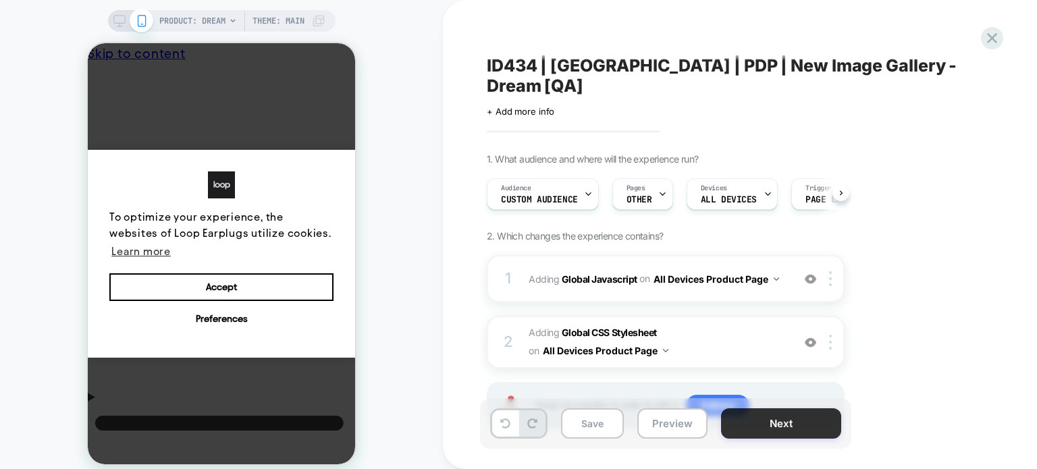
click at [743, 426] on button "Next" at bounding box center [781, 424] width 120 height 30
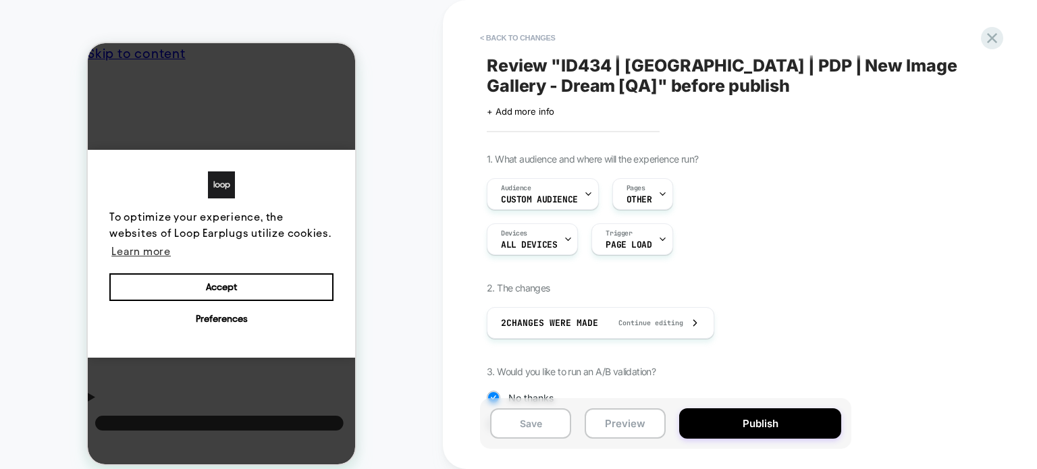
scroll to position [142, 0]
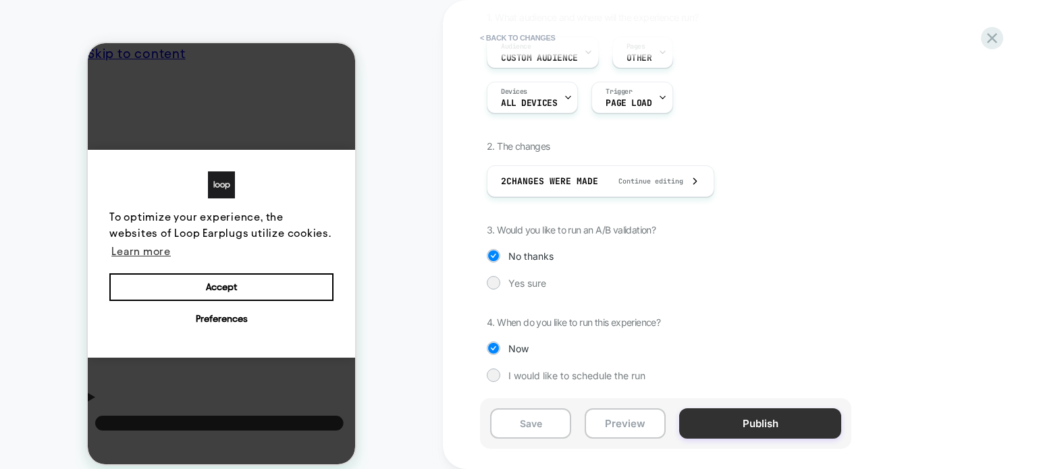
click at [747, 421] on button "Publish" at bounding box center [760, 424] width 162 height 30
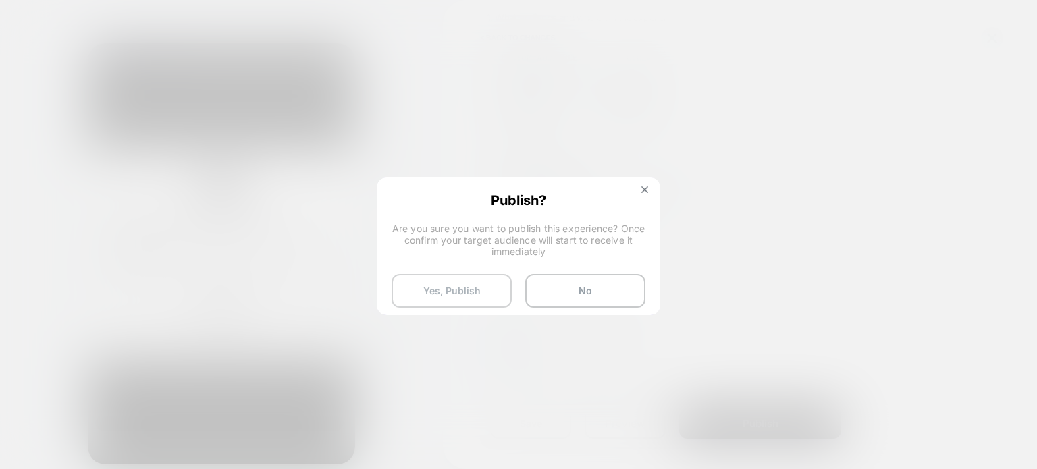
click at [463, 282] on button "Yes, Publish" at bounding box center [452, 291] width 120 height 34
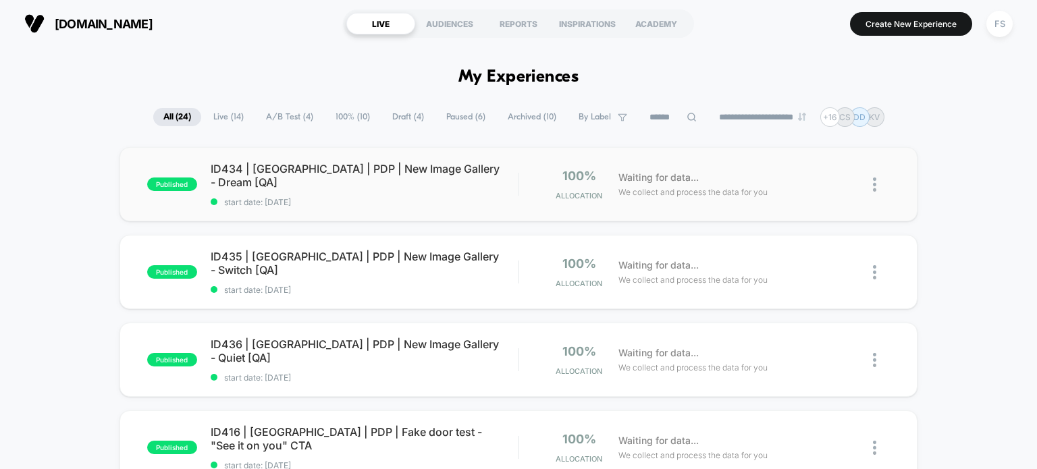
click at [368, 167] on div "published ID434 | [GEOGRAPHIC_DATA] | PDP | New Image Gallery - Dream [QA] star…" at bounding box center [519, 184] width 799 height 74
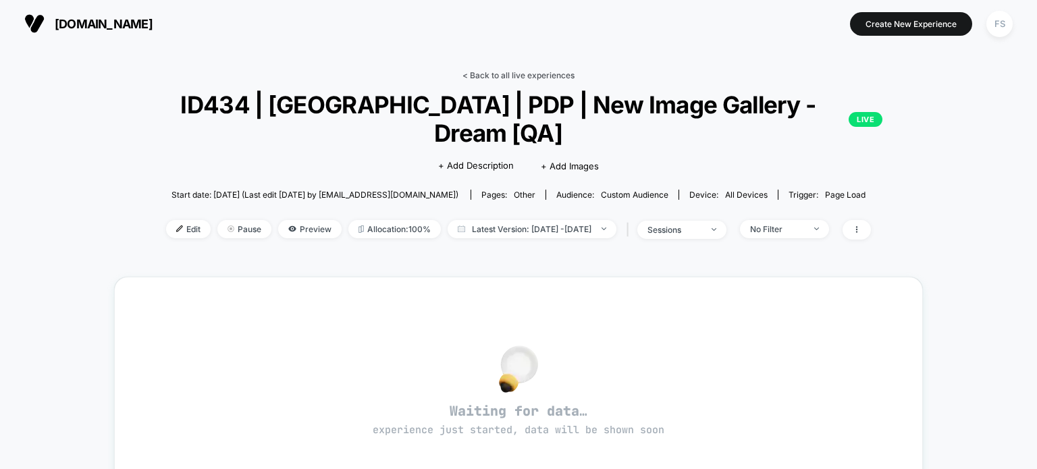
click at [546, 77] on link "< Back to all live experiences" at bounding box center [519, 75] width 112 height 10
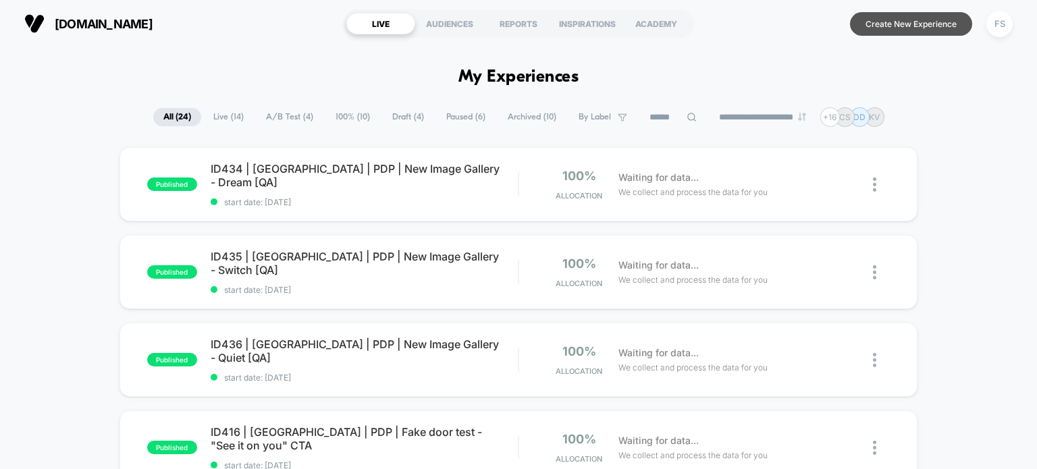
click at [882, 18] on button "Create New Experience" at bounding box center [911, 24] width 122 height 24
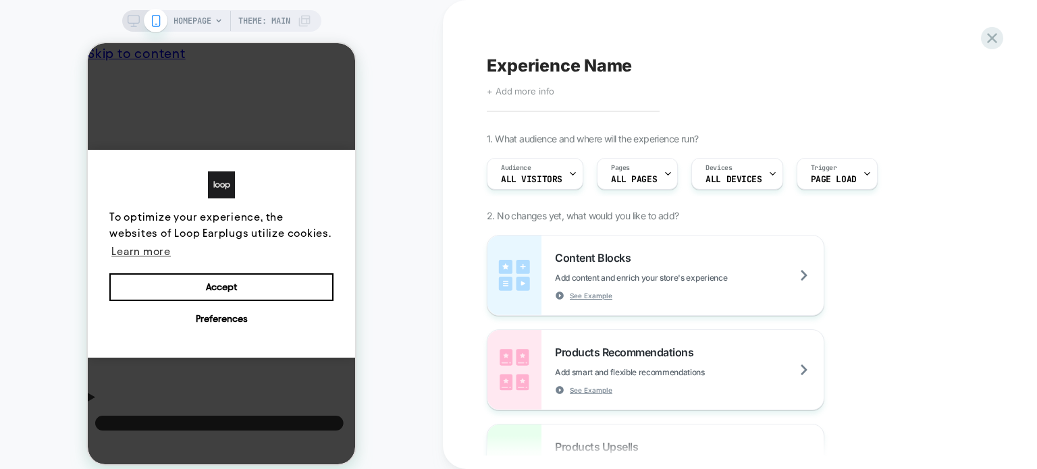
click at [546, 94] on span "+ Add more info" at bounding box center [521, 91] width 68 height 11
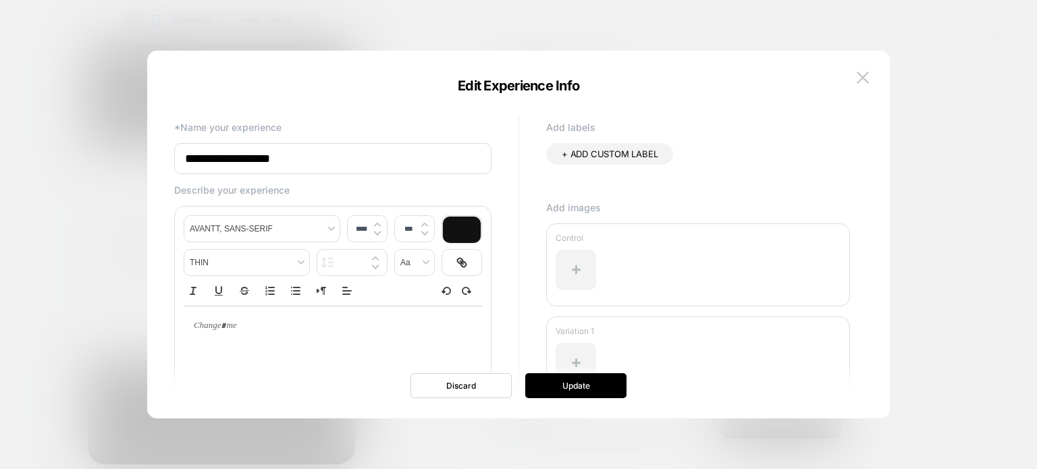
paste input "**********"
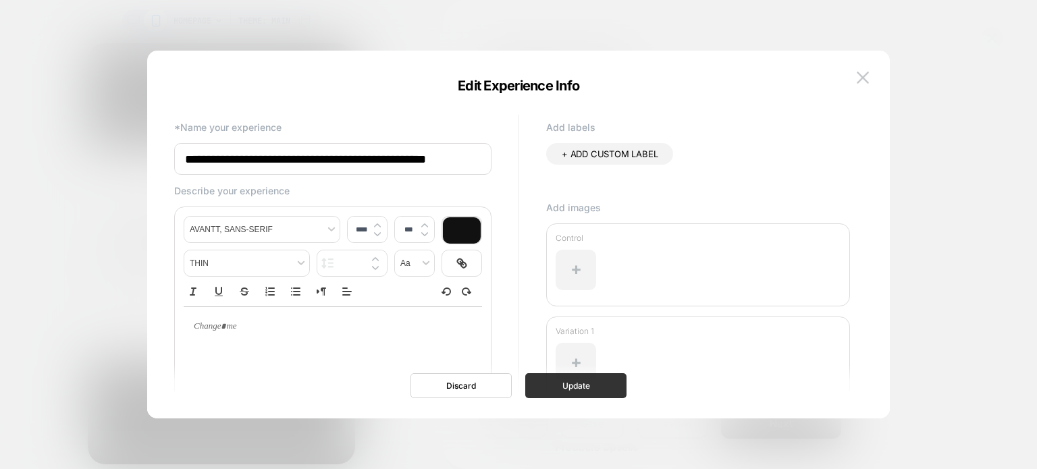
type input "**********"
click at [583, 392] on button "Update" at bounding box center [575, 385] width 101 height 25
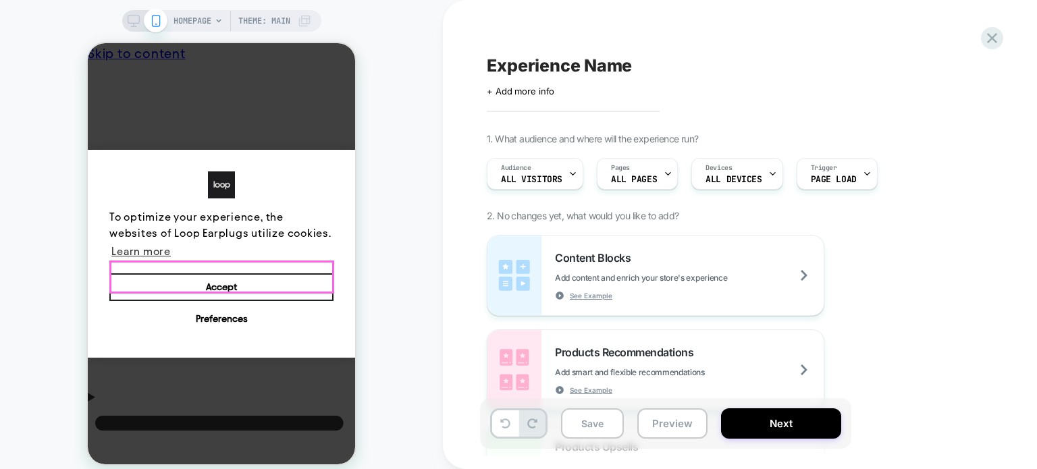
click at [278, 282] on button "Accept" at bounding box center [221, 287] width 224 height 28
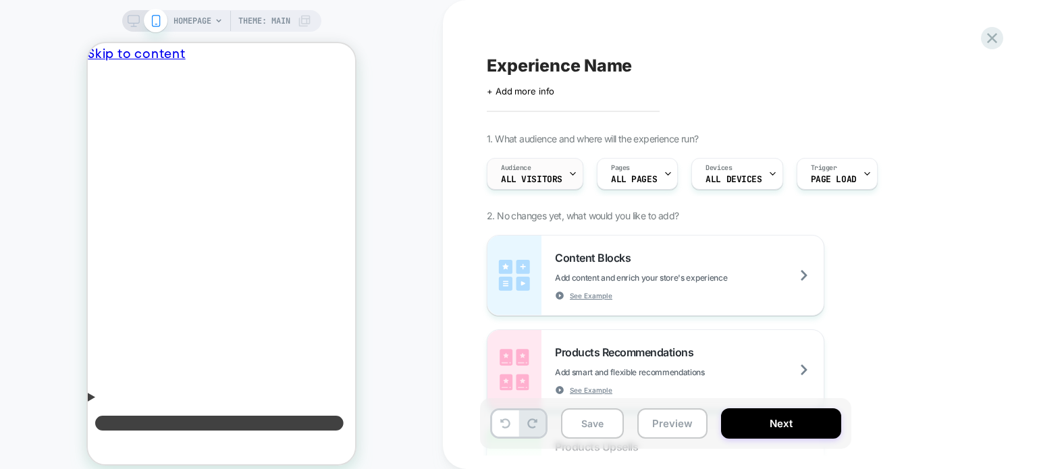
click at [526, 175] on span "All Visitors" at bounding box center [531, 179] width 61 height 9
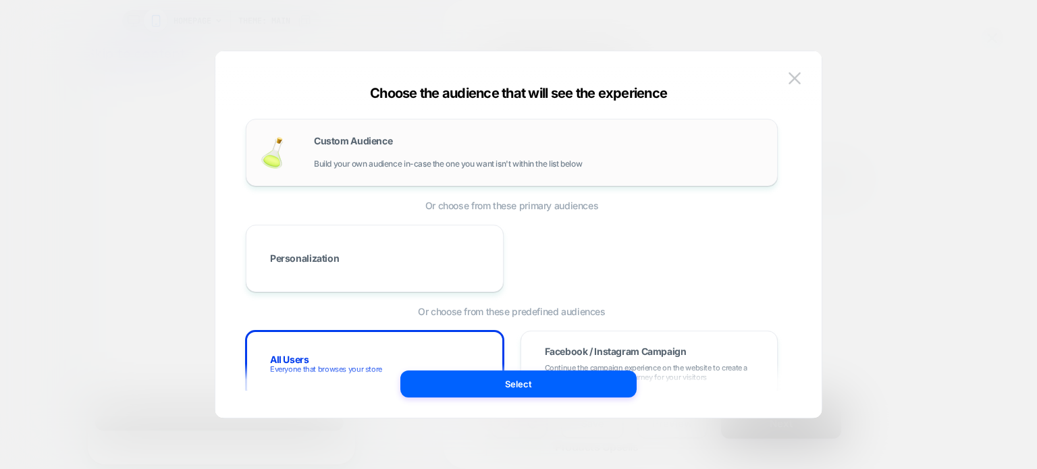
click at [452, 144] on div "Custom Audience Build your own audience in-case the one you want isn't within t…" at bounding box center [539, 152] width 450 height 32
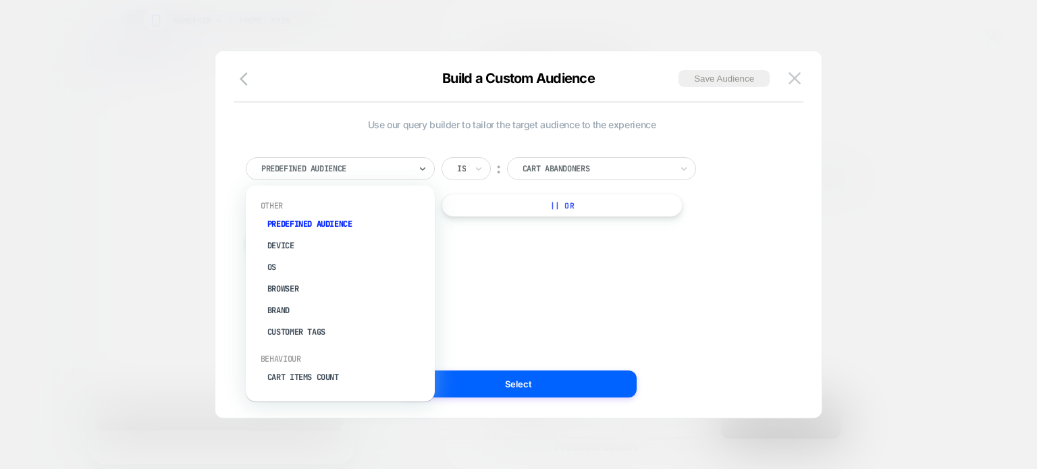
click at [381, 168] on div at bounding box center [335, 169] width 149 height 12
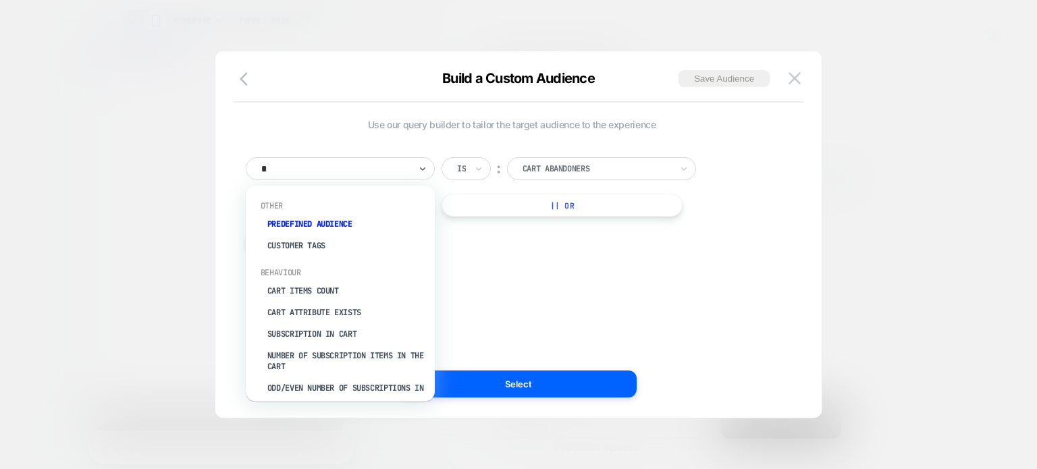
type input "**"
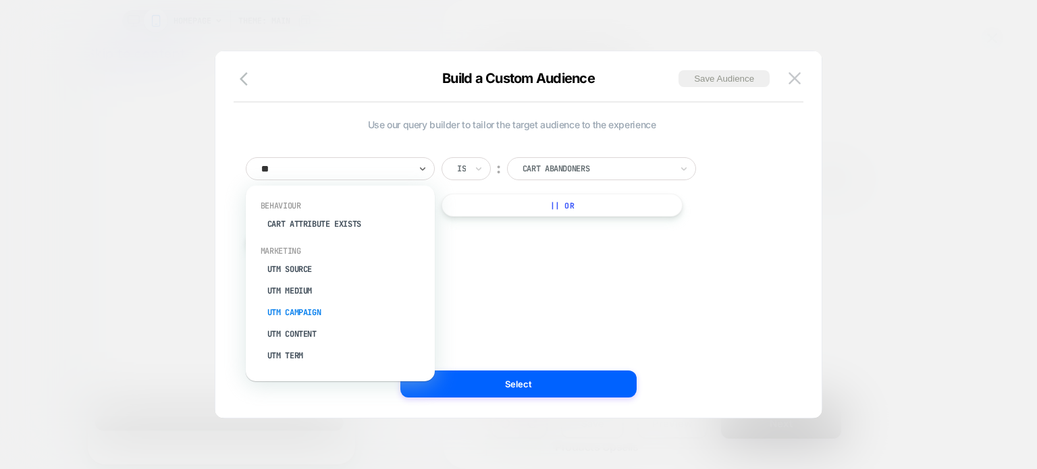
click at [316, 310] on div "UTM Campaign" at bounding box center [347, 313] width 176 height 22
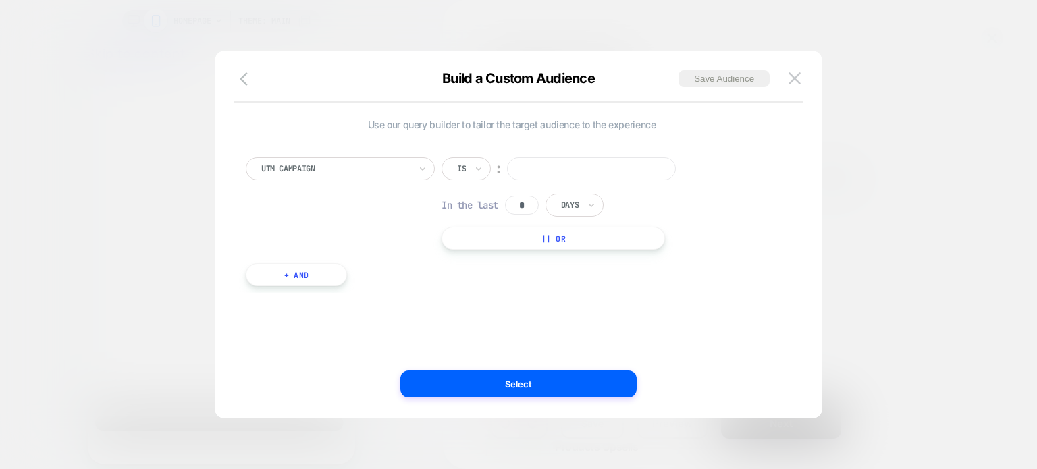
click at [532, 161] on input at bounding box center [591, 168] width 169 height 23
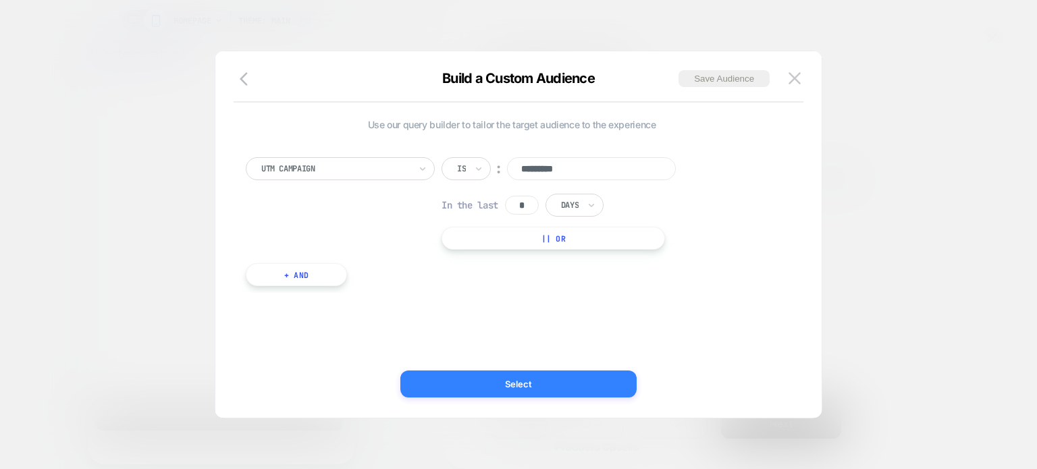
type input "*********"
click at [482, 383] on button "Select" at bounding box center [518, 384] width 236 height 27
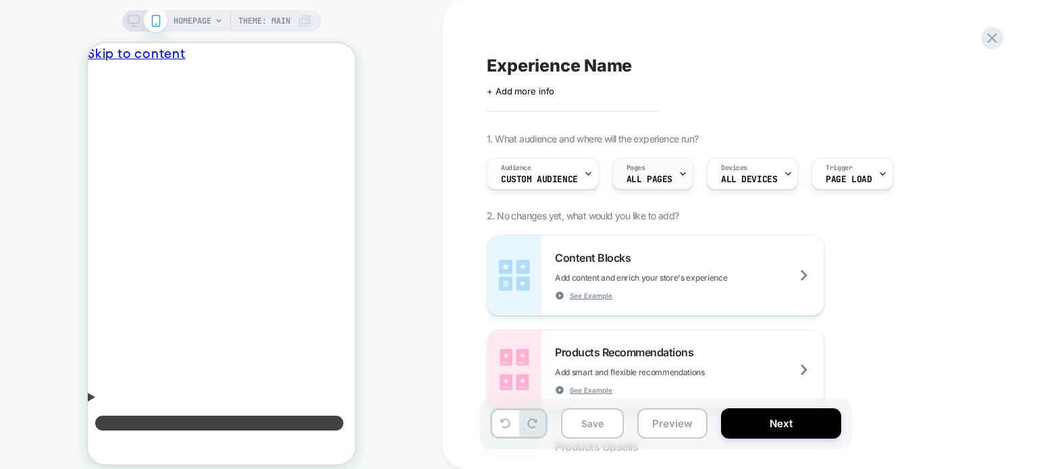
click at [666, 188] on div "Pages ALL PAGES" at bounding box center [649, 174] width 73 height 30
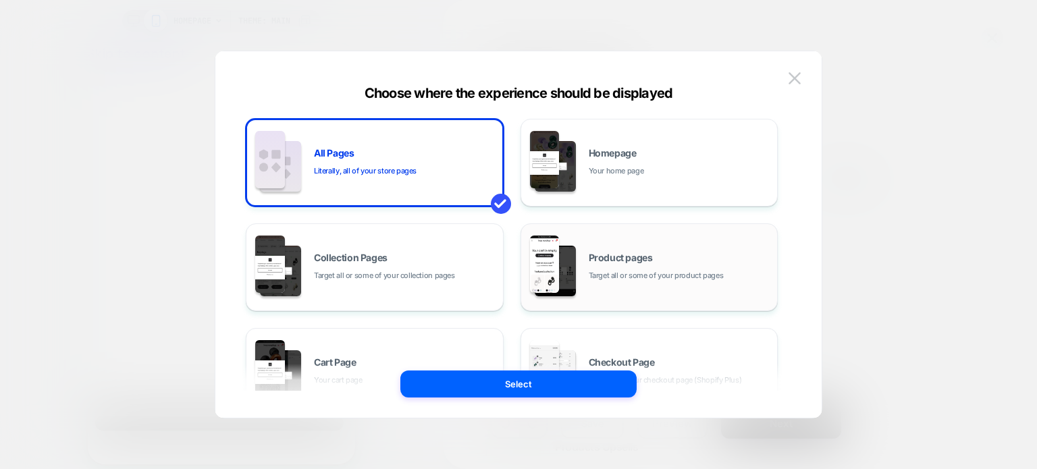
click at [624, 253] on span "Product pages" at bounding box center [621, 257] width 64 height 9
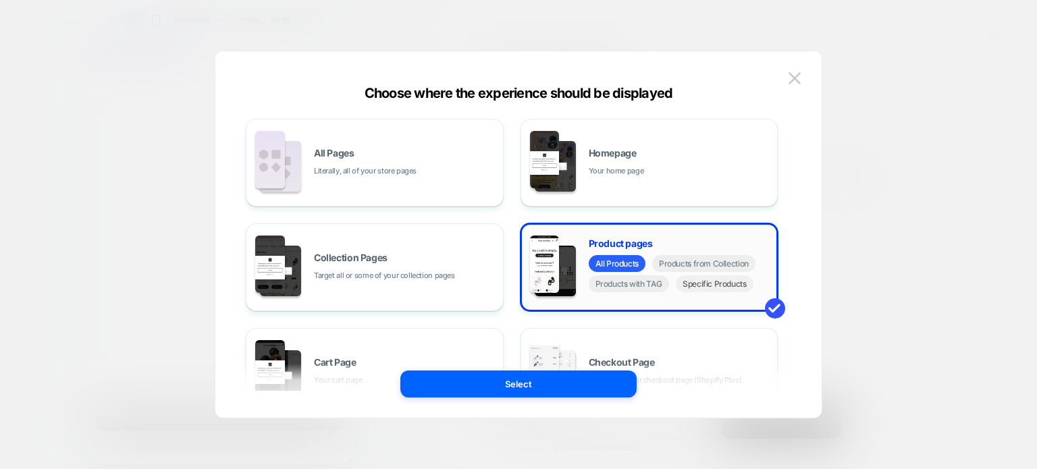
click at [688, 290] on span "Specific Products" at bounding box center [715, 283] width 78 height 17
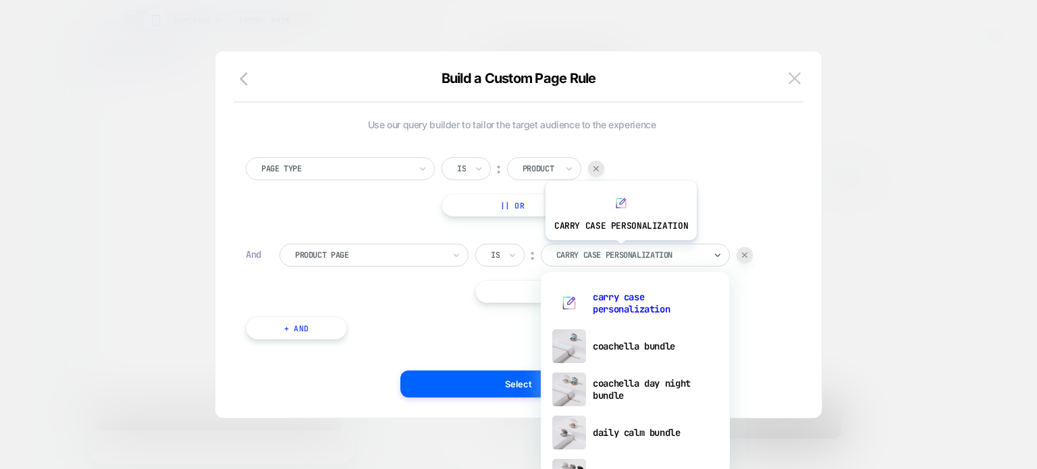
click at [619, 251] on div at bounding box center [630, 255] width 149 height 12
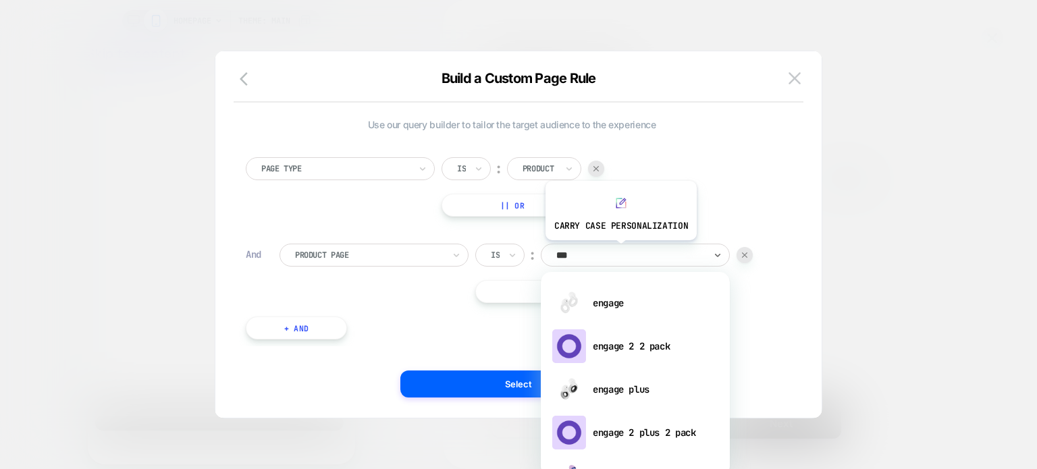
type input "****"
click at [624, 297] on div "engage" at bounding box center [636, 303] width 176 height 43
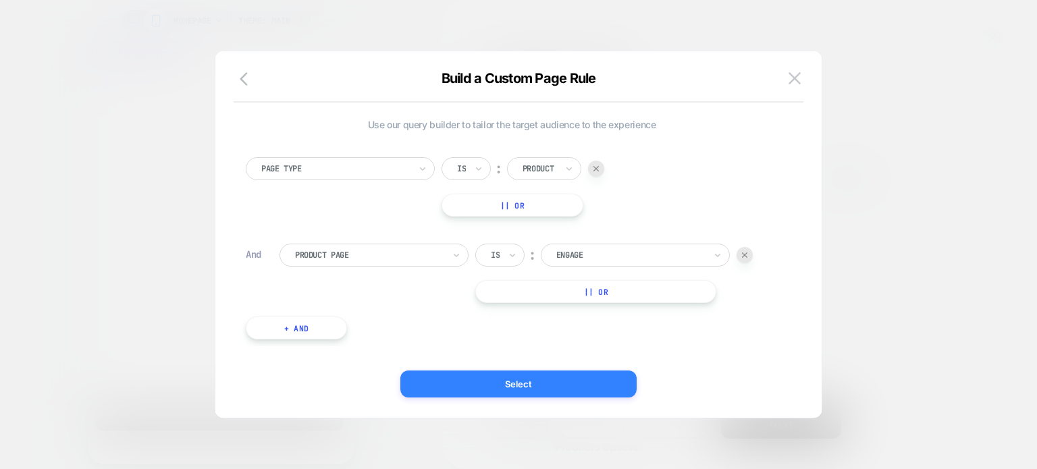
click at [536, 383] on button "Select" at bounding box center [518, 384] width 236 height 27
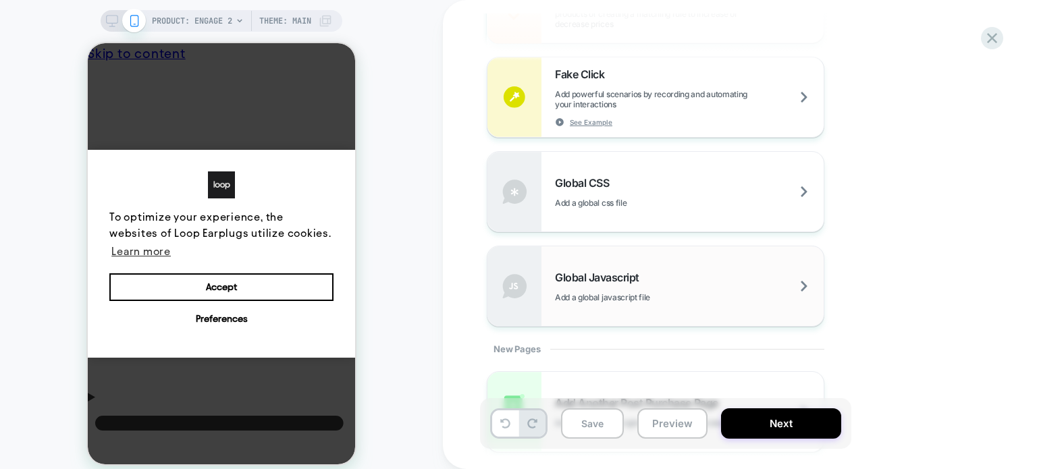
click at [679, 263] on div "Global Javascript Add a global javascript file" at bounding box center [656, 286] width 336 height 80
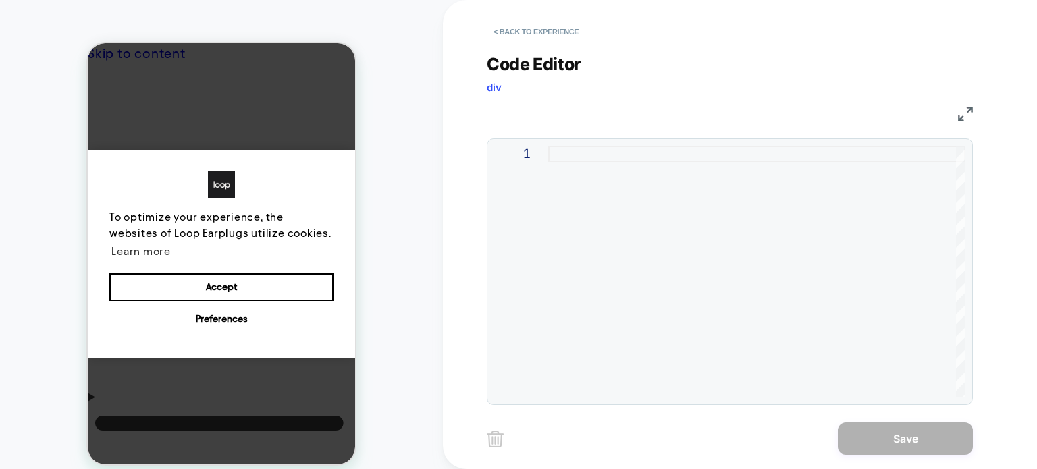
click at [689, 205] on div at bounding box center [756, 272] width 417 height 252
type textarea "**********"
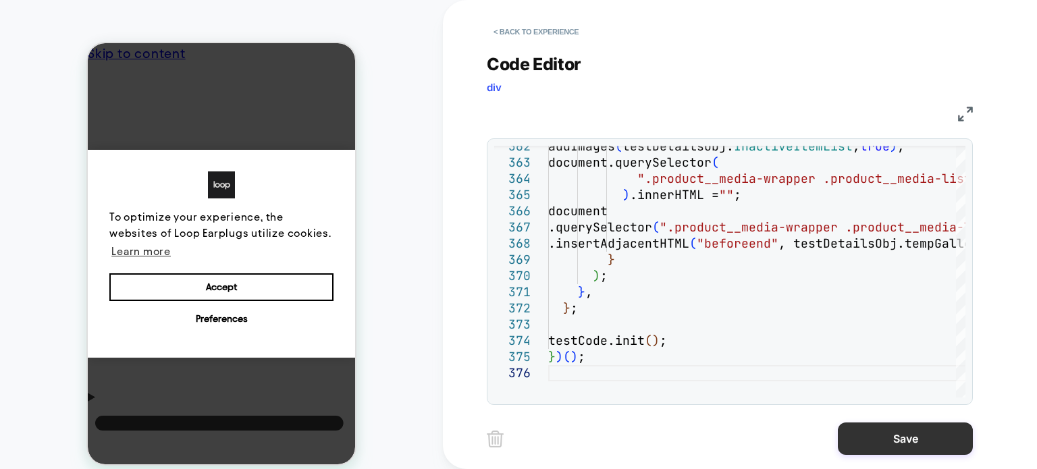
click at [887, 448] on button "Save" at bounding box center [905, 439] width 135 height 32
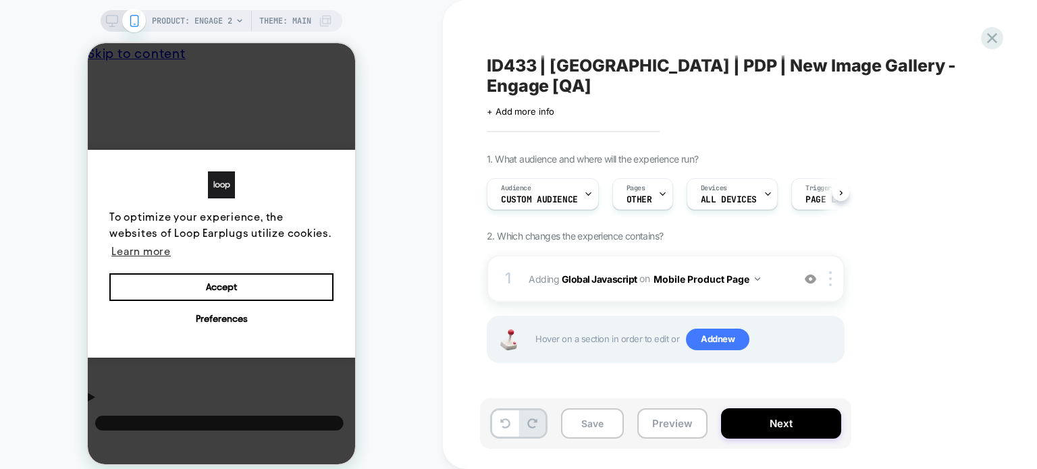
click at [727, 336] on div "Hover on a section in order to edit or Add new" at bounding box center [666, 339] width 358 height 47
click at [727, 329] on span "Add new" at bounding box center [717, 340] width 63 height 22
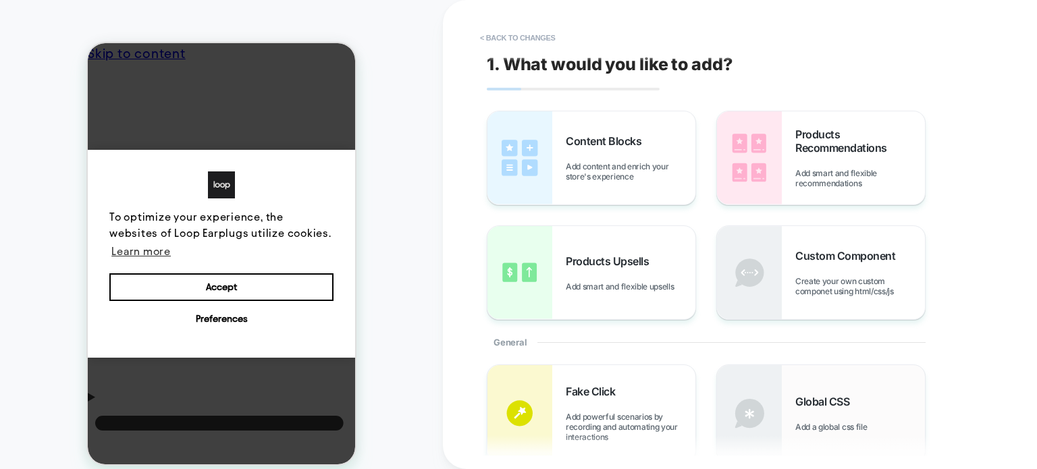
click at [819, 394] on div "Global CSS Add a global css file" at bounding box center [821, 413] width 208 height 97
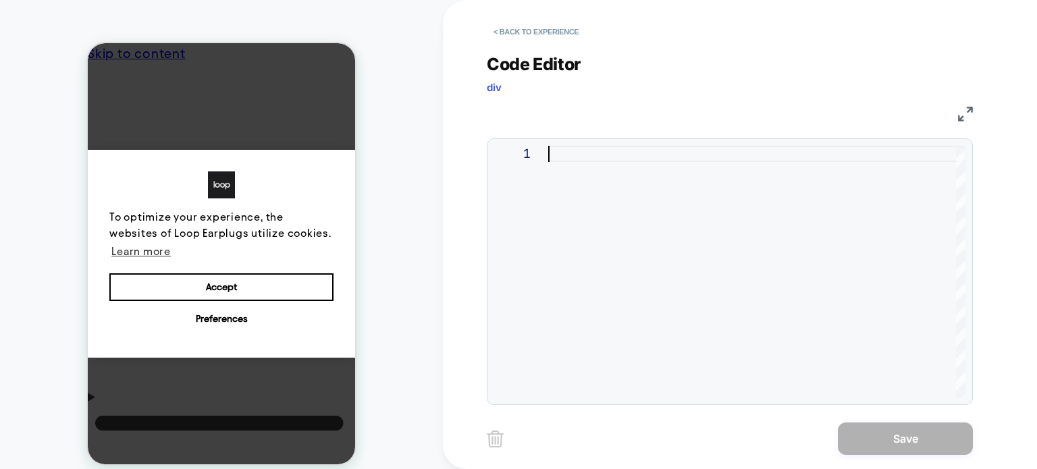
click at [657, 192] on div at bounding box center [756, 272] width 417 height 252
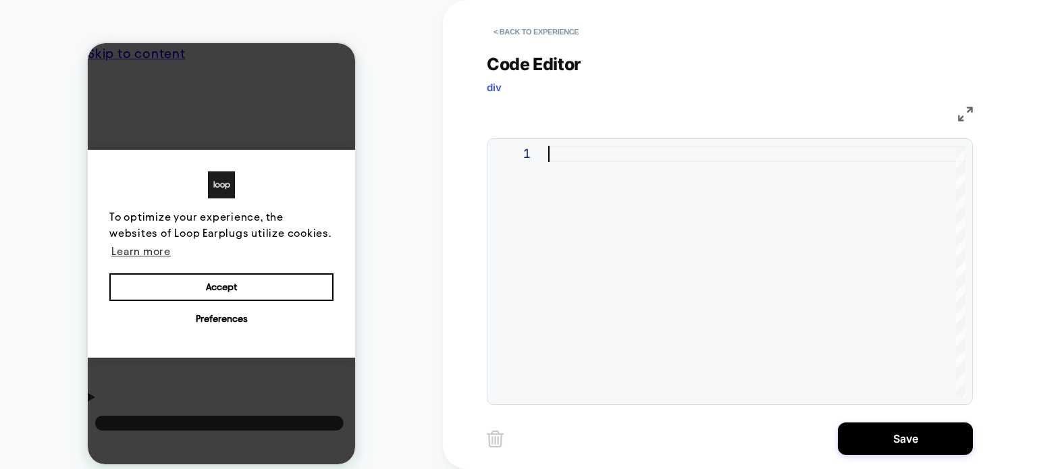
type textarea "**********"
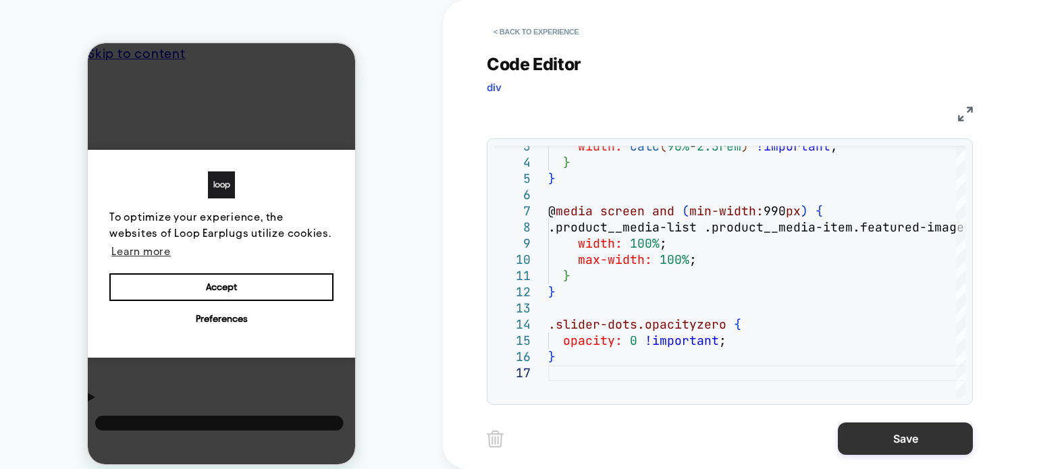
click at [905, 438] on button "Save" at bounding box center [905, 439] width 135 height 32
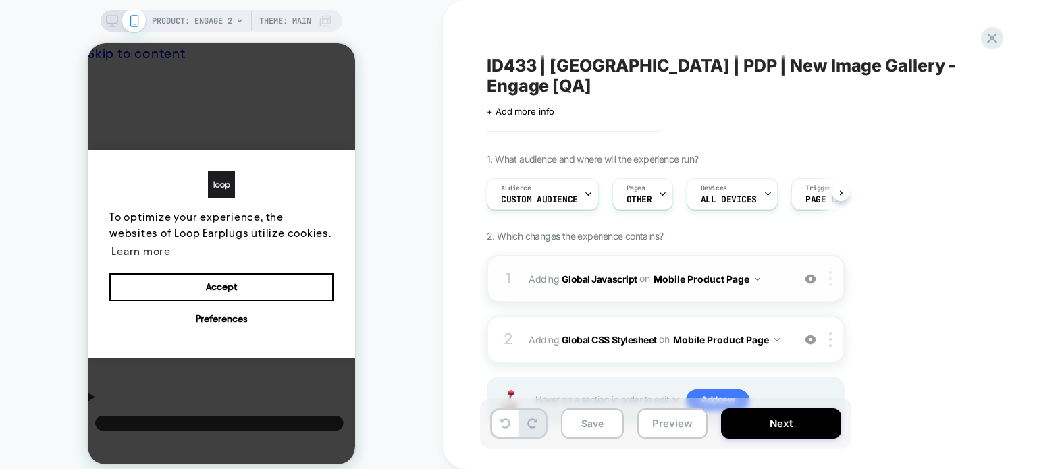
click at [833, 271] on div at bounding box center [833, 278] width 22 height 15
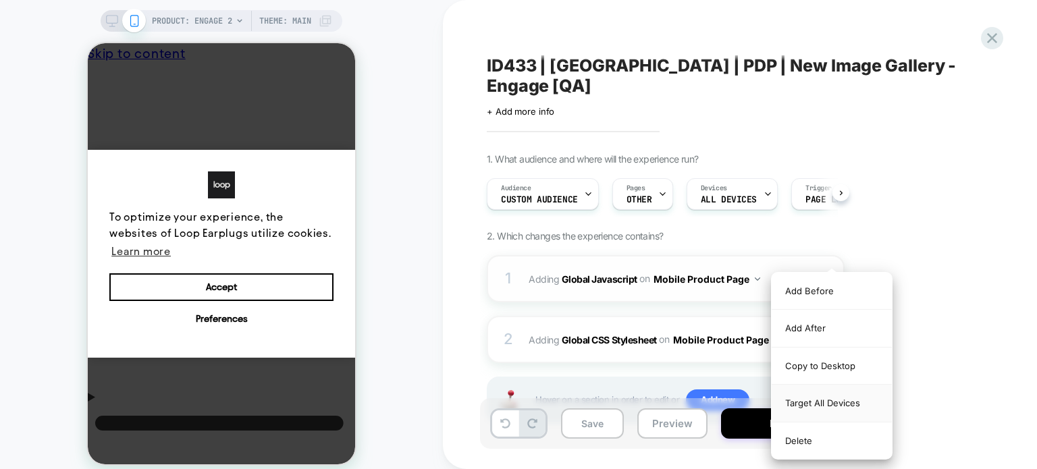
click at [819, 402] on div "Target All Devices" at bounding box center [832, 403] width 120 height 37
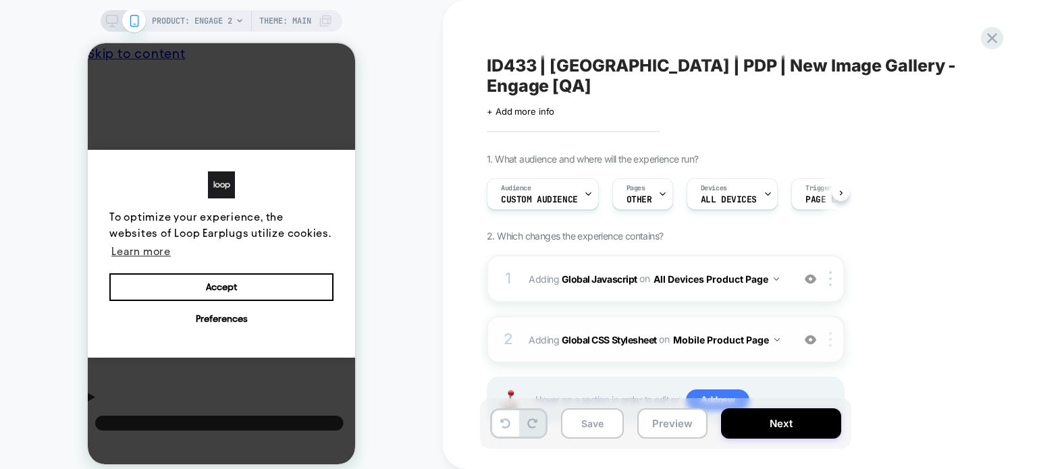
click at [829, 332] on img at bounding box center [830, 339] width 3 height 15
click at [832, 332] on div at bounding box center [833, 339] width 22 height 15
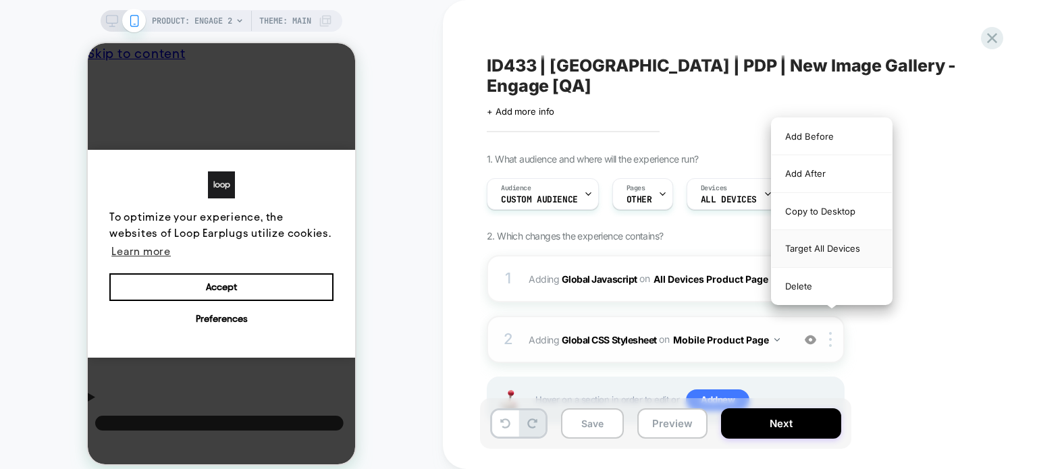
click at [835, 250] on div "Target All Devices" at bounding box center [832, 248] width 120 height 37
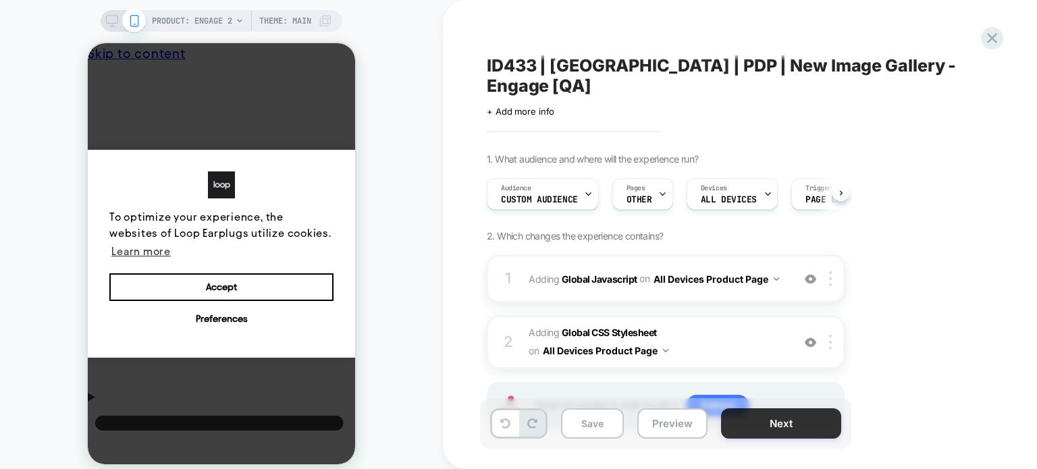
click at [773, 420] on button "Next" at bounding box center [781, 424] width 120 height 30
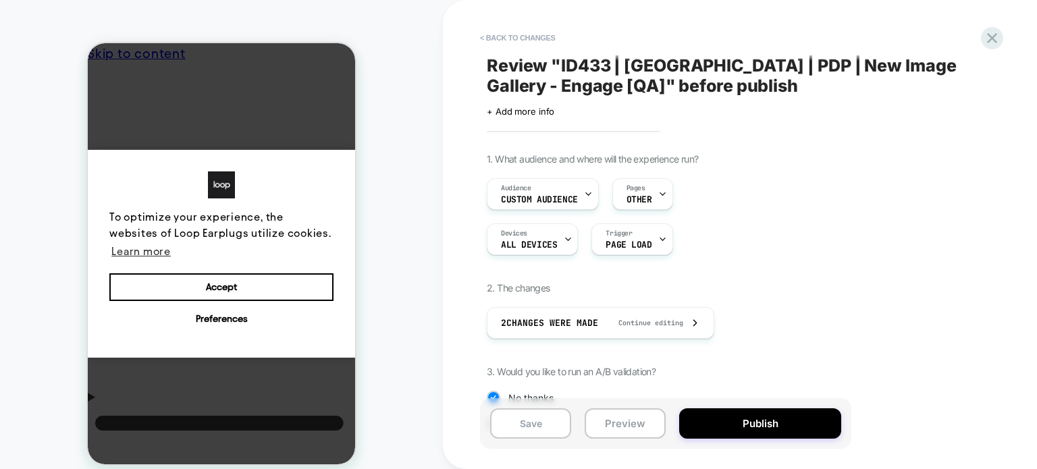
click at [773, 420] on button "Publish" at bounding box center [760, 424] width 162 height 30
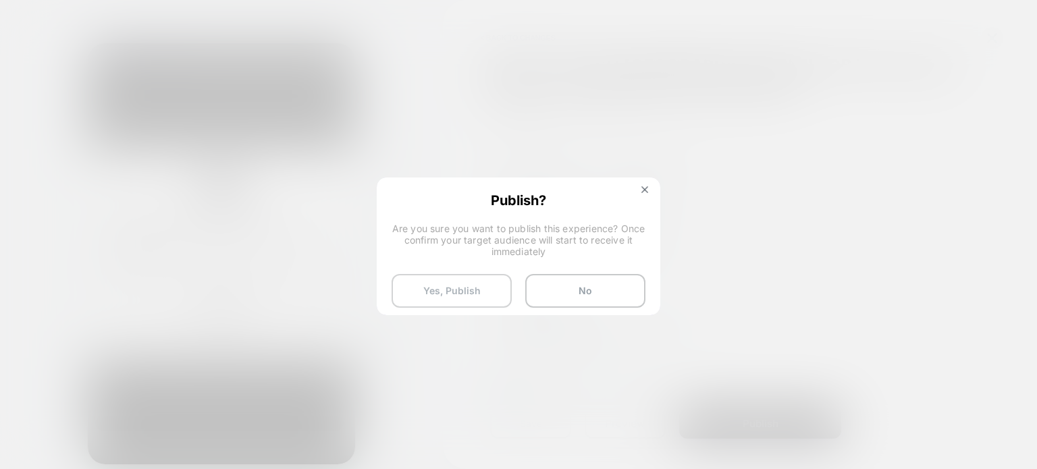
click at [448, 298] on button "Yes, Publish" at bounding box center [452, 291] width 120 height 34
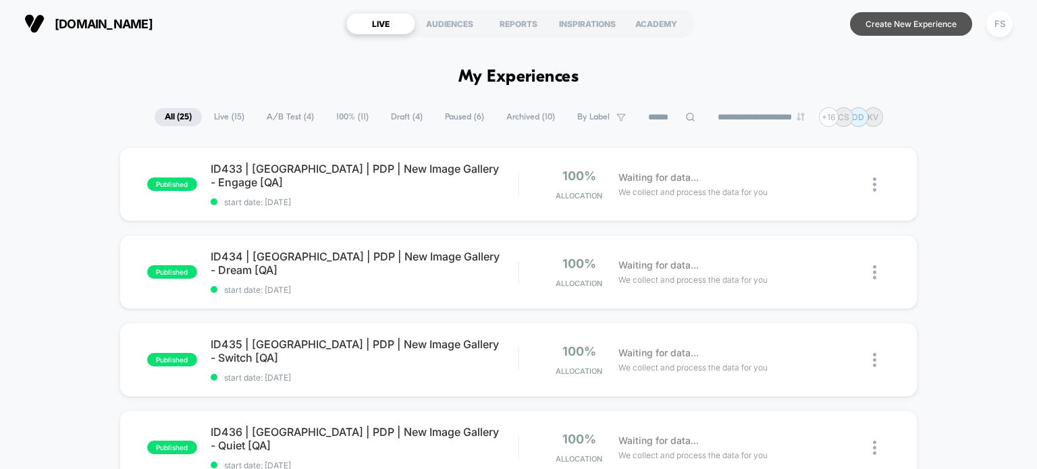
click at [935, 12] on button "Create New Experience" at bounding box center [911, 24] width 122 height 24
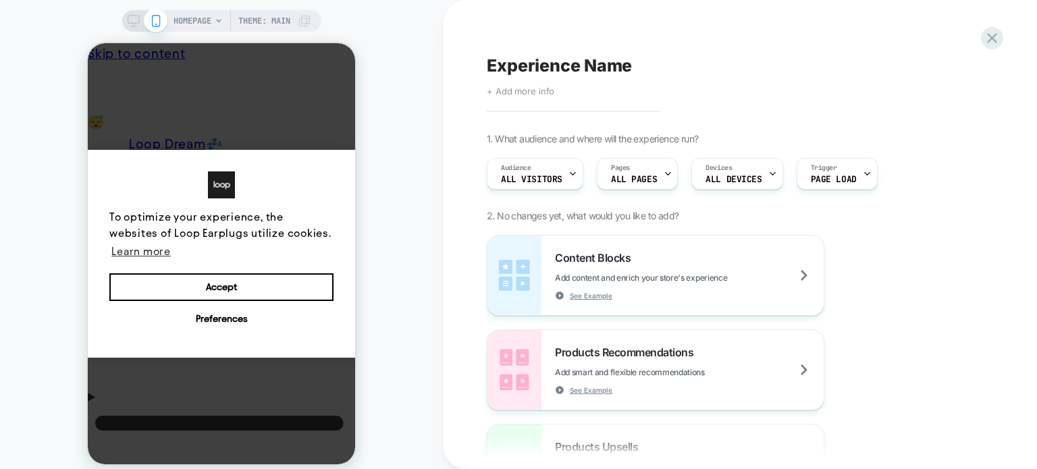
click at [542, 86] on span "+ Add more info" at bounding box center [521, 91] width 68 height 11
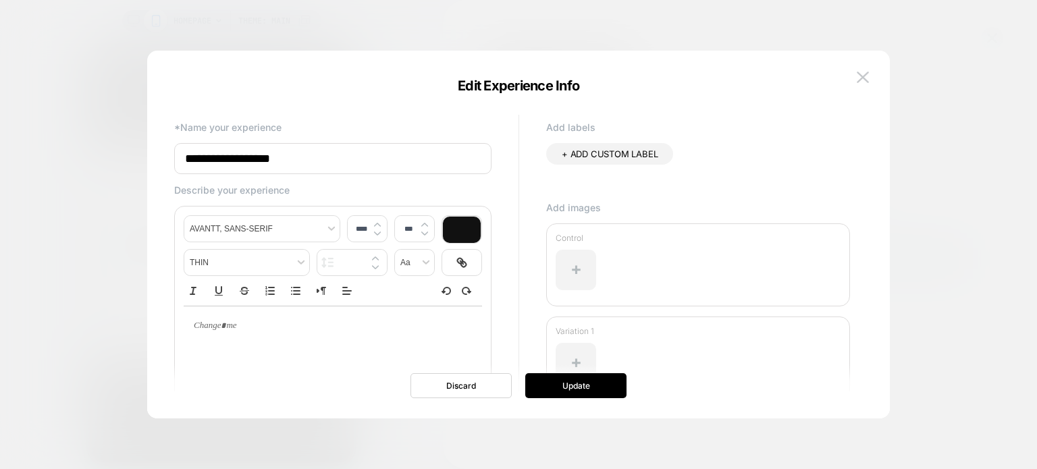
drag, startPoint x: 359, startPoint y: 162, endPoint x: 152, endPoint y: 154, distance: 206.8
click at [152, 154] on div "**********" at bounding box center [518, 241] width 743 height 354
paste input "**********"
type input "**********"
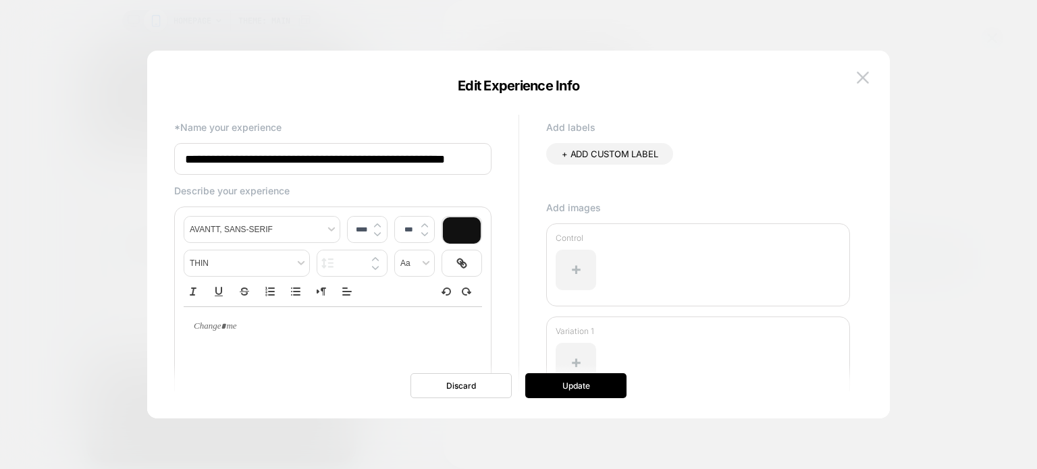
scroll to position [0, 27]
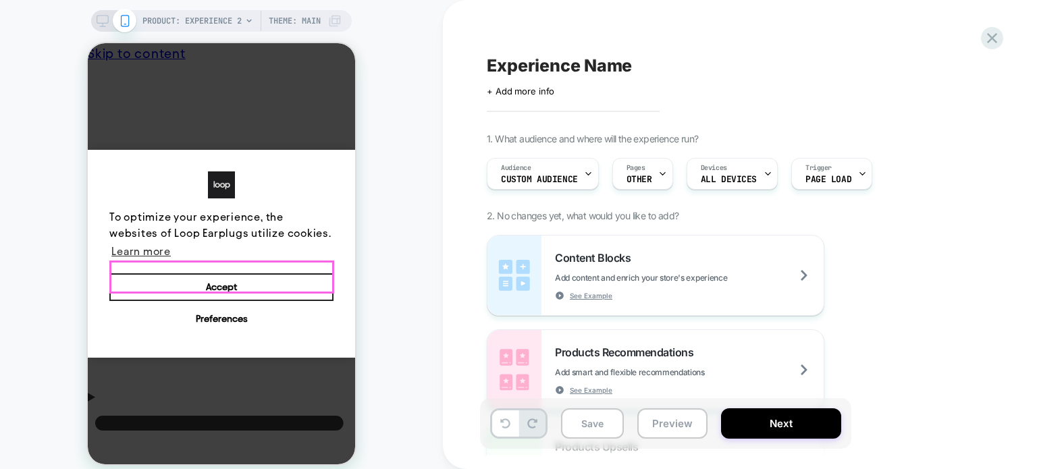
click at [300, 288] on button "Accept" at bounding box center [221, 287] width 224 height 28
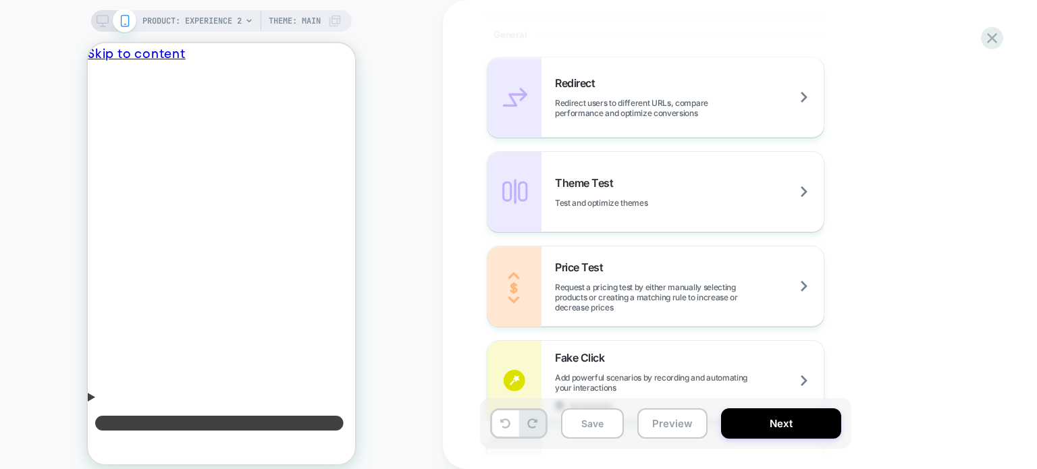
scroll to position [888, 0]
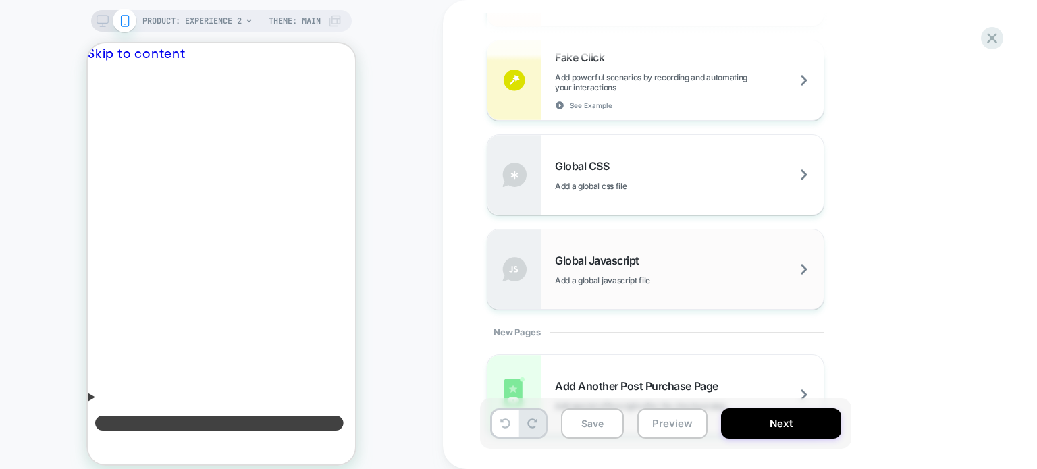
click at [681, 251] on div "Global Javascript Add a global javascript file" at bounding box center [656, 270] width 336 height 80
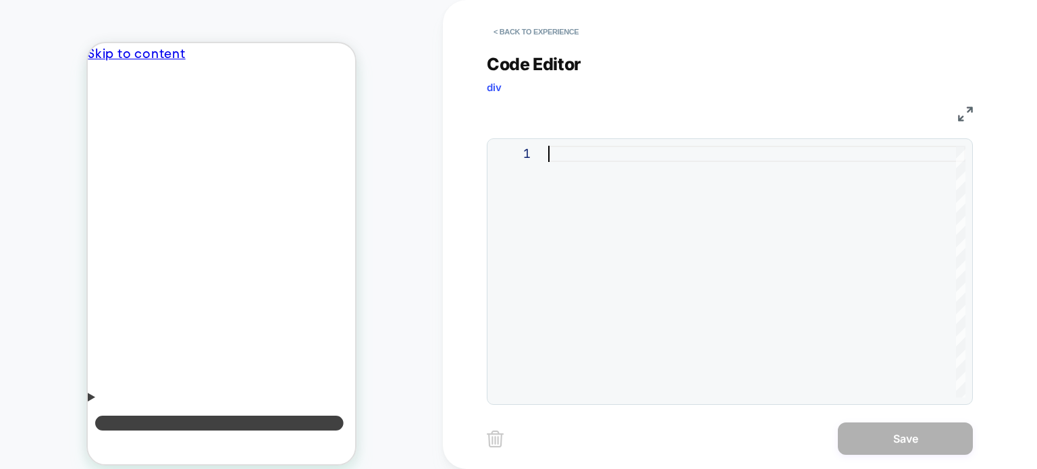
click at [687, 232] on div at bounding box center [756, 272] width 417 height 252
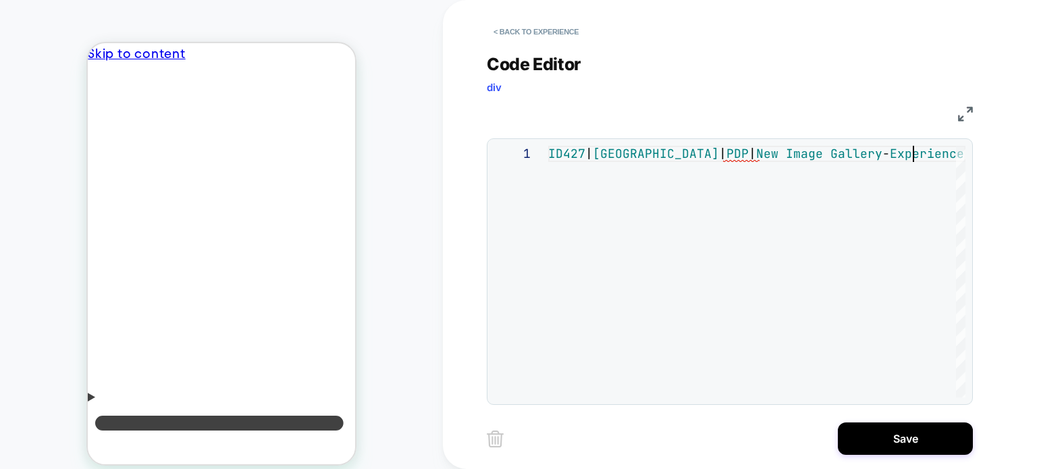
click at [643, 285] on div "ID427 | [GEOGRAPHIC_DATA] | PDP | New Image Gallery - Experience" at bounding box center [756, 272] width 417 height 252
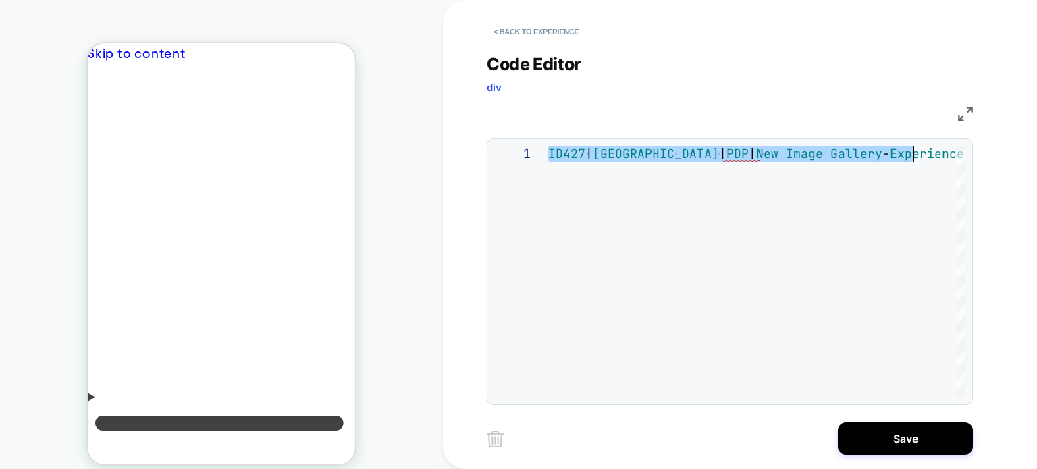
type textarea "**********"
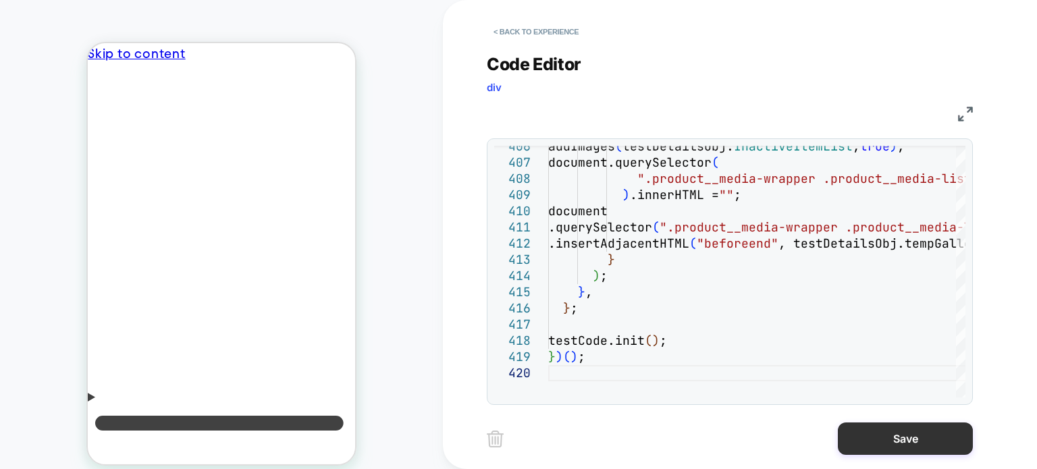
click at [879, 442] on button "Save" at bounding box center [905, 439] width 135 height 32
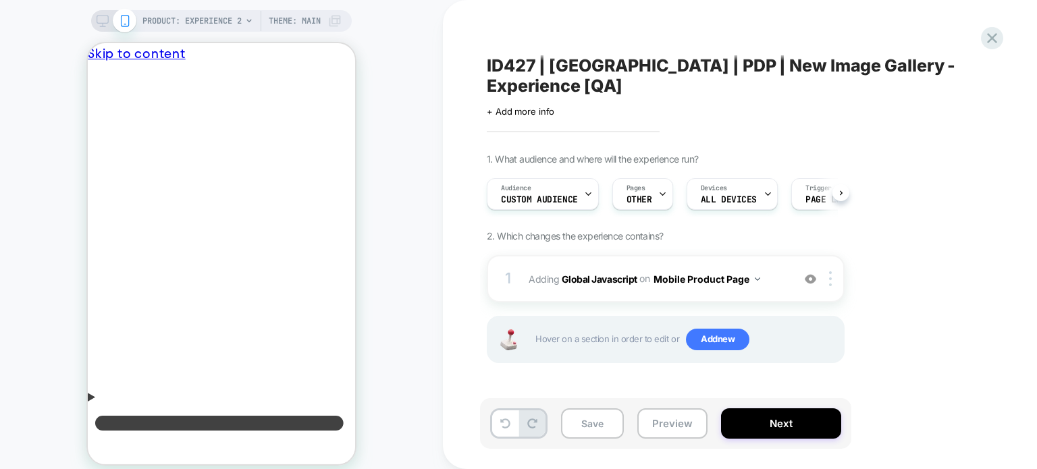
scroll to position [0, 0]
click at [714, 329] on span "Add new" at bounding box center [717, 340] width 63 height 22
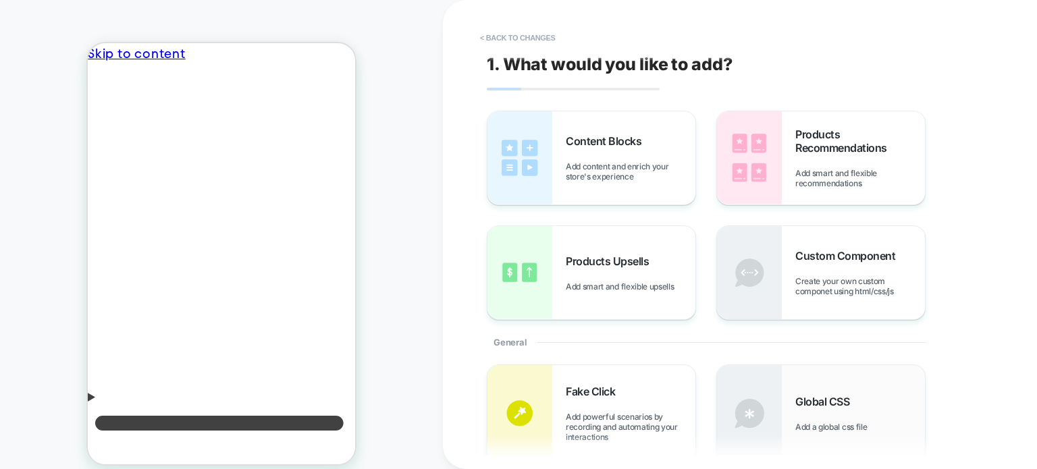
click at [812, 403] on span "Global CSS" at bounding box center [825, 402] width 61 height 14
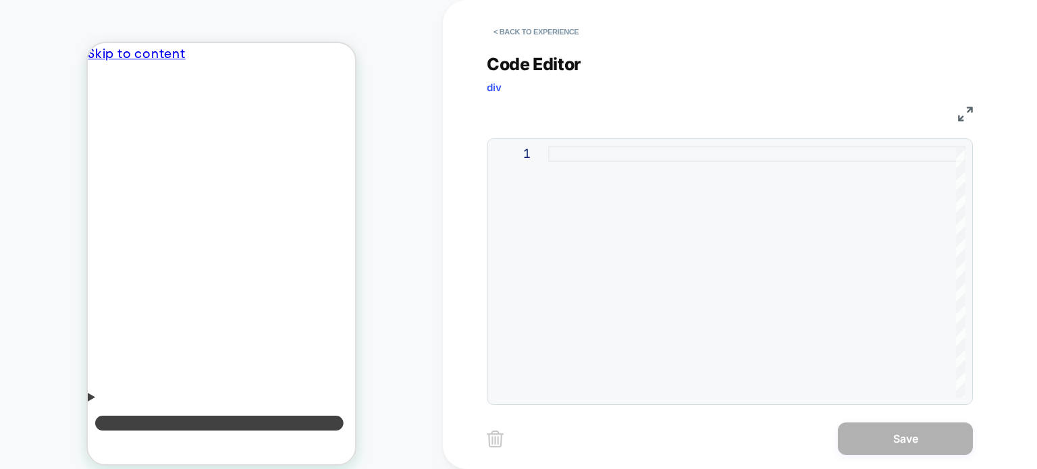
click at [691, 326] on div at bounding box center [756, 272] width 417 height 252
type textarea "**********"
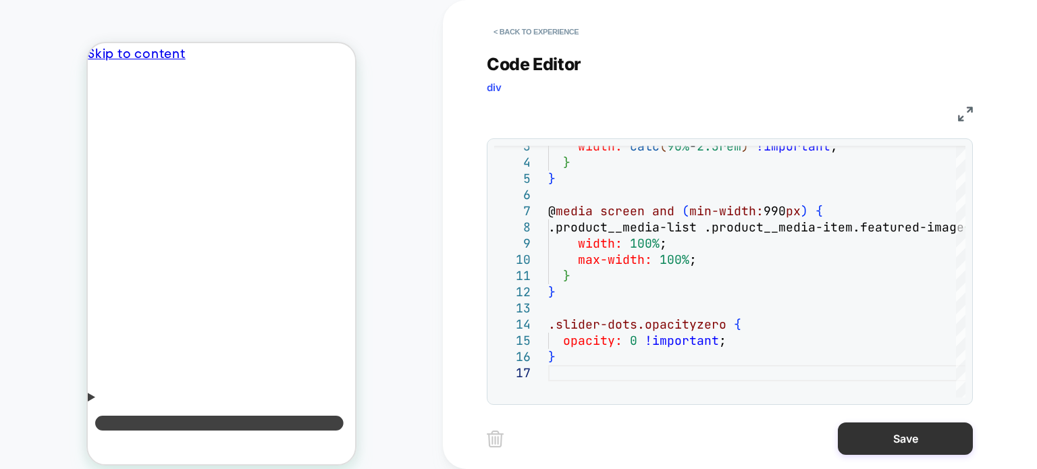
click at [880, 442] on button "Save" at bounding box center [905, 439] width 135 height 32
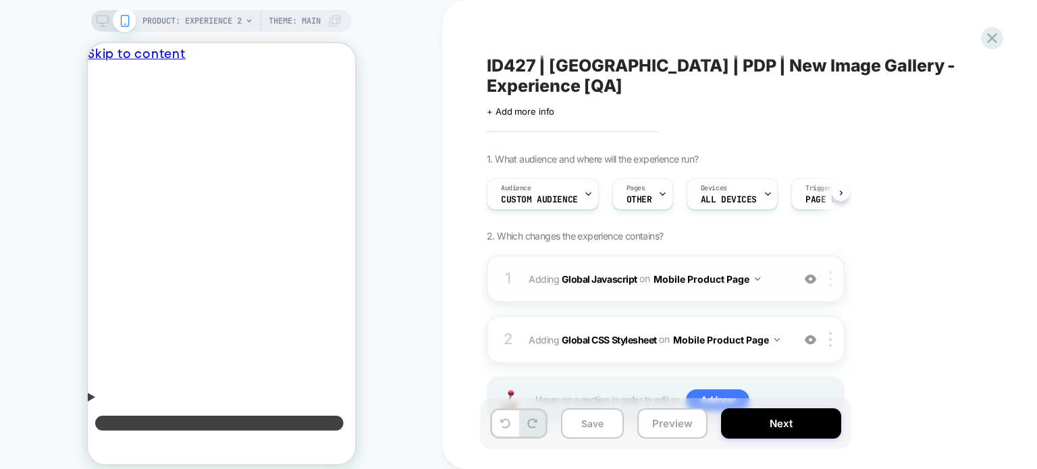
click at [826, 271] on div at bounding box center [833, 278] width 22 height 15
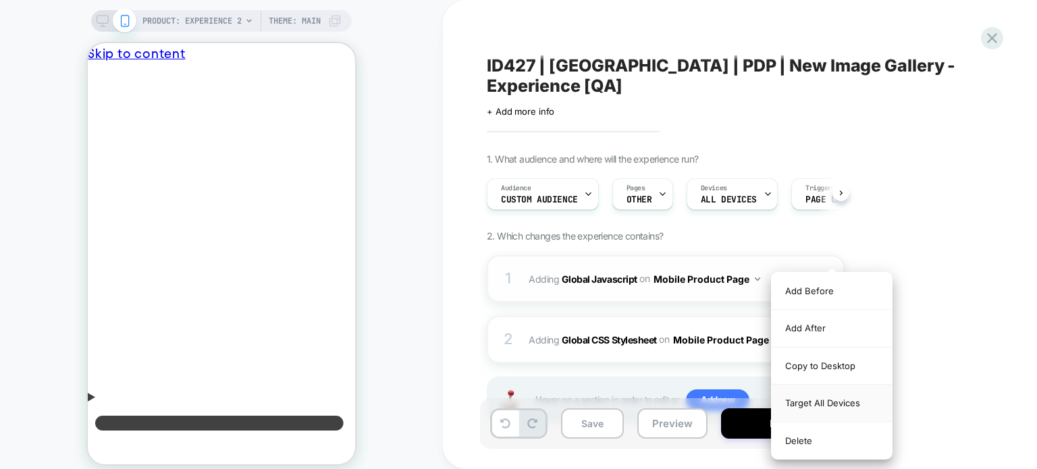
click at [813, 394] on div "Target All Devices" at bounding box center [832, 403] width 120 height 37
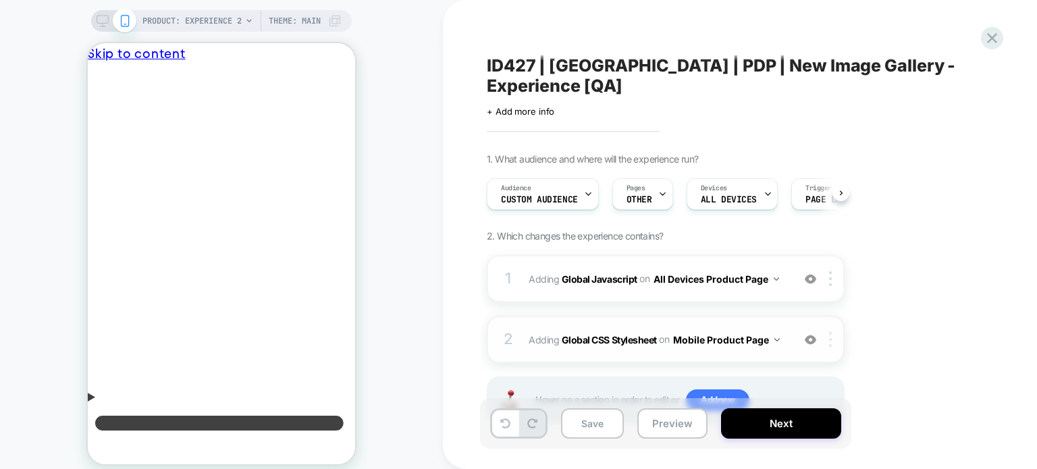
click at [835, 332] on div at bounding box center [833, 339] width 22 height 15
click at [831, 332] on img at bounding box center [830, 339] width 3 height 15
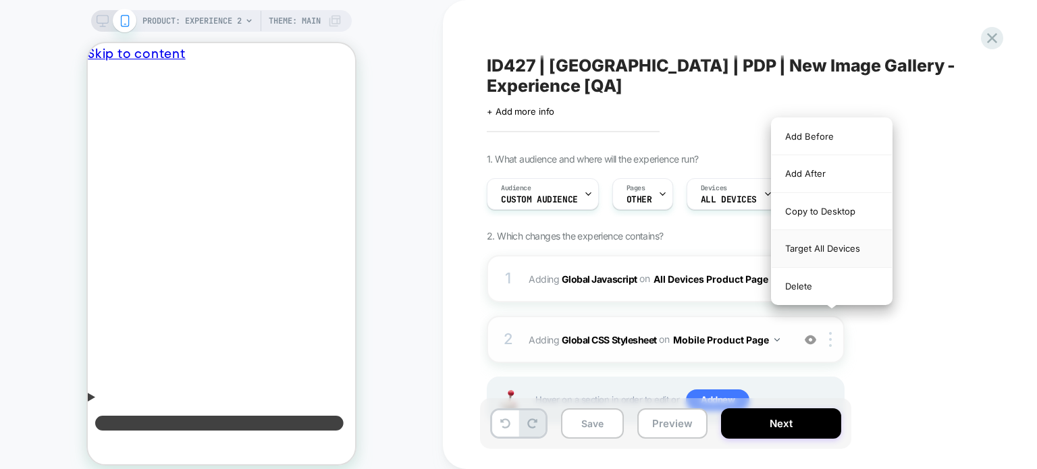
click at [840, 242] on div "Target All Devices" at bounding box center [832, 248] width 120 height 37
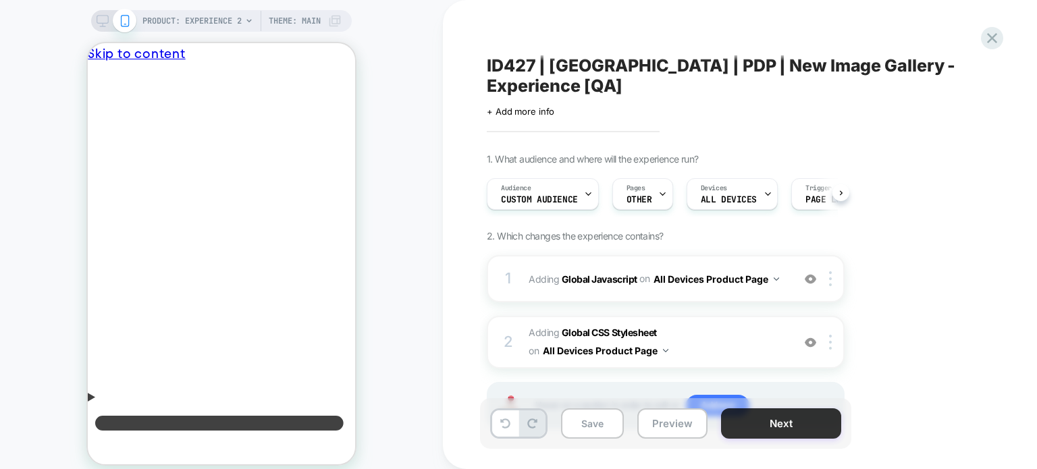
click at [767, 422] on button "Next" at bounding box center [781, 424] width 120 height 30
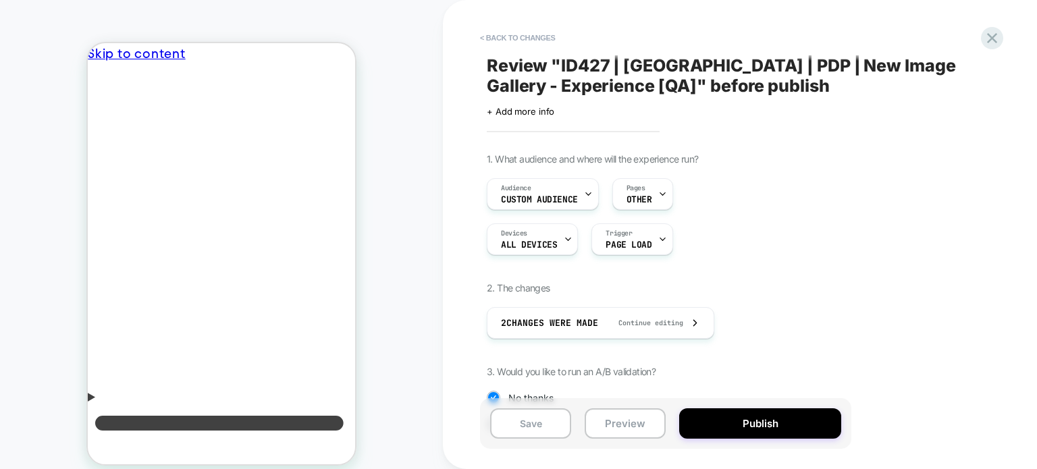
scroll to position [142, 0]
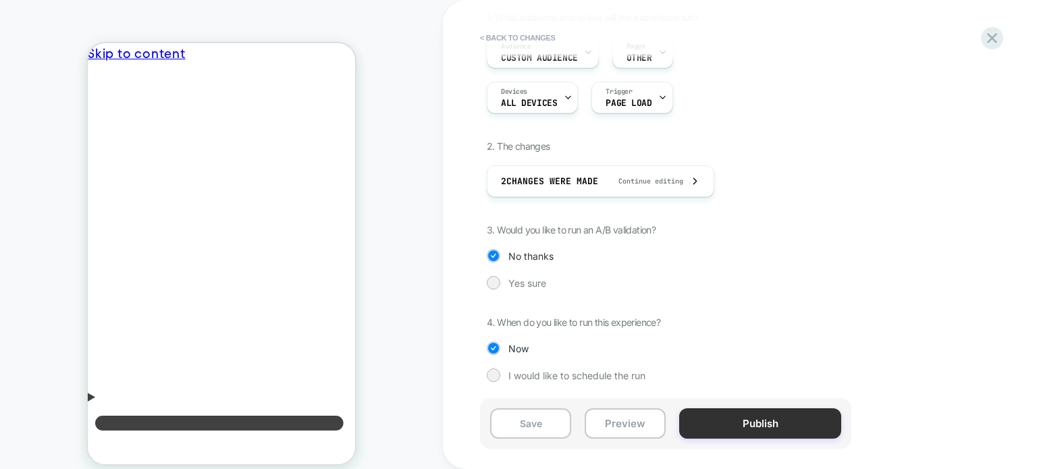
click at [748, 427] on button "Publish" at bounding box center [760, 424] width 162 height 30
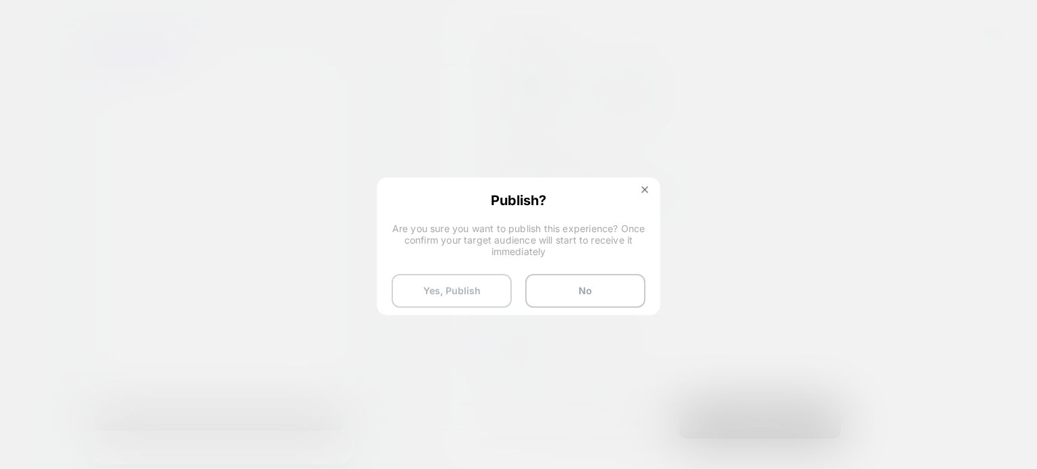
click at [474, 275] on button "Yes, Publish" at bounding box center [452, 291] width 120 height 34
